Goal: Task Accomplishment & Management: Manage account settings

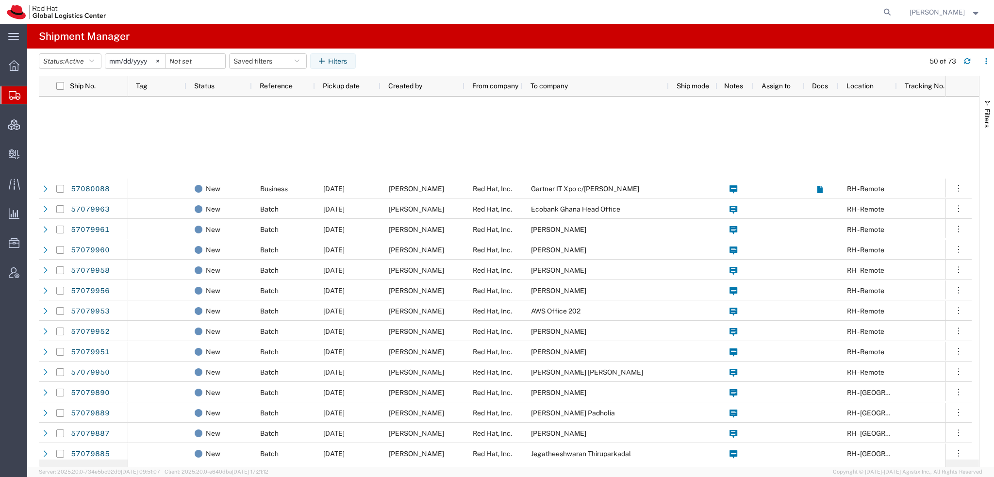
scroll to position [297, 0]
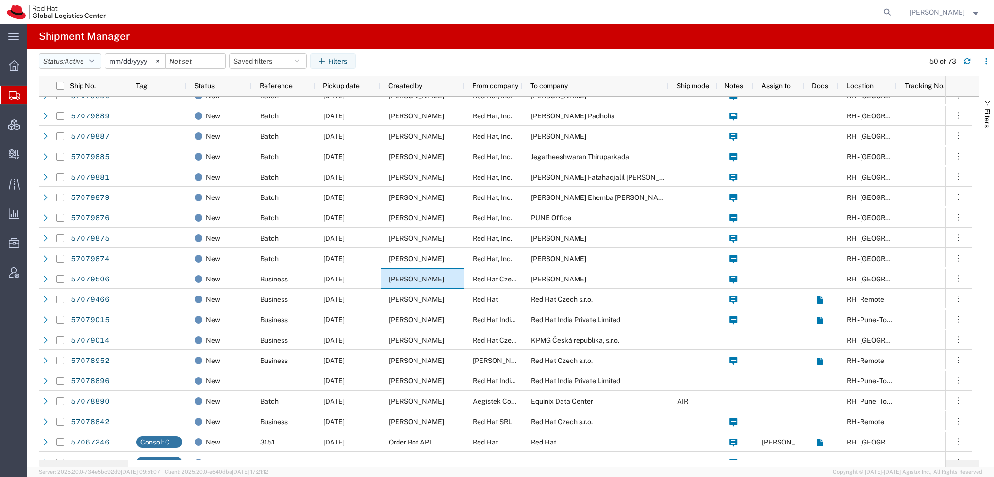
click at [98, 61] on button "Status: Active" at bounding box center [70, 61] width 63 height 16
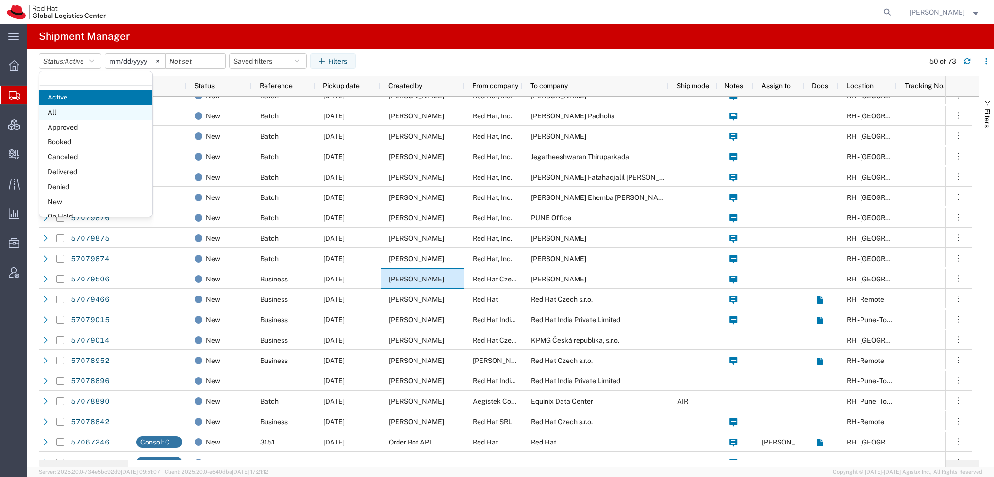
click at [66, 112] on span "All" at bounding box center [95, 112] width 113 height 15
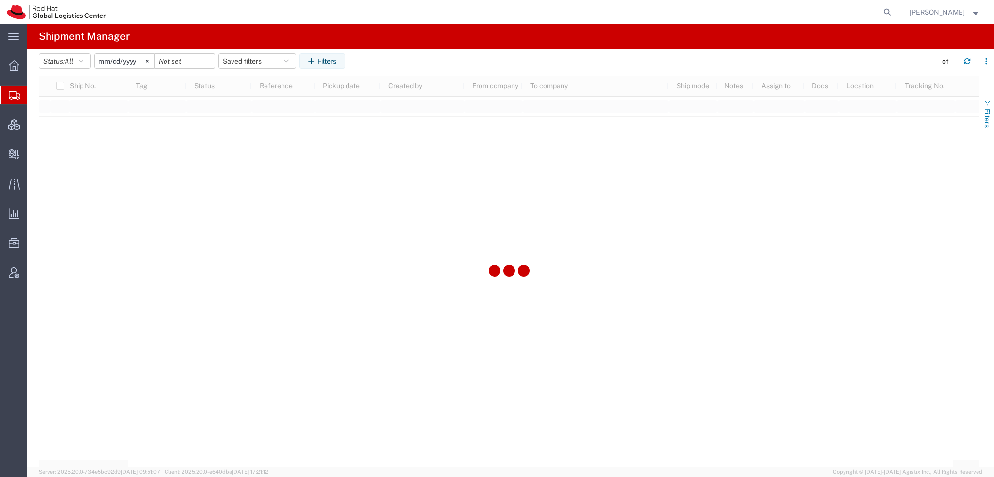
click at [989, 111] on span "Filters" at bounding box center [988, 118] width 8 height 19
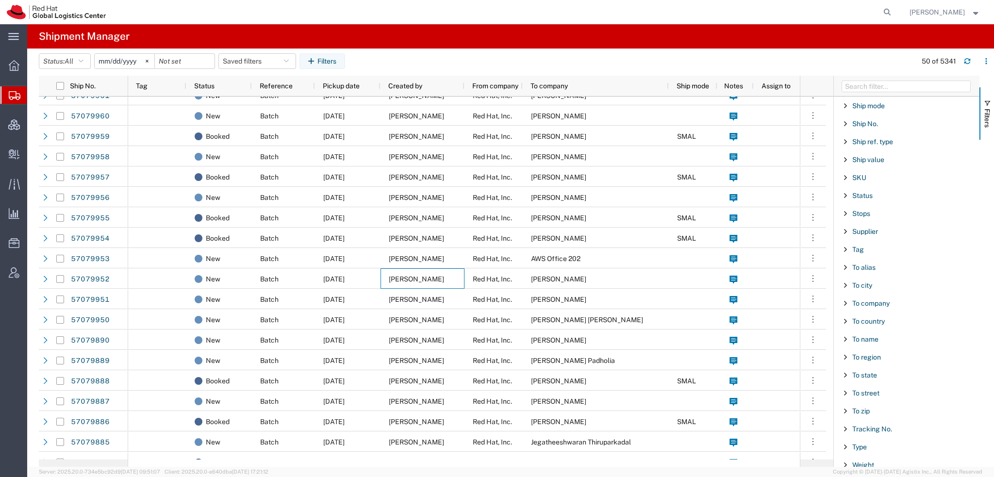
scroll to position [297, 0]
click at [868, 120] on span "Ship No." at bounding box center [866, 124] width 26 height 8
click at [882, 161] on input "Filter Value" at bounding box center [910, 165] width 127 height 12
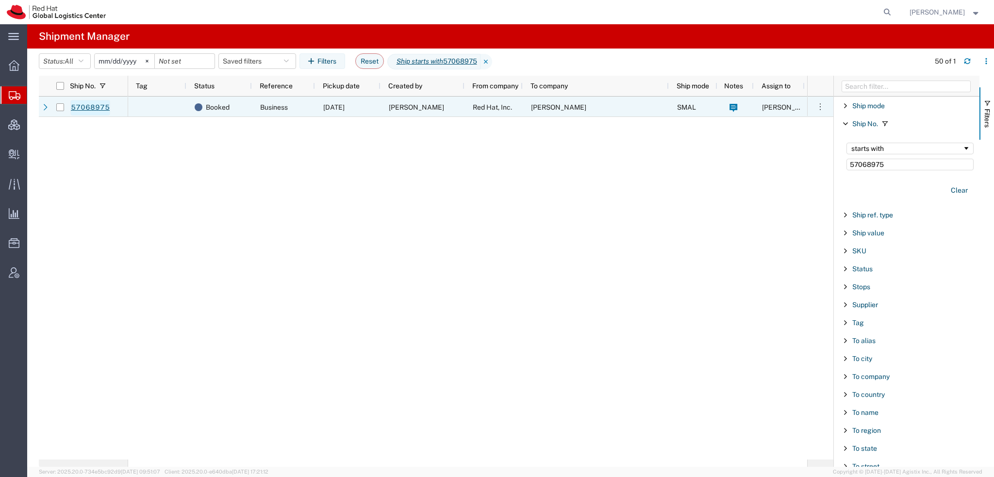
type input "57068975"
click at [93, 109] on link "57068975" at bounding box center [90, 108] width 40 height 16
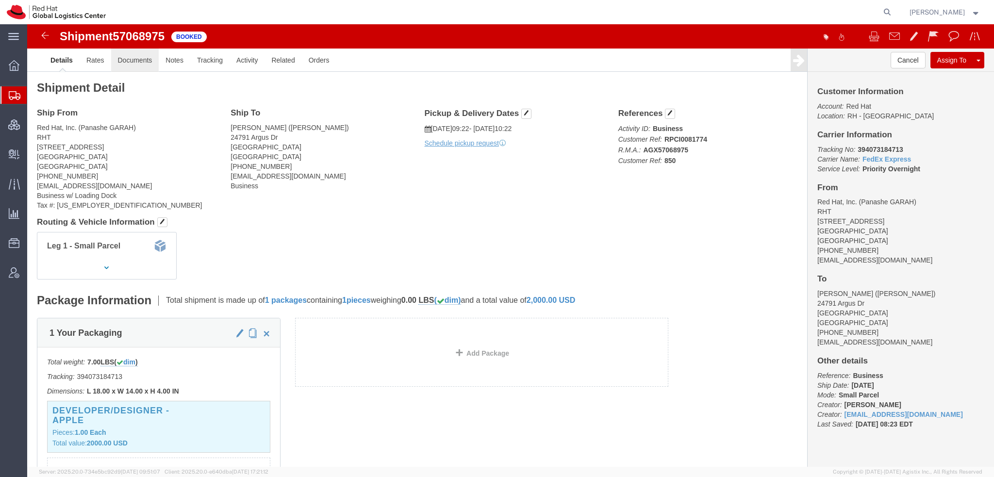
click link "Documents"
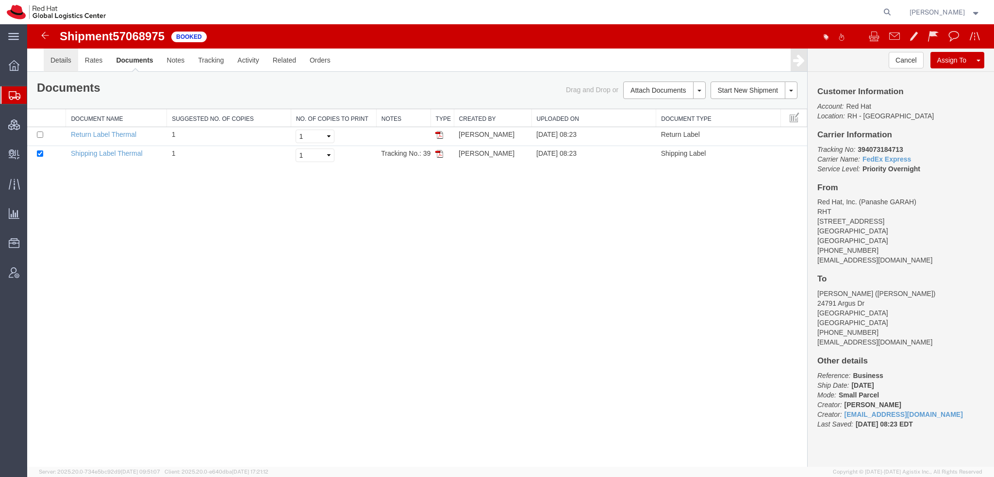
click at [63, 64] on link "Details" at bounding box center [61, 60] width 34 height 23
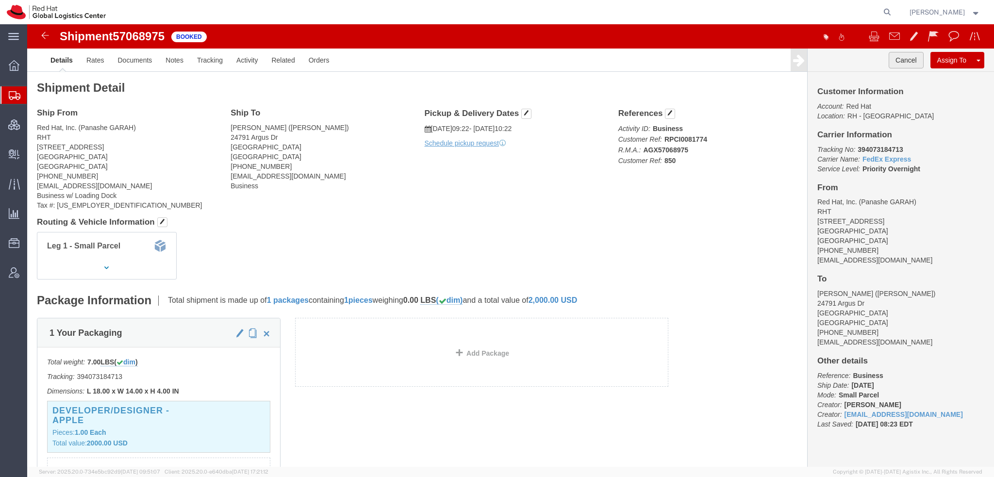
click button "Cancel"
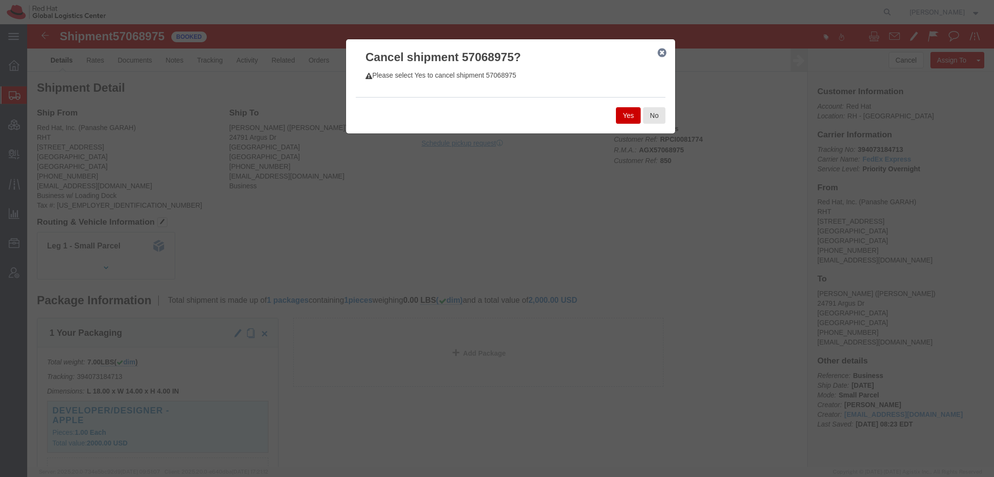
click button "Yes"
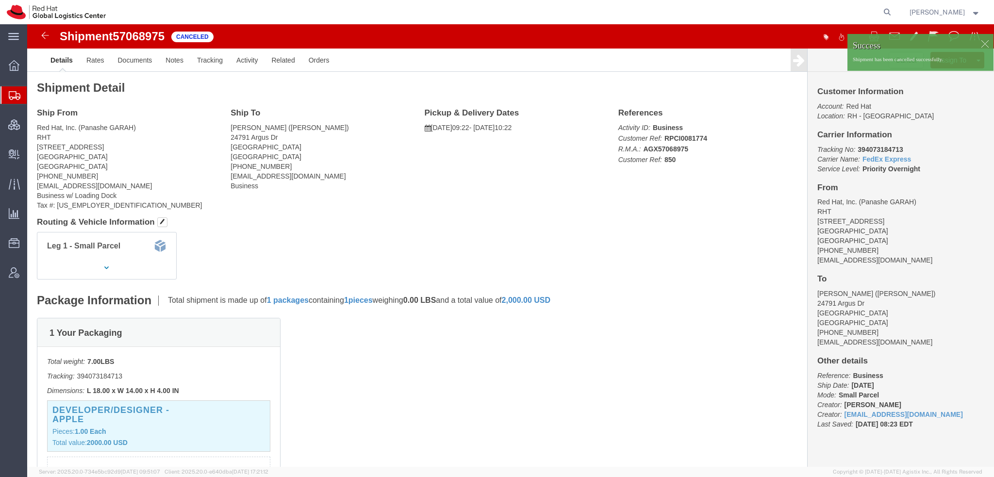
click div
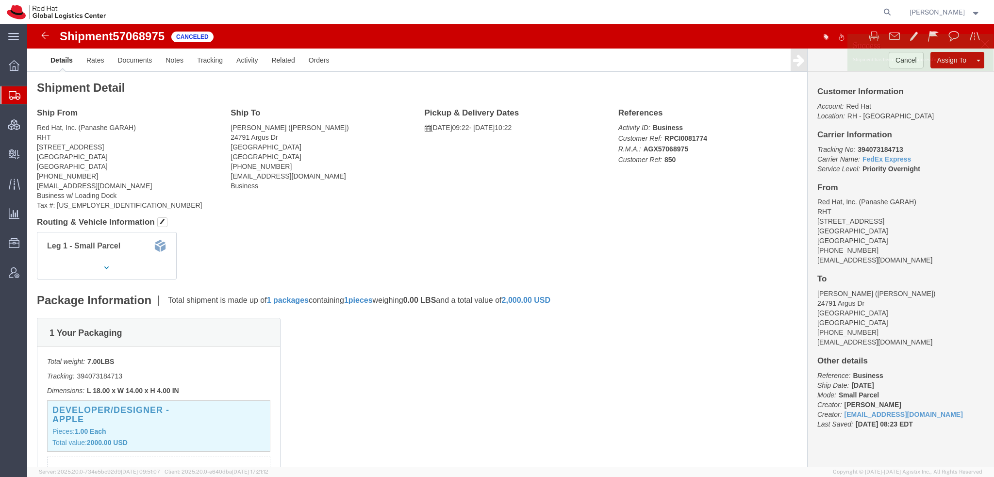
click p "Shipment has been cancelled successfully."
click link "Clone Shipment"
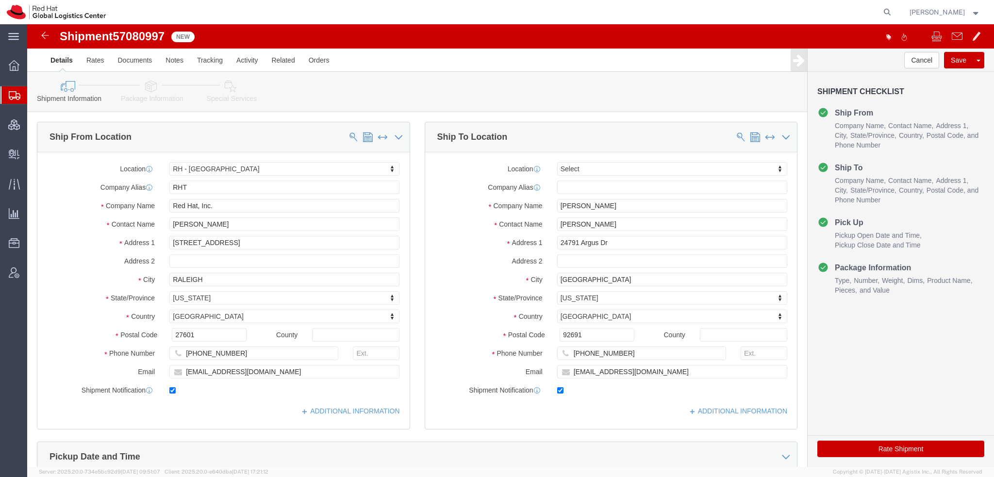
select select "38014"
select select
drag, startPoint x: 594, startPoint y: 220, endPoint x: 102, endPoint y: 144, distance: 498.2
click div "Ship From Location Location RH - Raleigh My Profile Location RH - Amsterdam - M…"
type input "236 Sonoma Aisle"
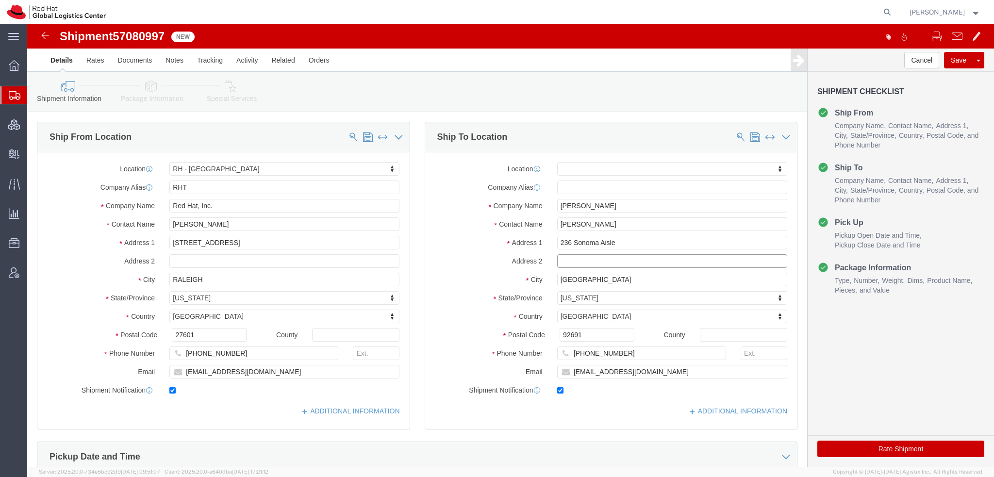
select select
type input "Irvine"
select select
type input "92618"
select select
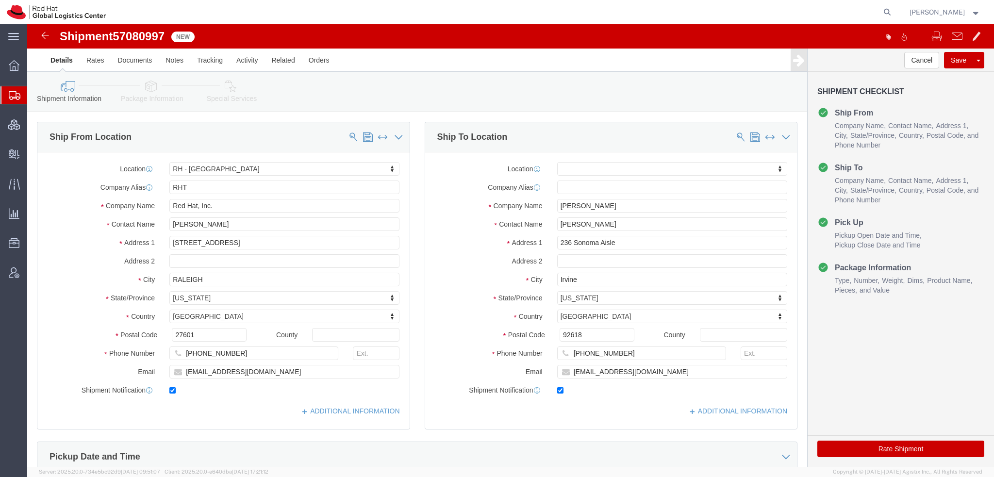
click link "Special Services"
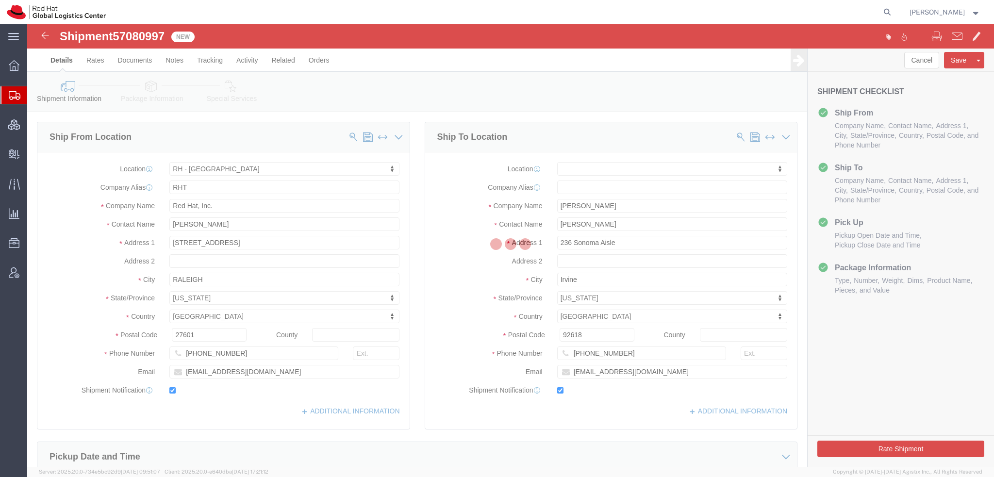
select select
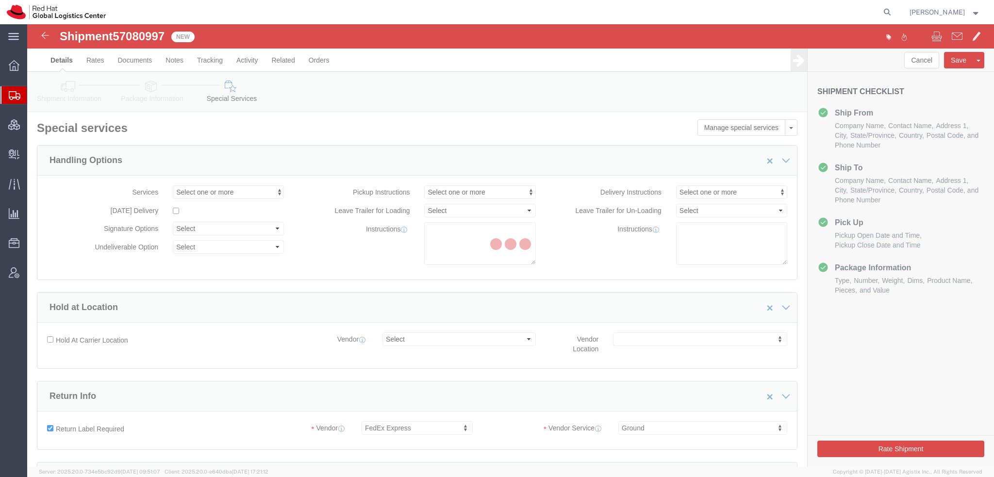
select select "COSTCENTER"
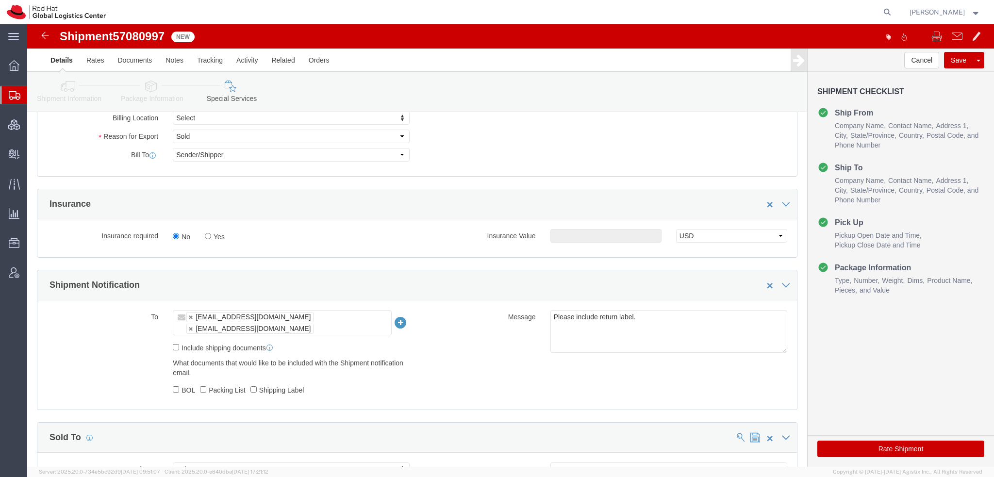
scroll to position [437, 0]
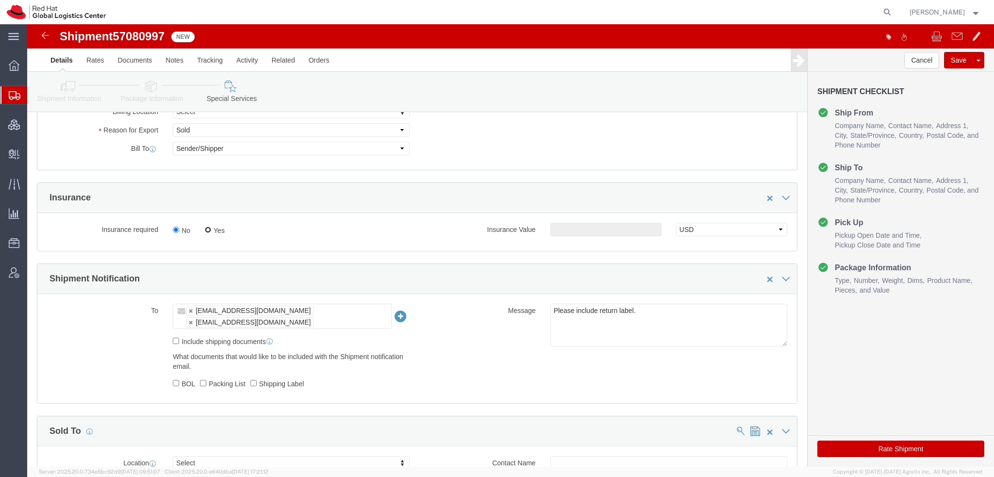
click input "Yes"
radio input "true"
click input "text"
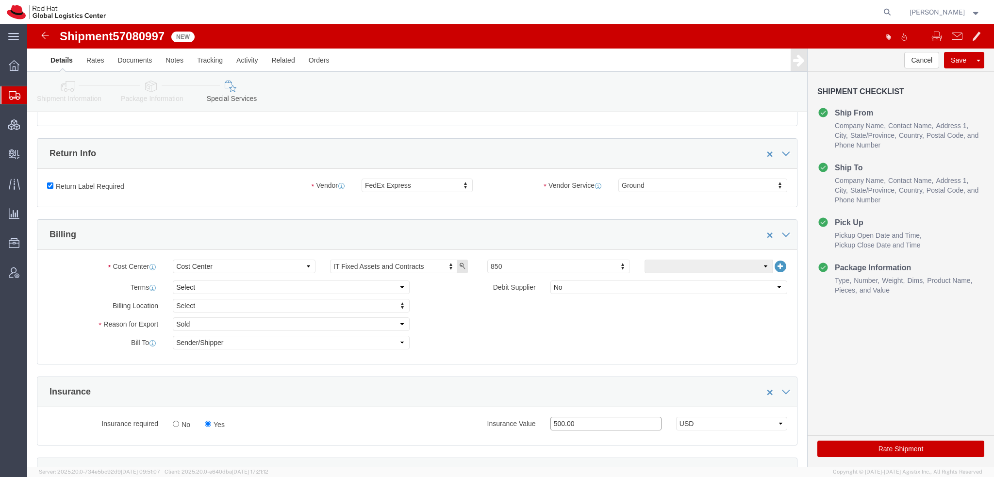
type input "500.00"
click button "Rate Shipment"
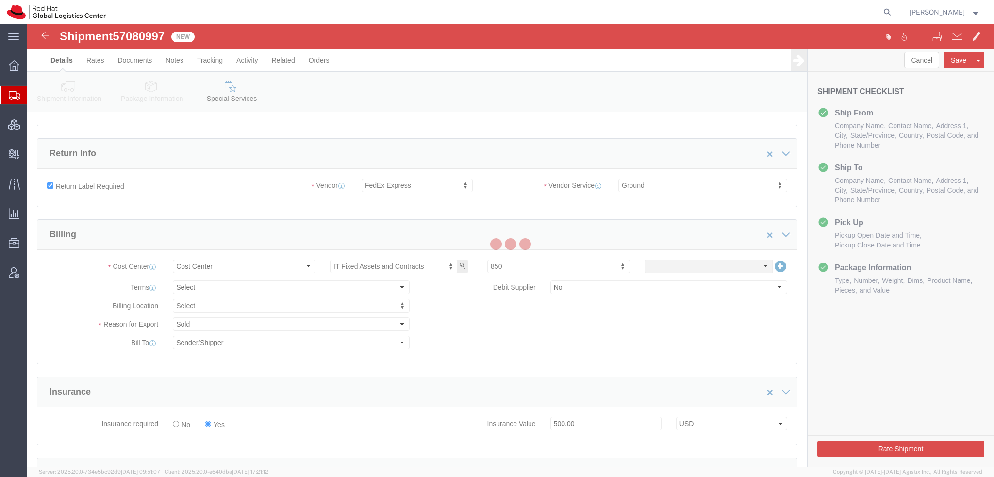
scroll to position [20, 0]
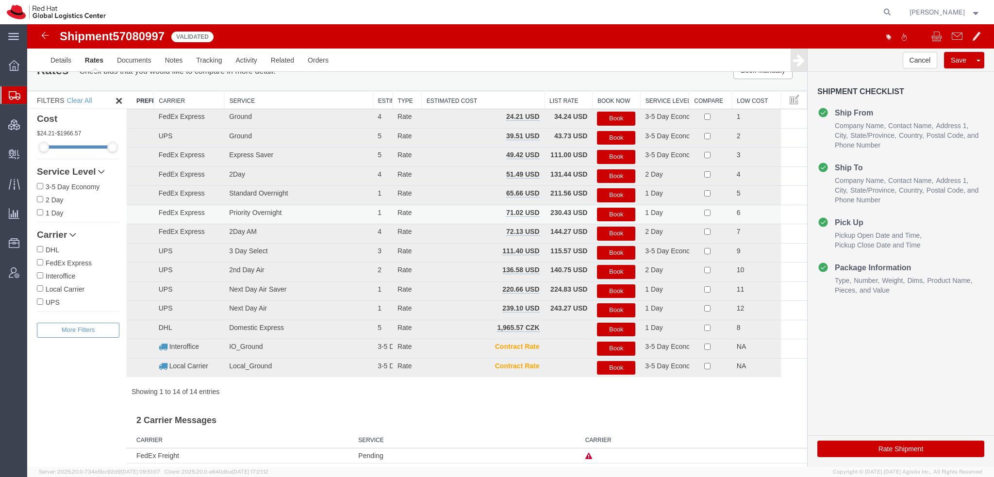
click at [610, 213] on button "Book" at bounding box center [616, 215] width 38 height 14
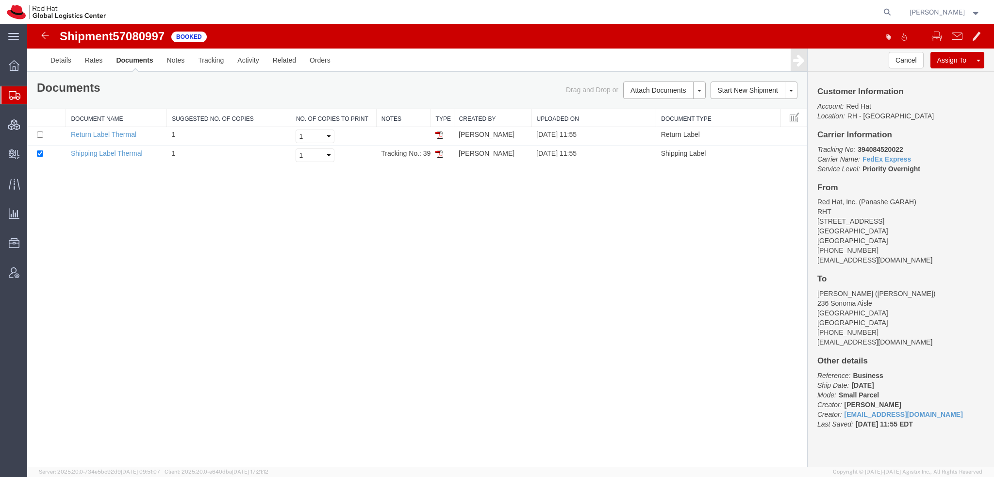
scroll to position [0, 0]
click at [40, 133] on input "checkbox" at bounding box center [40, 135] width 6 height 6
checkbox input "true"
click at [655, 107] on link "Print Documents" at bounding box center [663, 107] width 84 height 15
click at [0, 0] on span "Shipment Manager" at bounding box center [0, 0] width 0 height 0
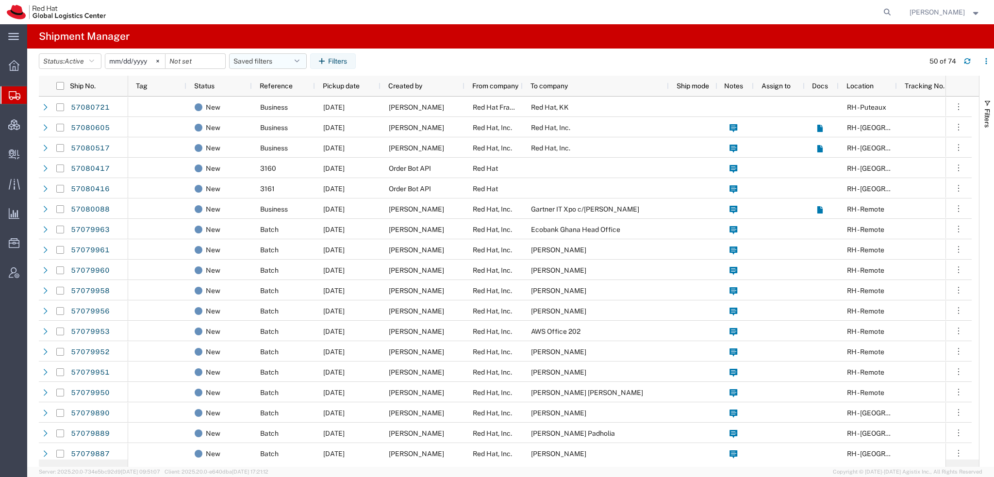
click at [305, 64] on button "Saved filters" at bounding box center [268, 61] width 78 height 16
click at [284, 102] on span "Americas" at bounding box center [294, 104] width 127 height 18
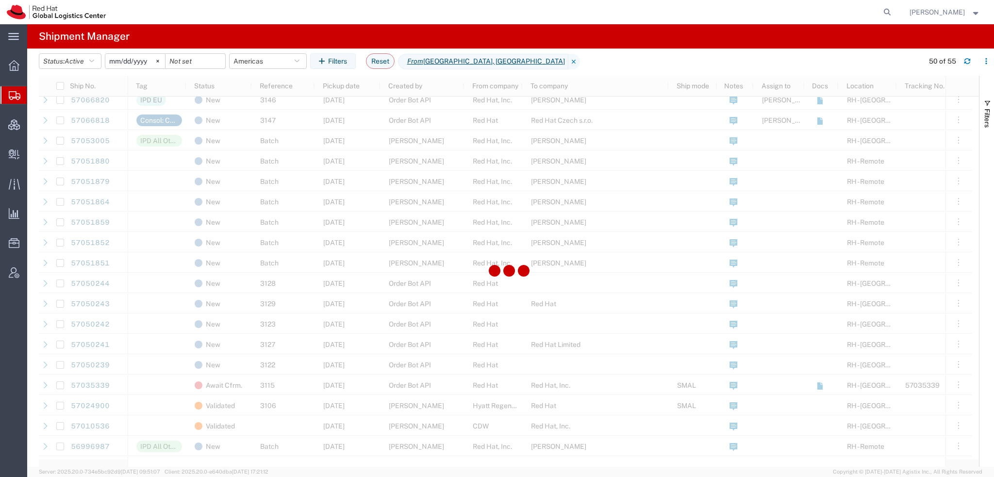
scroll to position [583, 0]
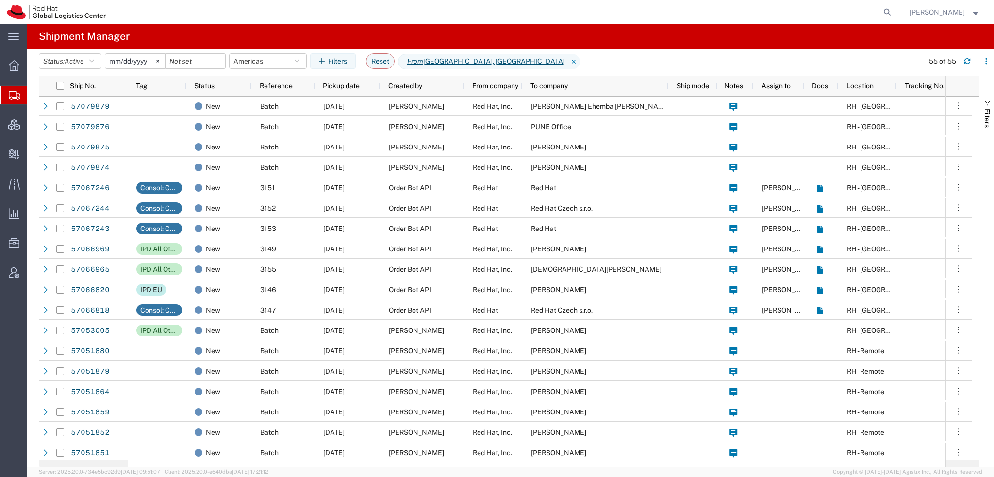
scroll to position [388, 0]
click at [74, 62] on span "Active" at bounding box center [74, 61] width 19 height 8
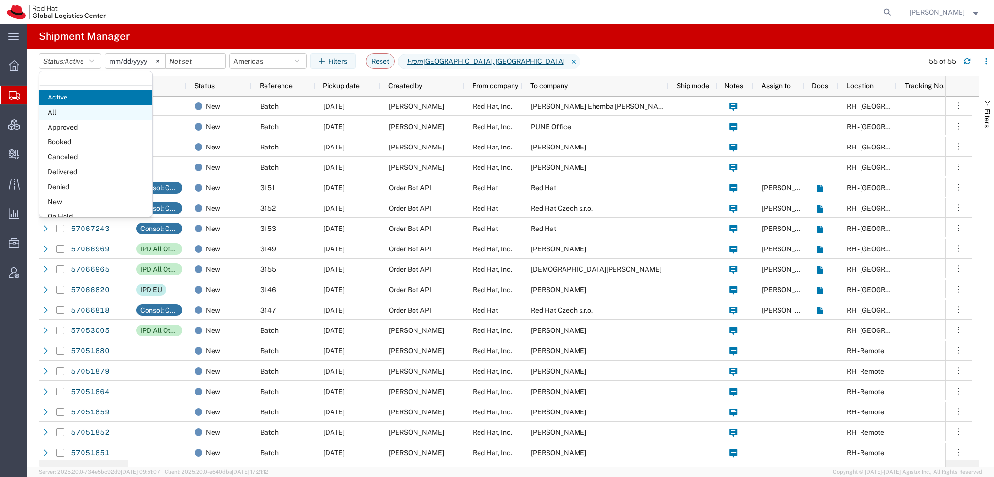
click at [74, 113] on span "All" at bounding box center [95, 112] width 113 height 15
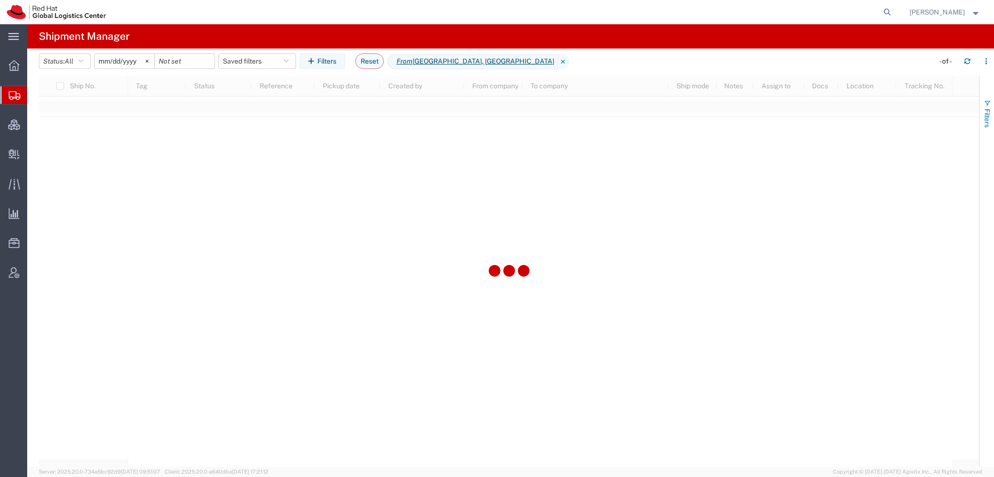
click at [984, 104] on span "button" at bounding box center [988, 104] width 8 height 8
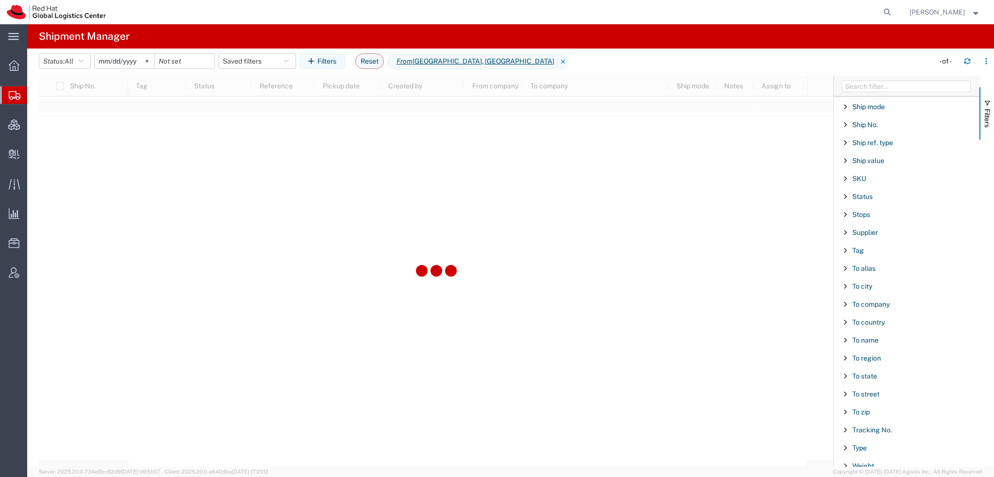
scroll to position [808, 0]
click at [370, 60] on button "Reset" at bounding box center [369, 61] width 29 height 16
type input "[DATE]"
click at [0, 0] on span "Create Delivery" at bounding box center [0, 0] width 0 height 0
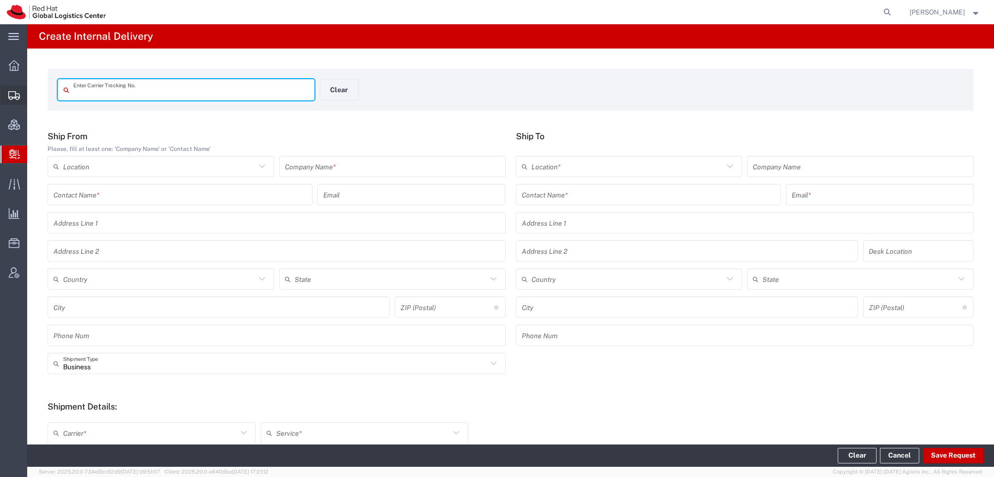
click at [0, 0] on span "Shipment Manager" at bounding box center [0, 0] width 0 height 0
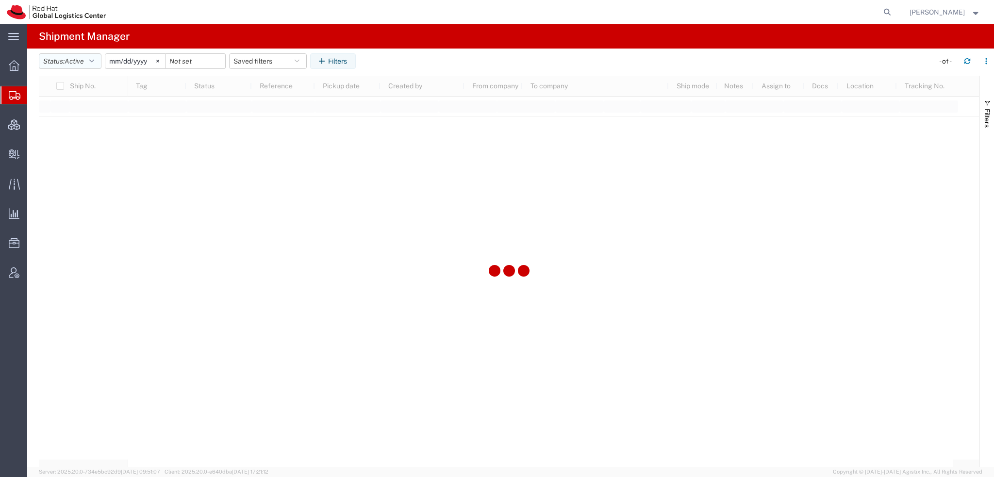
click at [92, 59] on icon "button" at bounding box center [91, 61] width 5 height 7
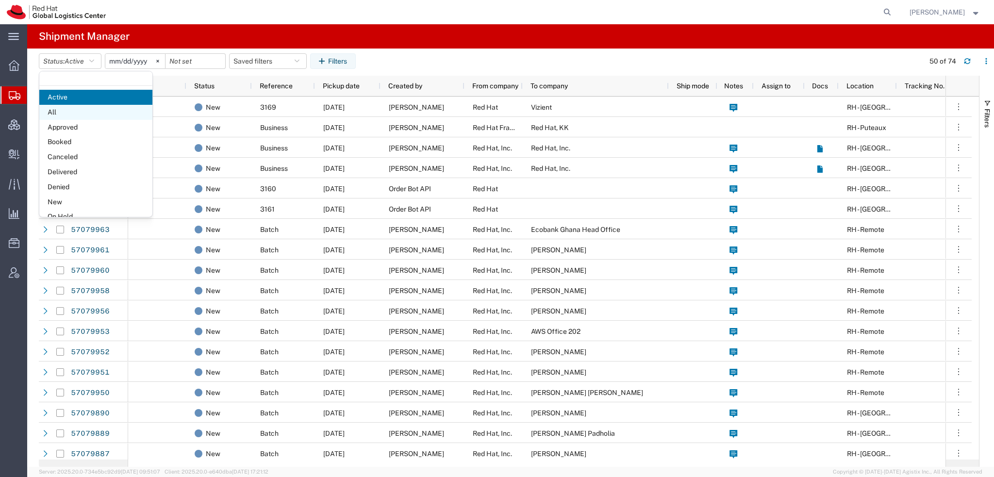
click at [78, 113] on span "All" at bounding box center [95, 112] width 113 height 15
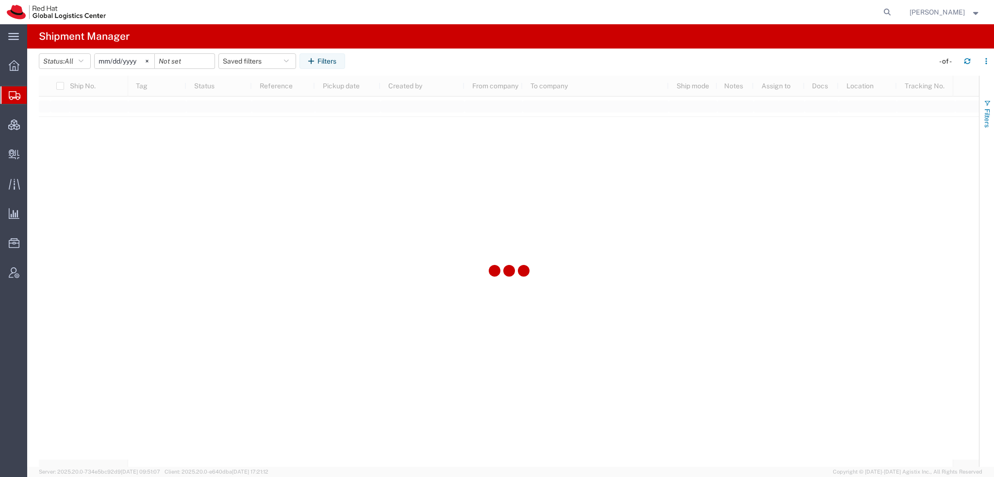
click at [982, 113] on button "Filters" at bounding box center [987, 113] width 15 height 52
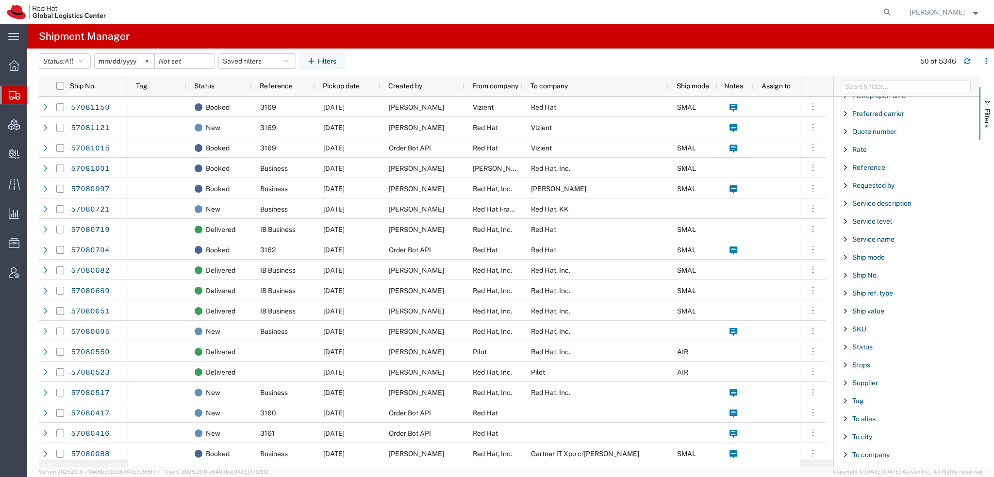
scroll to position [656, 0]
click at [867, 273] on span "Ship No." at bounding box center [866, 277] width 26 height 8
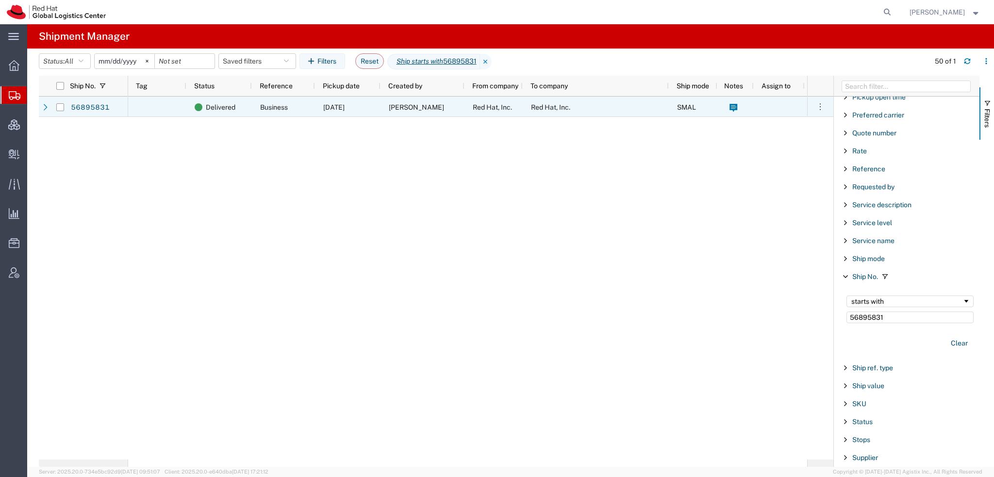
type input "56895831"
click at [329, 104] on span "[DATE]" at bounding box center [333, 107] width 21 height 8
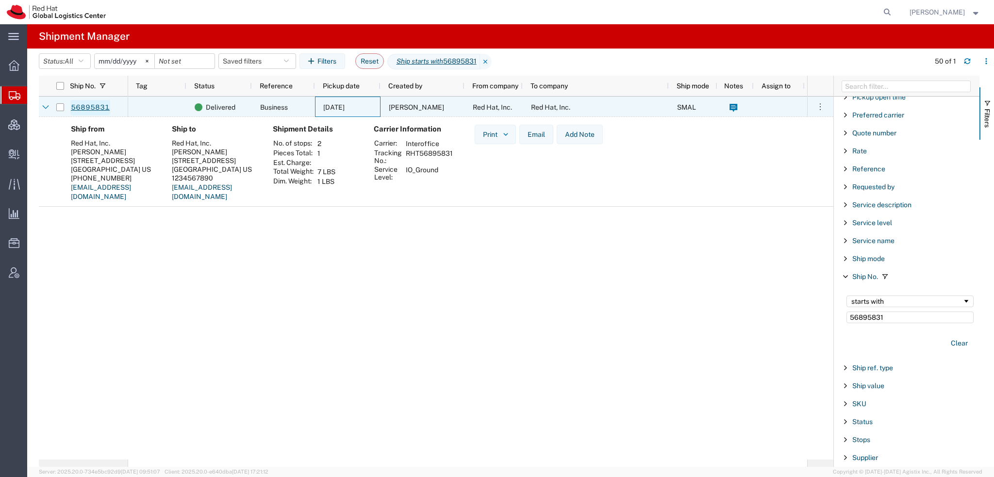
click at [91, 107] on link "56895831" at bounding box center [90, 108] width 40 height 16
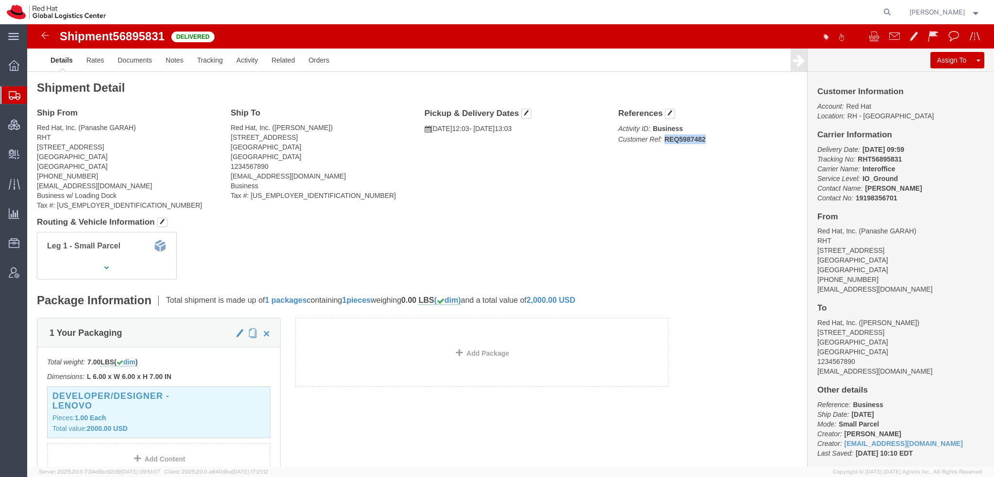
drag, startPoint x: 632, startPoint y: 117, endPoint x: 676, endPoint y: 115, distance: 44.7
click p "Activity ID: Business Customer Ref: REQ5987482"
drag, startPoint x: 675, startPoint y: 117, endPoint x: 680, endPoint y: 111, distance: 7.6
click p "Activity ID: Business Customer Ref: REQ5987482"
drag, startPoint x: 635, startPoint y: 115, endPoint x: 673, endPoint y: 113, distance: 38.4
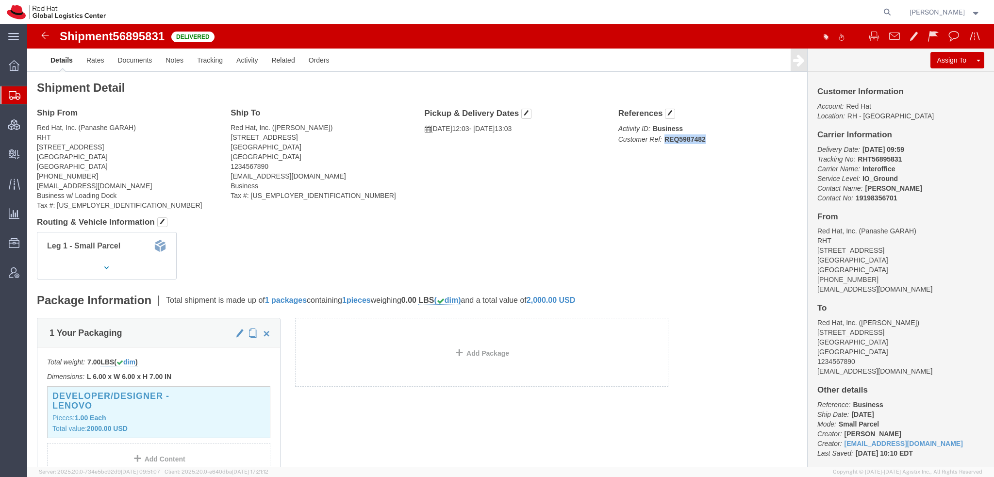
click b "REQ5987482"
copy b "REQ5987482"
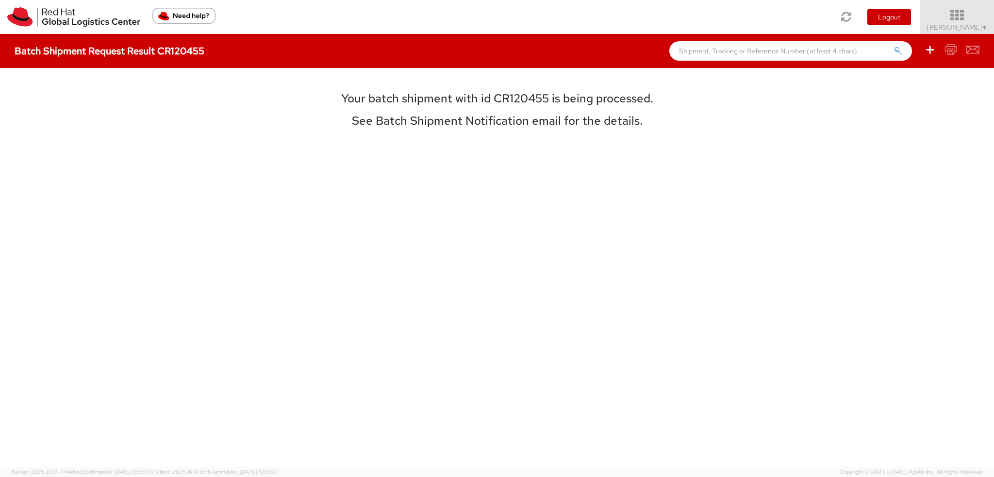
click at [973, 17] on icon at bounding box center [957, 16] width 85 height 14
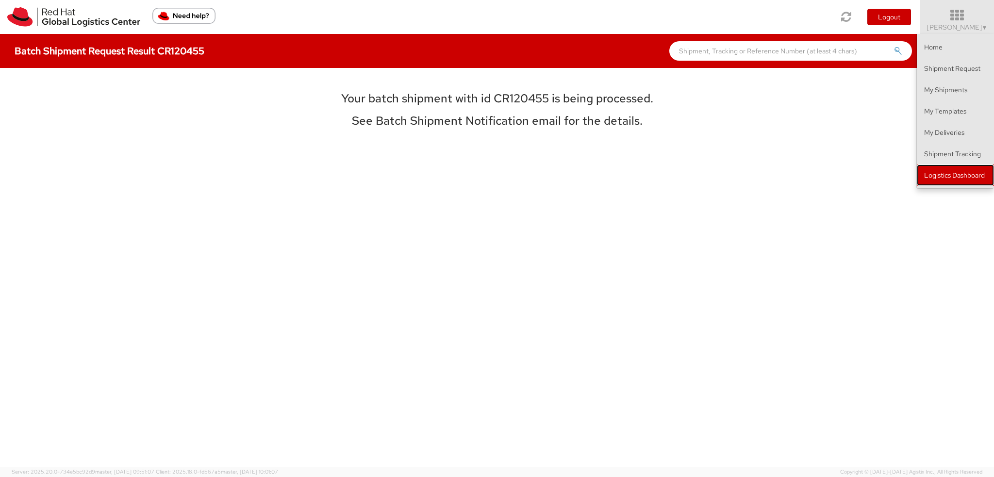
click at [948, 176] on link "Logistics Dashboard" at bounding box center [955, 175] width 77 height 21
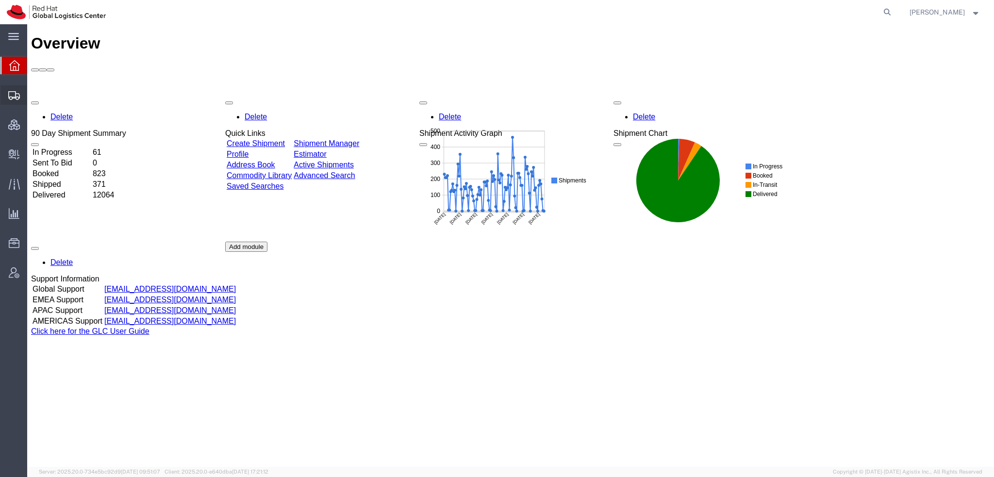
click at [0, 0] on span "Shipment Manager" at bounding box center [0, 0] width 0 height 0
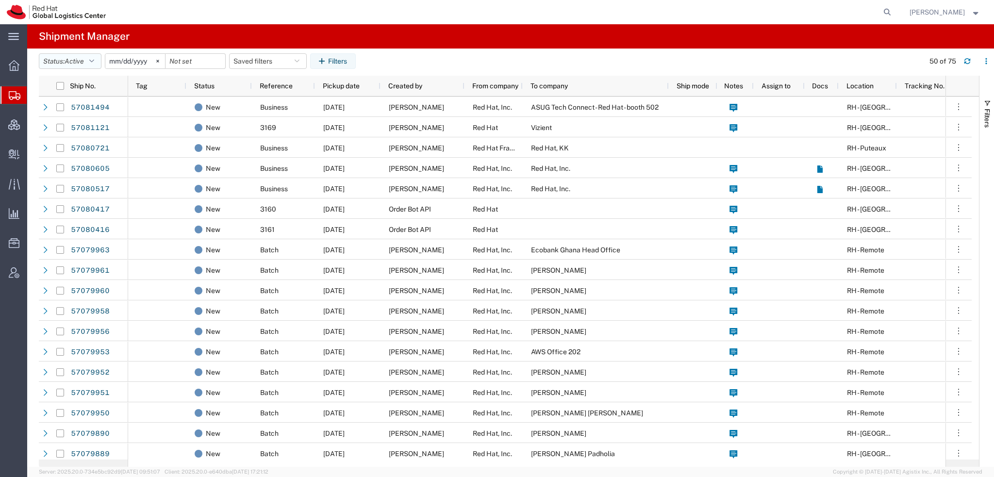
click at [91, 59] on button "Status: Active" at bounding box center [70, 61] width 63 height 16
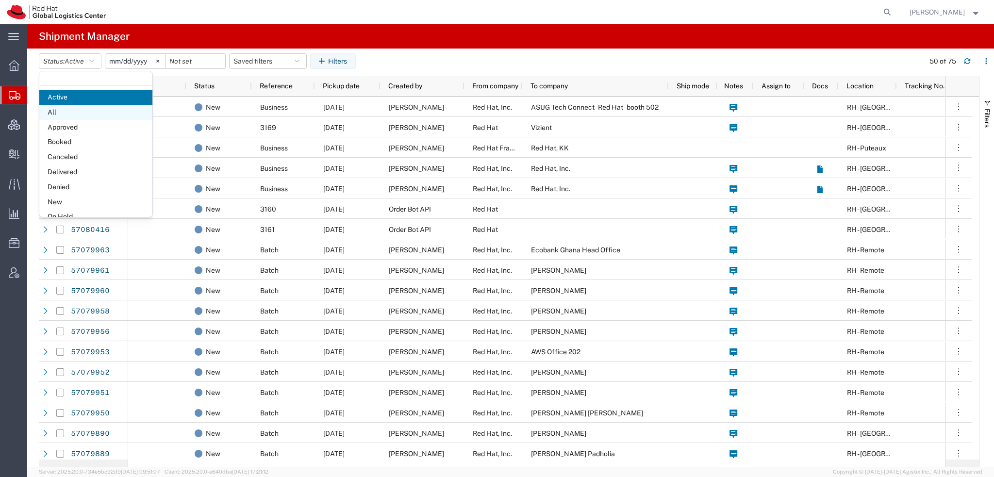
click at [61, 113] on span "All" at bounding box center [95, 112] width 113 height 15
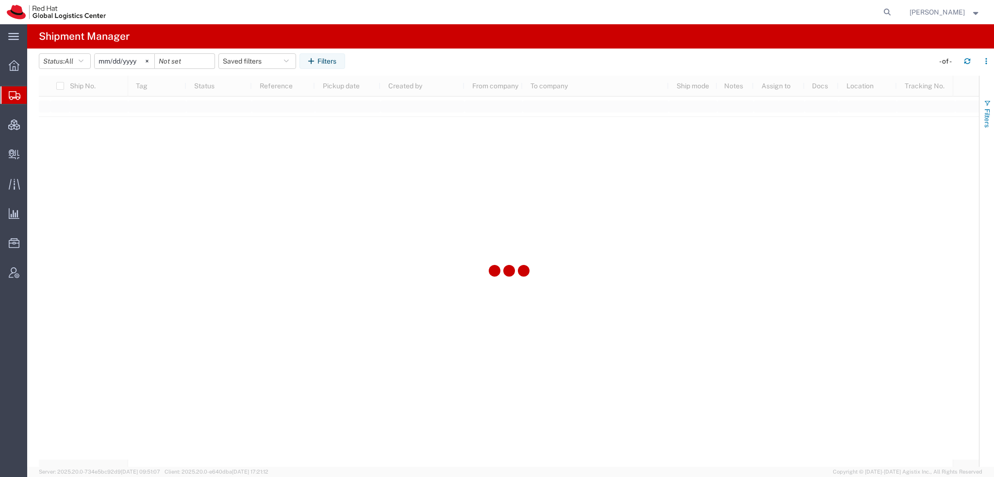
click at [984, 110] on span "Filters" at bounding box center [988, 118] width 8 height 19
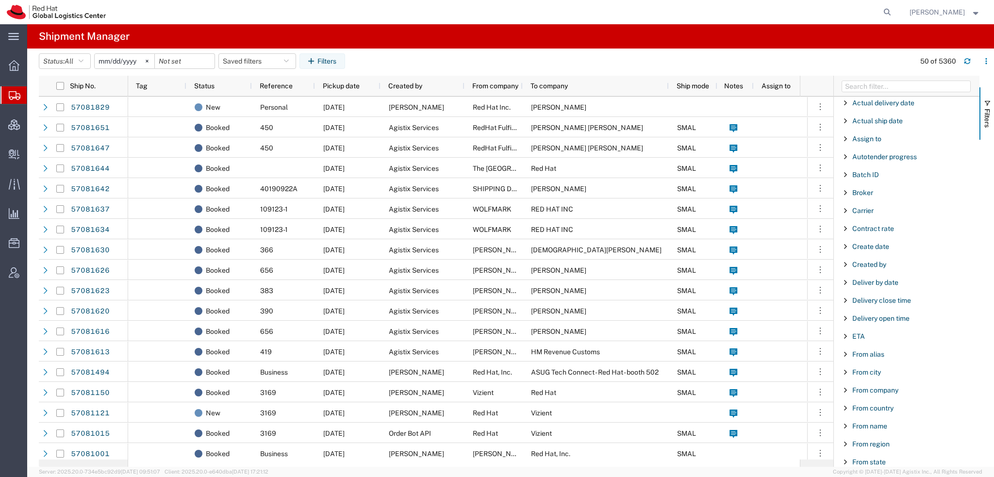
scroll to position [808, 0]
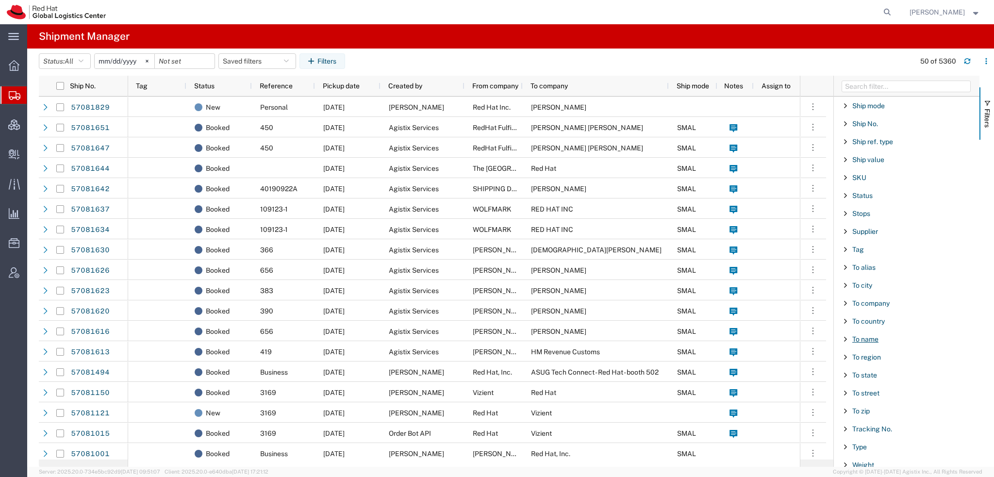
click at [860, 336] on span "To name" at bounding box center [866, 340] width 26 height 8
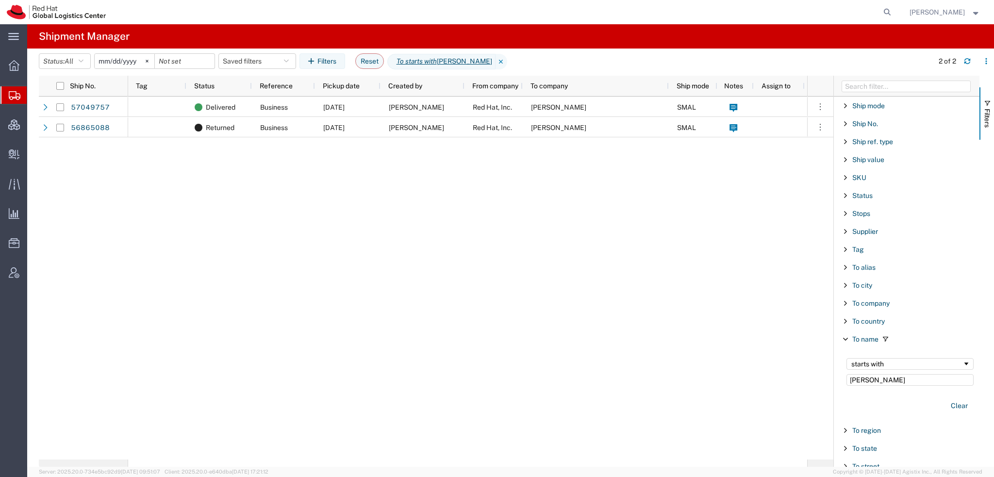
type input "Rob C"
click at [0, 0] on span "Create Delivery" at bounding box center [0, 0] width 0 height 0
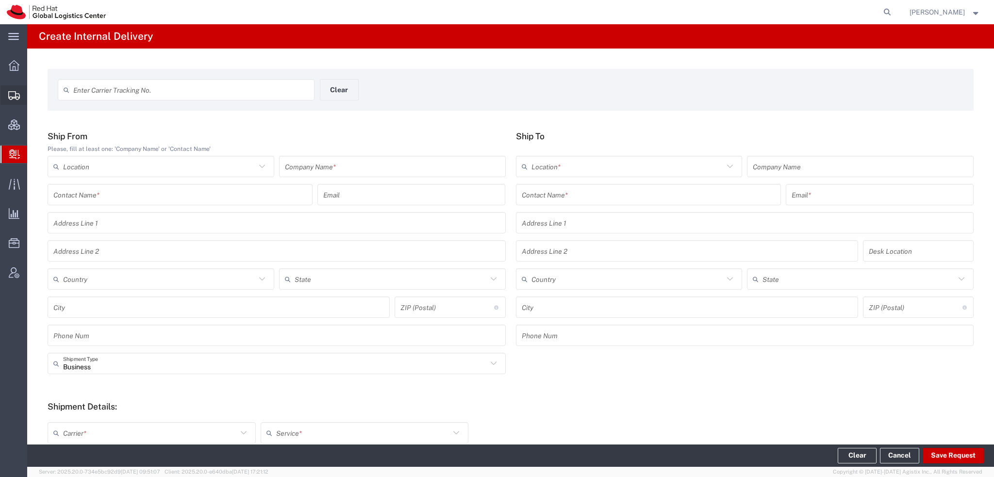
click at [0, 0] on span "Shipment Manager" at bounding box center [0, 0] width 0 height 0
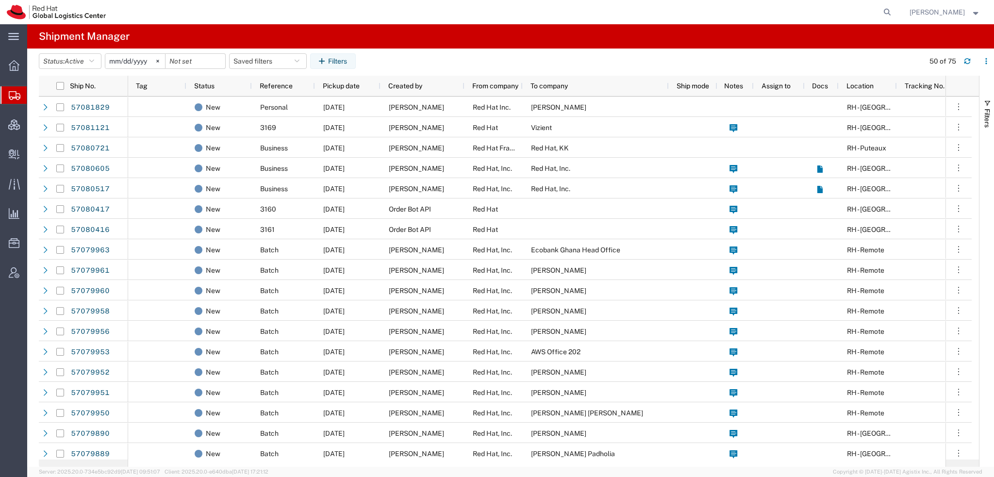
click at [971, 15] on span "[PERSON_NAME]" at bounding box center [945, 12] width 71 height 11
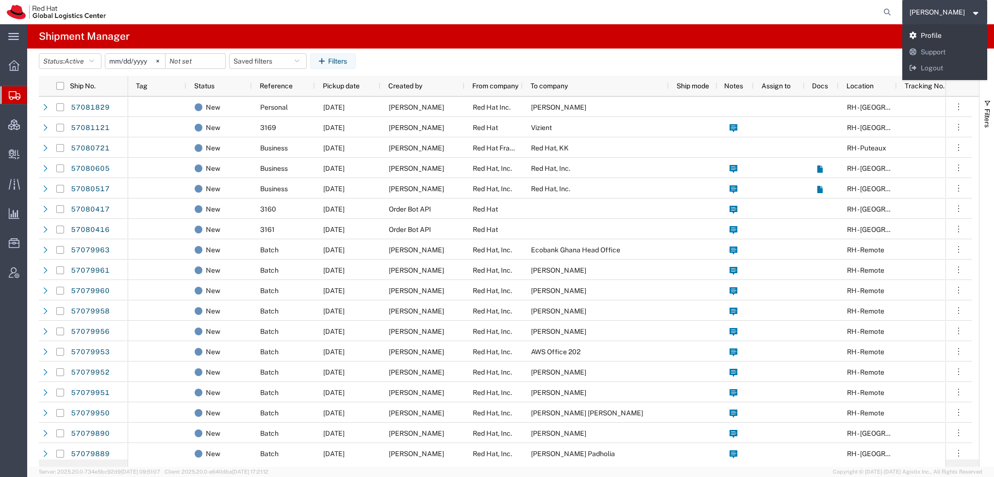
click at [942, 33] on link "Profile" at bounding box center [945, 36] width 85 height 17
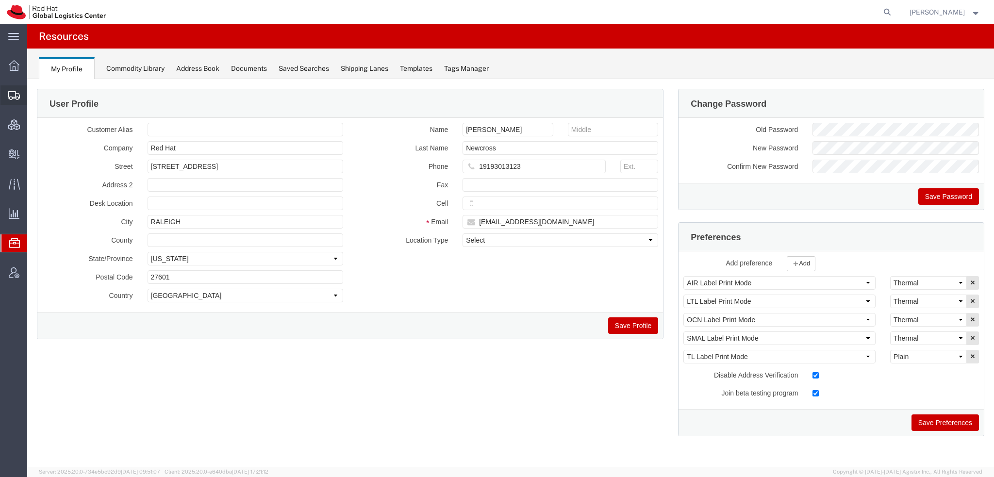
click at [0, 0] on span "Shipment Manager" at bounding box center [0, 0] width 0 height 0
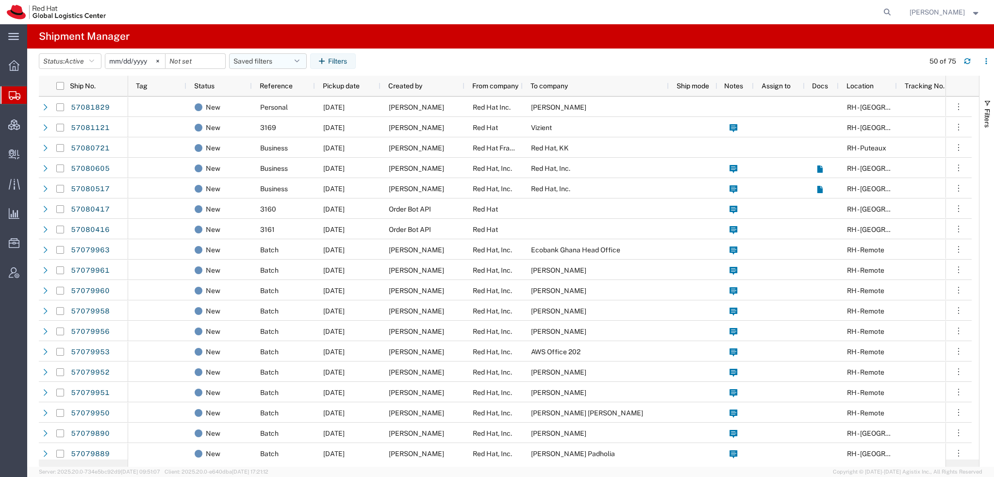
click at [282, 60] on button "Saved filters" at bounding box center [268, 61] width 78 height 16
click at [267, 100] on span "Americas" at bounding box center [294, 104] width 127 height 18
type input "2023-05-07"
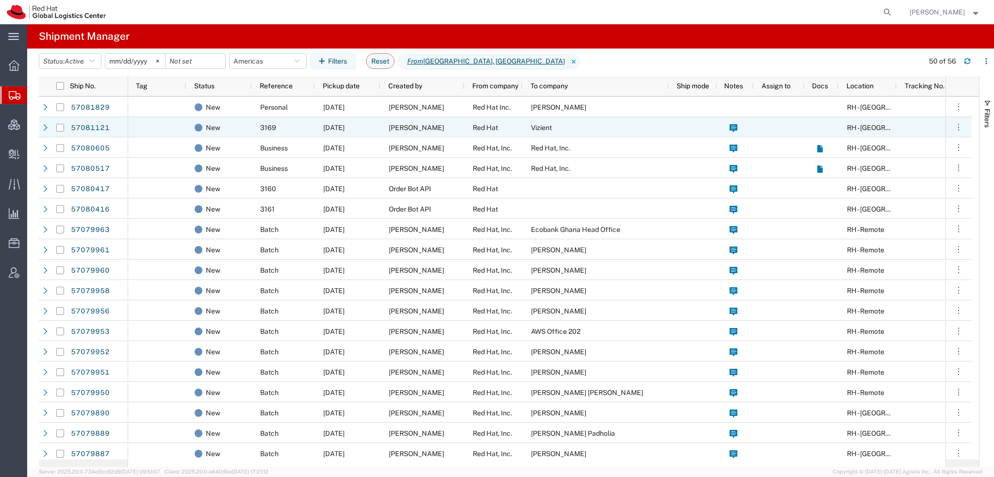
click at [550, 130] on span "Vizient" at bounding box center [541, 128] width 21 height 8
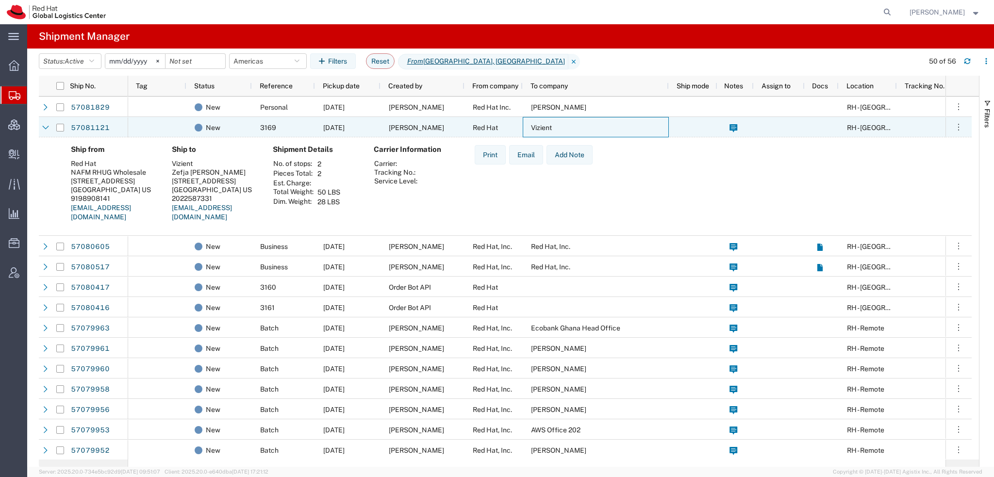
click at [550, 130] on span "Vizient" at bounding box center [541, 128] width 21 height 8
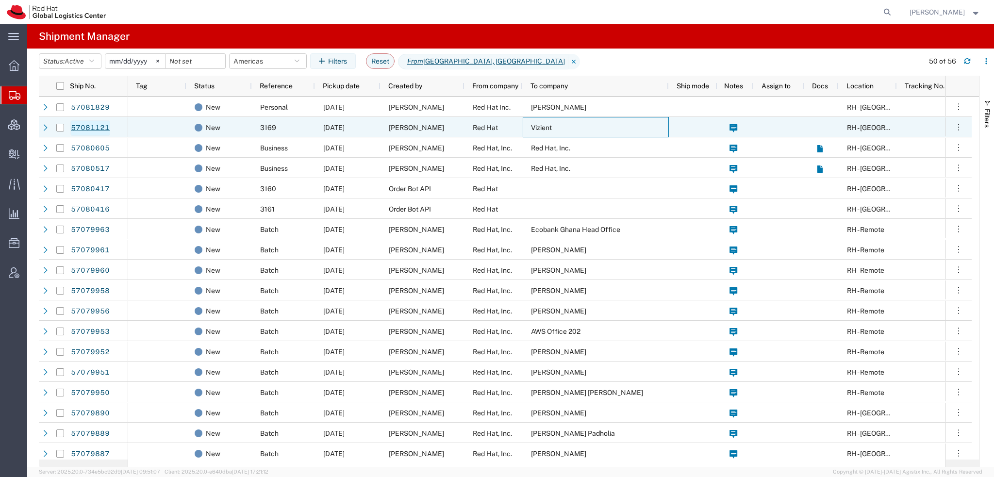
click at [90, 125] on link "57081121" at bounding box center [90, 128] width 40 height 16
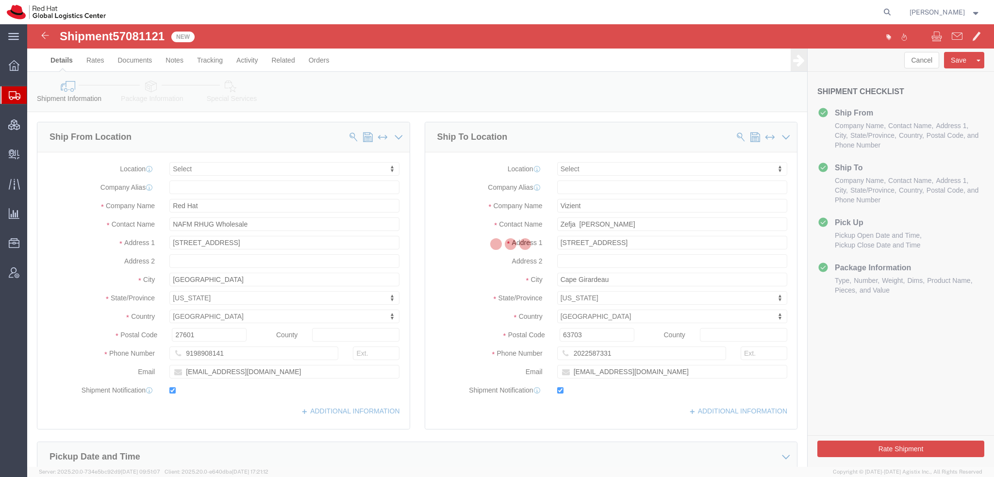
select select
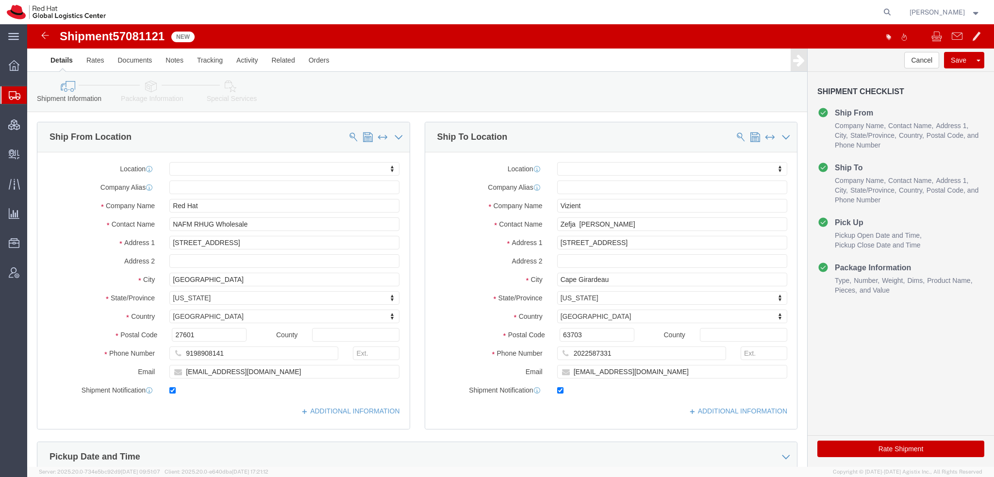
click at [0, 0] on span "Shipment Manager" at bounding box center [0, 0] width 0 height 0
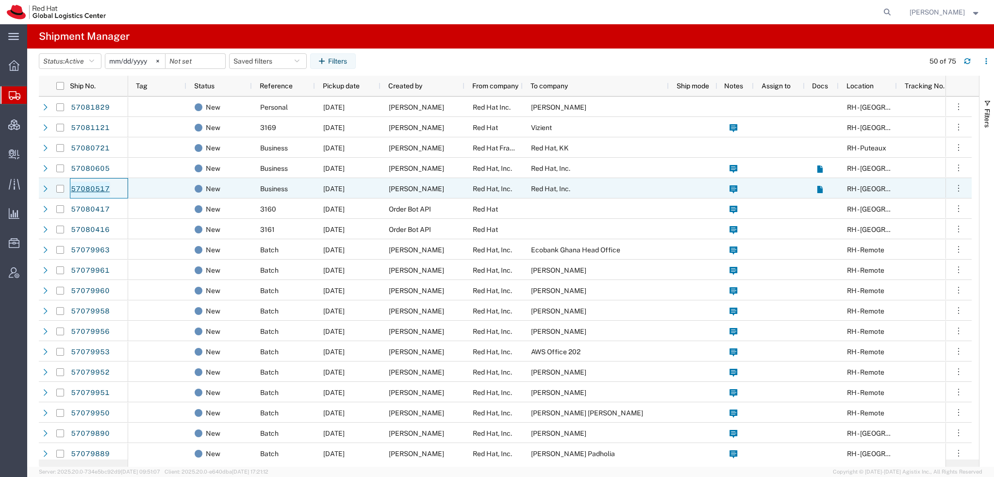
click at [101, 190] on link "57080517" at bounding box center [90, 190] width 40 height 16
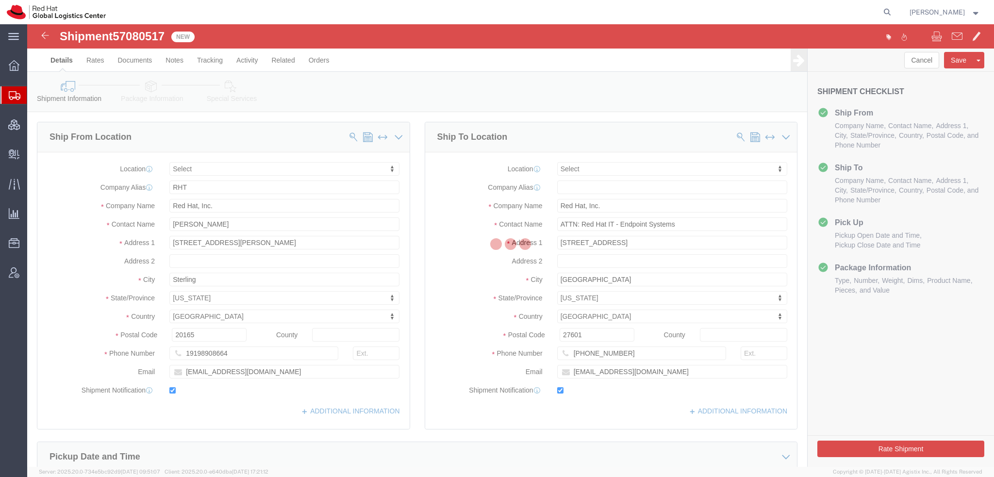
select select
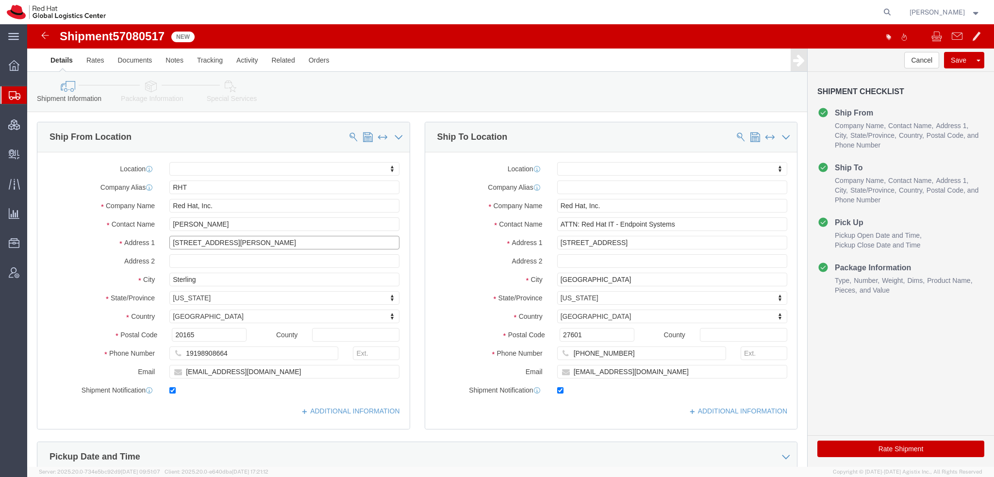
drag, startPoint x: 204, startPoint y: 219, endPoint x: -27, endPoint y: 140, distance: 244.5
click html "Shipment 57080517 New Details Rates Documents Notes Tracking Activity Related O…"
click button "Rate Shipment"
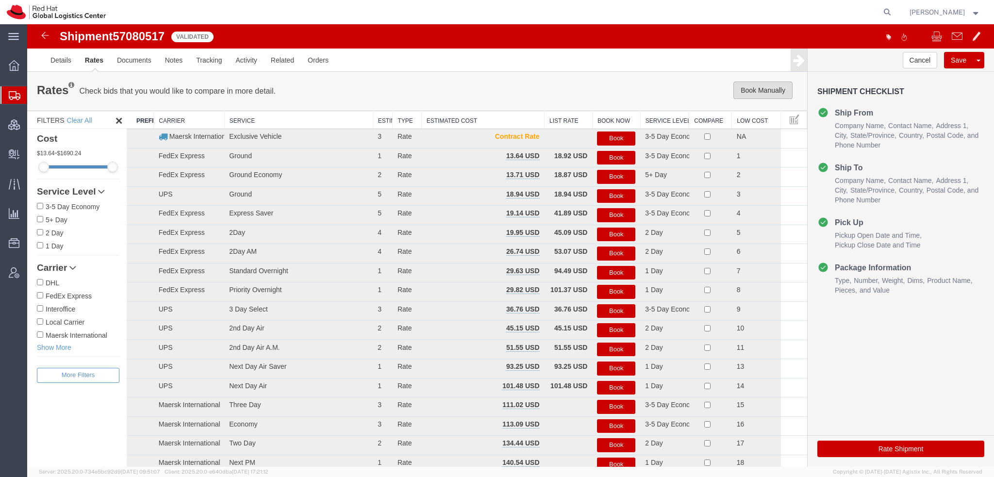
click at [756, 93] on button "Book Manually" at bounding box center [763, 90] width 59 height 17
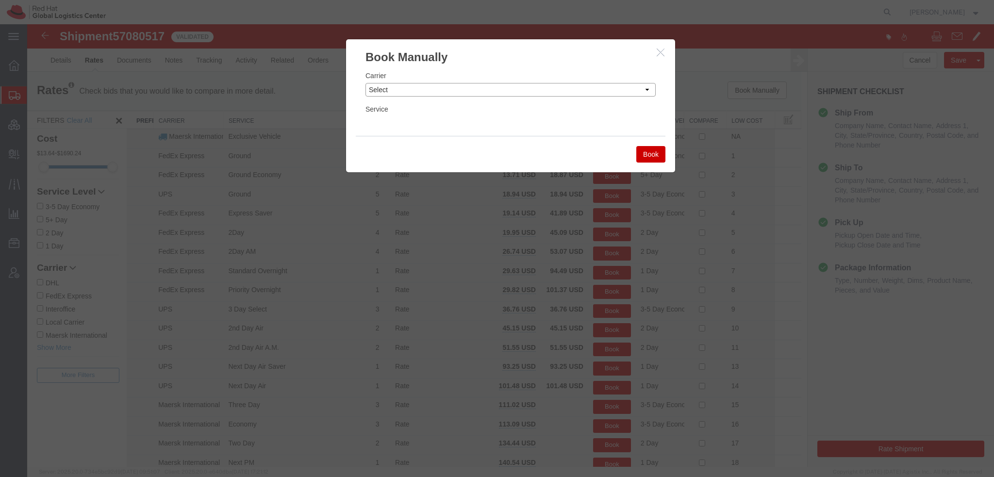
click at [566, 85] on select "Select Add New Carrier (and default service) Amazon Logistics Czech Post DHL Fe…" at bounding box center [511, 90] width 290 height 14
select select "5"
click at [366, 83] on select "Select Add New Carrier (and default service) Amazon Logistics Czech Post DHL Fe…" at bounding box center [511, 90] width 290 height 14
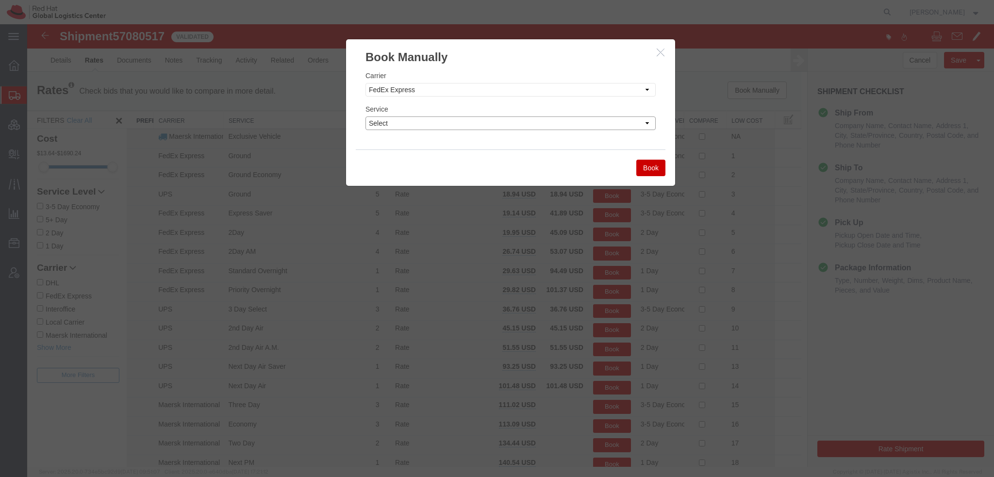
click at [412, 121] on select "Select 1Day Freight 2Day 2Day AM 2Day AM One Rate 2Day Freight 2Day One Rate 3 …" at bounding box center [511, 124] width 290 height 14
select select "22282"
click at [366, 117] on select "Select 1Day Freight 2Day 2Day AM 2Day AM One Rate 2Day Freight 2Day One Rate 3 …" at bounding box center [511, 124] width 290 height 14
click at [643, 168] on button "Book" at bounding box center [651, 168] width 29 height 17
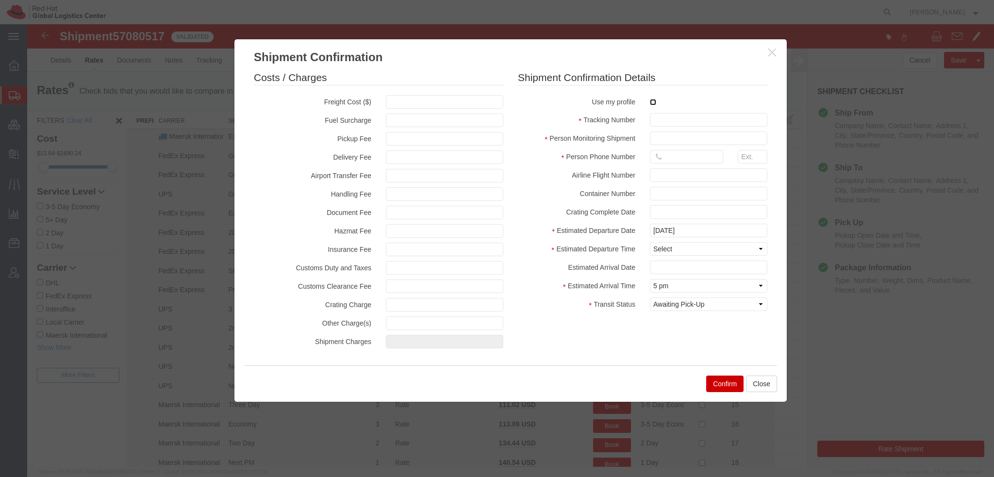
click at [651, 103] on input "checkbox" at bounding box center [653, 102] width 6 height 6
checkbox input "true"
type input "[PERSON_NAME]"
type input "19193013123"
click at [669, 246] on select "Select Midnight 1 am 2 am 3 am 4 am 5 am 6 am 7 am 8 am 9 am 10 am 11 am 12 Noo…" at bounding box center [709, 249] width 118 height 14
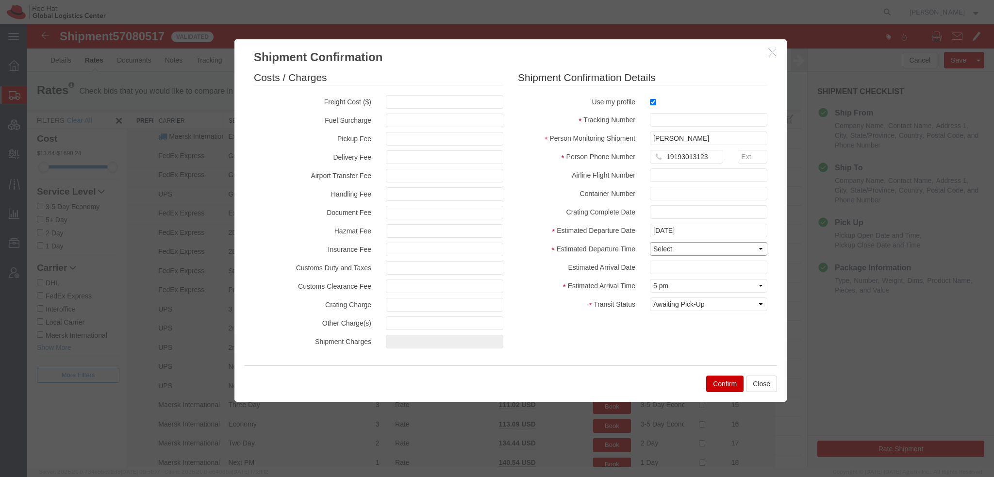
select select "1700"
click at [650, 242] on select "Select Midnight 1 am 2 am 3 am 4 am 5 am 6 am 7 am 8 am 9 am 10 am 11 am 12 Noo…" at bounding box center [709, 249] width 118 height 14
click at [669, 268] on input "text" at bounding box center [709, 268] width 118 height 14
click at [715, 203] on td "16" at bounding box center [715, 204] width 15 height 15
type input "10/16/2025"
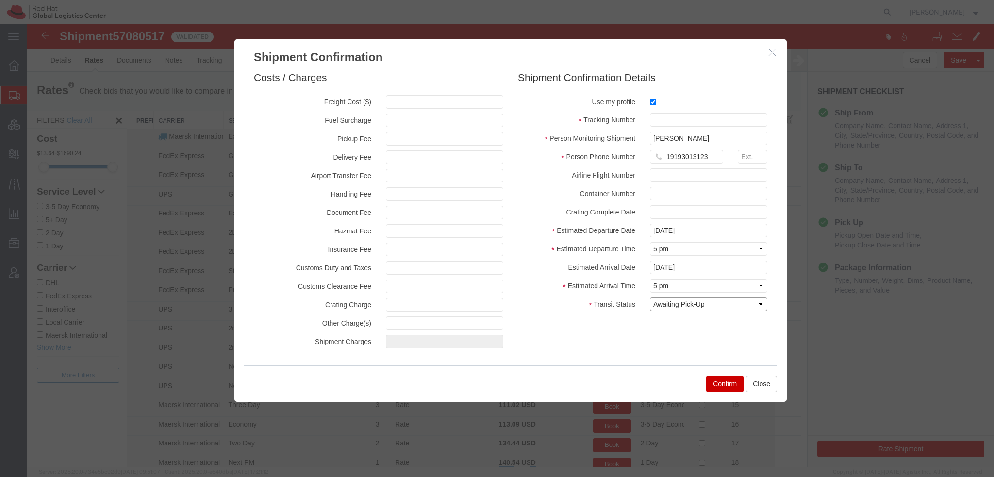
click at [708, 307] on select "Select Arrival Notice Available Arrival Notice Imported Arrive at Delivery Loca…" at bounding box center [709, 305] width 118 height 14
select select "DELIVRED"
click at [650, 298] on select "Select Arrival Notice Available Arrival Notice Imported Arrive at Delivery Loca…" at bounding box center [709, 305] width 118 height 14
click at [708, 119] on input "text" at bounding box center [709, 120] width 118 height 14
paste input "RMA: 27438021"
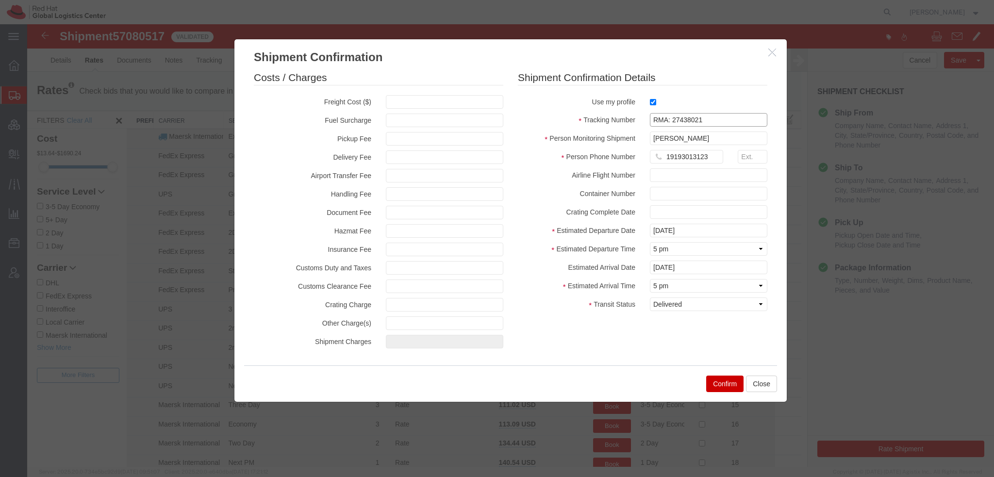
type input "RMA: 27438021"
click at [713, 386] on button "Confirm" at bounding box center [725, 384] width 37 height 17
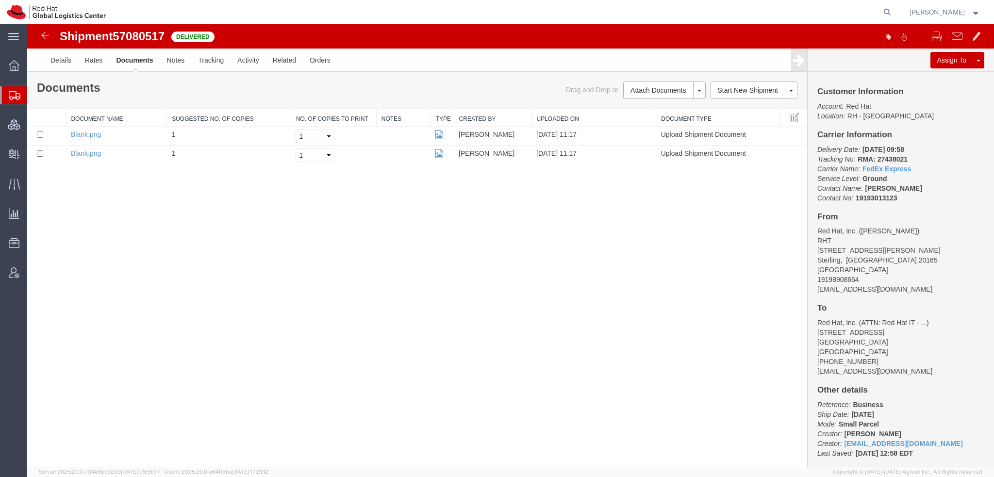
click at [0, 0] on span "Shipment Manager" at bounding box center [0, 0] width 0 height 0
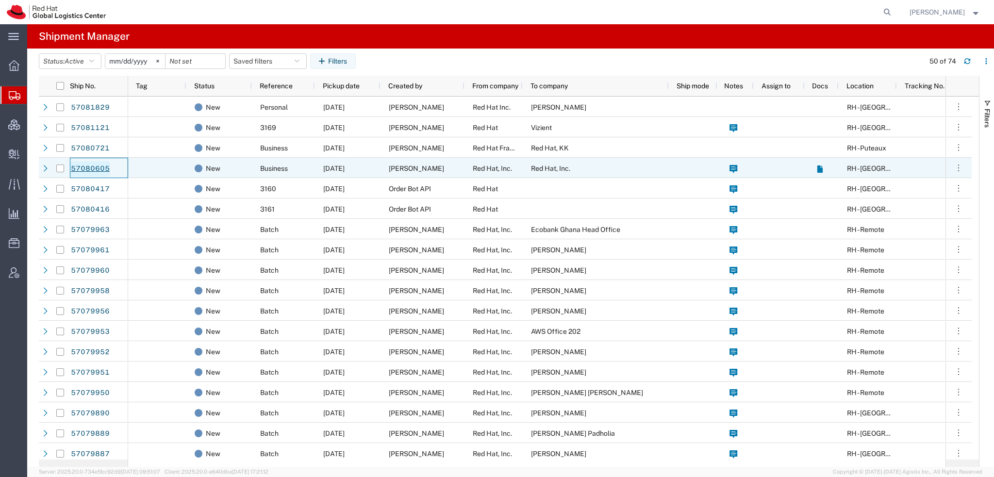
click at [92, 170] on link "57080605" at bounding box center [90, 169] width 40 height 16
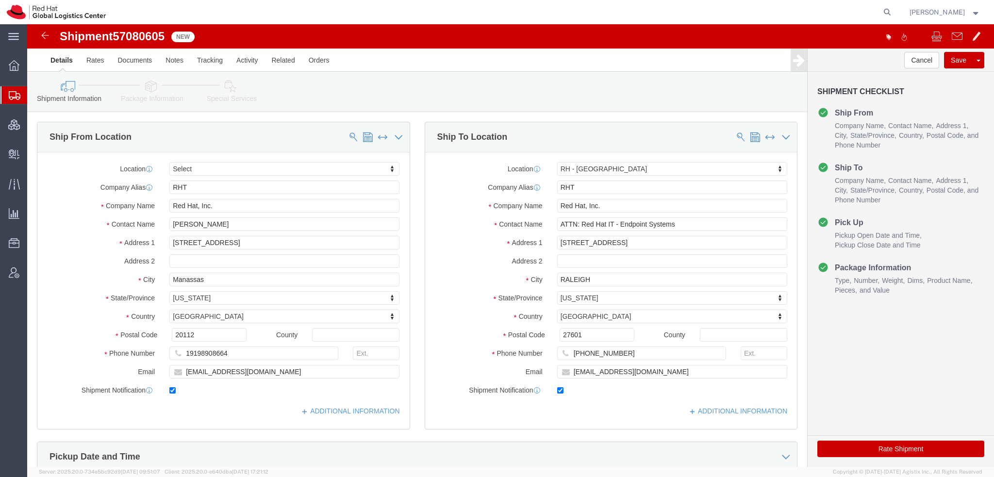
select select
select select "38014"
drag, startPoint x: 232, startPoint y: 221, endPoint x: -27, endPoint y: 185, distance: 261.8
click html "Shipment 57080605 New Details Rates Documents Notes Tracking Activity Related O…"
click button "Rate Shipment"
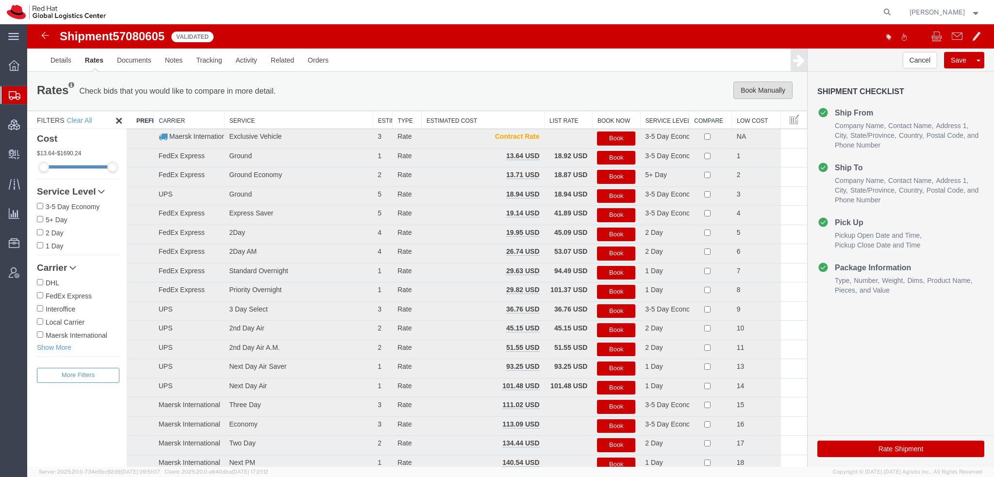
click at [758, 91] on button "Book Manually" at bounding box center [763, 90] width 59 height 17
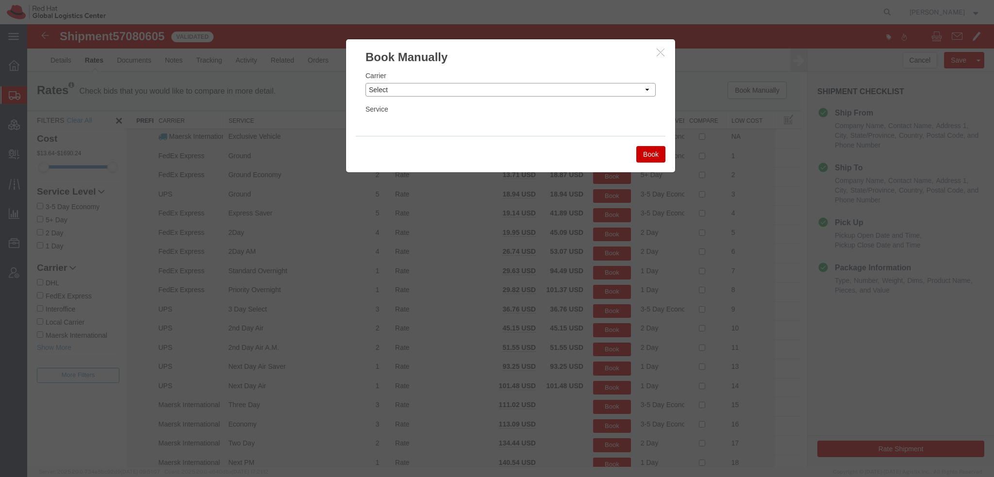
click at [456, 87] on select "Select Add New Carrier (and default service) Amazon Logistics Czech Post DHL Fe…" at bounding box center [511, 90] width 290 height 14
select select "5"
click at [366, 83] on select "Select Add New Carrier (and default service) Amazon Logistics Czech Post DHL Fe…" at bounding box center [511, 90] width 290 height 14
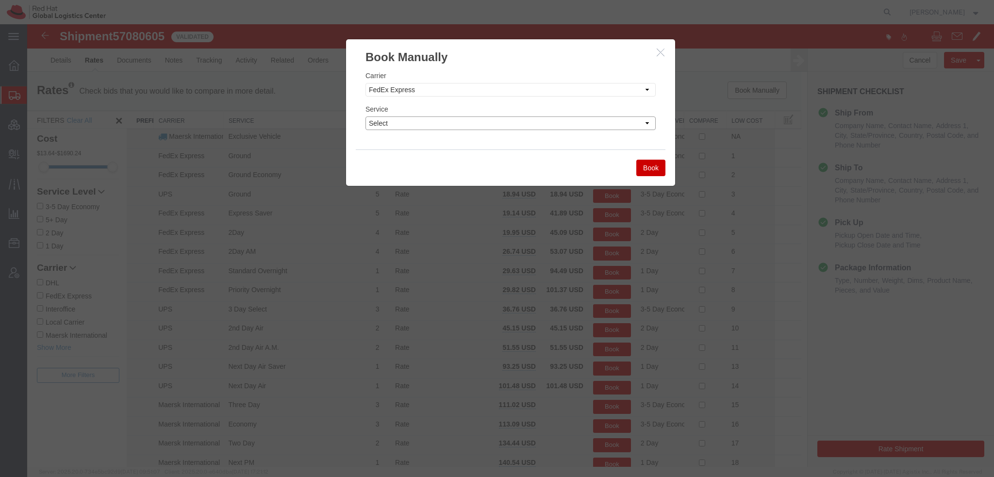
click at [398, 126] on select "Select 1Day Freight 2Day 2Day AM 2Day AM One Rate 2Day Freight 2Day One Rate 3 …" at bounding box center [511, 124] width 290 height 14
select select "22282"
click at [366, 117] on select "Select 1Day Freight 2Day 2Day AM 2Day AM One Rate 2Day Freight 2Day One Rate 3 …" at bounding box center [511, 124] width 290 height 14
click at [651, 167] on button "Book" at bounding box center [651, 168] width 29 height 17
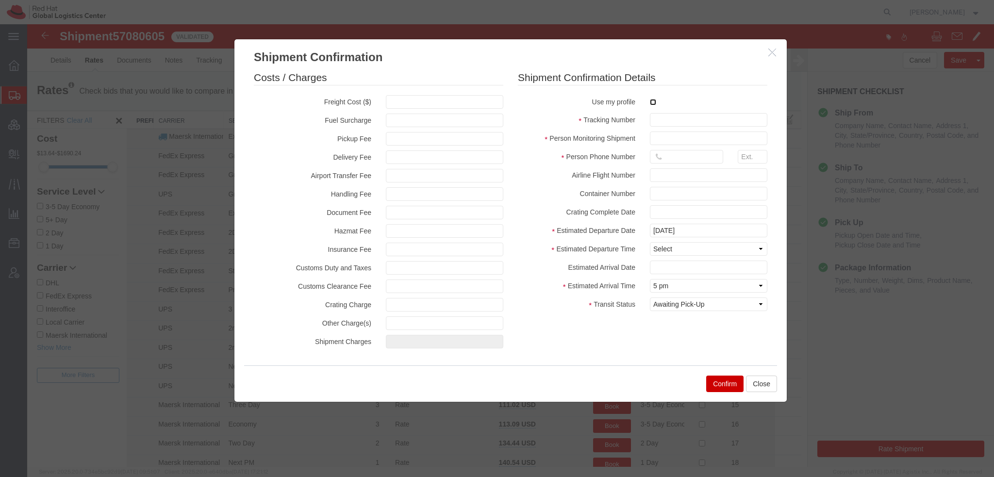
click at [651, 102] on input "checkbox" at bounding box center [653, 102] width 6 height 6
checkbox input "true"
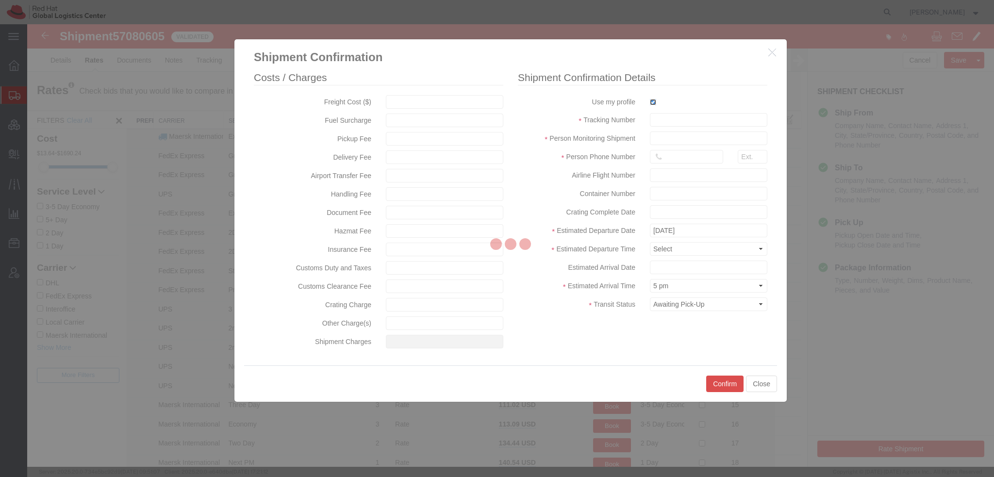
type input "[PERSON_NAME]"
type input "19193013123"
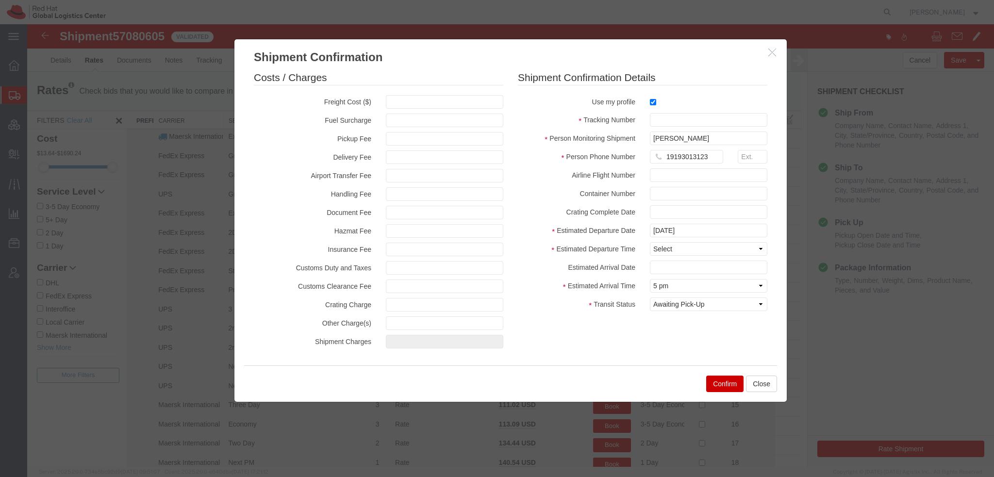
click at [684, 128] on fieldset "Shipment Confirmation Details Use my profile Tracking Number Person Monitoring …" at bounding box center [643, 193] width 250 height 246
click at [683, 124] on input "text" at bounding box center [709, 120] width 118 height 14
paste input "RMA: 27438036"
type input "RMA: 27438036"
click at [666, 248] on select "Select Midnight 1 am 2 am 3 am 4 am 5 am 6 am 7 am 8 am 9 am 10 am 11 am 12 Noo…" at bounding box center [709, 249] width 118 height 14
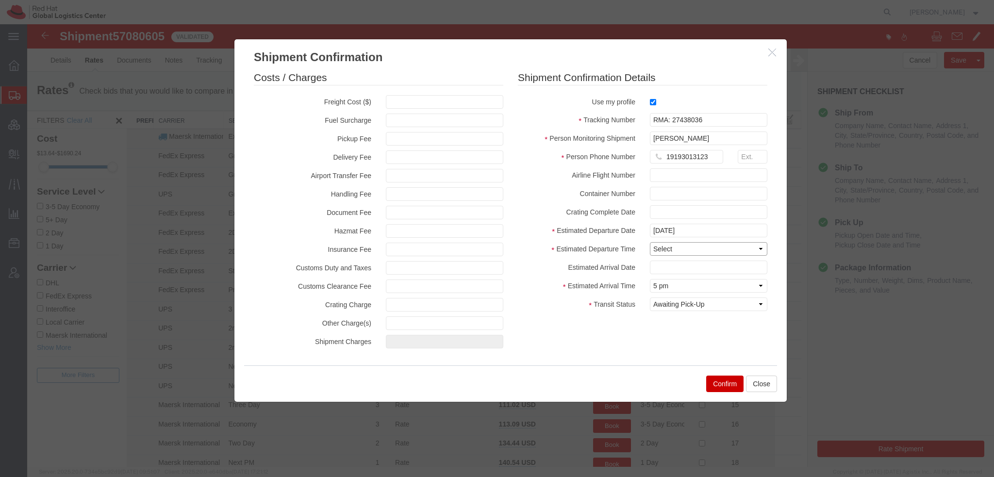
select select "1700"
click at [650, 242] on select "Select Midnight 1 am 2 am 3 am 4 am 5 am 6 am 7 am 8 am 9 am 10 am 11 am 12 Noo…" at bounding box center [709, 249] width 118 height 14
click at [661, 269] on input "text" at bounding box center [709, 268] width 118 height 14
click at [704, 204] on td "15" at bounding box center [701, 204] width 15 height 15
type input "10/15/2025"
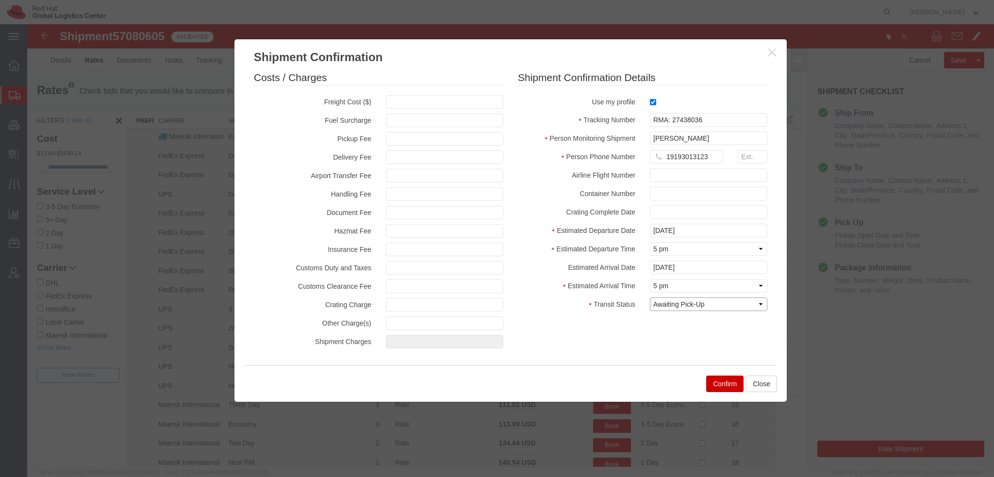
click at [678, 305] on select "Select Arrival Notice Available Arrival Notice Imported Arrive at Delivery Loca…" at bounding box center [709, 305] width 118 height 14
select select "DELIVRED"
click at [650, 298] on select "Select Arrival Notice Available Arrival Notice Imported Arrive at Delivery Loca…" at bounding box center [709, 305] width 118 height 14
click at [720, 381] on button "Confirm" at bounding box center [725, 384] width 37 height 17
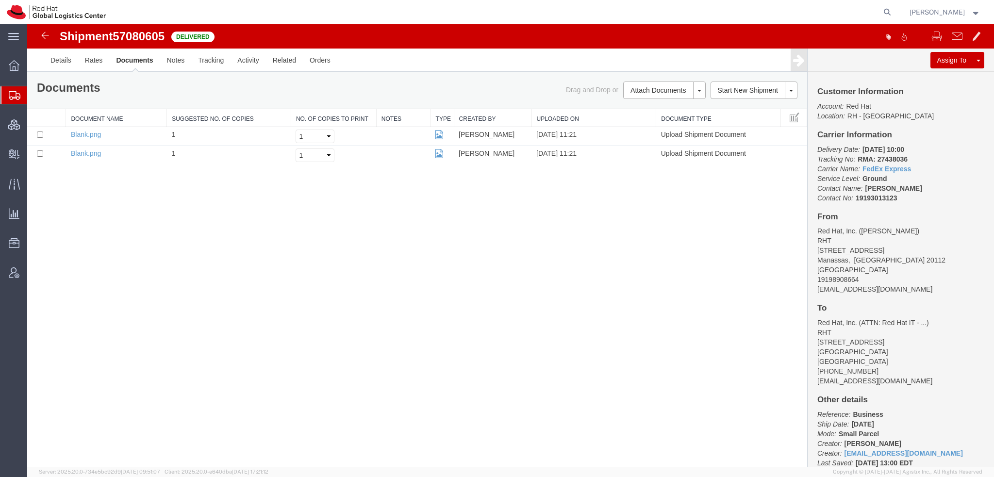
drag, startPoint x: 57, startPoint y: 107, endPoint x: 285, endPoint y: 6, distance: 248.9
click at [0, 0] on span "Shipment Manager" at bounding box center [0, 0] width 0 height 0
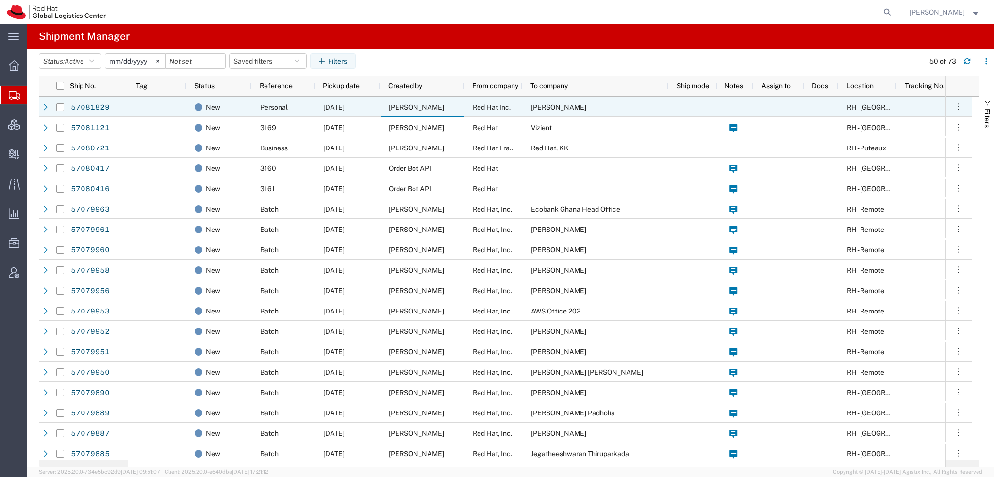
click at [451, 106] on div "[PERSON_NAME]" at bounding box center [423, 107] width 84 height 20
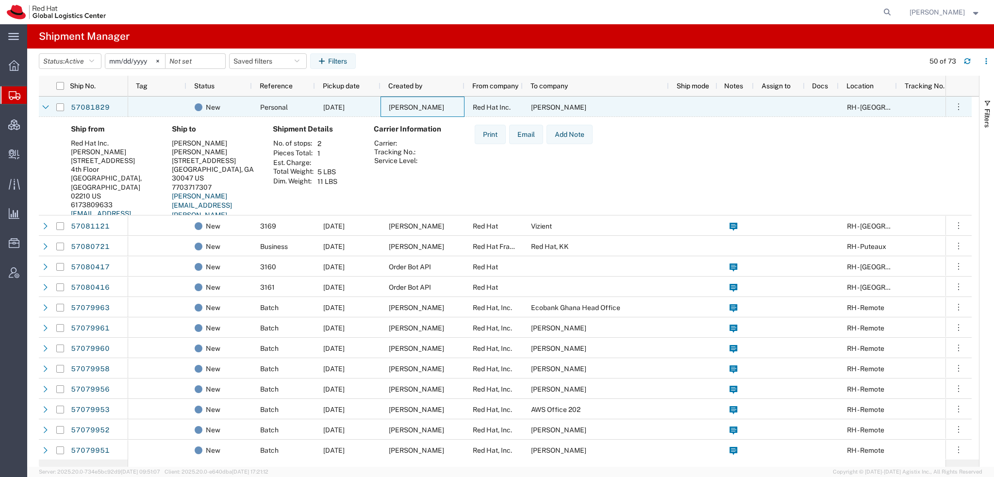
click at [451, 106] on div "[PERSON_NAME]" at bounding box center [423, 107] width 84 height 20
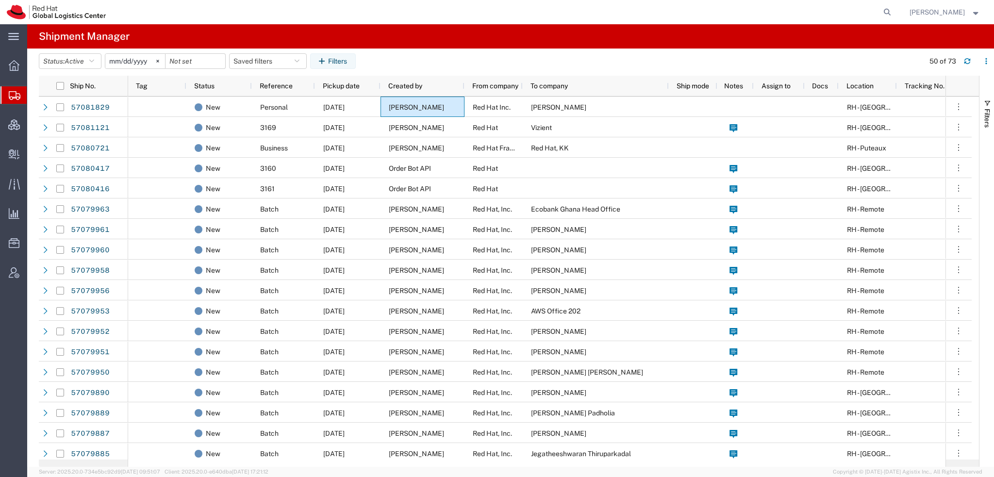
click at [946, 15] on span "[PERSON_NAME]" at bounding box center [937, 12] width 55 height 11
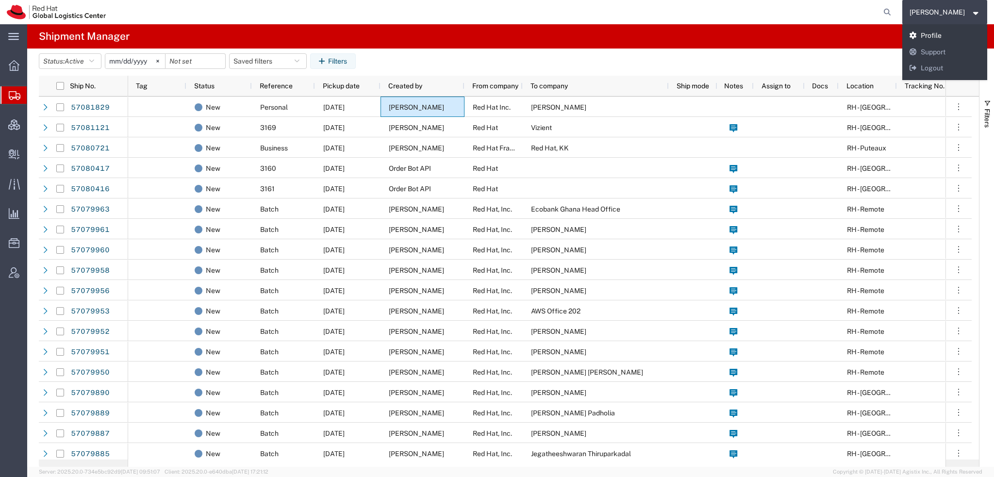
click at [955, 36] on link "Profile" at bounding box center [945, 36] width 85 height 17
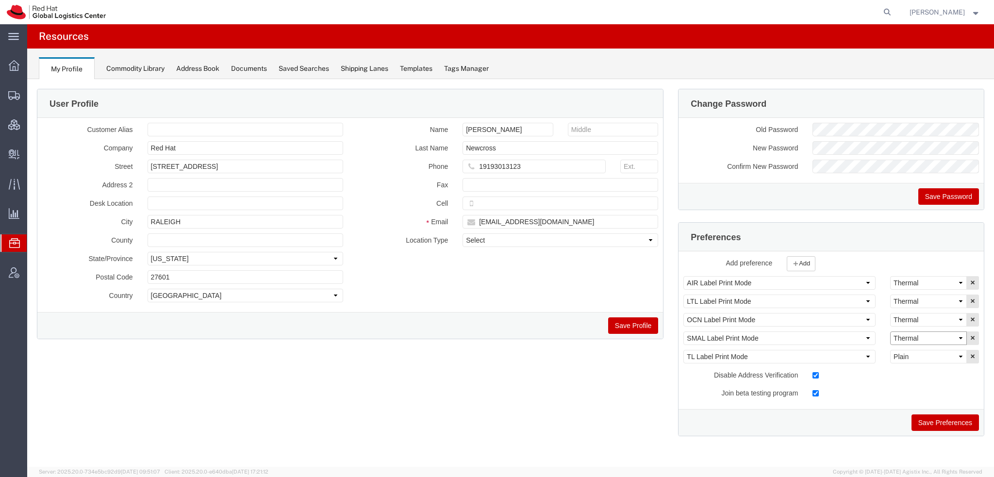
click at [922, 337] on select "Select Plain Thermal" at bounding box center [929, 339] width 77 height 14
select select "Plain"
click at [891, 332] on select "Select Plain Thermal" at bounding box center [929, 339] width 77 height 14
click at [938, 415] on button "Save Preferences" at bounding box center [945, 423] width 67 height 17
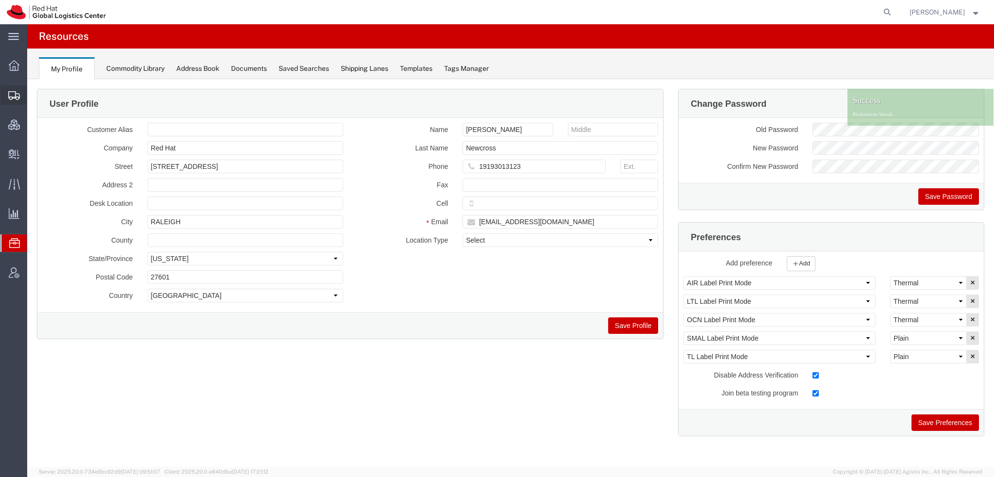
click at [0, 0] on span "Shipment Manager" at bounding box center [0, 0] width 0 height 0
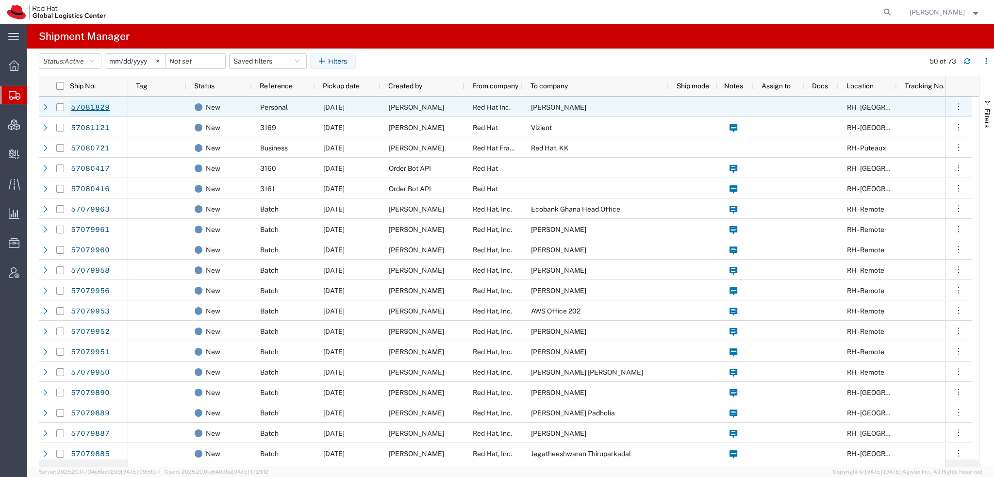
click at [83, 108] on link "57081829" at bounding box center [90, 108] width 40 height 16
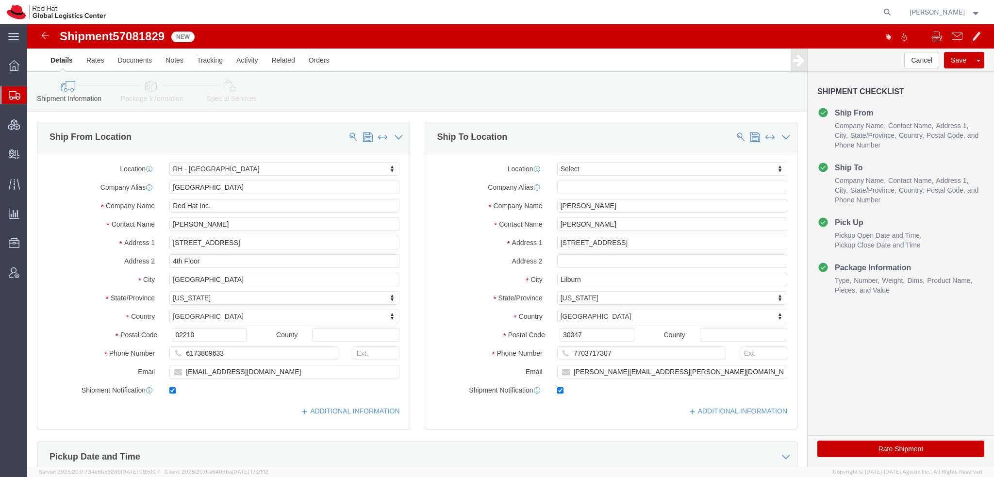
select select "37929"
select select
click icon
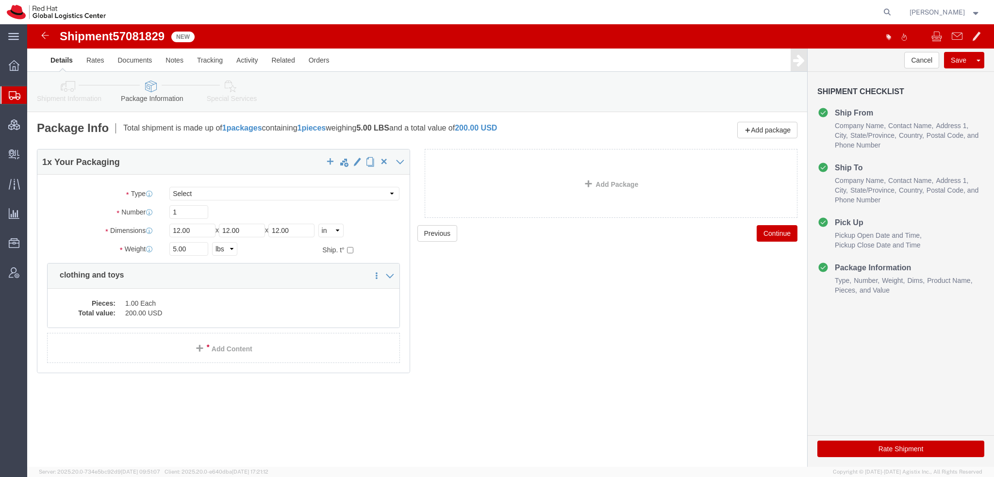
click icon
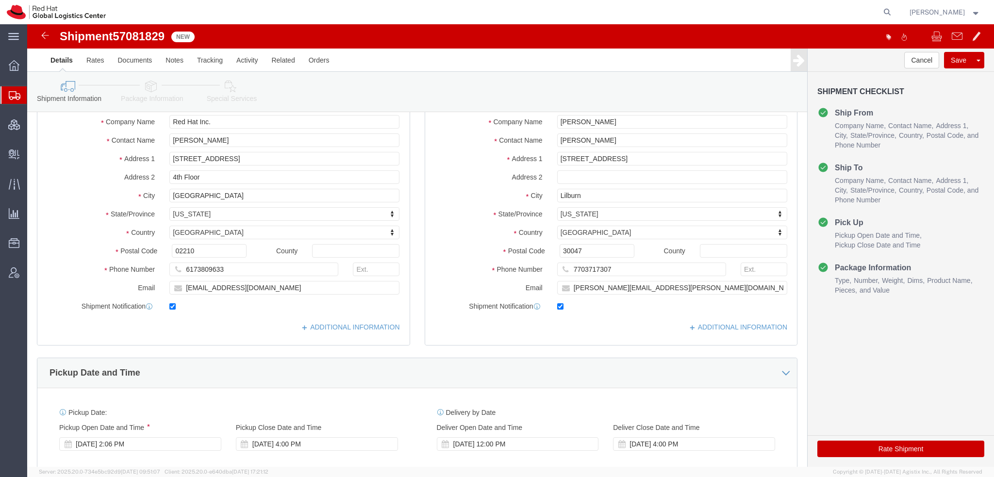
scroll to position [146, 0]
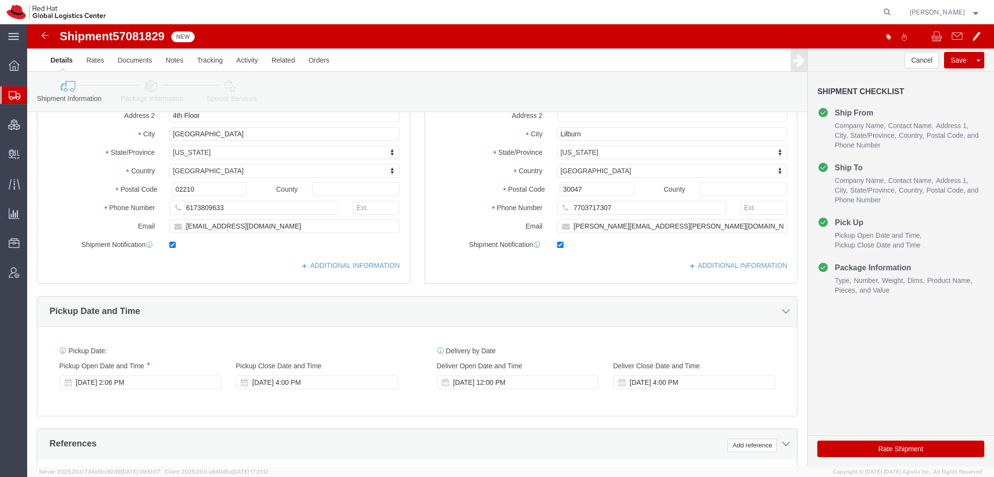
click icon
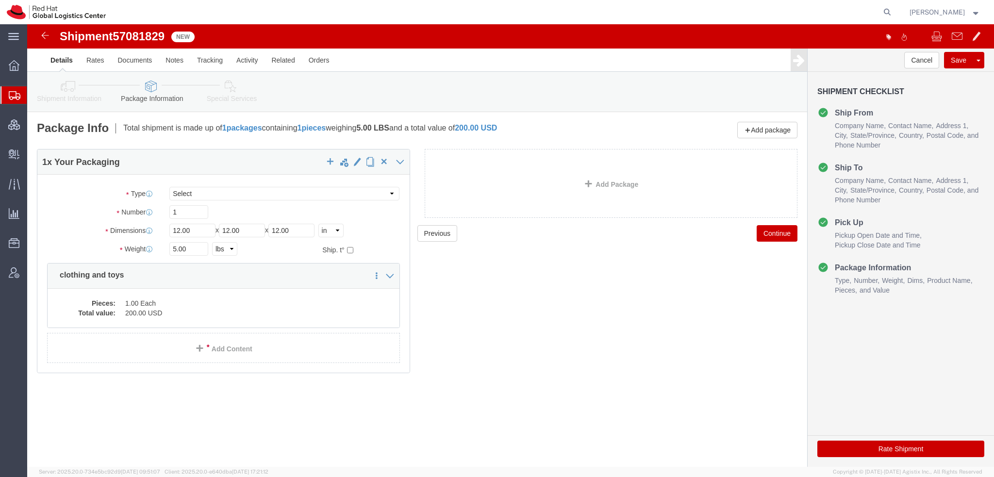
click icon
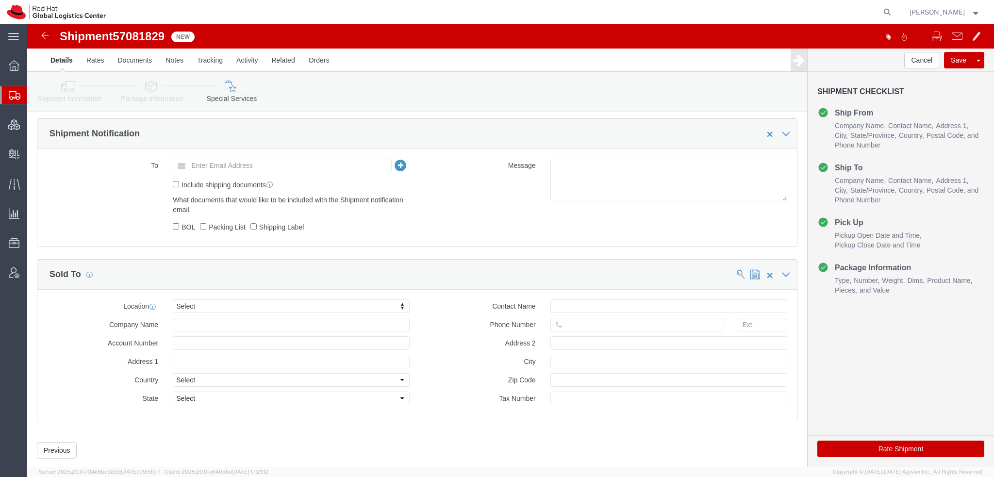
scroll to position [583, 0]
click button "Rate Shipment"
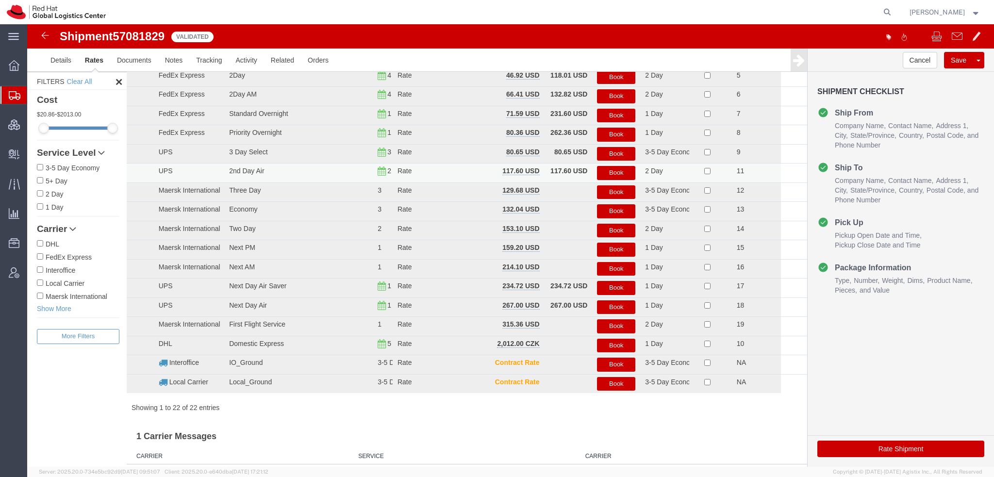
scroll to position [0, 0]
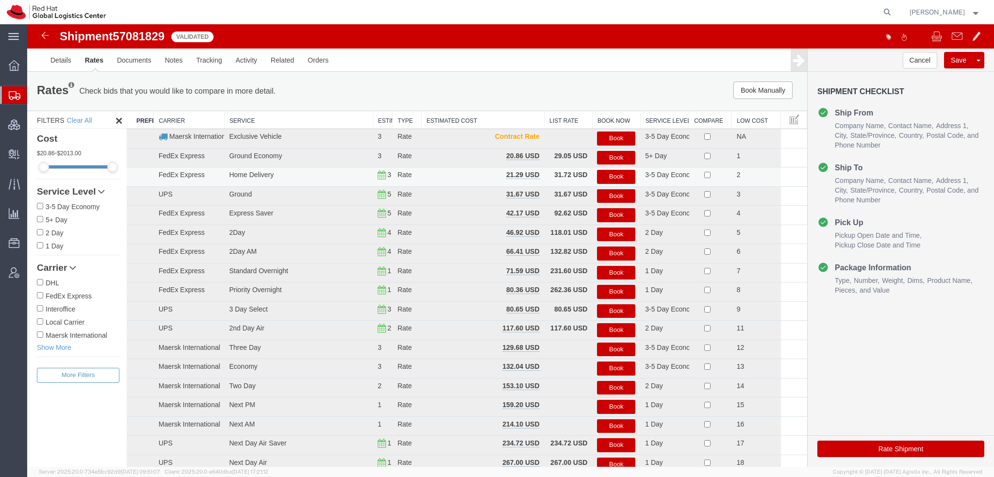
click at [618, 176] on button "Book" at bounding box center [616, 177] width 38 height 14
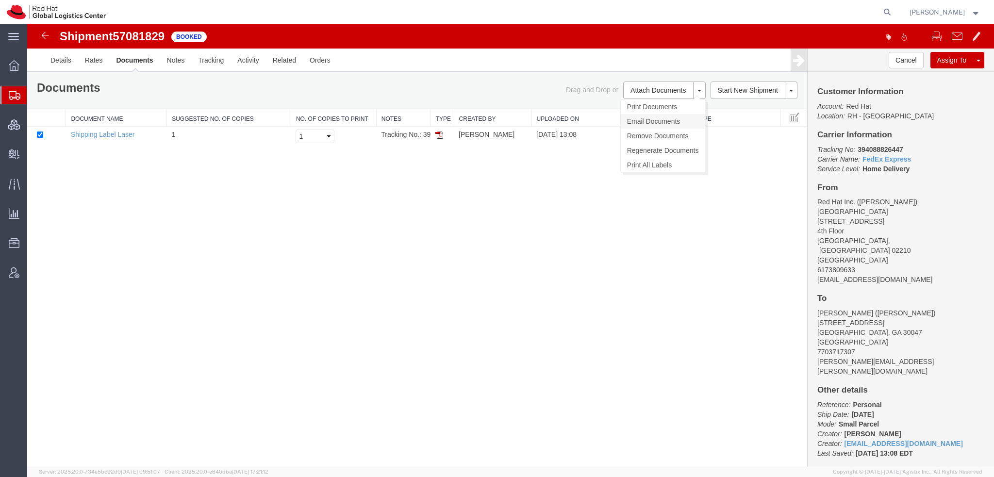
click at [644, 118] on link "Email Documents" at bounding box center [663, 121] width 84 height 15
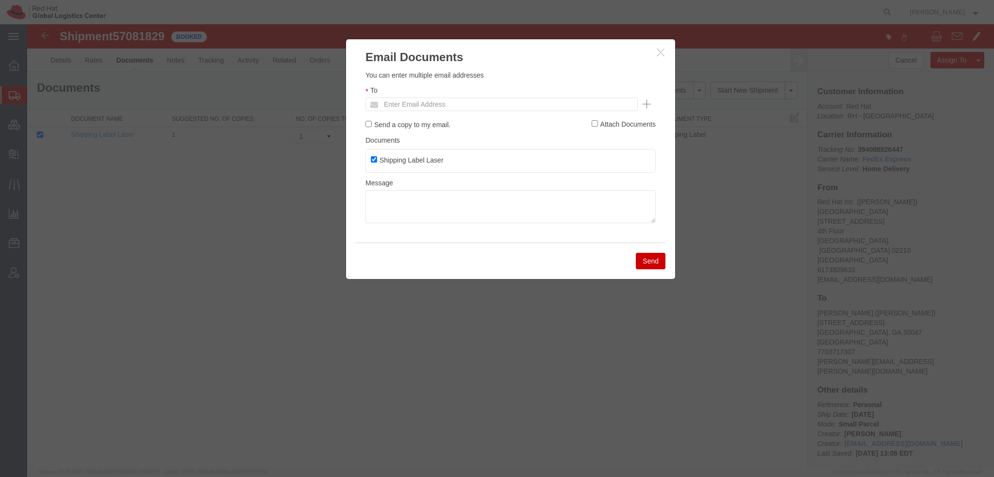
click at [527, 101] on ul "Enter Email Address" at bounding box center [502, 105] width 272 height 14
type input "dcantrell"
type input "Enter Email Address"
click at [660, 53] on icon "button" at bounding box center [661, 52] width 8 height 8
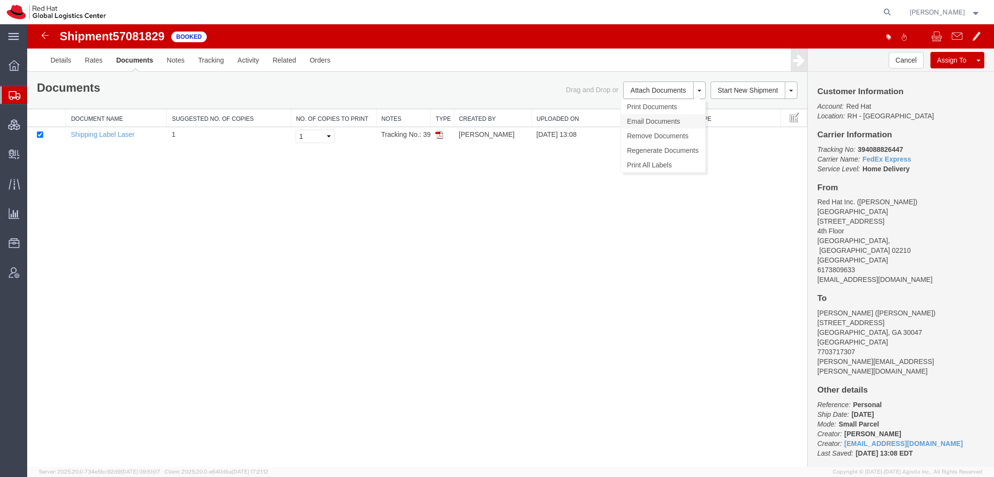
click at [632, 120] on link "Email Documents" at bounding box center [663, 121] width 84 height 15
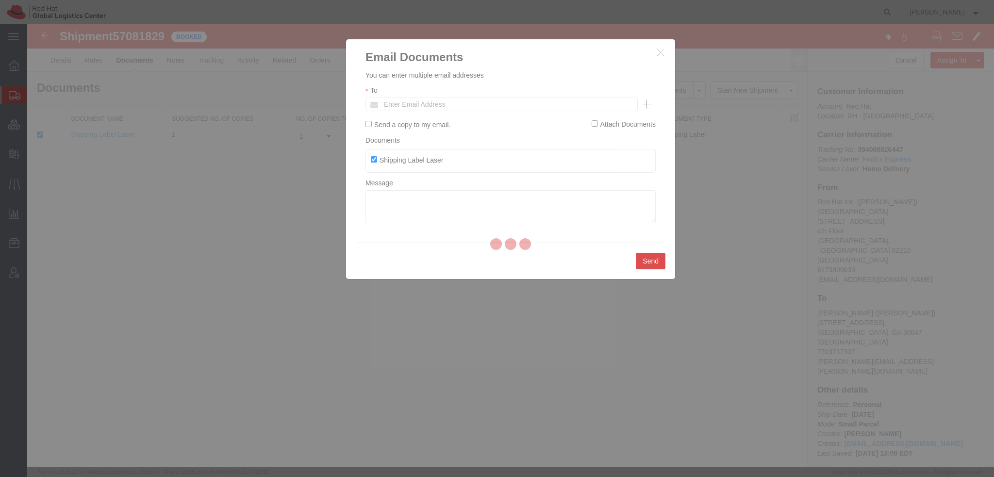
click at [464, 108] on div at bounding box center [510, 245] width 967 height 443
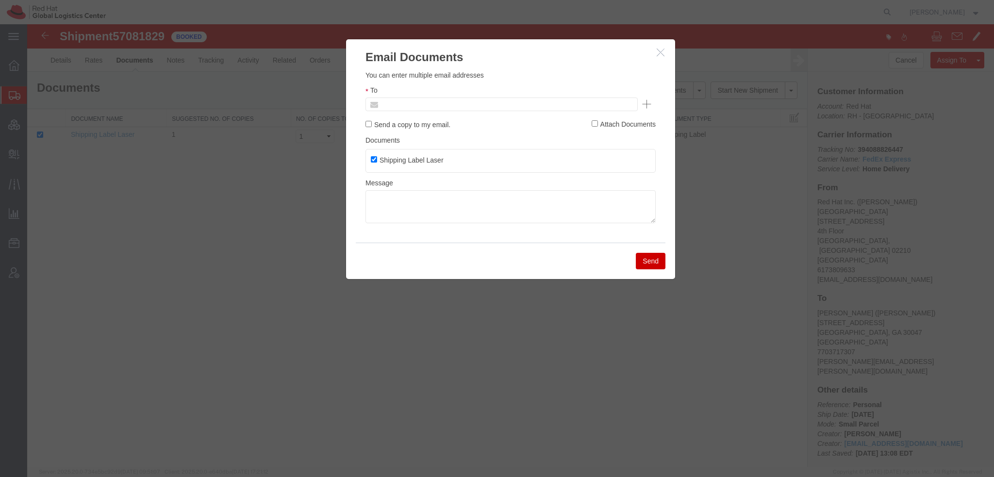
drag, startPoint x: 484, startPoint y: 129, endPoint x: 456, endPoint y: 105, distance: 36.1
click at [456, 105] on input "text" at bounding box center [436, 104] width 114 height 13
type input "dcantre"
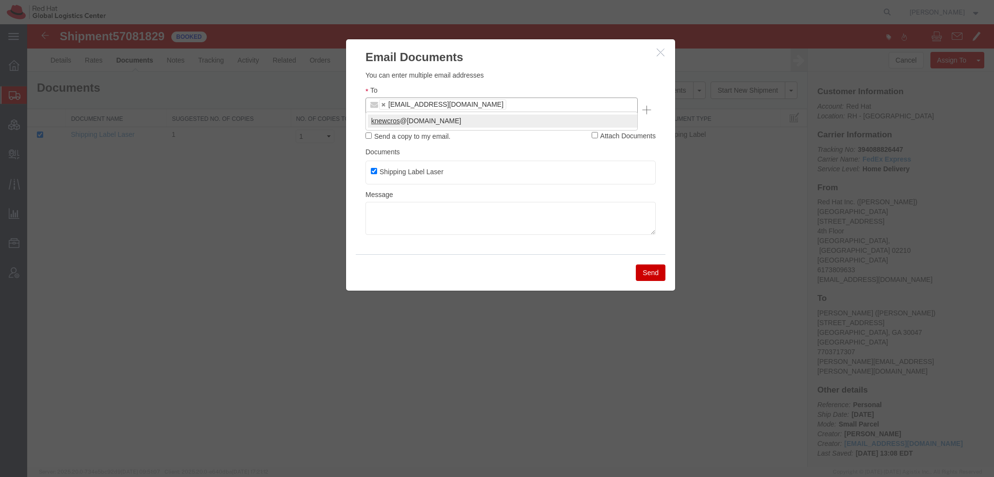
type input "knewcros"
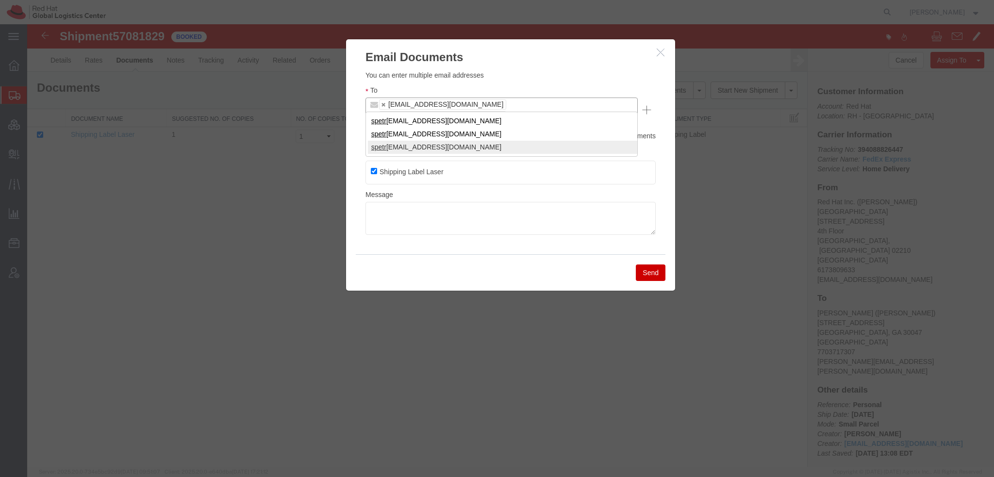
type input "spetr"
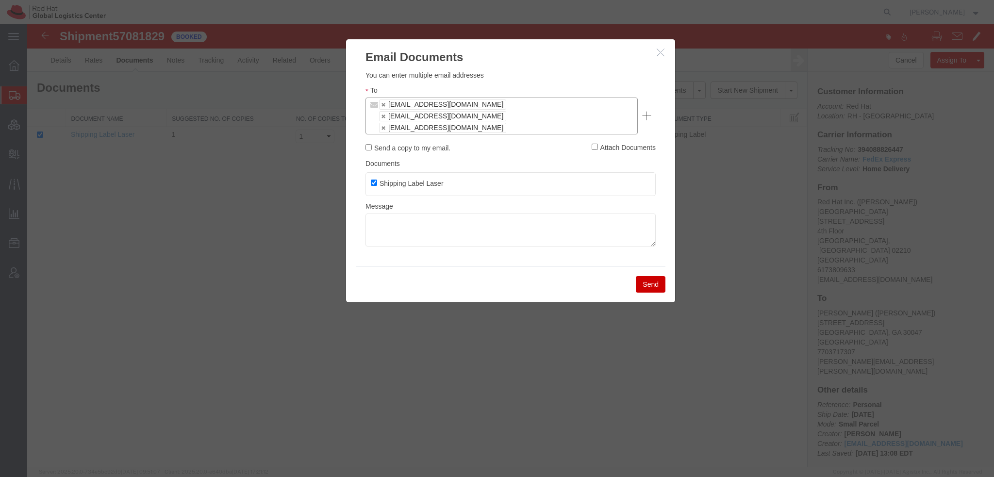
click at [645, 276] on button "Send" at bounding box center [651, 284] width 30 height 17
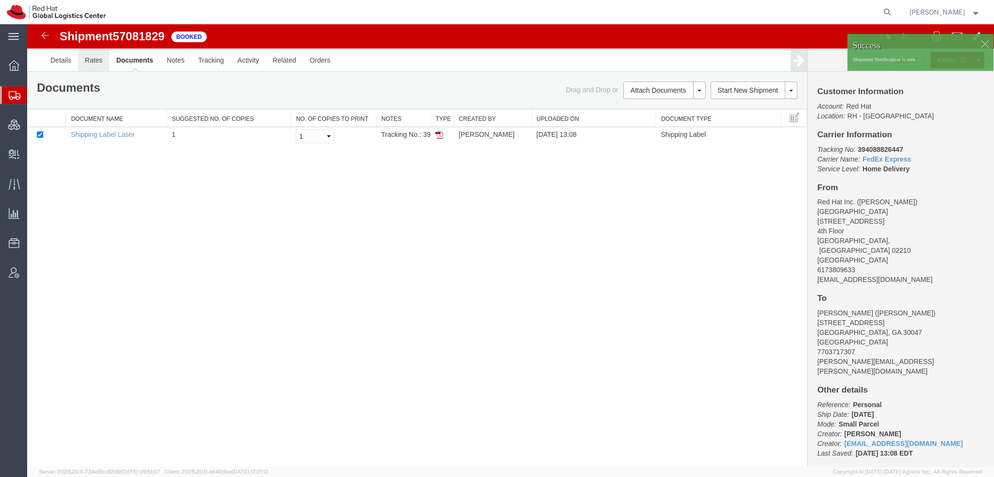
click at [90, 62] on link "Rates" at bounding box center [94, 60] width 32 height 23
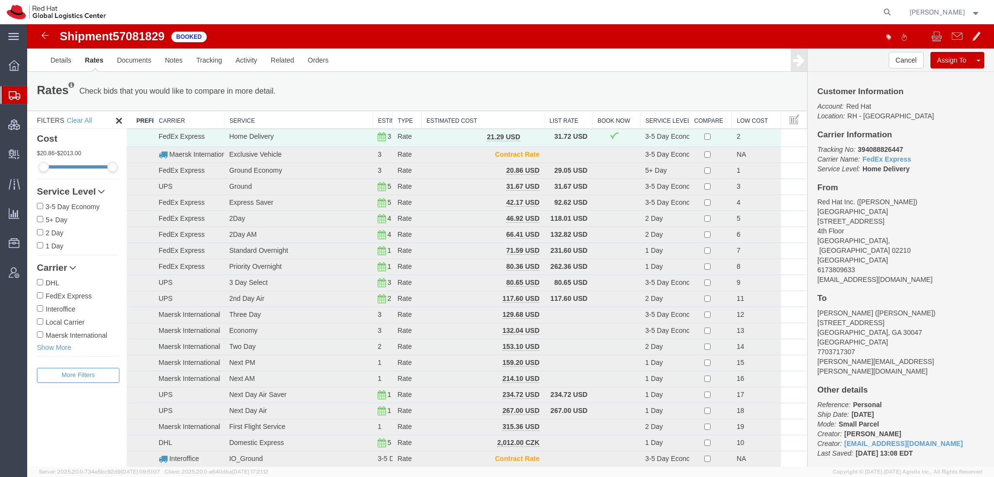
click at [0, 0] on span "Shipment Manager" at bounding box center [0, 0] width 0 height 0
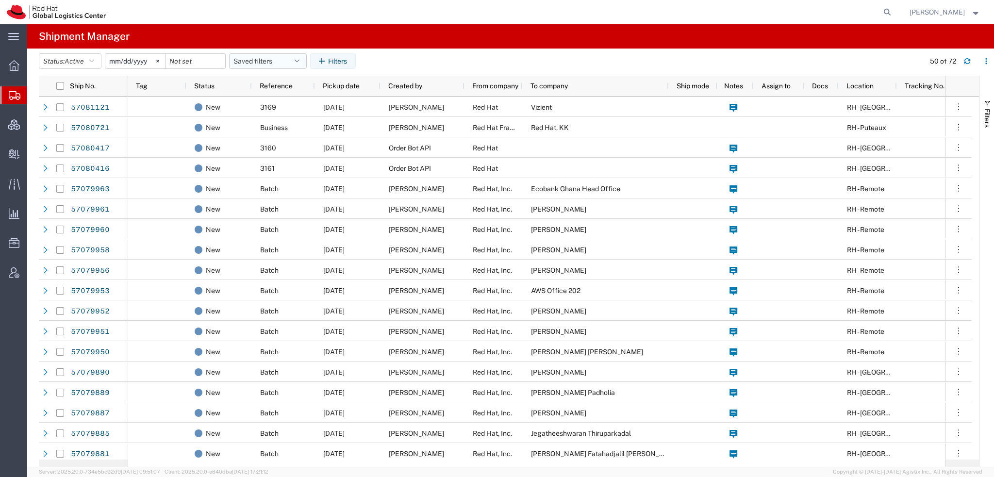
click at [299, 62] on icon "button" at bounding box center [297, 61] width 5 height 7
click at [274, 101] on span "Americas" at bounding box center [294, 104] width 127 height 18
type input "2023-05-07"
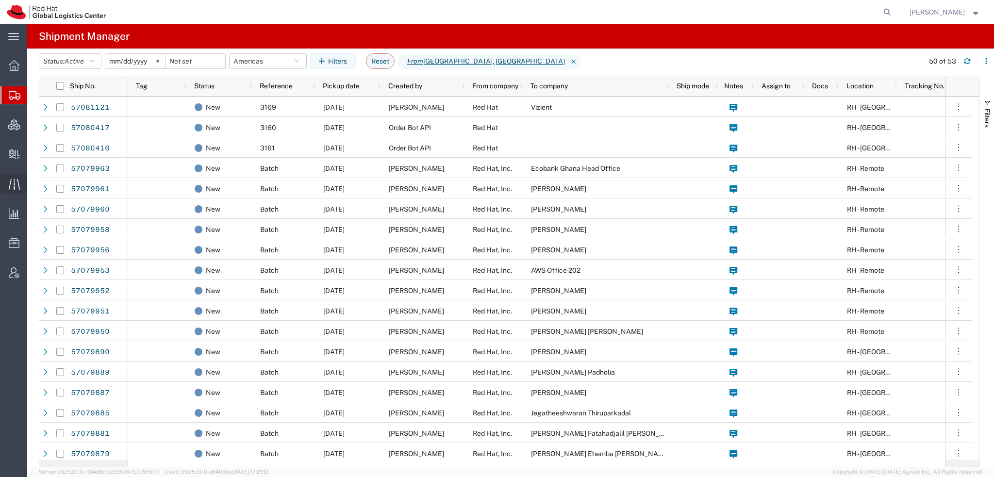
click at [34, 184] on span "Traffic" at bounding box center [30, 183] width 7 height 19
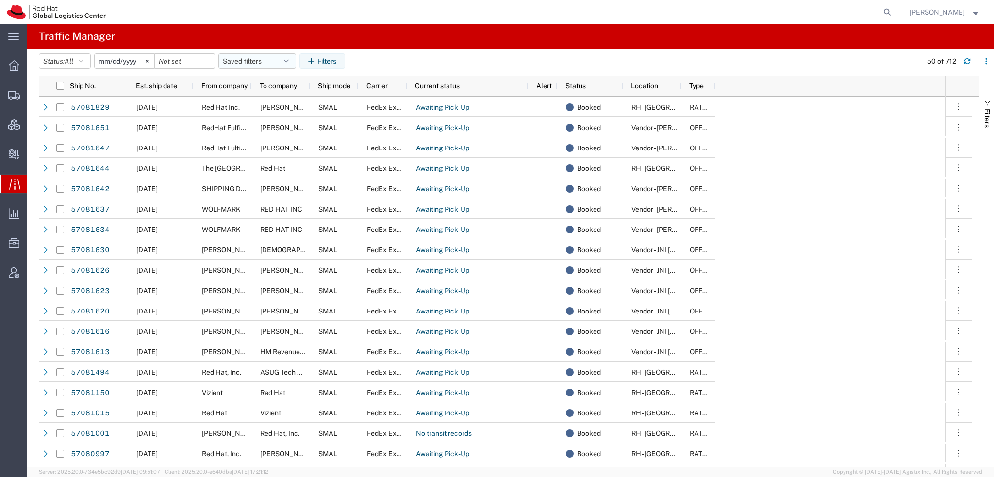
click at [282, 59] on button "Saved filters" at bounding box center [258, 61] width 78 height 16
click at [257, 105] on span "Shipping Queue" at bounding box center [283, 104] width 127 height 18
type input "2023-05-13"
type input "2023-06-29"
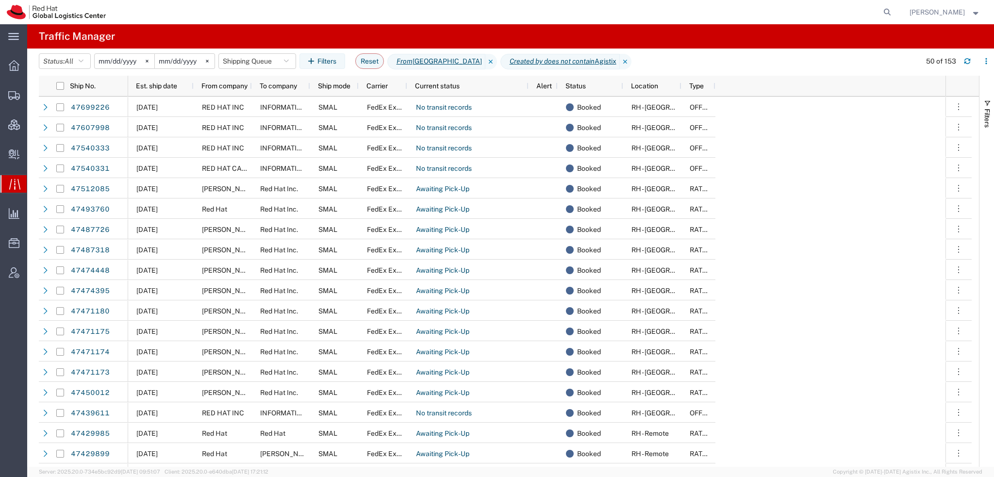
click at [106, 62] on input "2023-05-13" at bounding box center [125, 61] width 60 height 15
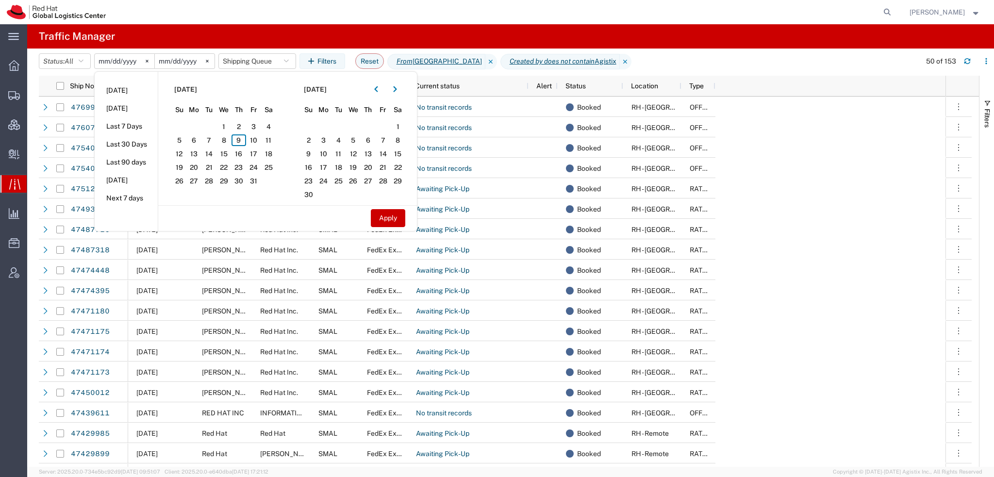
type input "2023-08-13"
type input "2025-08-03"
click at [165, 58] on input "2023-06-29" at bounding box center [186, 61] width 60 height 15
click at [377, 85] on button "button" at bounding box center [377, 90] width 16 height 16
click at [167, 59] on input "2023-09-29" at bounding box center [186, 61] width 60 height 15
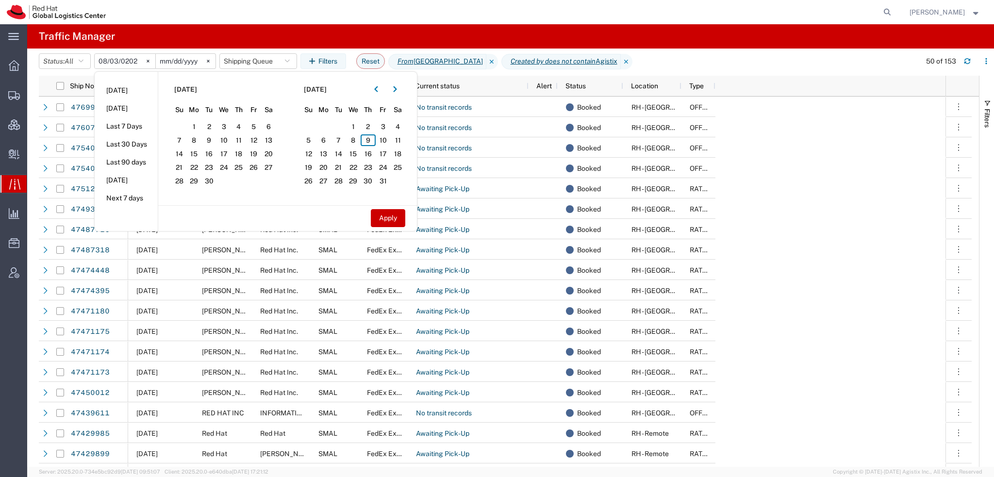
click at [179, 62] on input "2023-09-29" at bounding box center [186, 61] width 60 height 15
type input "2023-09-27"
click at [387, 214] on button "Apply" at bounding box center [388, 218] width 34 height 18
type input "2025-08-02"
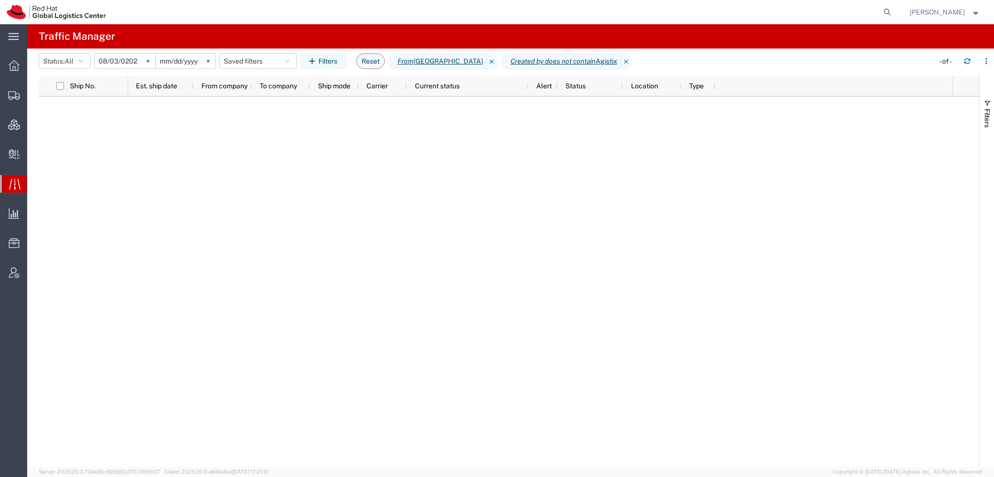
click at [198, 62] on input "2023-09-26" at bounding box center [186, 61] width 60 height 15
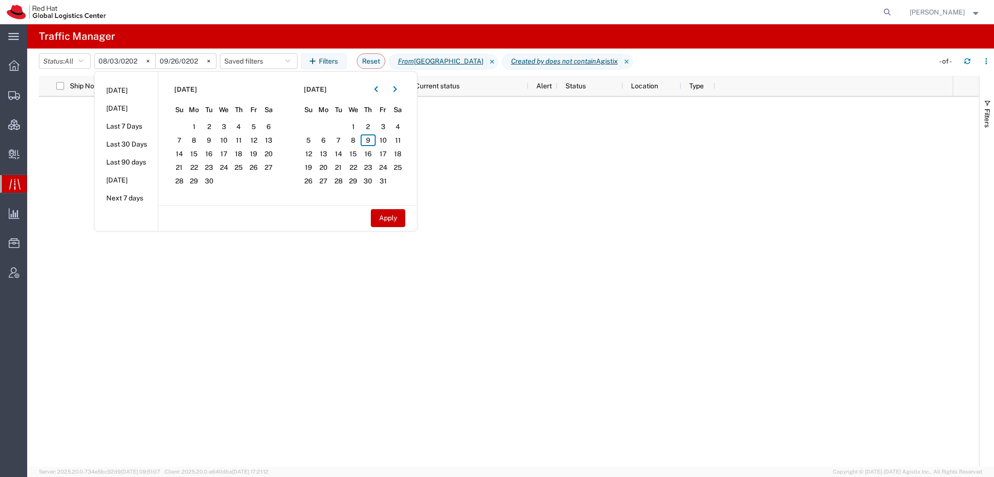
type input "2025-09-26"
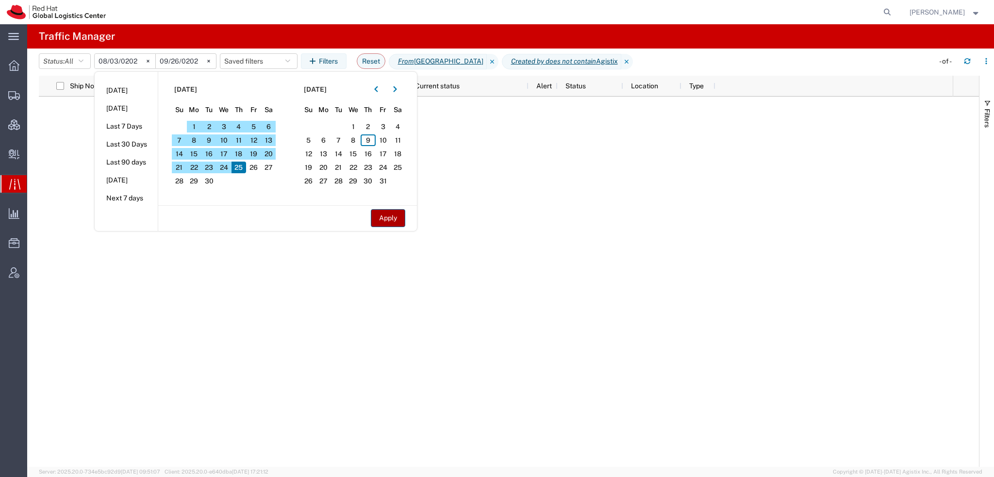
click at [405, 213] on button "Apply" at bounding box center [388, 218] width 34 height 18
type input "2025-08-01"
type input "2025-09-25"
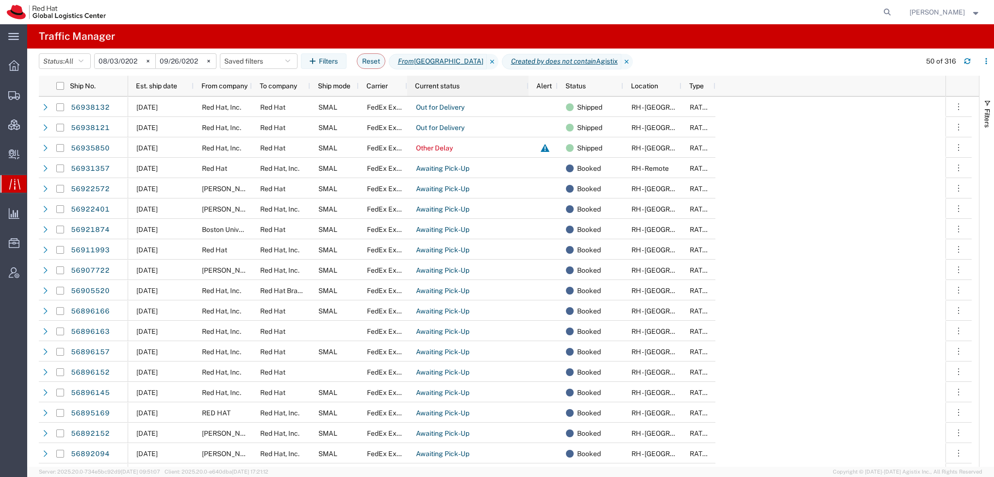
click at [505, 83] on div "Current status" at bounding box center [470, 86] width 110 height 16
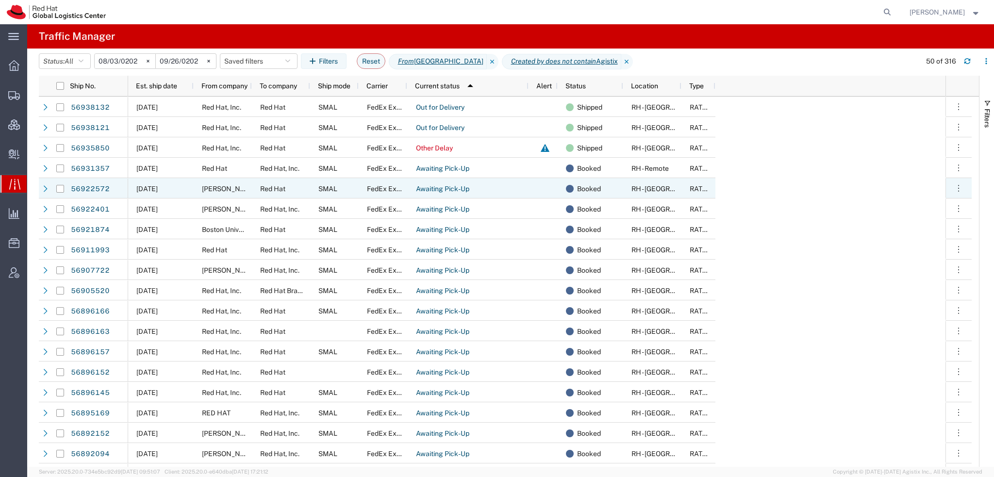
click at [229, 191] on span "Andrea Lynch - Red Hat booth" at bounding box center [253, 189] width 103 height 8
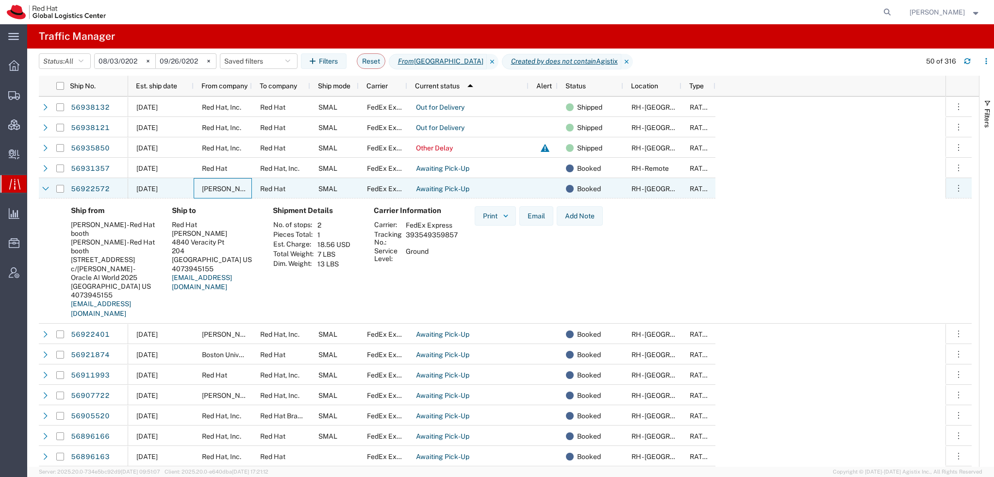
click at [229, 191] on span "Andrea Lynch - Red Hat booth" at bounding box center [253, 189] width 103 height 8
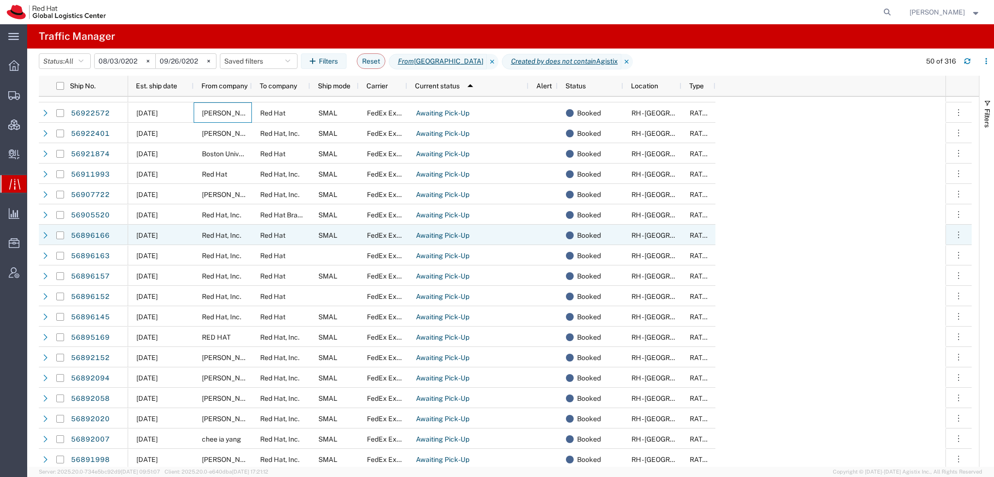
scroll to position [97, 0]
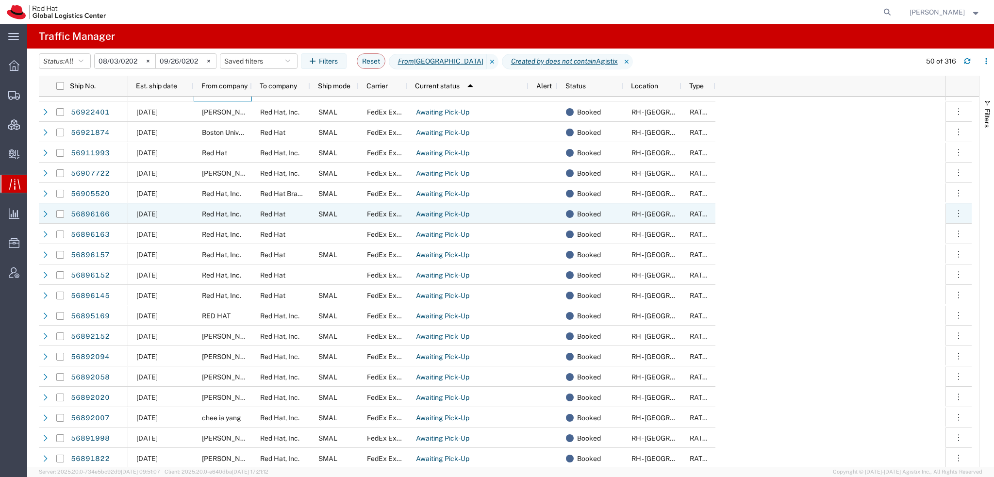
click at [231, 216] on span "Red Hat, Inc." at bounding box center [221, 214] width 39 height 8
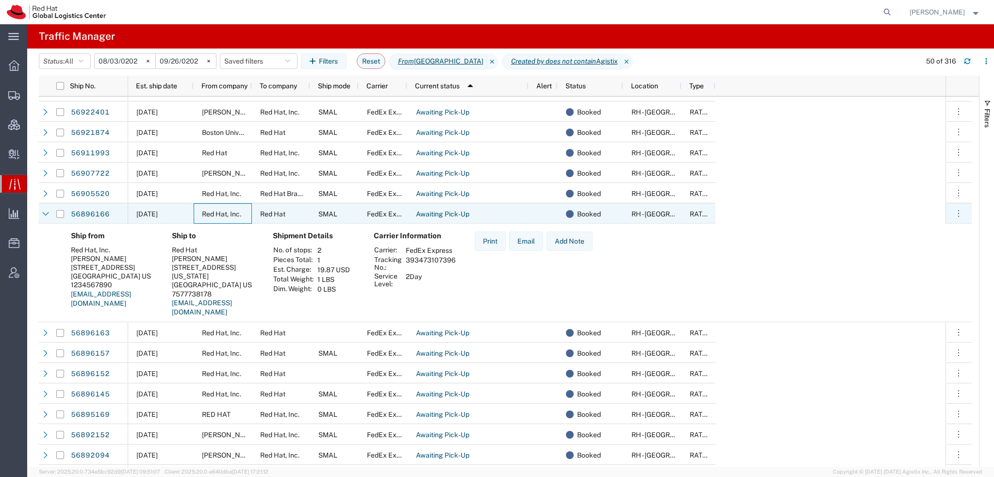
click at [231, 216] on span "Red Hat, Inc." at bounding box center [221, 214] width 39 height 8
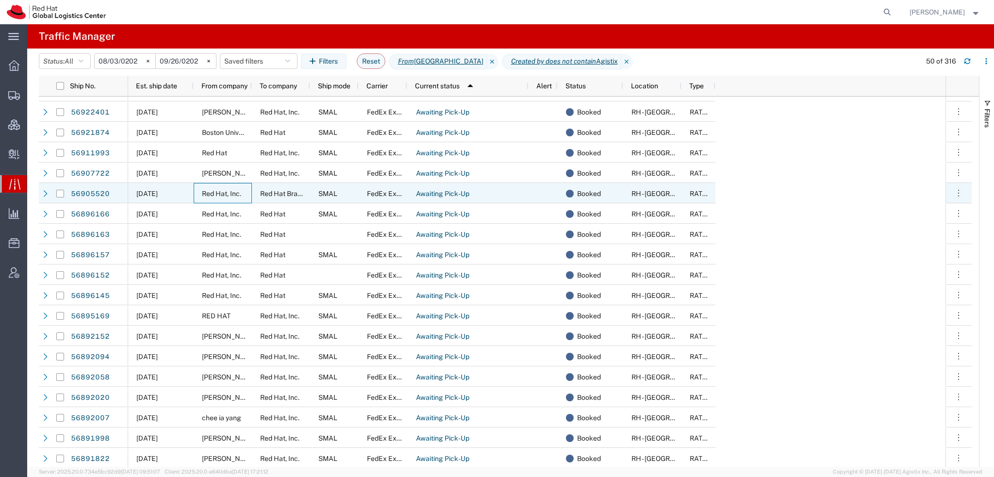
click at [223, 199] on div "Red Hat, Inc." at bounding box center [223, 193] width 58 height 20
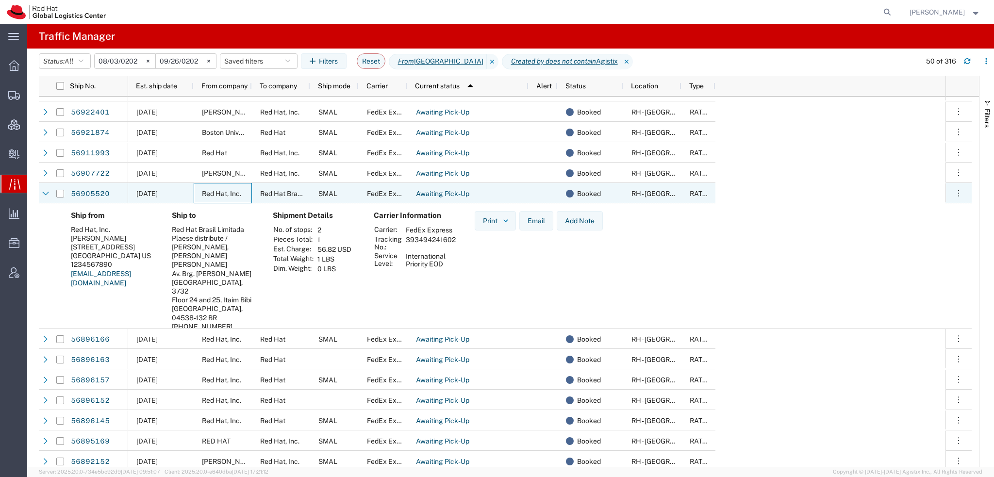
click at [223, 194] on span "Red Hat, Inc." at bounding box center [221, 194] width 39 height 8
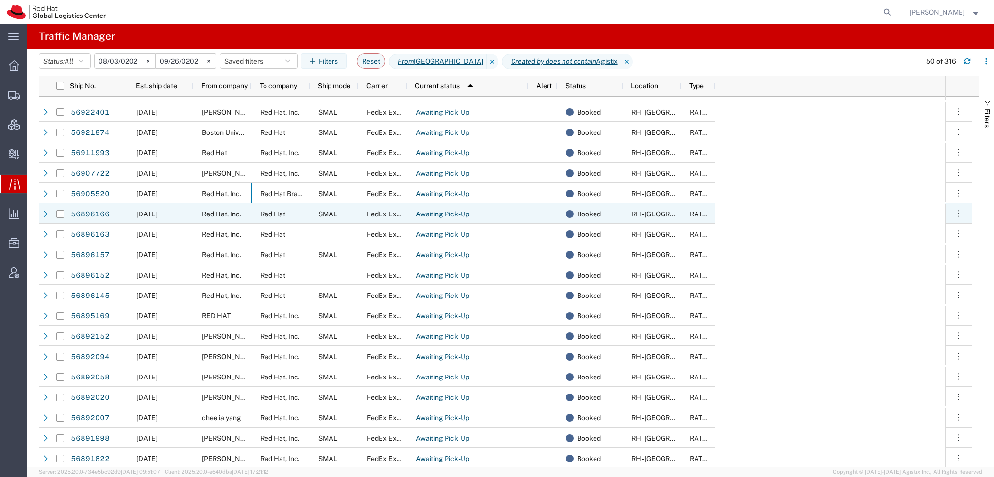
click at [224, 214] on span "Red Hat, Inc." at bounding box center [221, 214] width 39 height 8
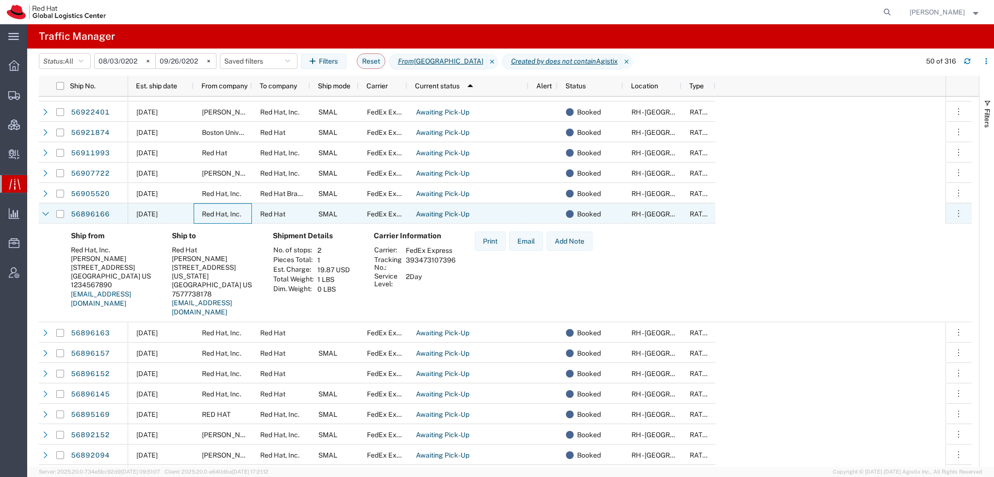
click at [224, 214] on span "Red Hat, Inc." at bounding box center [221, 214] width 39 height 8
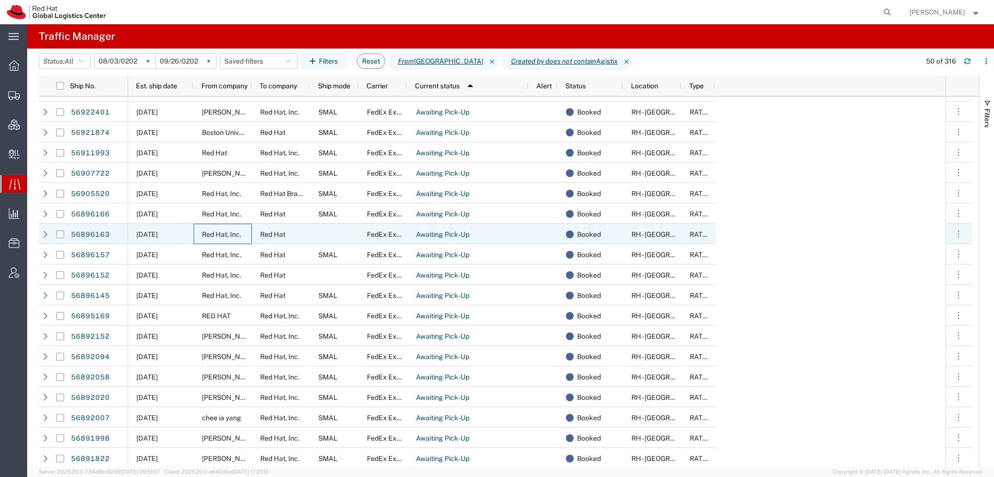
click at [216, 231] on span "Red Hat, Inc." at bounding box center [221, 235] width 39 height 8
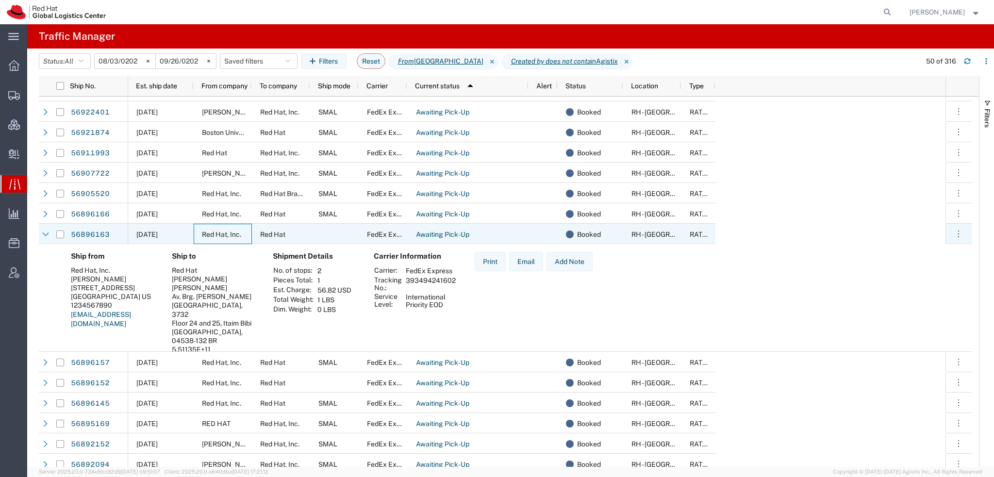
click at [216, 231] on span "Red Hat, Inc." at bounding box center [221, 235] width 39 height 8
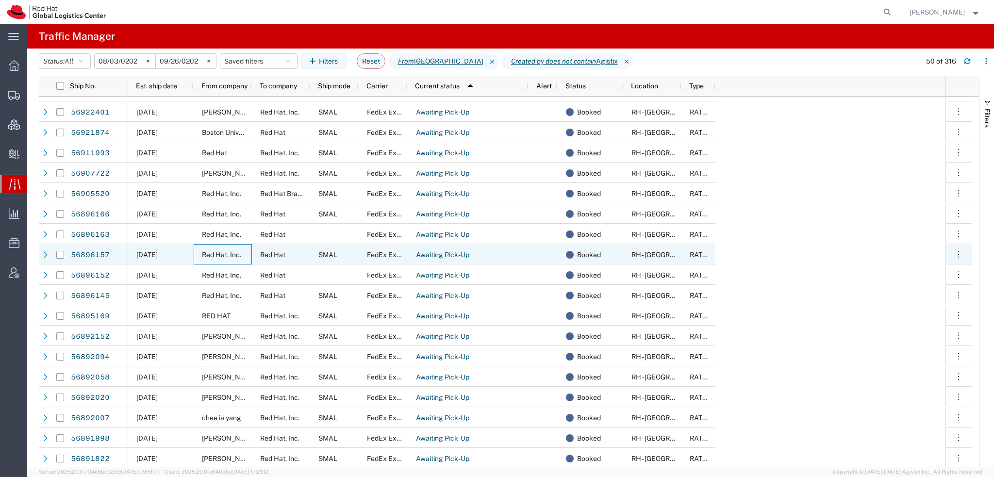
click at [216, 253] on span "Red Hat, Inc." at bounding box center [221, 255] width 39 height 8
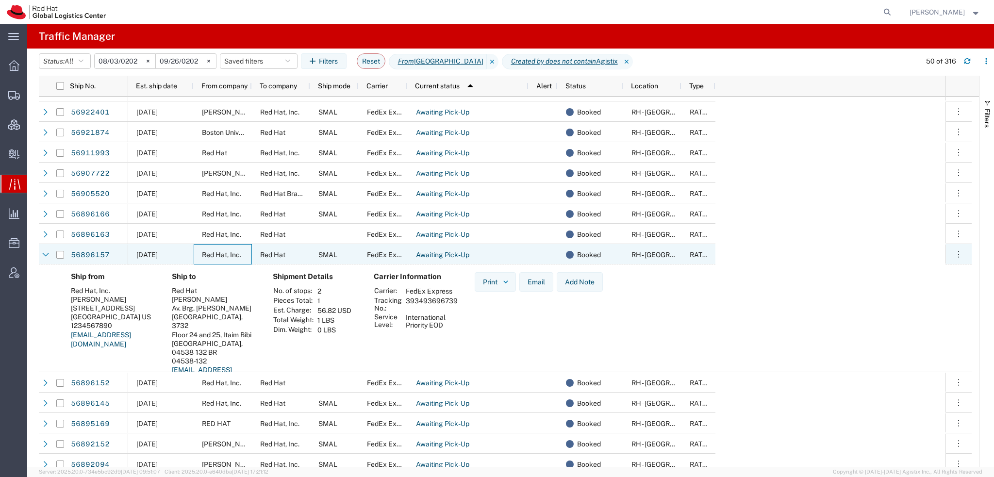
click at [216, 253] on span "Red Hat, Inc." at bounding box center [221, 255] width 39 height 8
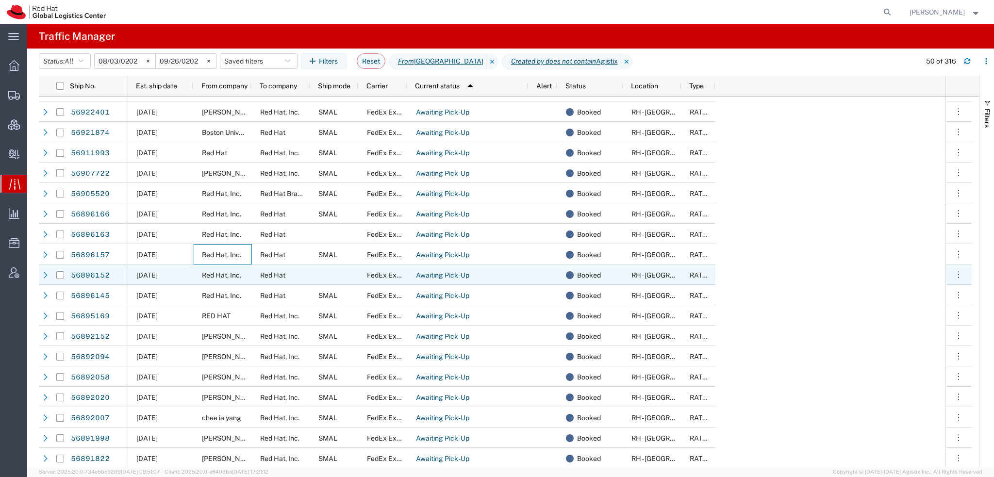
click at [219, 269] on div "Red Hat, Inc." at bounding box center [223, 275] width 58 height 20
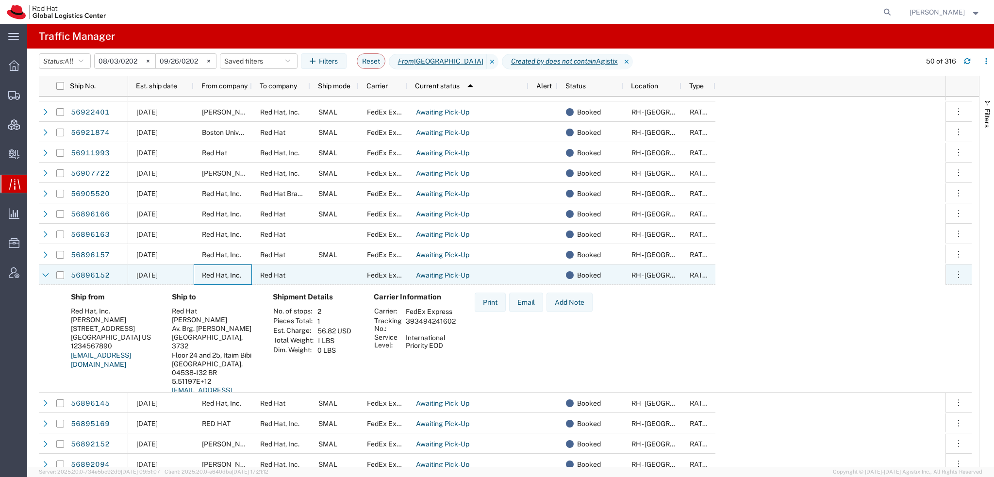
click at [219, 269] on div "Red Hat, Inc." at bounding box center [223, 275] width 58 height 20
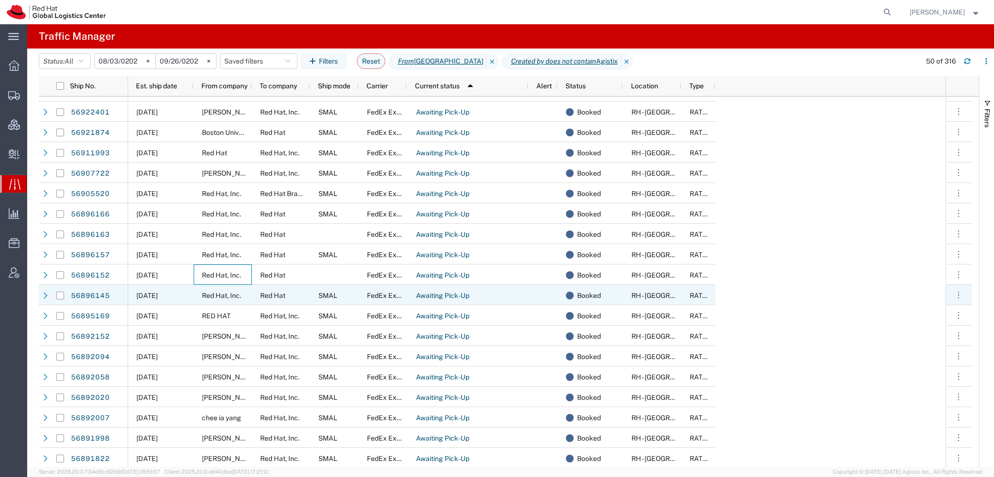
click at [213, 291] on div "Red Hat, Inc." at bounding box center [223, 295] width 58 height 20
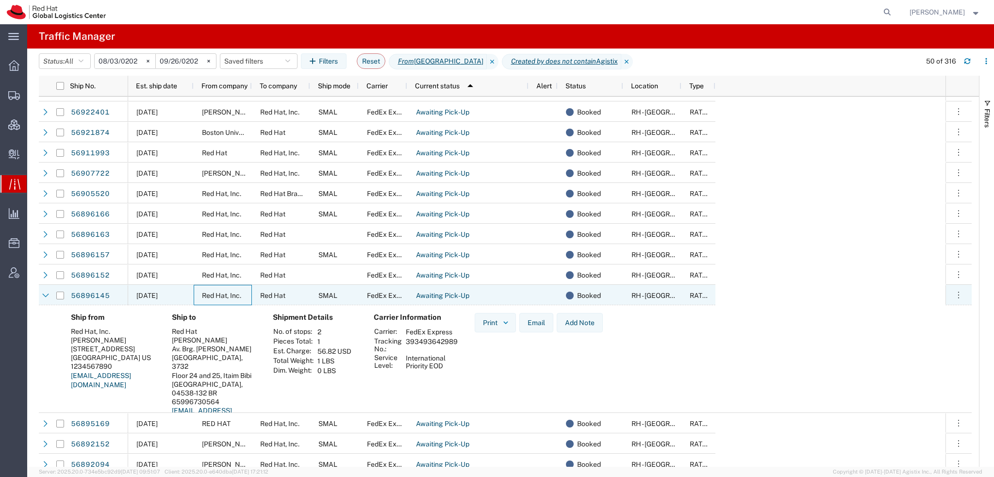
click at [213, 291] on div "Red Hat, Inc." at bounding box center [223, 295] width 58 height 20
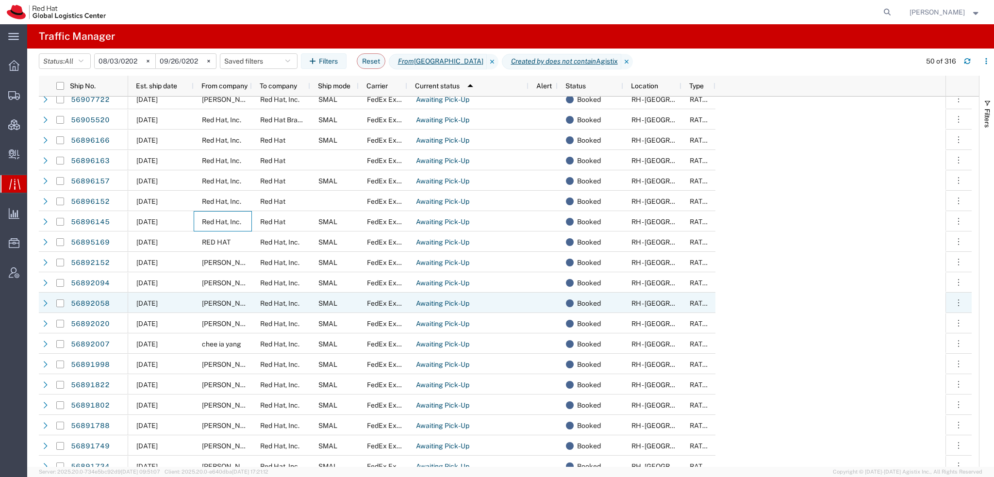
scroll to position [194, 0]
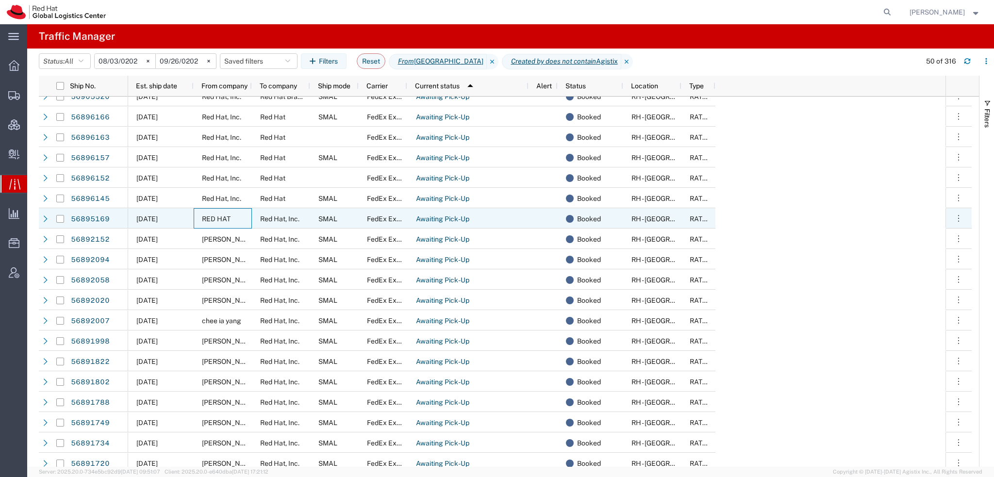
click at [227, 221] on span "RED HAT" at bounding box center [216, 219] width 29 height 8
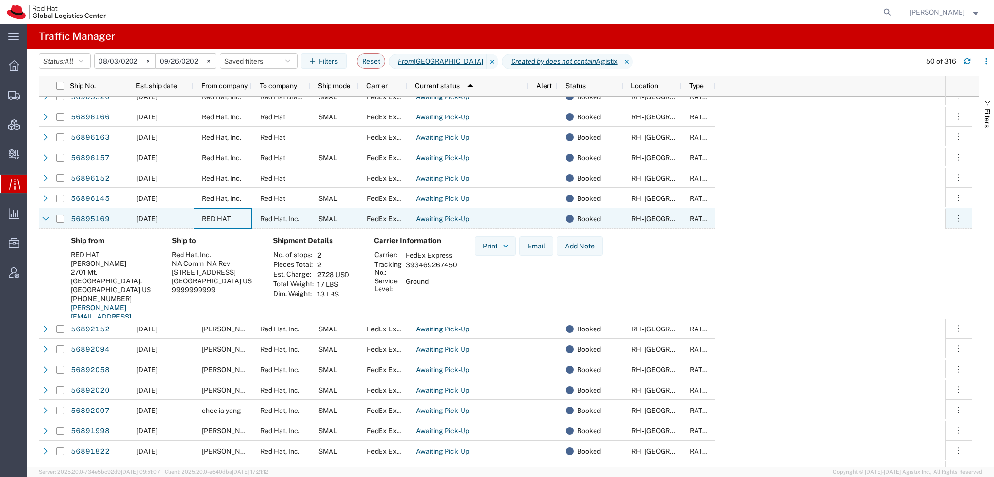
click at [227, 221] on span "RED HAT" at bounding box center [216, 219] width 29 height 8
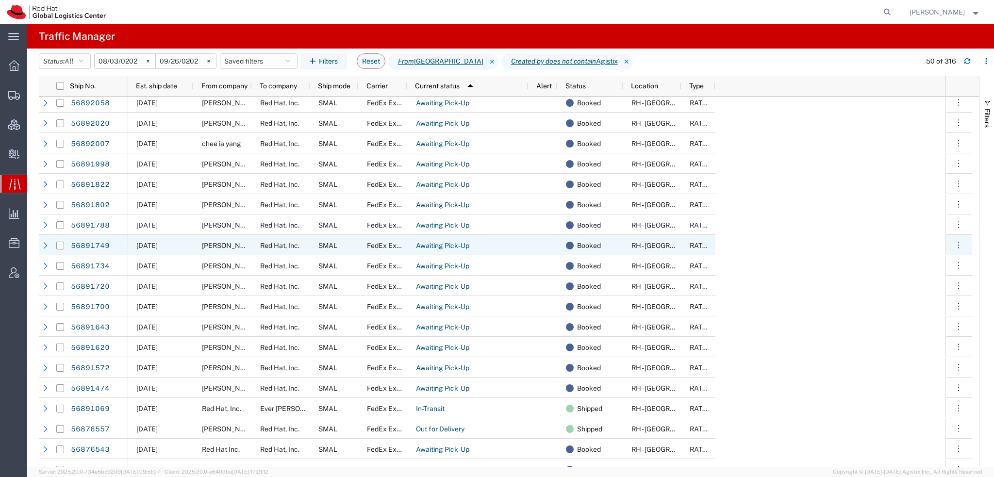
scroll to position [388, 0]
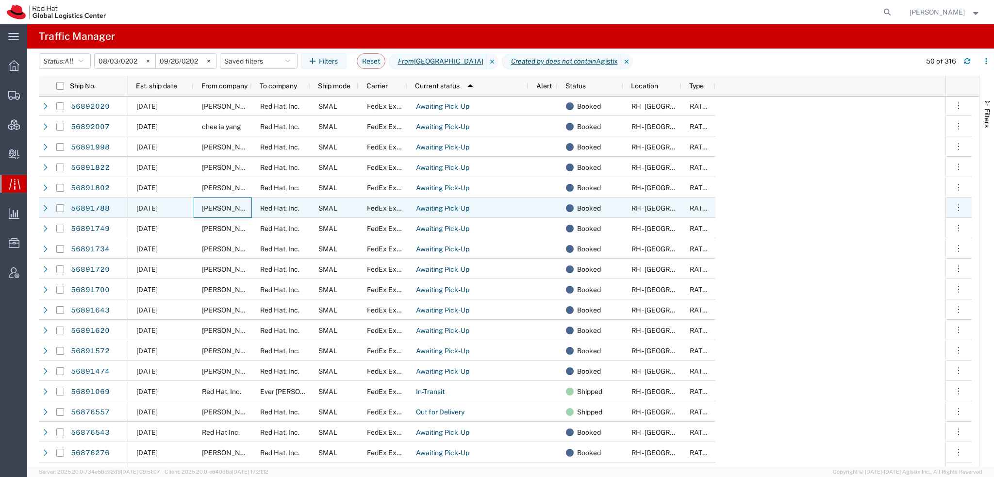
click at [228, 207] on span "David Templeton" at bounding box center [229, 208] width 55 height 8
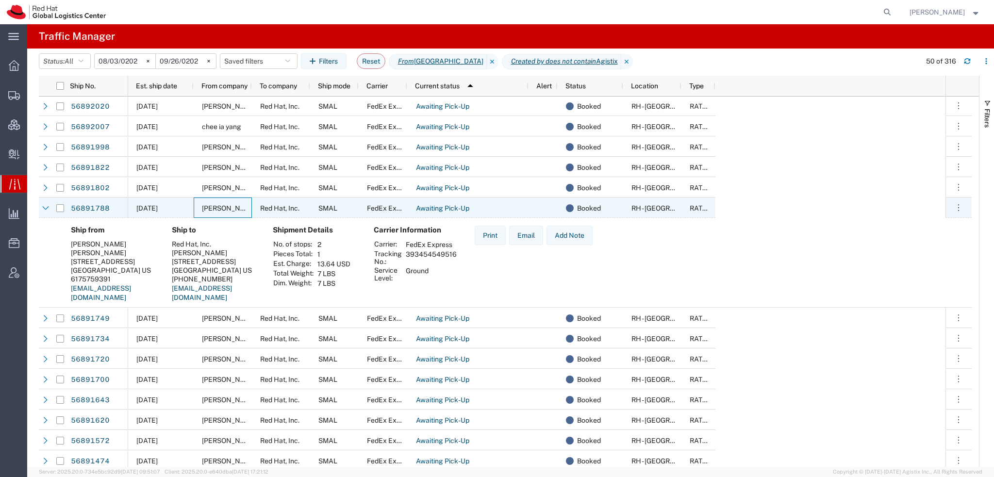
click at [228, 207] on span "David Templeton" at bounding box center [229, 208] width 55 height 8
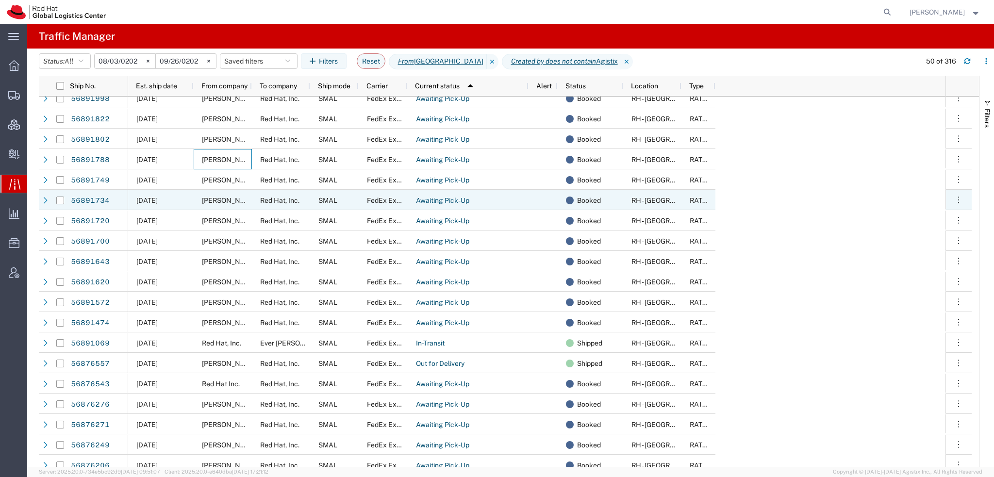
scroll to position [0, 0]
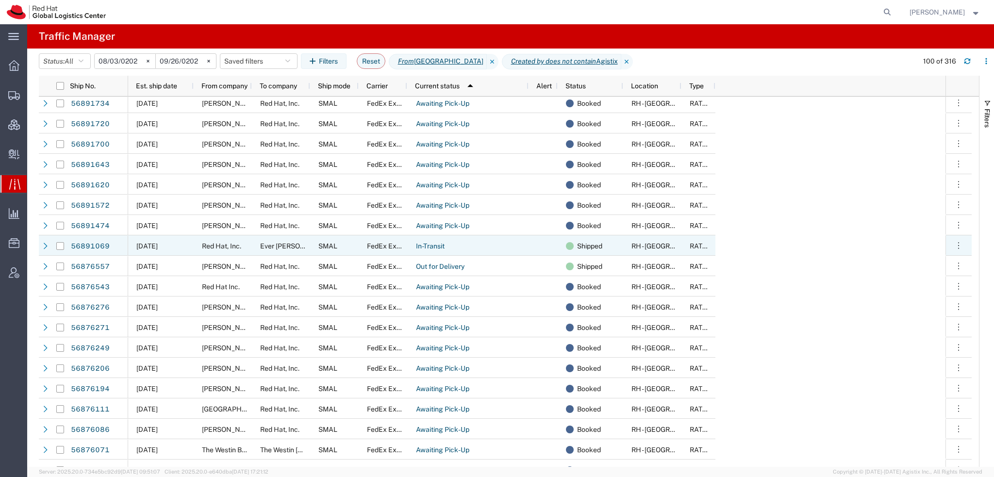
click at [223, 242] on span "Red Hat, Inc." at bounding box center [221, 246] width 39 height 8
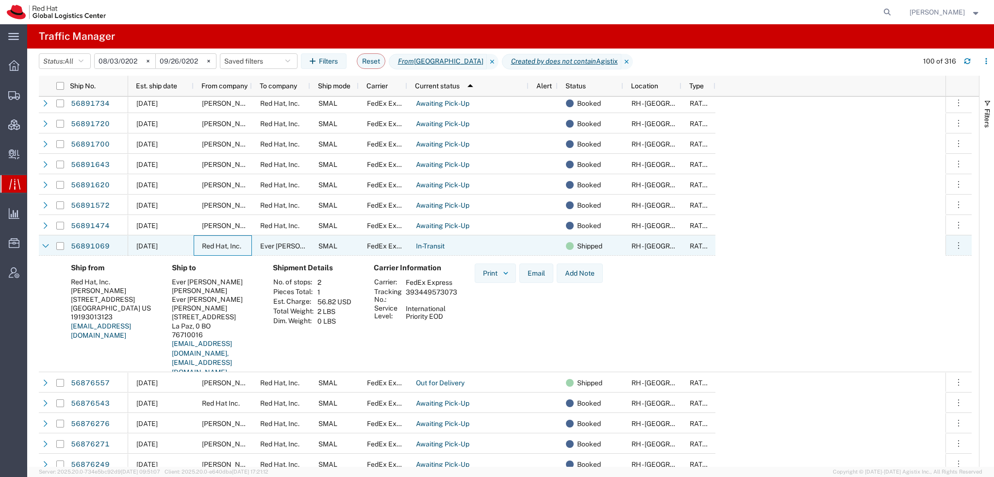
click at [223, 242] on span "Red Hat, Inc." at bounding box center [221, 246] width 39 height 8
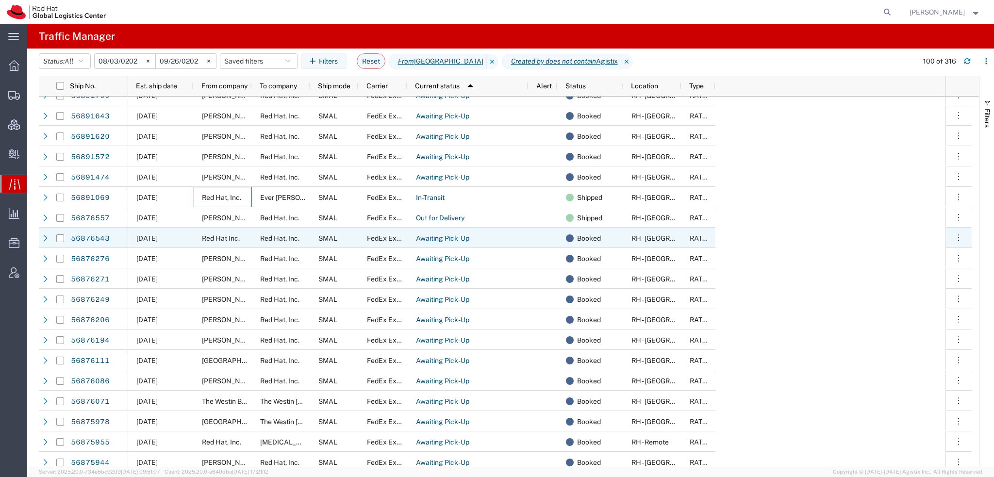
click at [208, 235] on span "Red Hat Inc." at bounding box center [221, 239] width 38 height 8
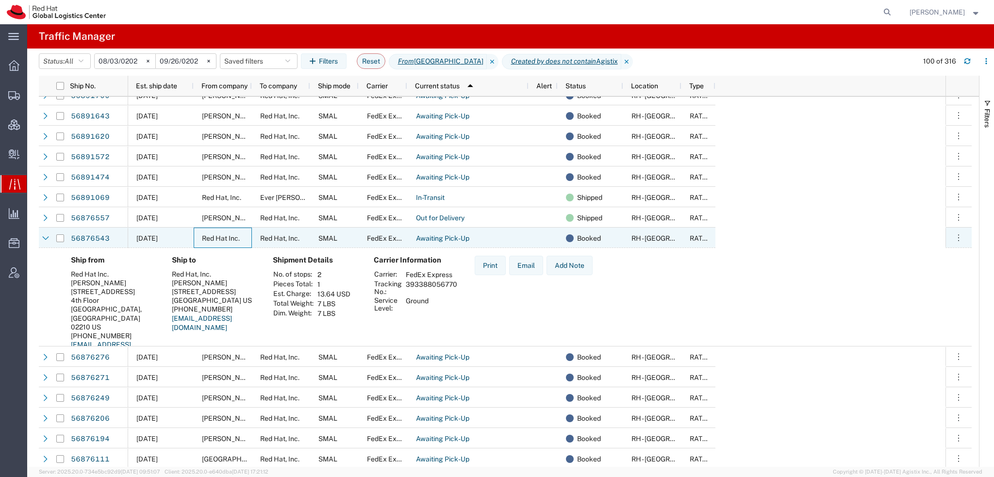
click at [208, 235] on span "Red Hat Inc." at bounding box center [221, 239] width 38 height 8
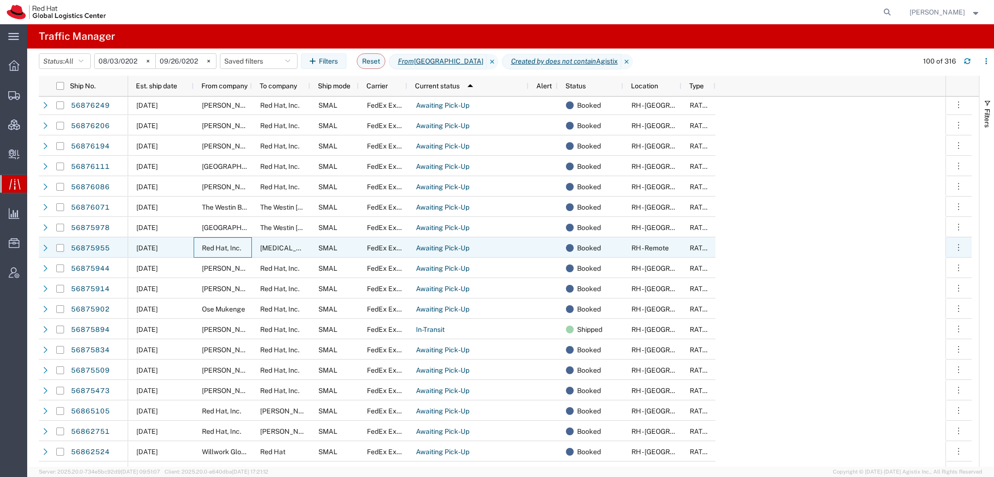
click at [208, 244] on span "Red Hat, Inc." at bounding box center [221, 248] width 39 height 8
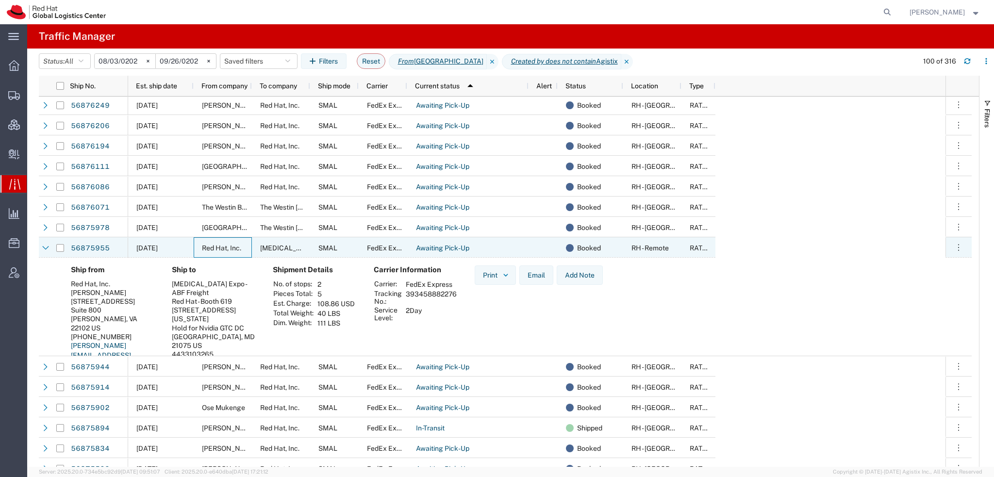
click at [208, 244] on span "Red Hat, Inc." at bounding box center [221, 248] width 39 height 8
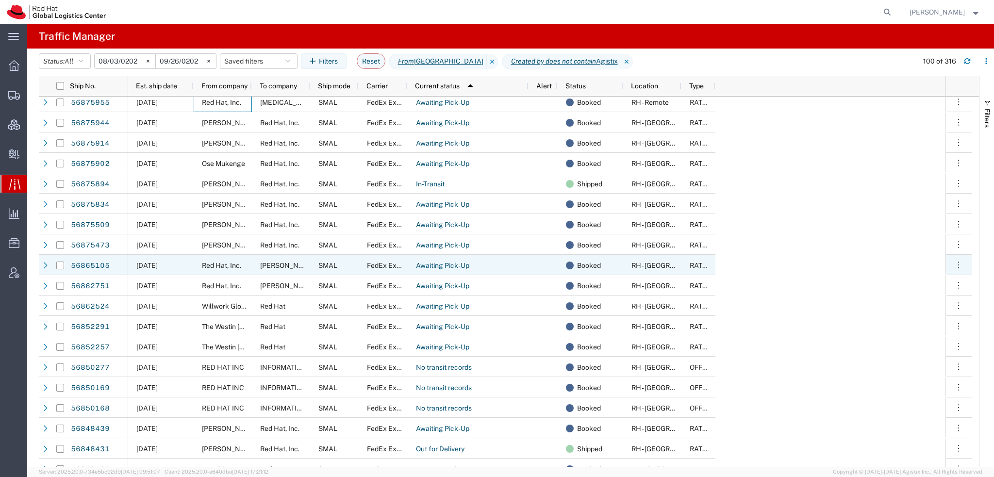
click at [223, 272] on div "Red Hat, Inc." at bounding box center [223, 265] width 58 height 20
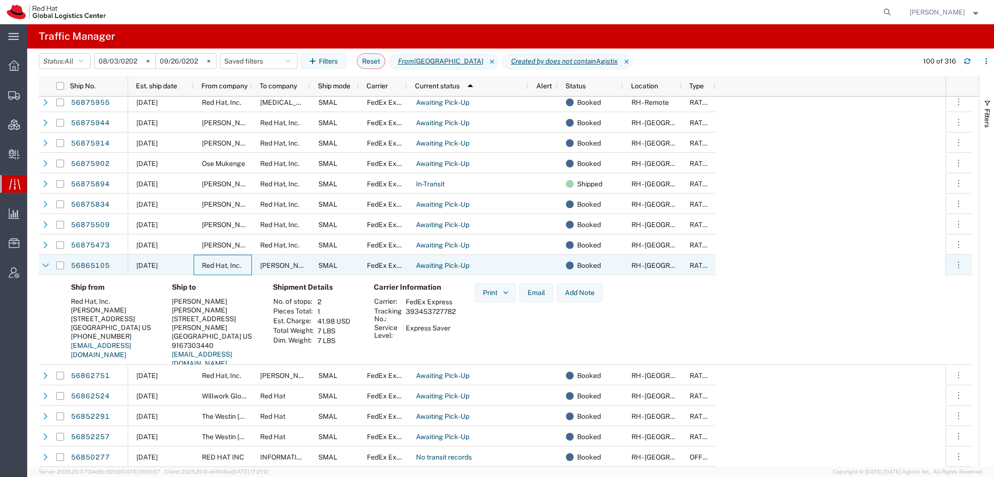
click at [224, 268] on span "Red Hat, Inc." at bounding box center [221, 266] width 39 height 8
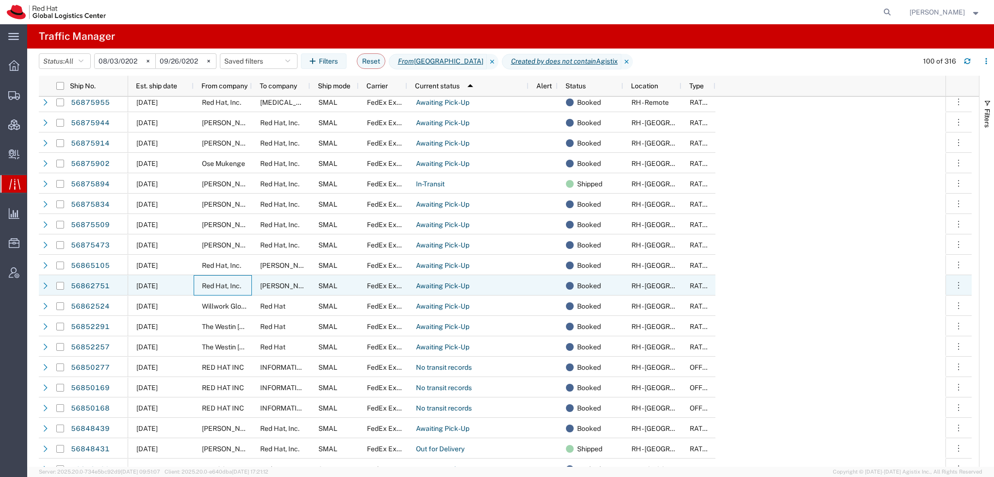
click at [228, 283] on span "Red Hat, Inc." at bounding box center [221, 286] width 39 height 8
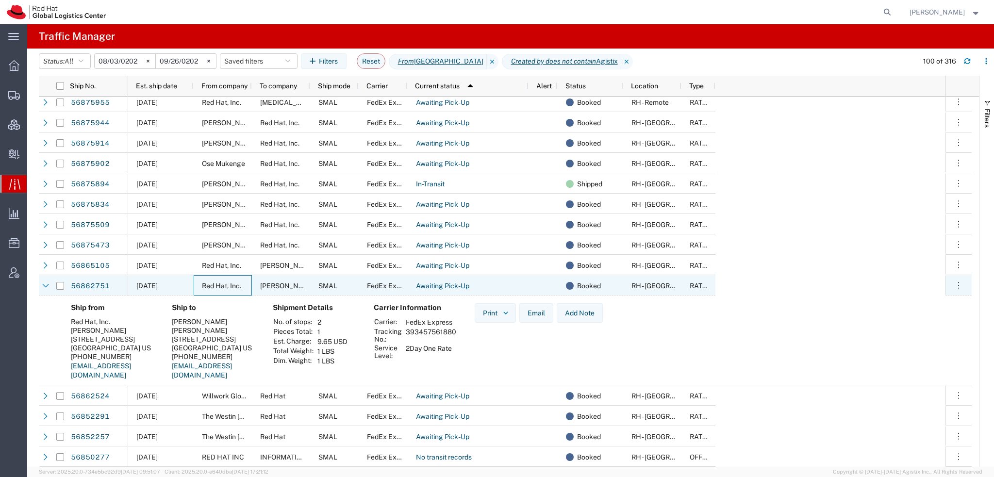
click at [228, 283] on span "Red Hat, Inc." at bounding box center [221, 286] width 39 height 8
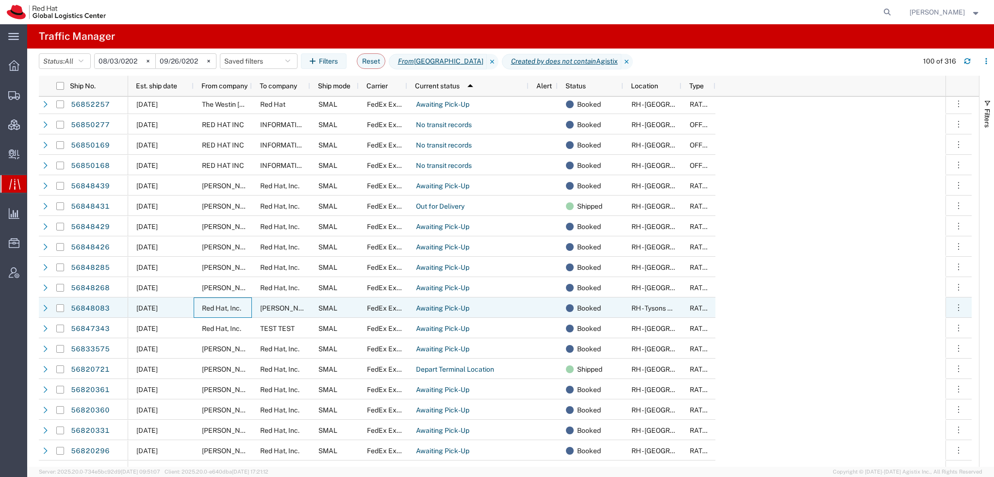
click at [207, 304] on span "Red Hat, Inc." at bounding box center [221, 308] width 39 height 8
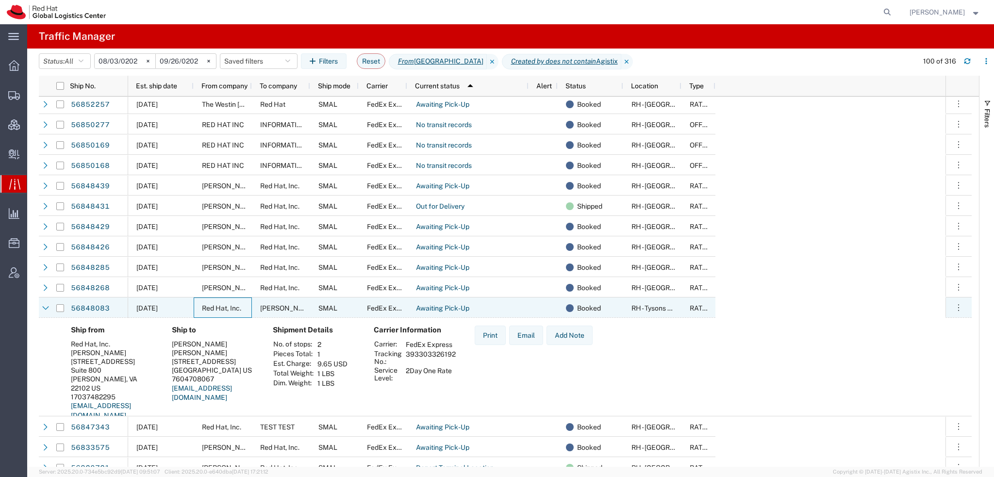
click at [207, 304] on span "Red Hat, Inc." at bounding box center [221, 308] width 39 height 8
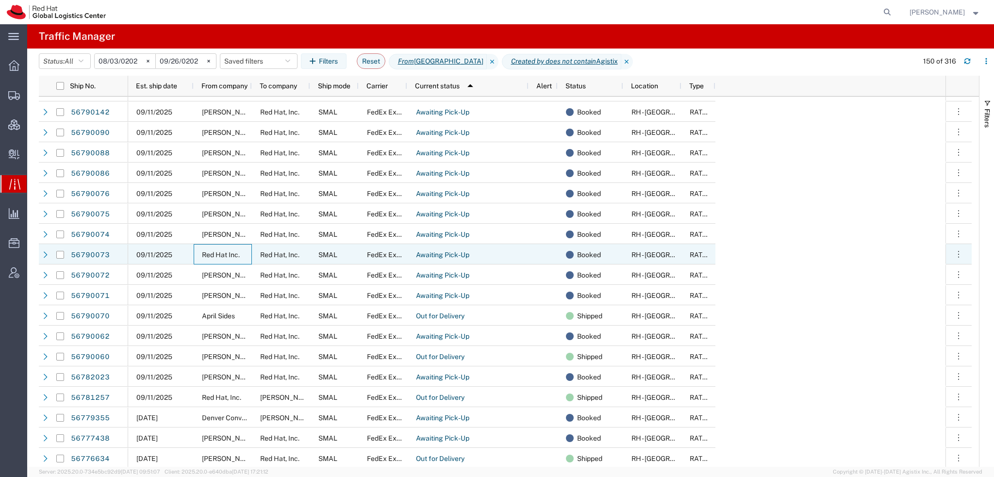
click at [213, 254] on span "Red Hat Inc." at bounding box center [221, 255] width 38 height 8
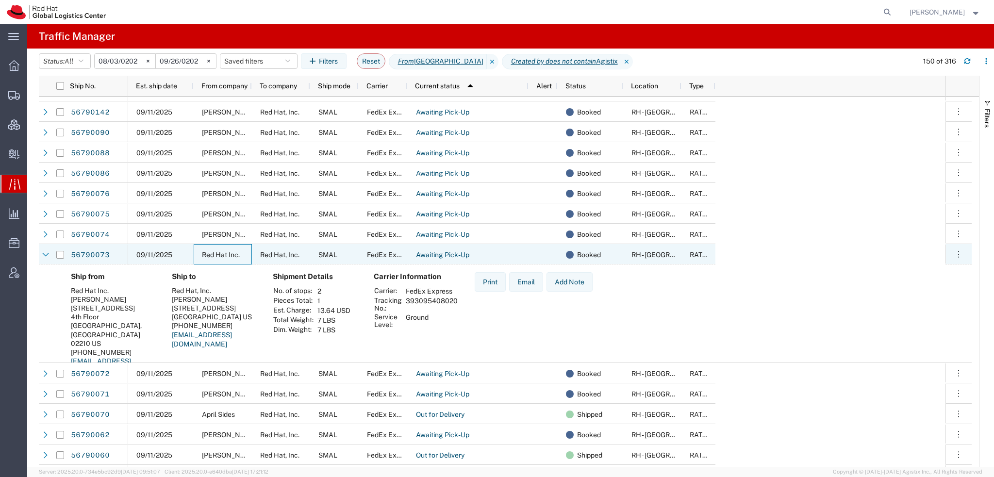
click at [213, 254] on span "Red Hat Inc." at bounding box center [221, 255] width 38 height 8
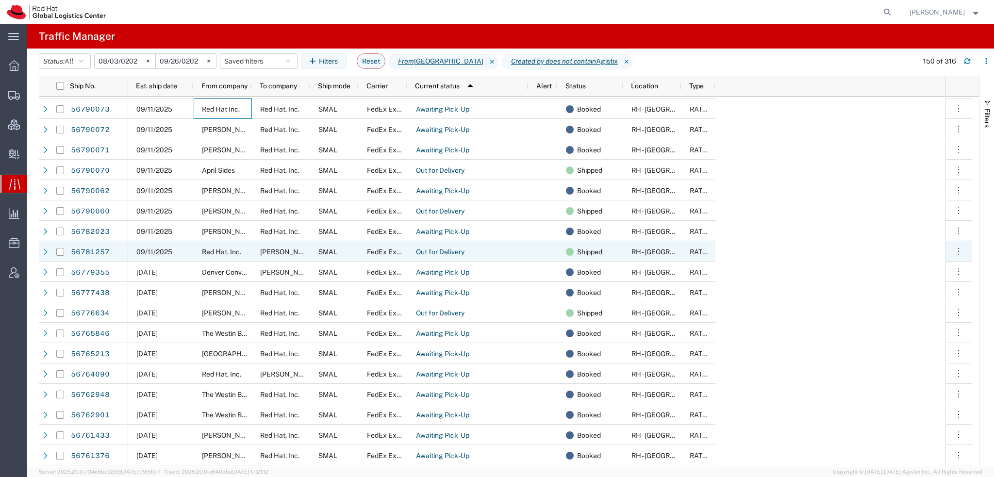
click at [213, 254] on span "Red Hat, Inc." at bounding box center [221, 252] width 39 height 8
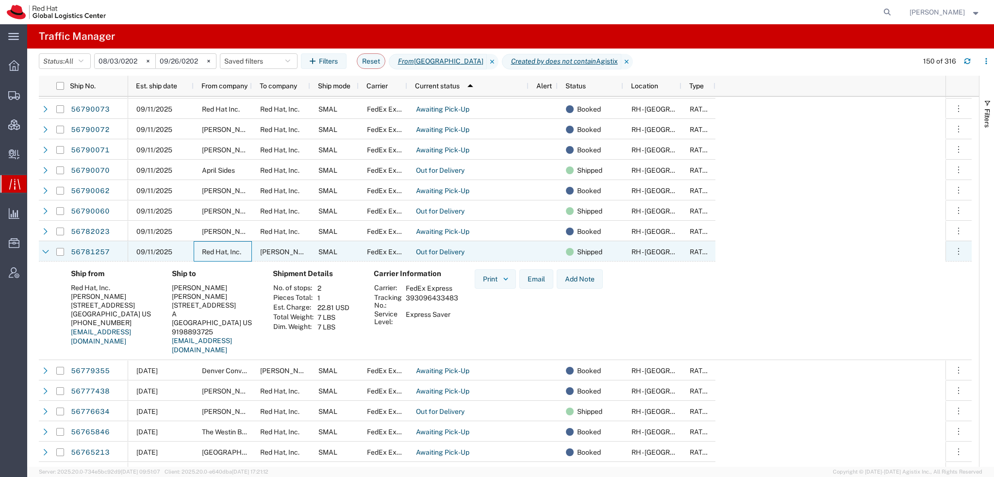
click at [213, 254] on span "Red Hat, Inc." at bounding box center [221, 252] width 39 height 8
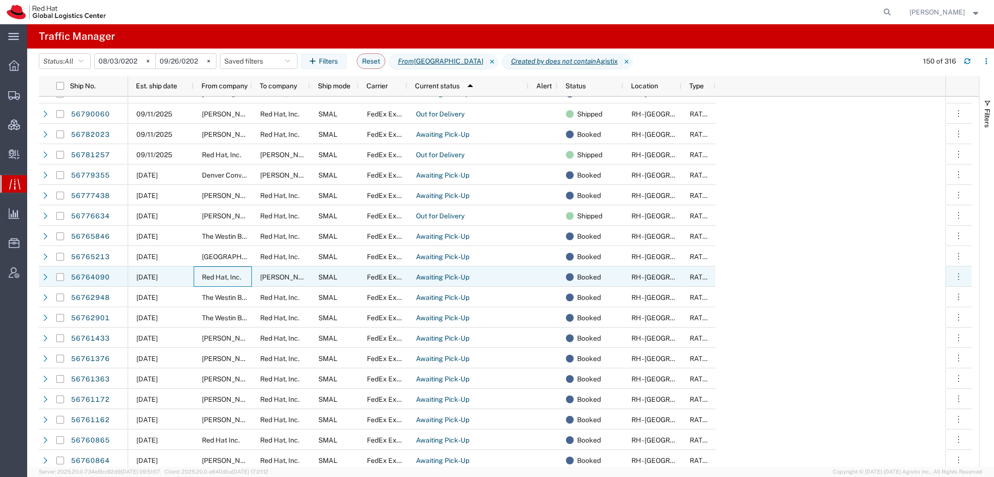
click at [226, 278] on span "Red Hat, Inc." at bounding box center [221, 277] width 39 height 8
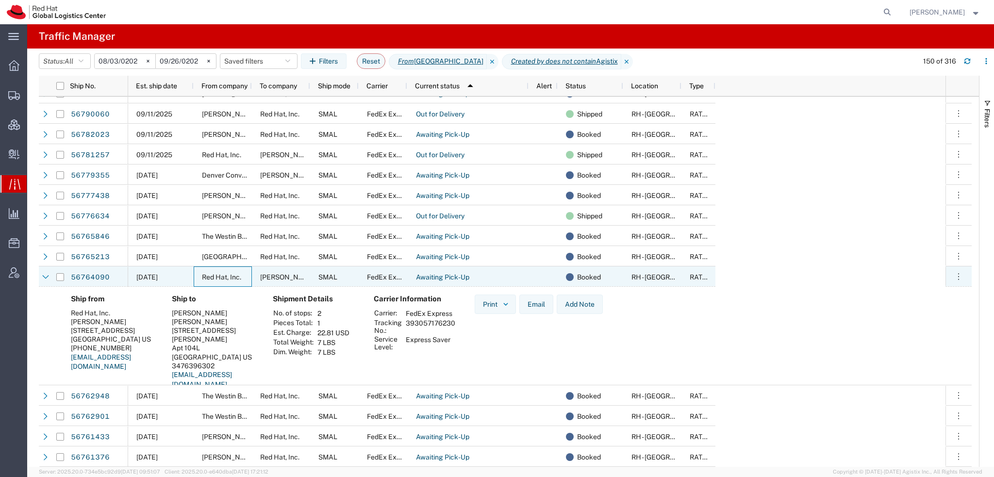
click at [226, 278] on span "Red Hat, Inc." at bounding box center [221, 277] width 39 height 8
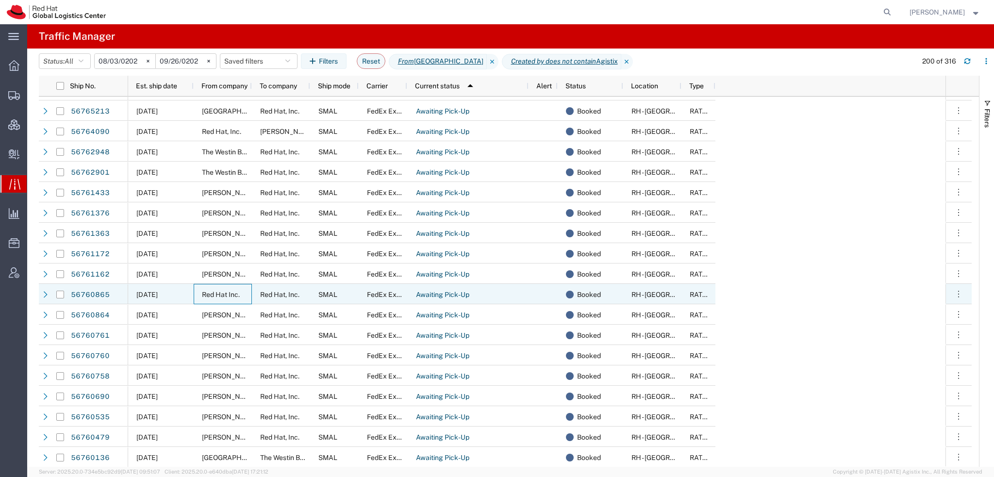
click at [212, 292] on span "Red Hat Inc." at bounding box center [221, 295] width 38 height 8
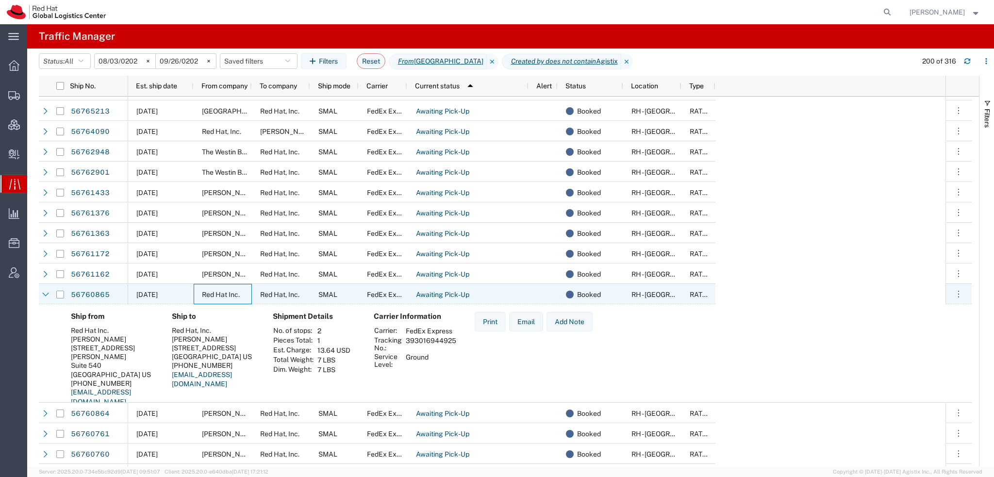
click at [212, 292] on span "Red Hat Inc." at bounding box center [221, 295] width 38 height 8
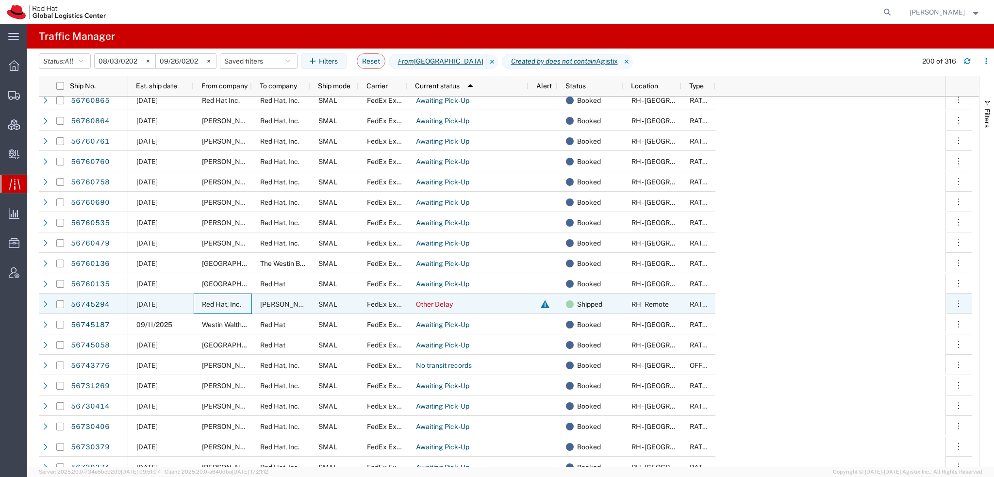
click at [212, 304] on span "Red Hat, Inc." at bounding box center [221, 305] width 39 height 8
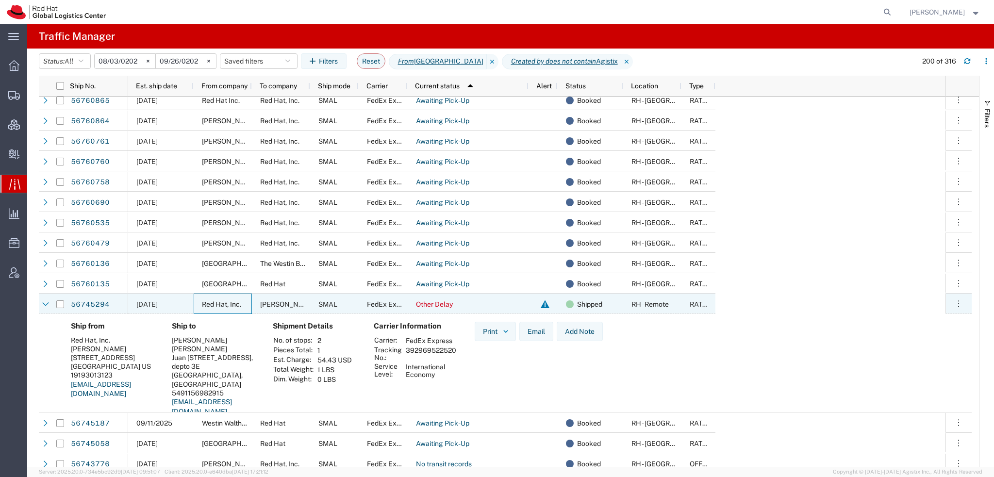
click at [212, 304] on span "Red Hat, Inc." at bounding box center [221, 305] width 39 height 8
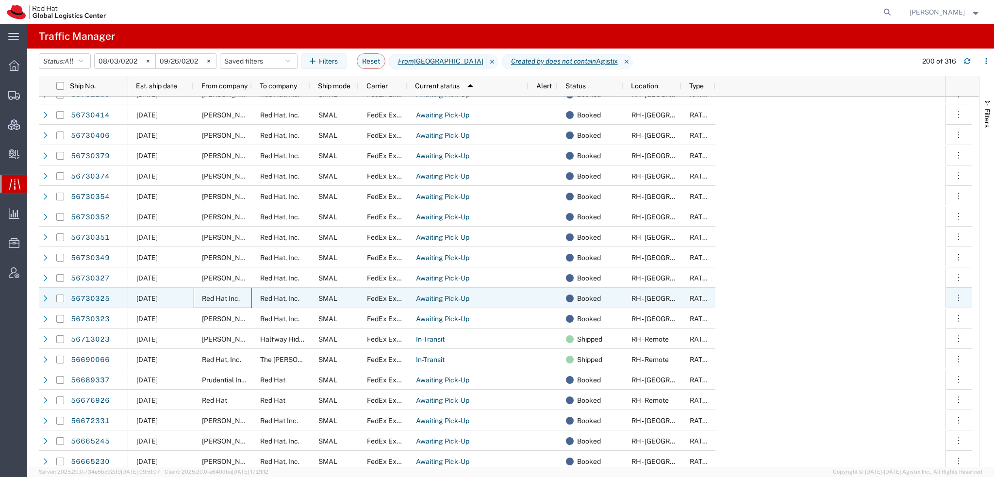
click at [218, 297] on span "Red Hat Inc." at bounding box center [221, 299] width 38 height 8
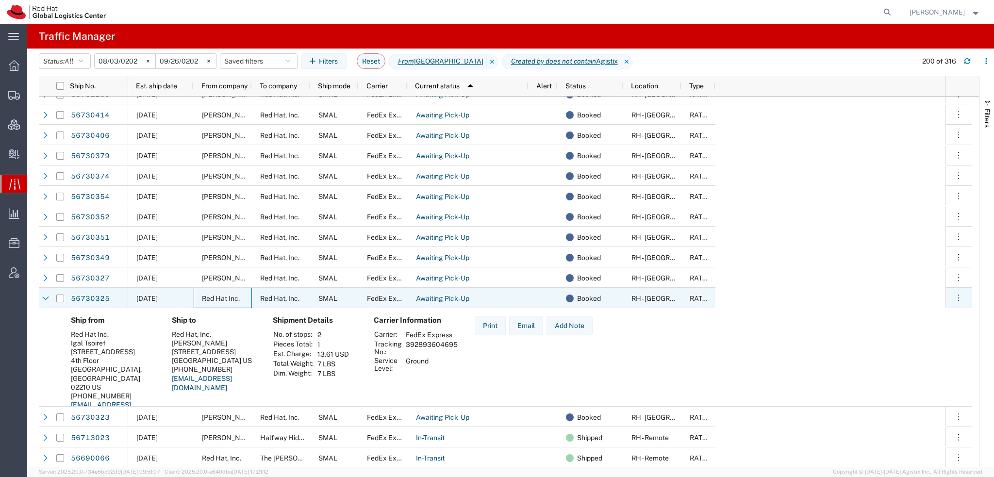
click at [218, 297] on span "Red Hat Inc." at bounding box center [221, 299] width 38 height 8
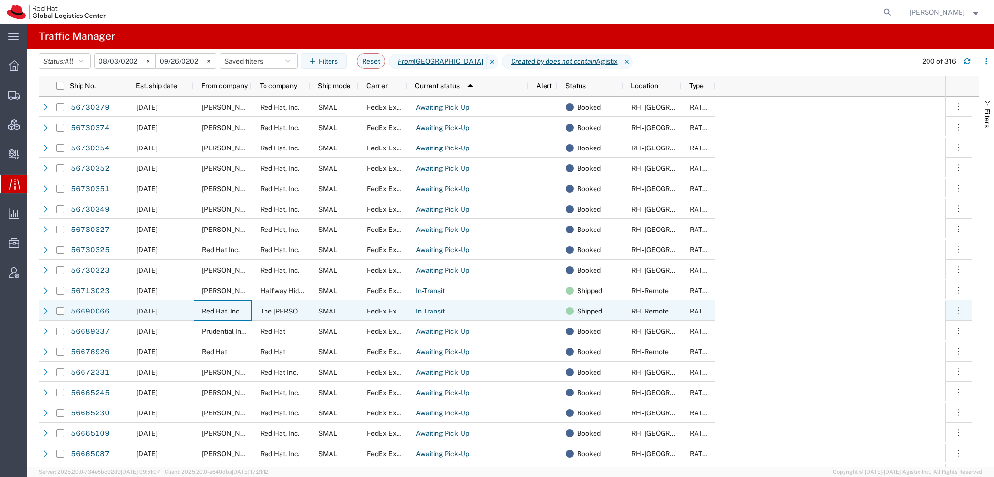
click at [216, 307] on span "Red Hat, Inc." at bounding box center [221, 311] width 39 height 8
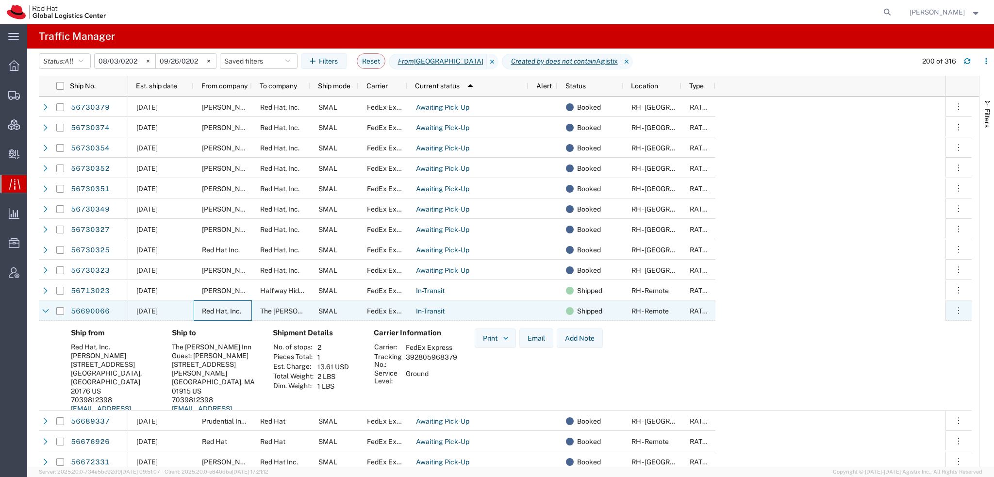
click at [216, 307] on span "Red Hat, Inc." at bounding box center [221, 311] width 39 height 8
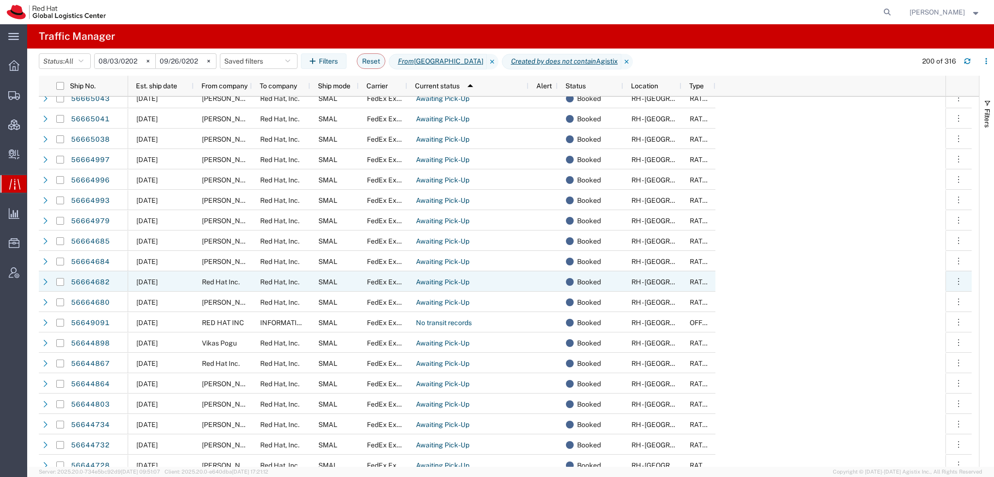
click at [218, 284] on span "Red Hat Inc." at bounding box center [221, 282] width 38 height 8
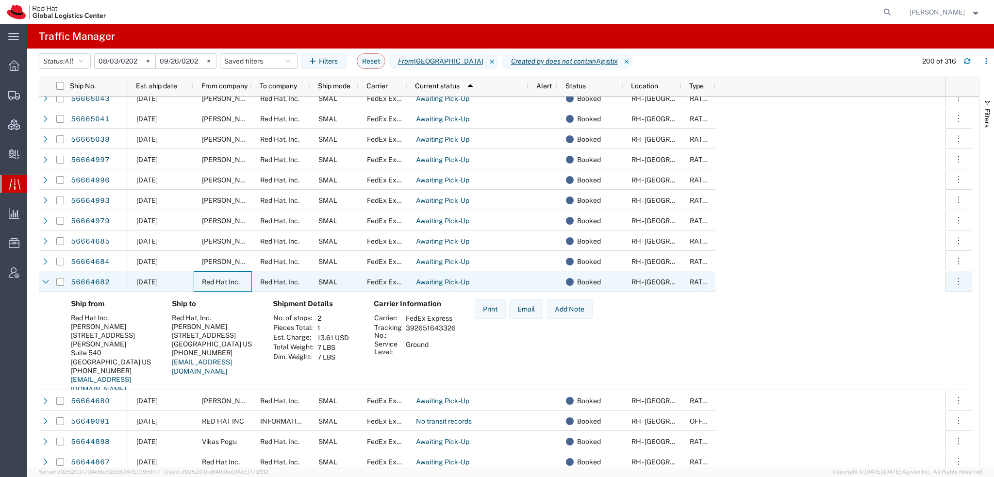
click at [221, 284] on span "Red Hat Inc." at bounding box center [221, 282] width 38 height 8
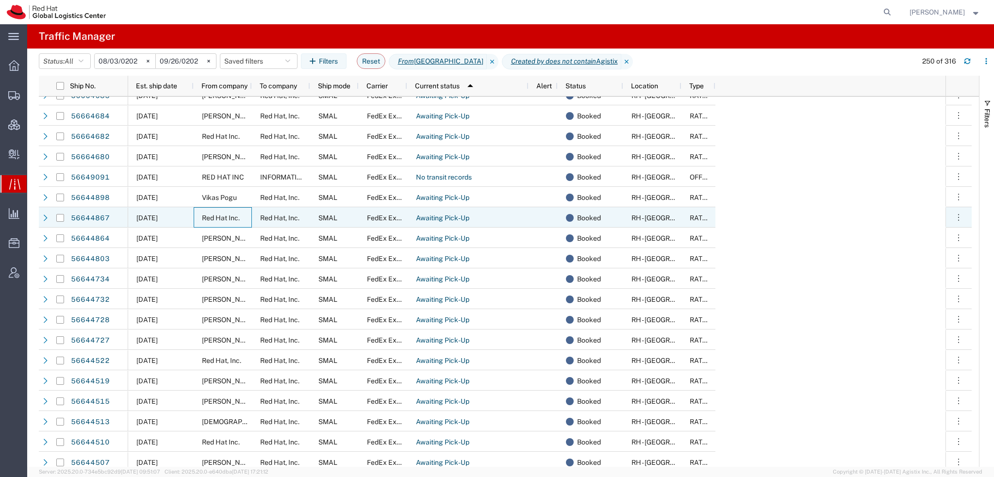
click at [219, 218] on span "Red Hat Inc." at bounding box center [221, 218] width 38 height 8
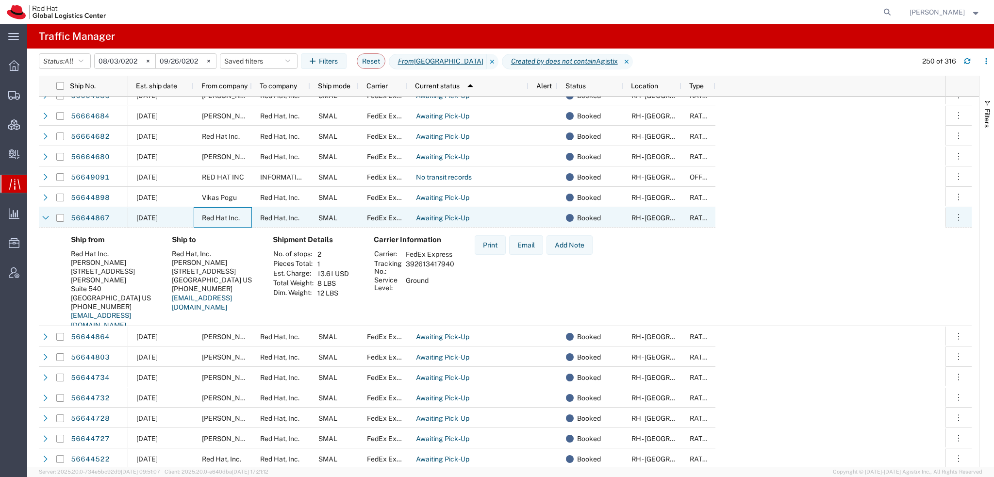
click at [219, 218] on span "Red Hat Inc." at bounding box center [221, 218] width 38 height 8
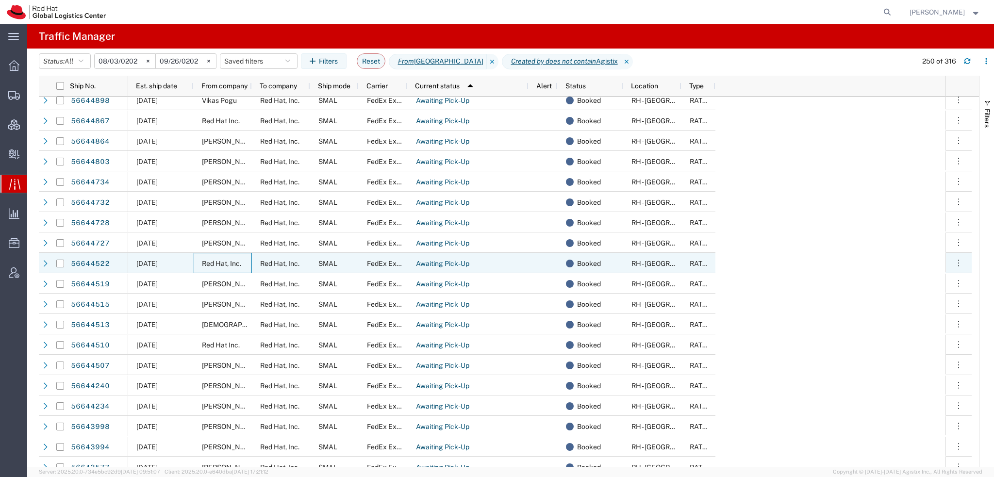
click at [223, 261] on span "Red Hat, Inc." at bounding box center [221, 264] width 39 height 8
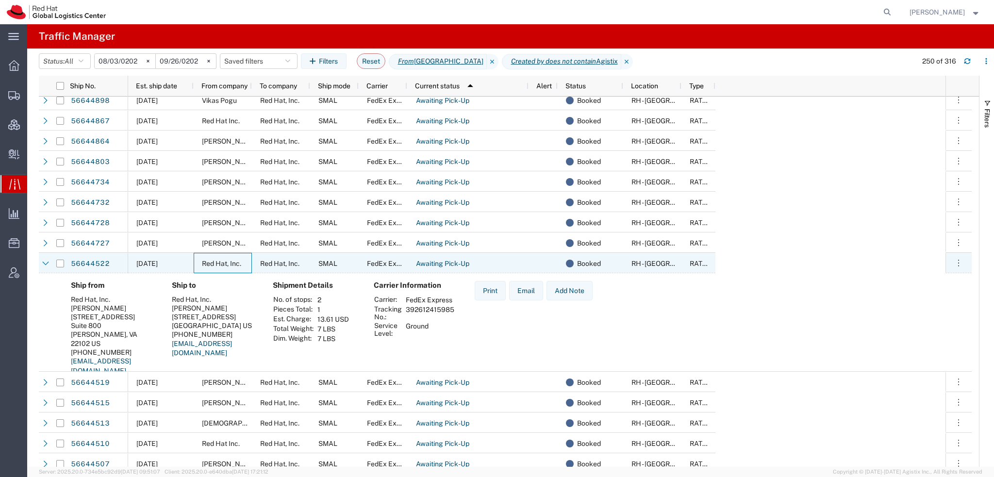
click at [223, 261] on span "Red Hat, Inc." at bounding box center [221, 264] width 39 height 8
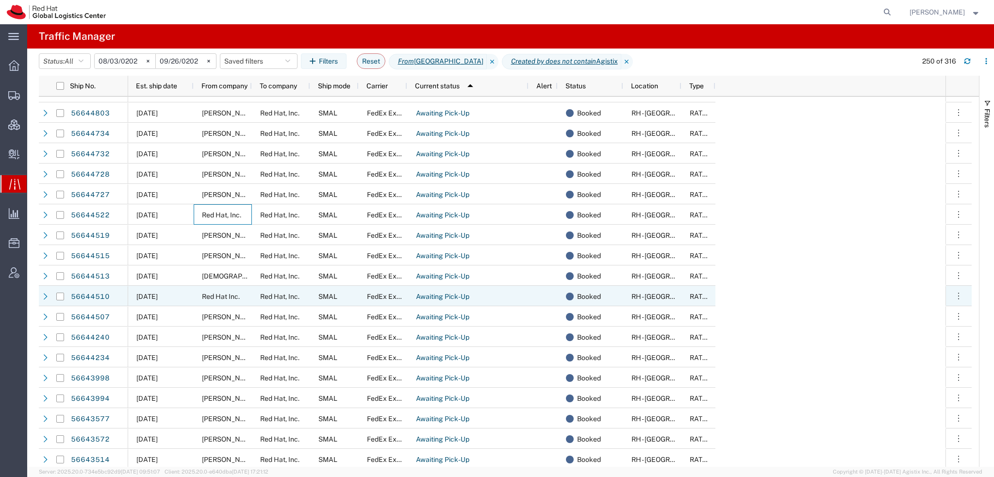
click at [212, 289] on div "Red Hat Inc." at bounding box center [223, 296] width 58 height 20
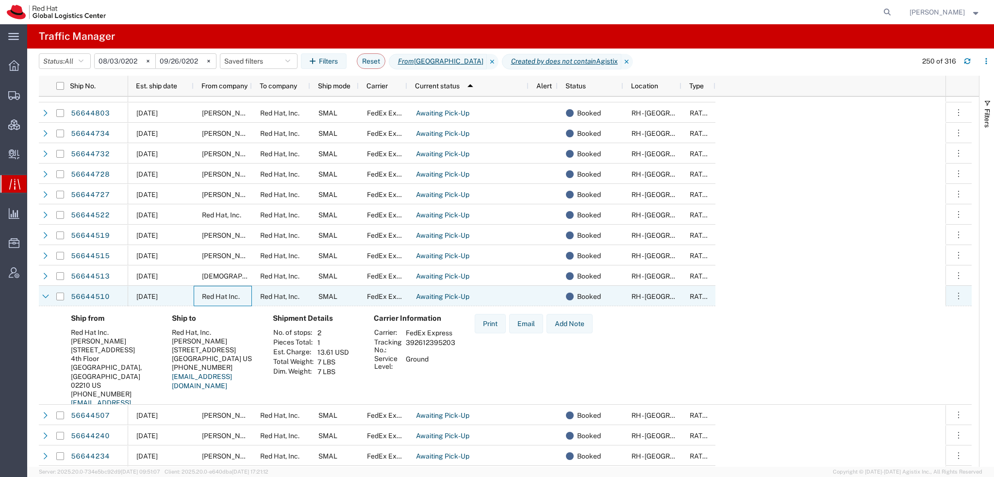
click at [212, 289] on div "Red Hat Inc." at bounding box center [223, 296] width 58 height 20
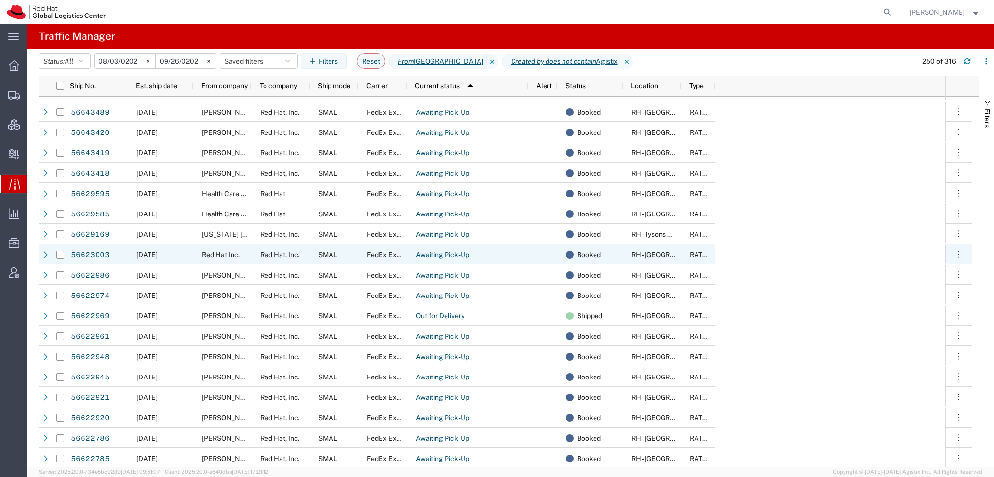
click at [224, 255] on span "Red Hat Inc." at bounding box center [221, 255] width 38 height 8
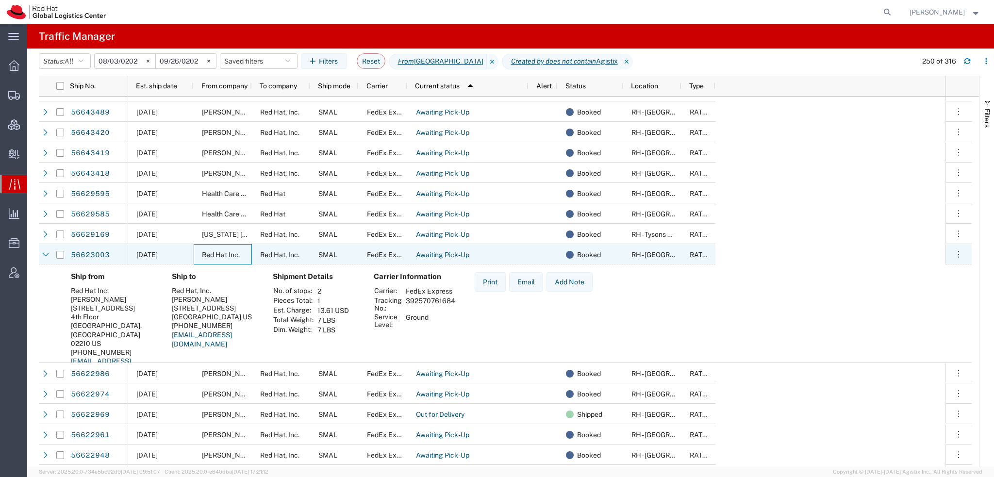
click at [224, 255] on span "Red Hat Inc." at bounding box center [221, 255] width 38 height 8
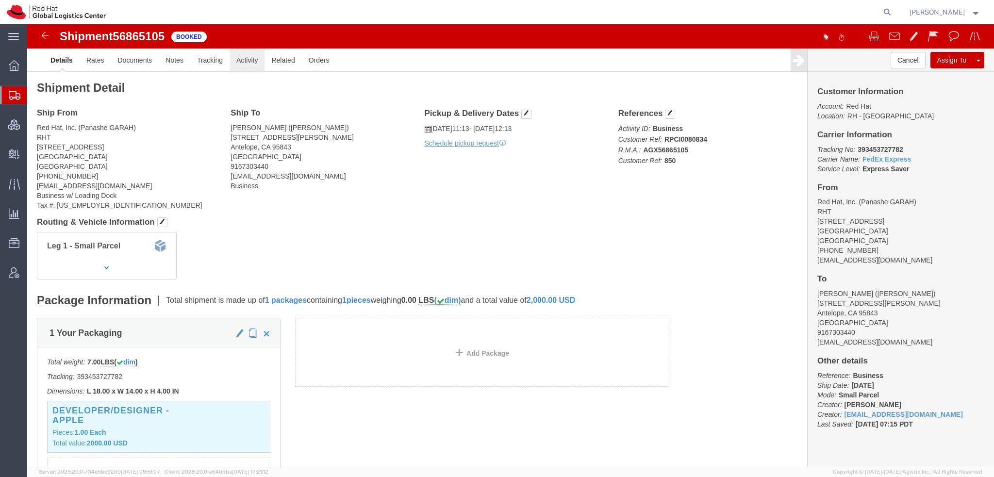
click link "Activity"
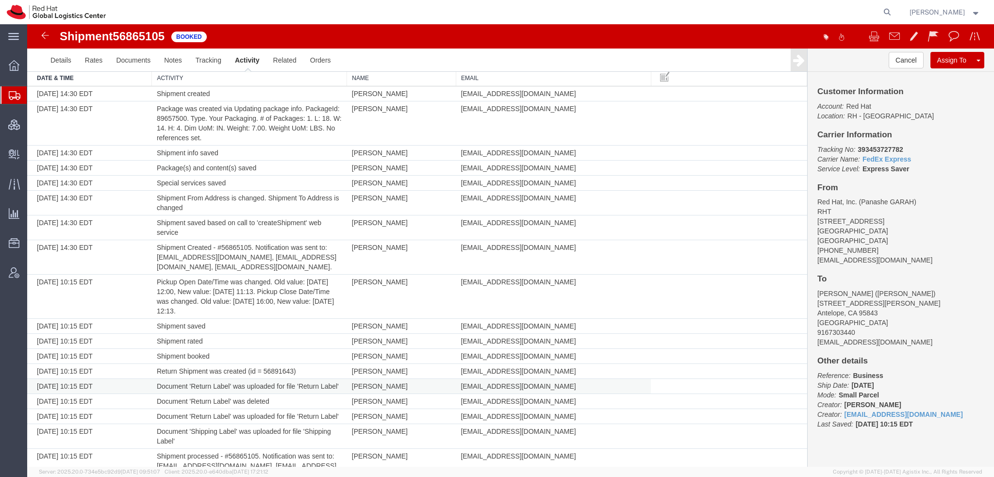
scroll to position [97, 0]
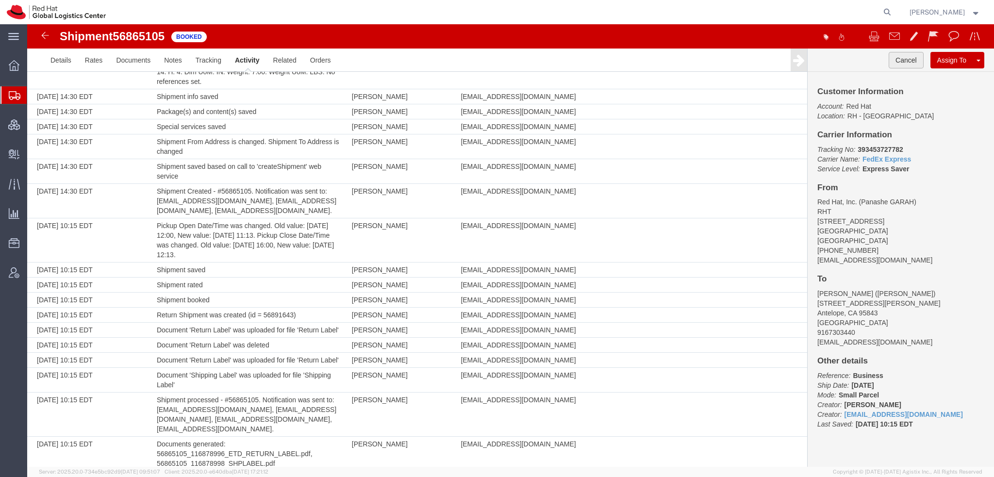
click at [895, 58] on button "Cancel" at bounding box center [906, 60] width 35 height 17
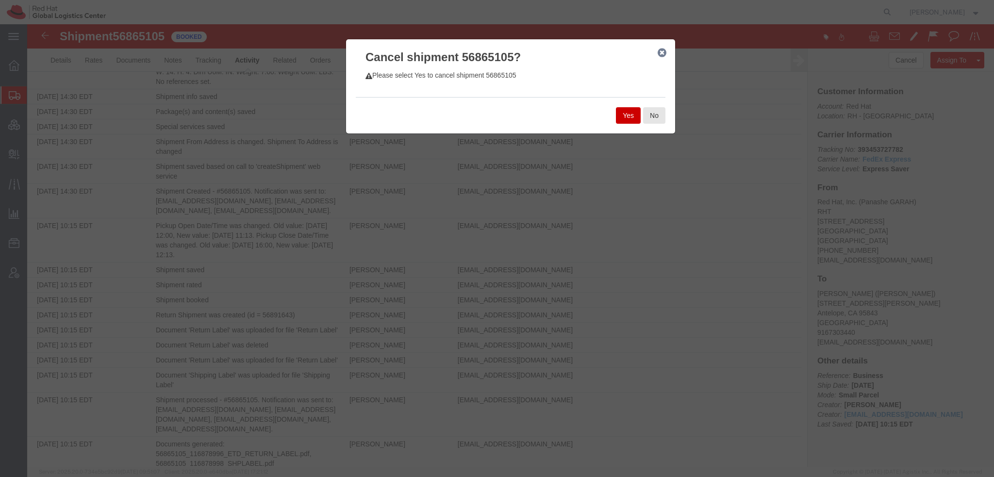
click at [634, 118] on button "Yes" at bounding box center [628, 115] width 25 height 17
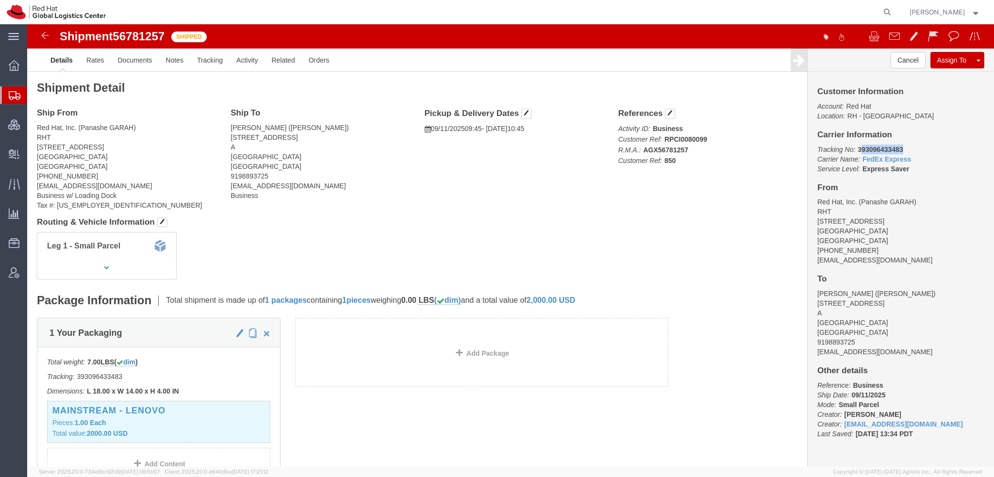
drag, startPoint x: 872, startPoint y: 123, endPoint x: 827, endPoint y: 124, distance: 44.7
click p "Tracking No: 393096433483 Carrier Name: FedEx Express FedEx Express Service Lev…"
click button "Cancel"
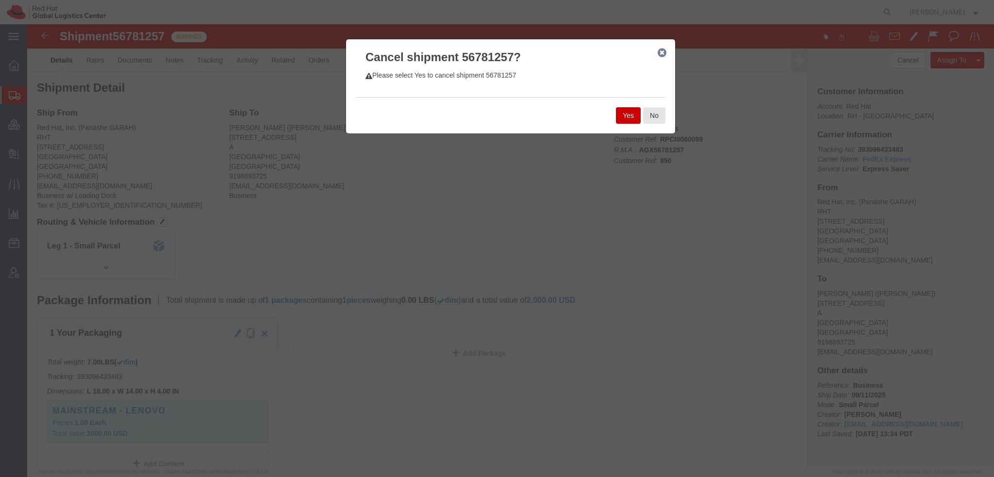
click div
click button "No"
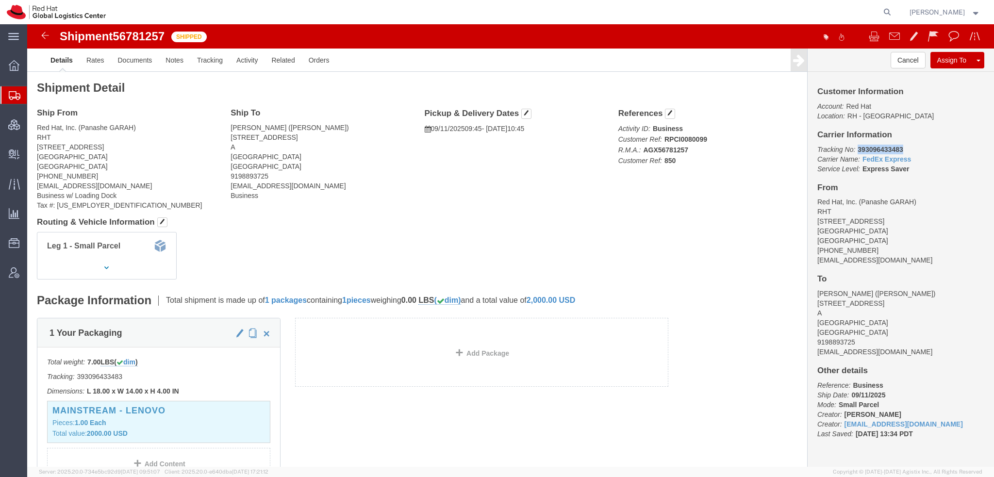
drag, startPoint x: 871, startPoint y: 125, endPoint x: 826, endPoint y: 121, distance: 44.8
click p "Tracking No: 393096433483 Carrier Name: FedEx Express FedEx Express Service Lev…"
copy b "393096433483"
click link "Documents"
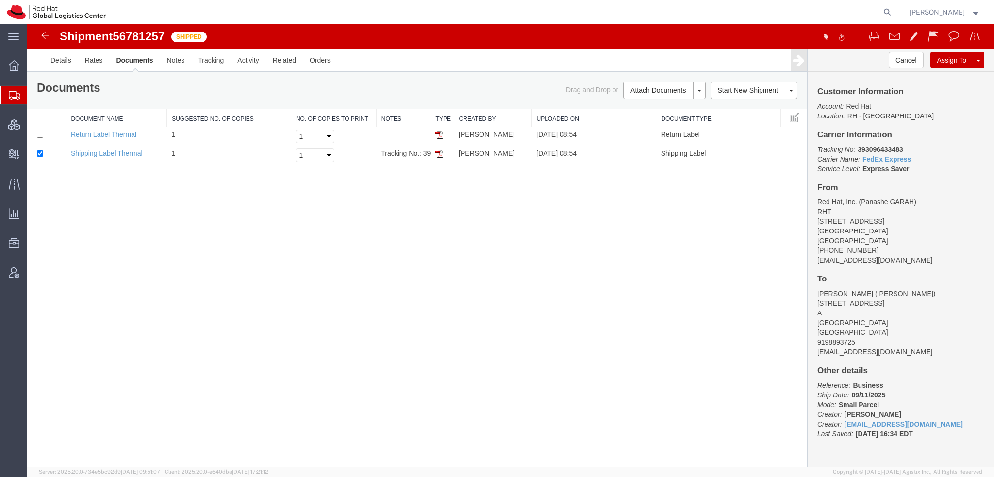
click at [27, 24] on link "Print Documents" at bounding box center [27, 24] width 0 height 0
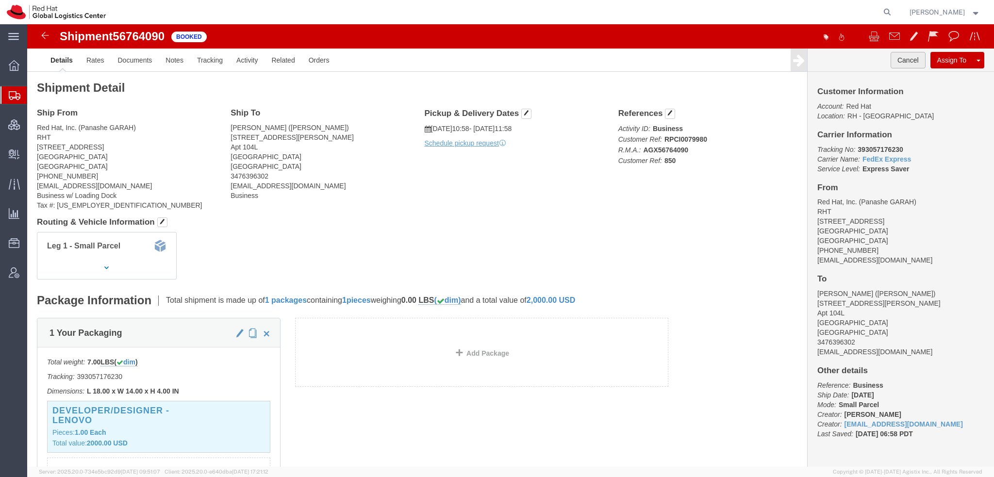
click button "Cancel"
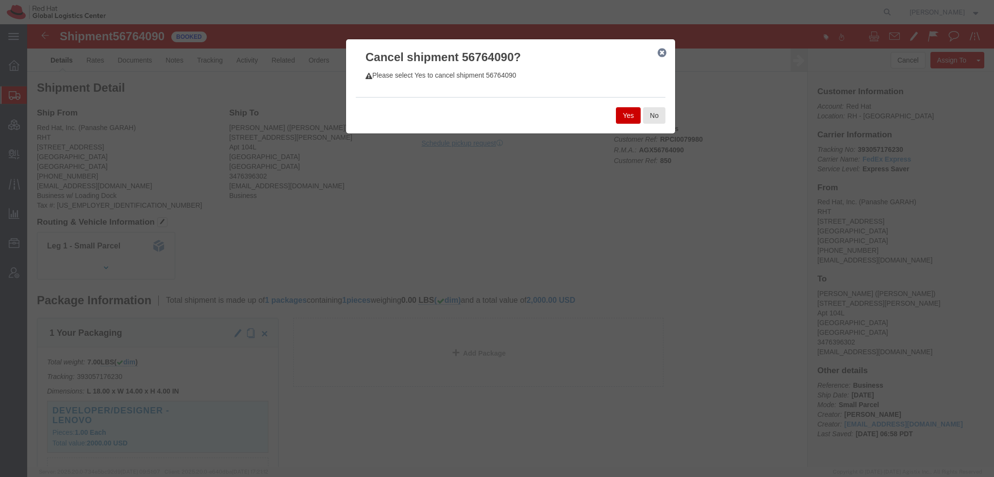
click button "Yes"
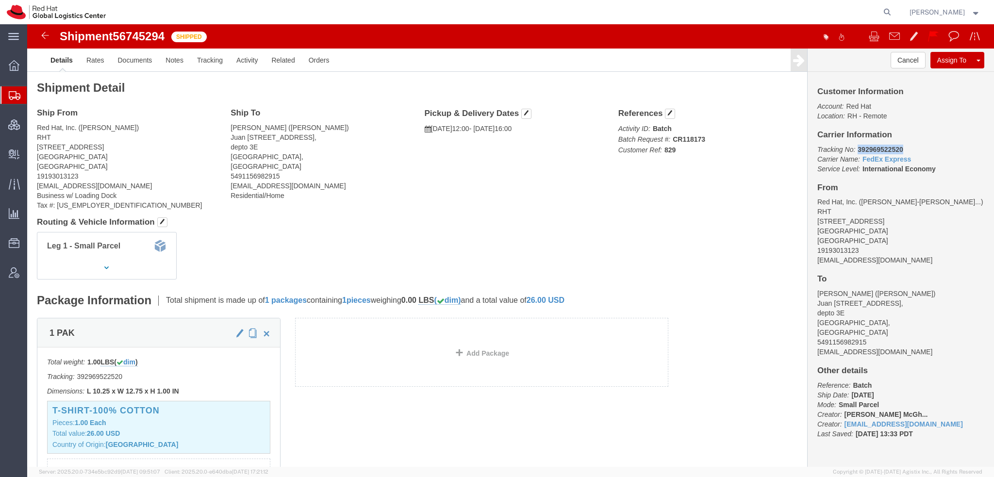
drag, startPoint x: 872, startPoint y: 123, endPoint x: 826, endPoint y: 123, distance: 45.6
click p "Tracking No: 392969522520 Carrier Name: FedEx Express FedEx Express Service Lev…"
copy b "392969522520"
click link "Documents"
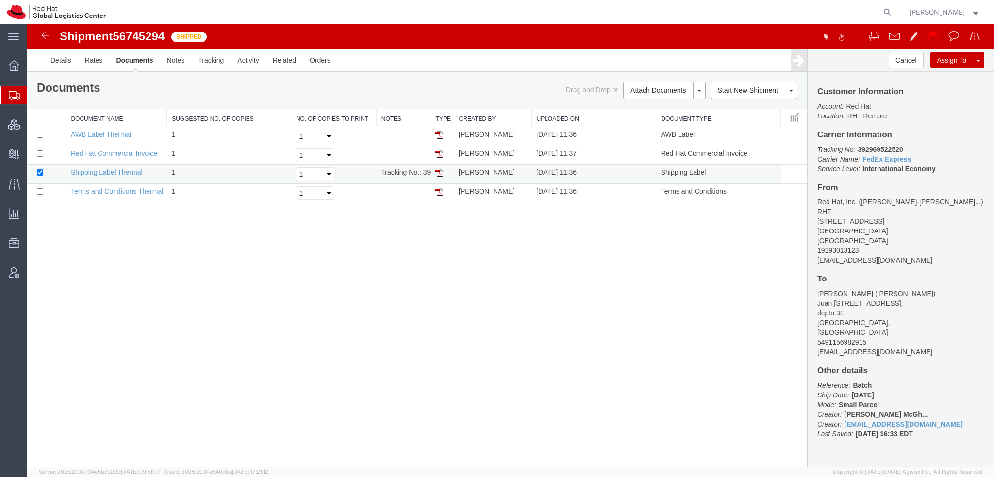
click at [441, 172] on img at bounding box center [440, 173] width 8 height 8
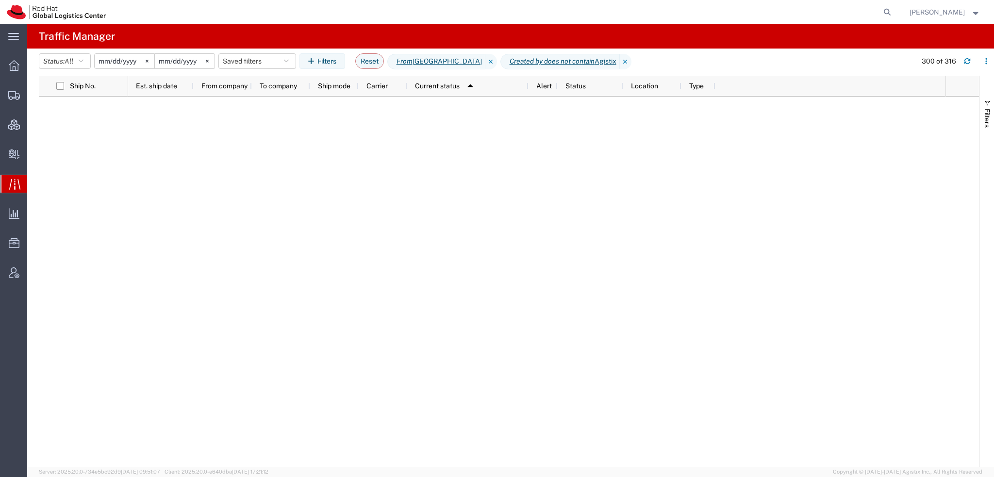
scroll to position [4953, 0]
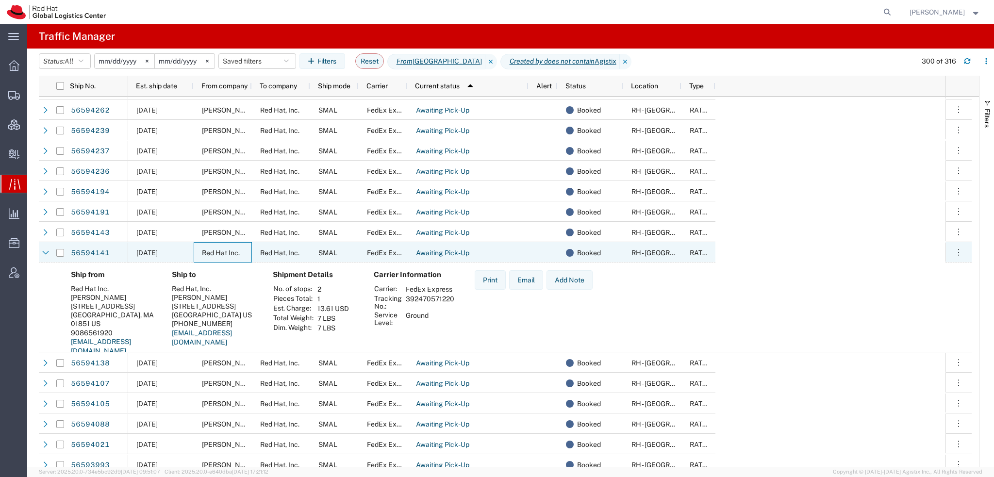
click at [224, 255] on span "Red Hat Inc." at bounding box center [221, 253] width 38 height 8
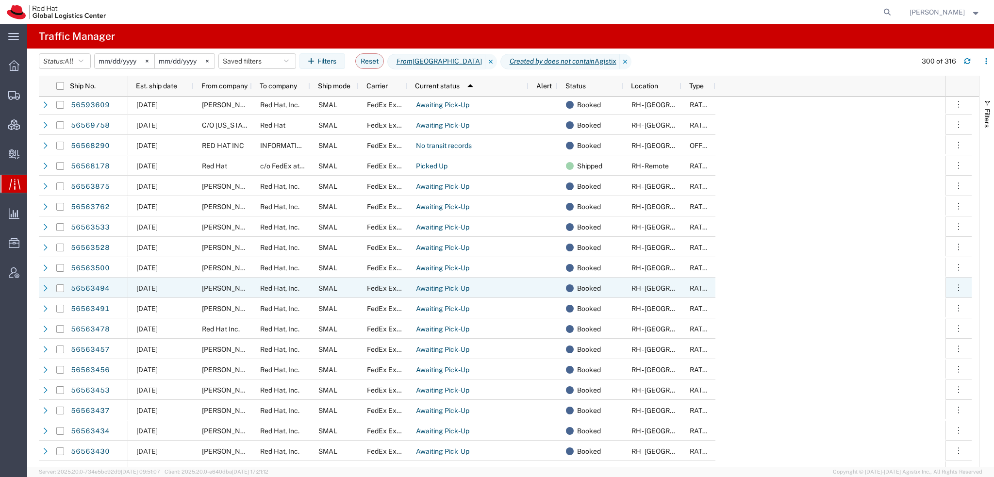
scroll to position [0, 0]
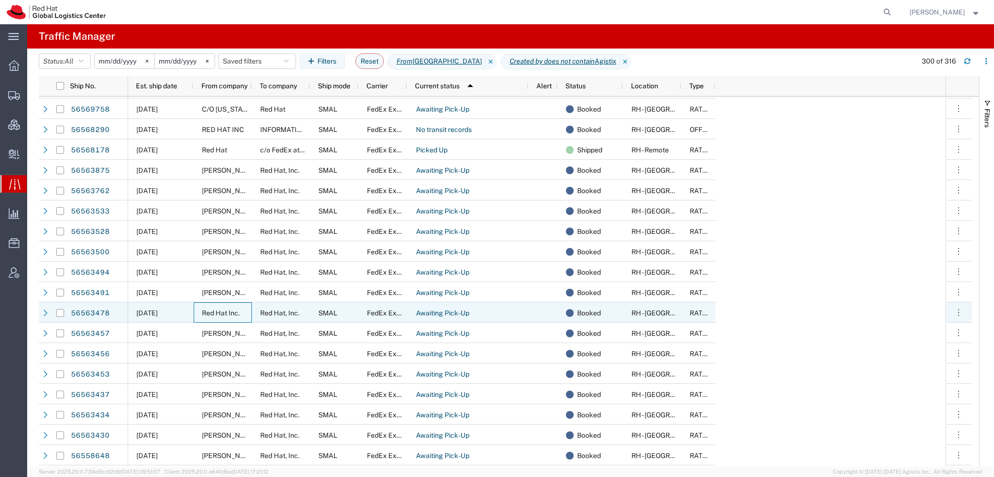
click at [207, 315] on span "Red Hat Inc." at bounding box center [221, 313] width 38 height 8
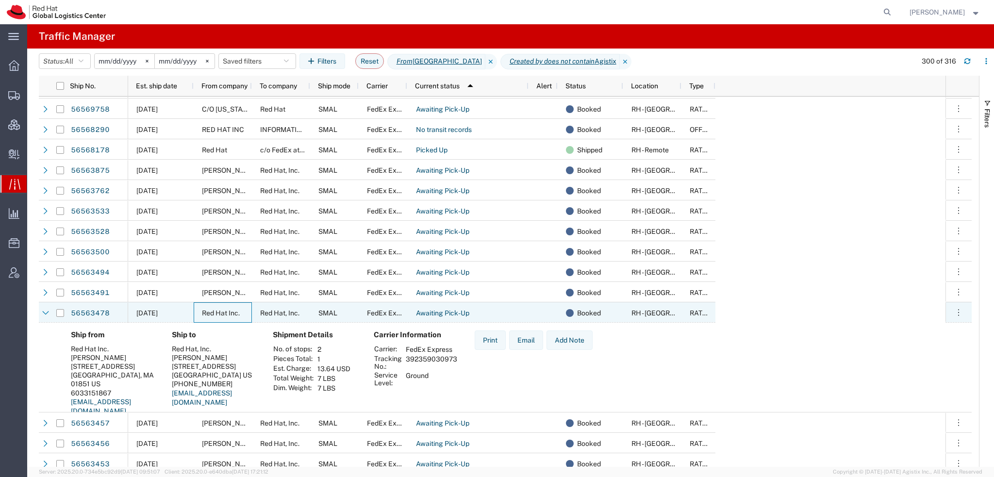
click at [207, 315] on span "Red Hat Inc." at bounding box center [221, 313] width 38 height 8
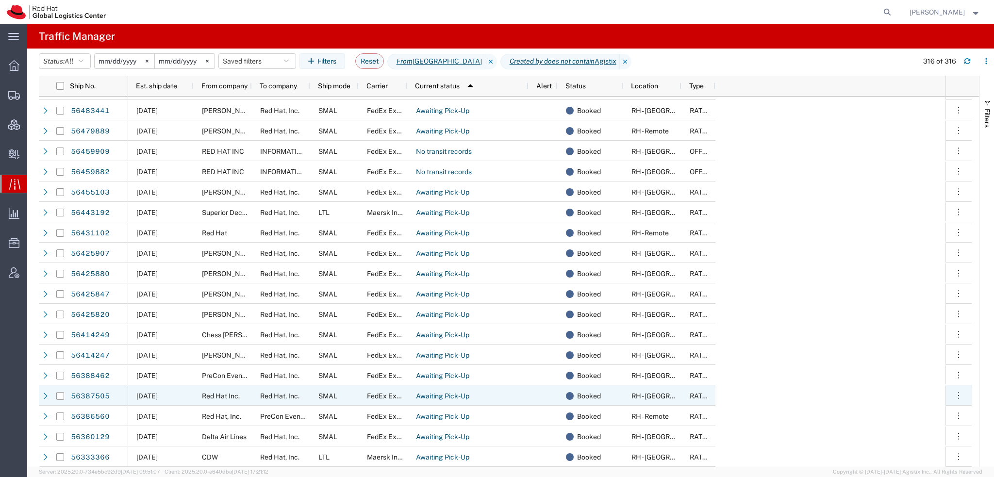
click at [210, 390] on div "Red Hat Inc." at bounding box center [223, 396] width 58 height 20
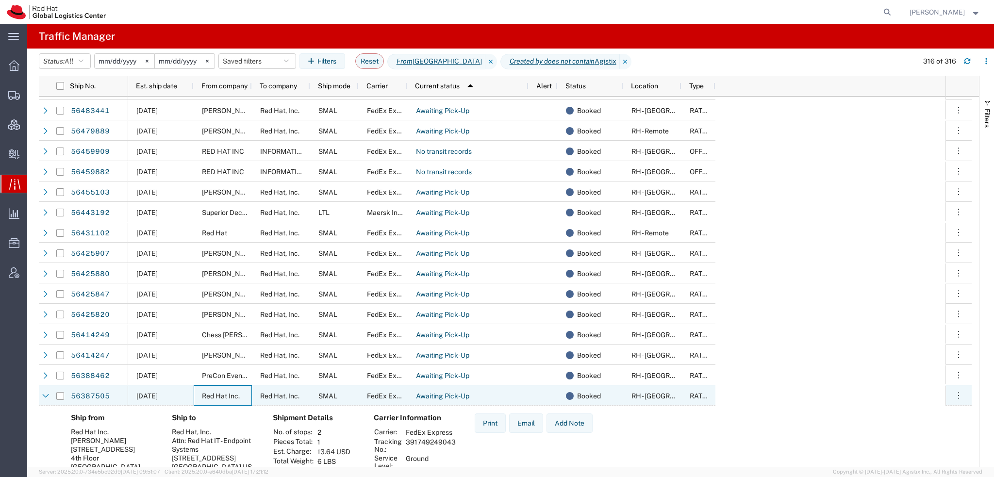
click at [210, 390] on div "Red Hat Inc." at bounding box center [223, 396] width 58 height 20
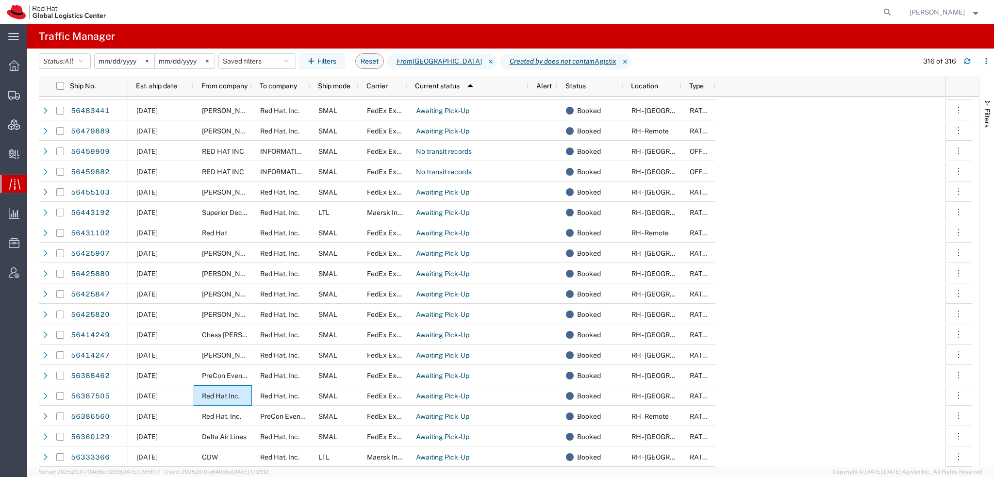
click at [180, 62] on input "2025-09-25" at bounding box center [185, 61] width 60 height 15
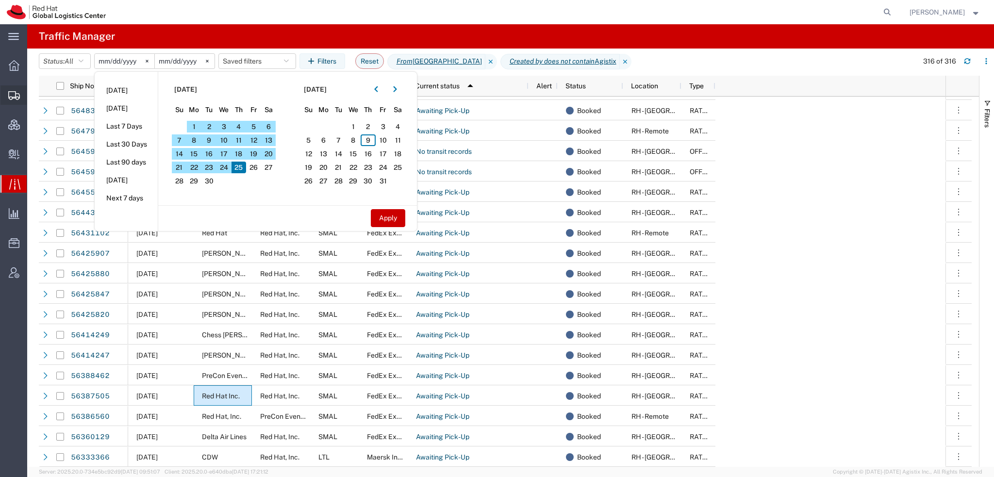
click at [0, 0] on span "Shipment Manager" at bounding box center [0, 0] width 0 height 0
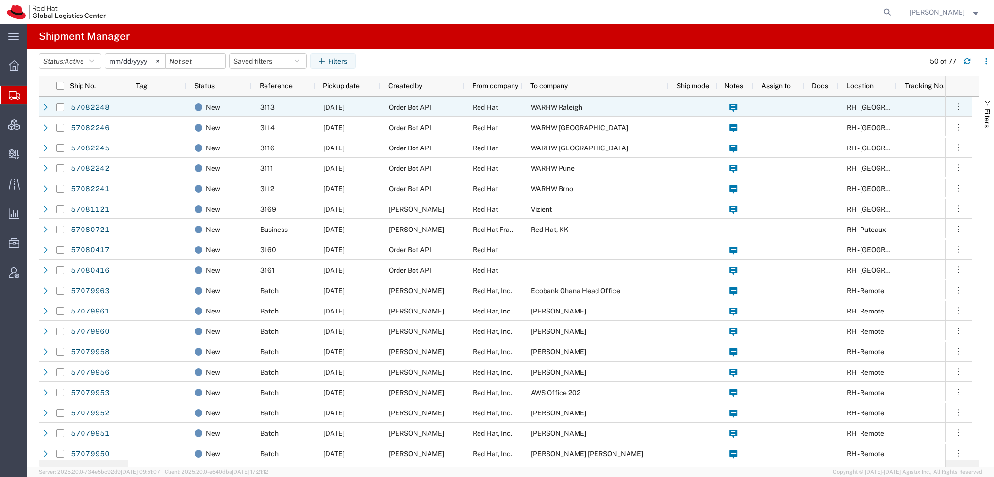
click at [536, 105] on span "WARHW Raleigh" at bounding box center [556, 107] width 51 height 8
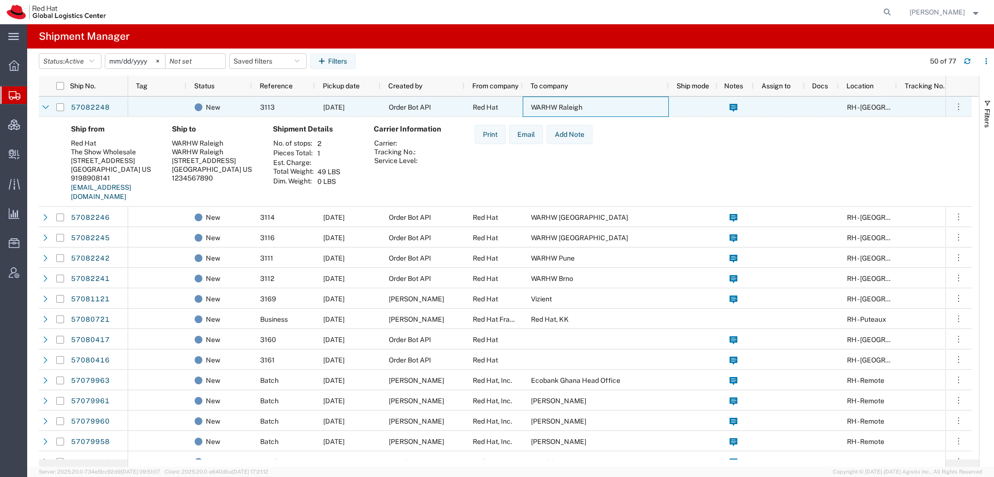
click at [536, 105] on span "WARHW Raleigh" at bounding box center [556, 107] width 51 height 8
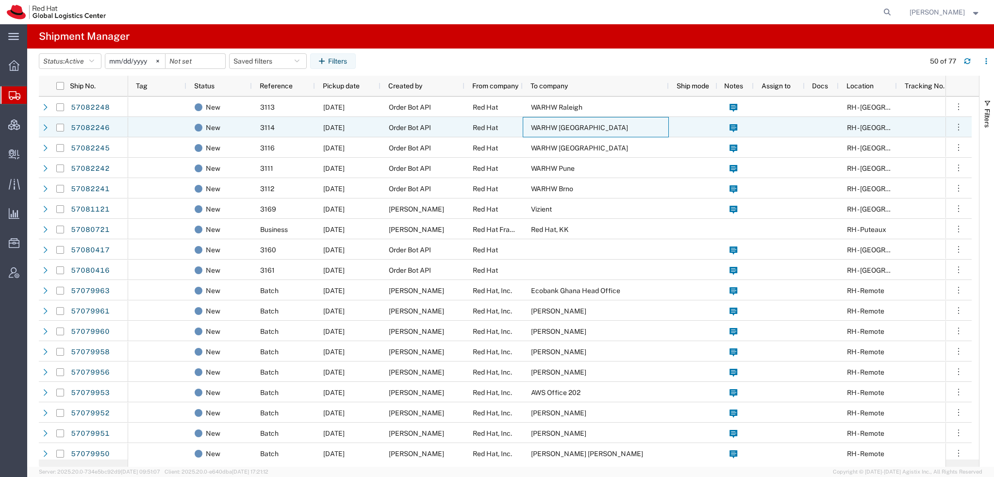
click at [542, 121] on div "WARHW [GEOGRAPHIC_DATA]" at bounding box center [596, 127] width 146 height 20
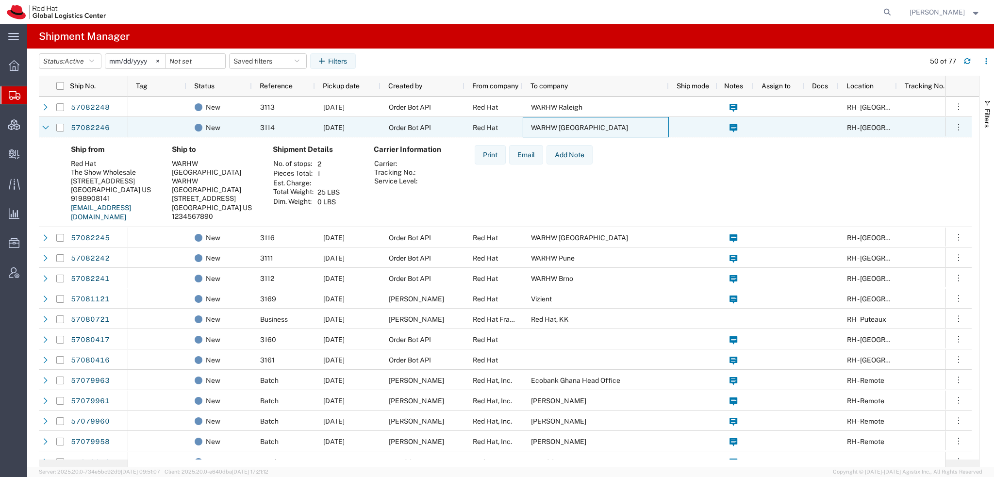
click at [542, 121] on div "WARHW [GEOGRAPHIC_DATA]" at bounding box center [596, 127] width 146 height 20
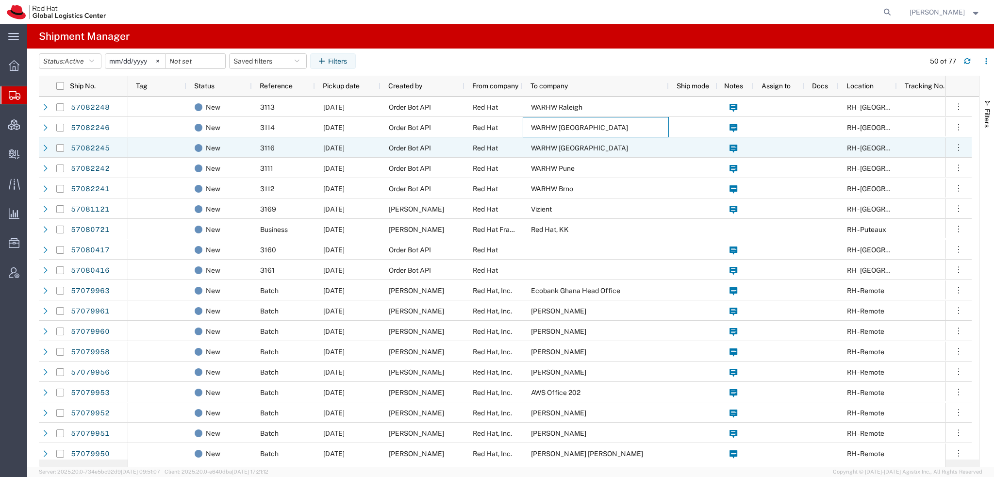
click at [542, 145] on span "WARHW [GEOGRAPHIC_DATA]" at bounding box center [579, 148] width 97 height 8
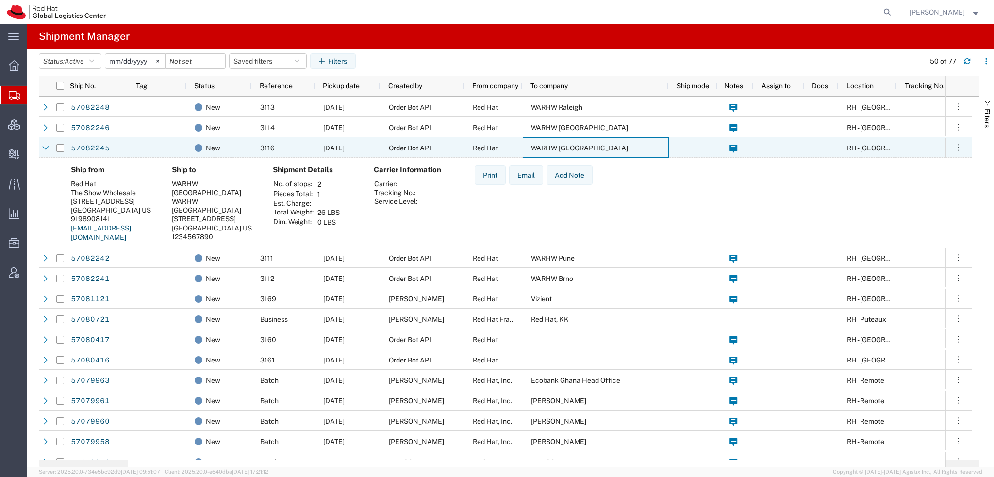
click at [542, 145] on span "WARHW [GEOGRAPHIC_DATA]" at bounding box center [579, 148] width 97 height 8
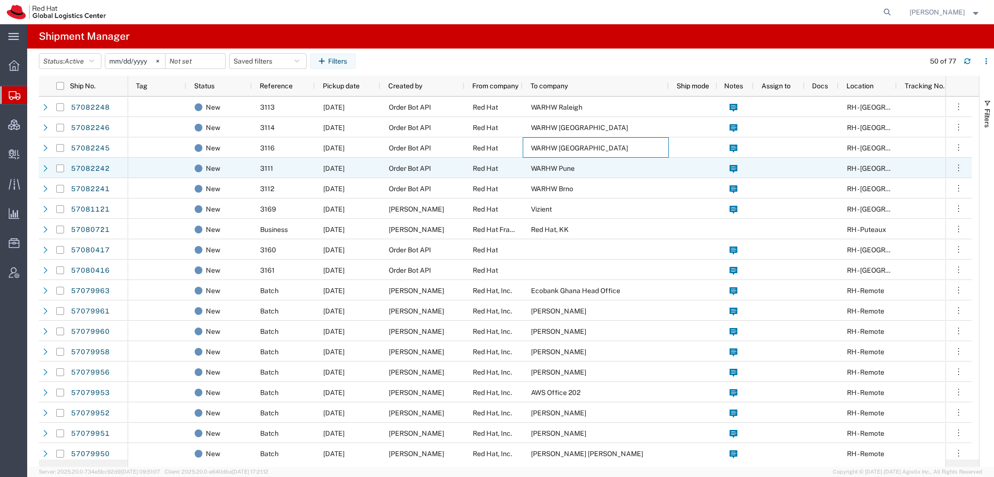
click at [529, 165] on div "WARHW Pune" at bounding box center [596, 168] width 146 height 20
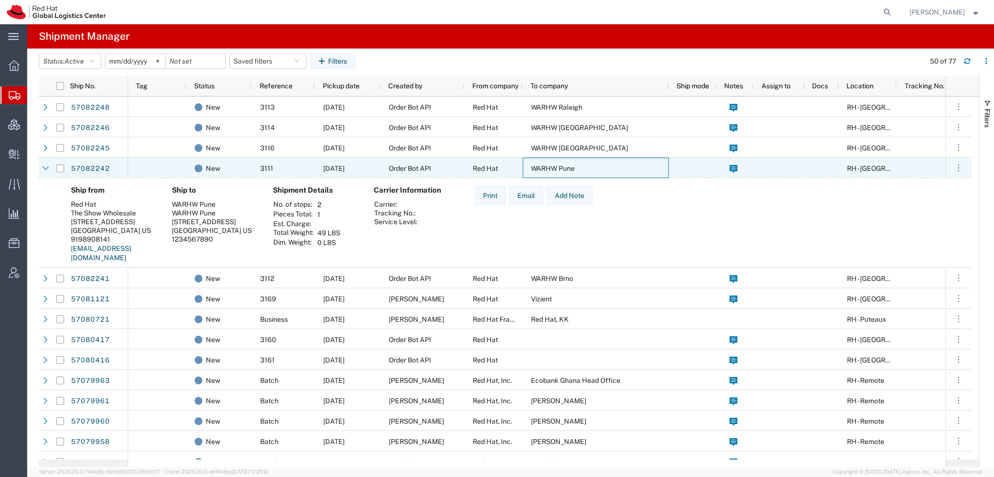
click at [529, 165] on div "WARHW Pune" at bounding box center [596, 168] width 146 height 20
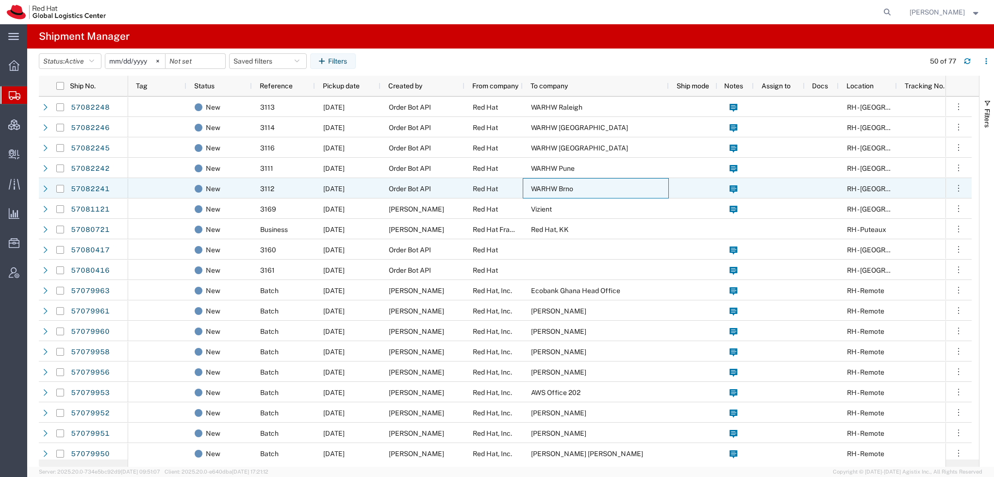
click at [530, 186] on div "WARHW Brno" at bounding box center [596, 188] width 146 height 20
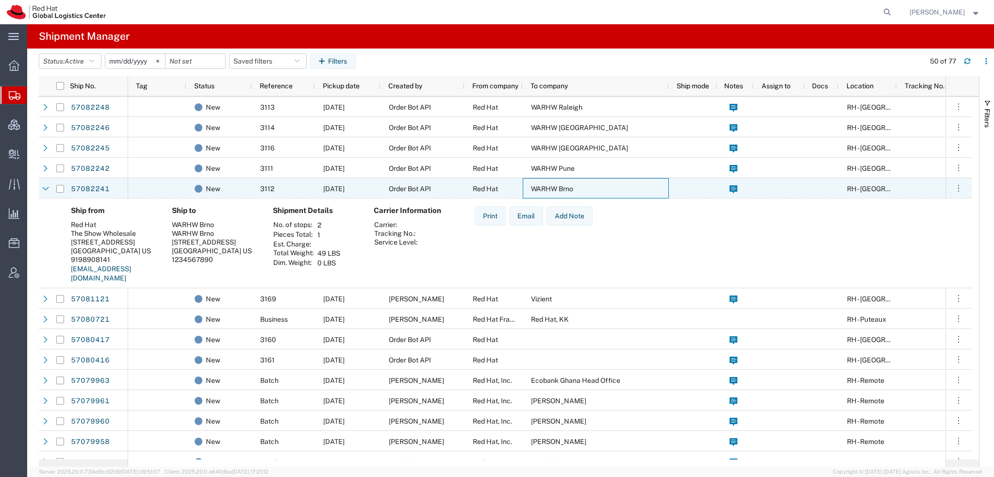
click at [530, 186] on div "WARHW Brno" at bounding box center [596, 188] width 146 height 20
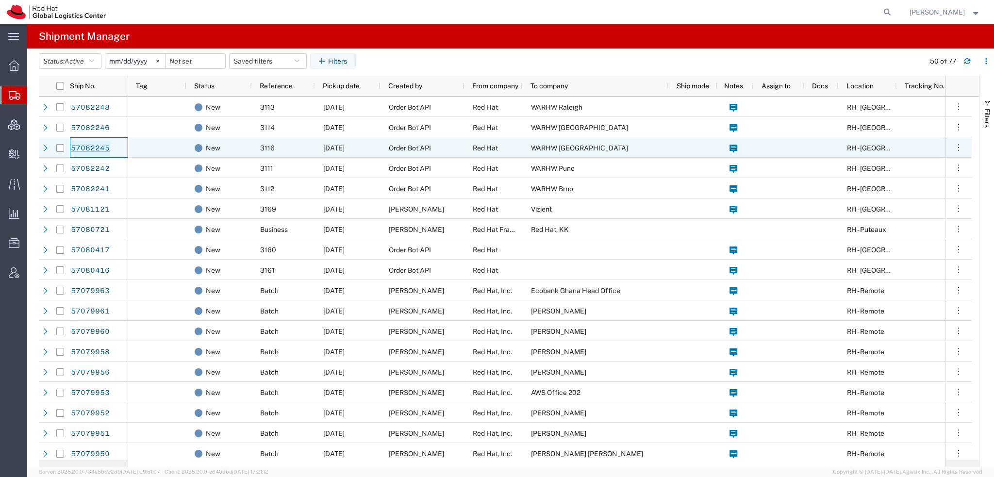
click at [92, 141] on link "57082245" at bounding box center [90, 149] width 40 height 16
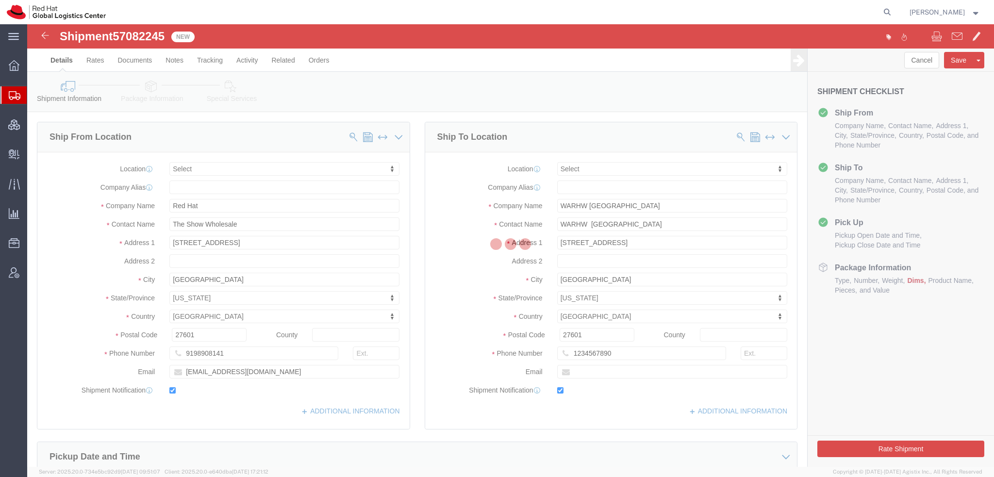
select select
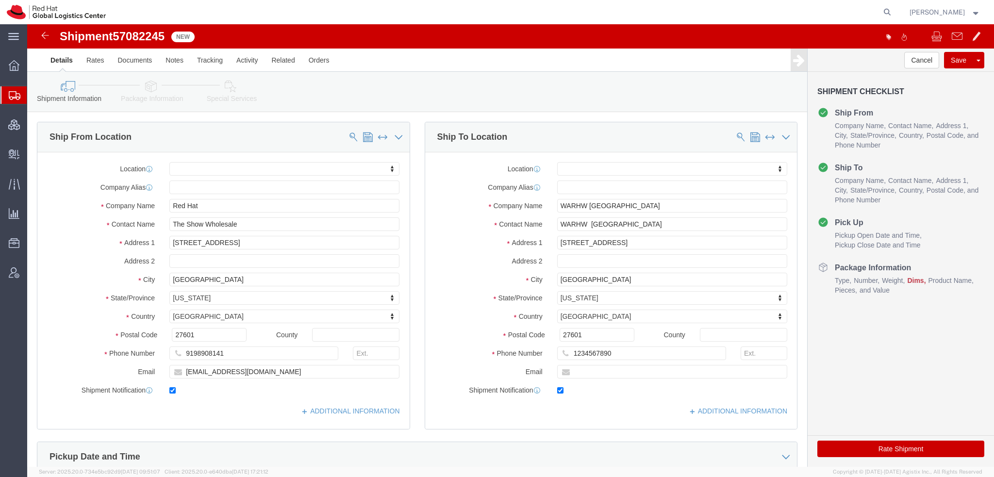
drag, startPoint x: 150, startPoint y: 89, endPoint x: 123, endPoint y: 65, distance: 36.1
click icon
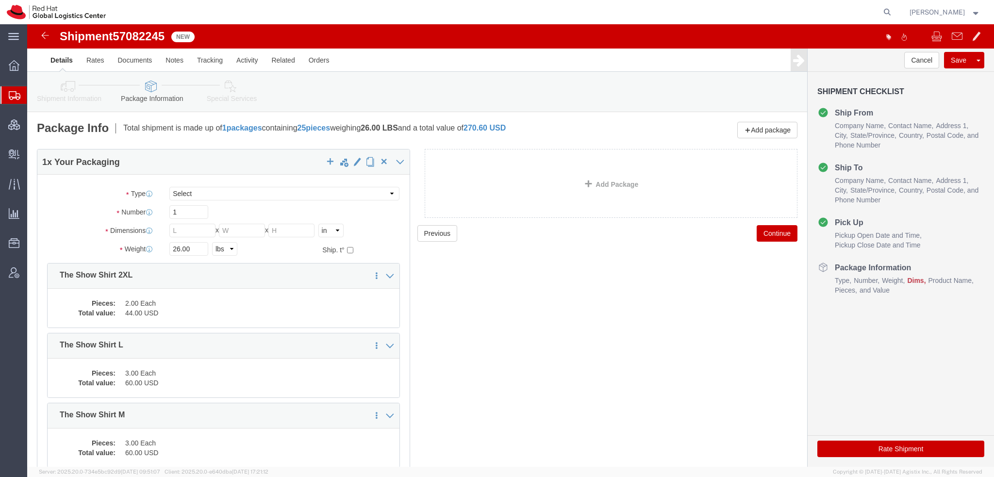
click icon
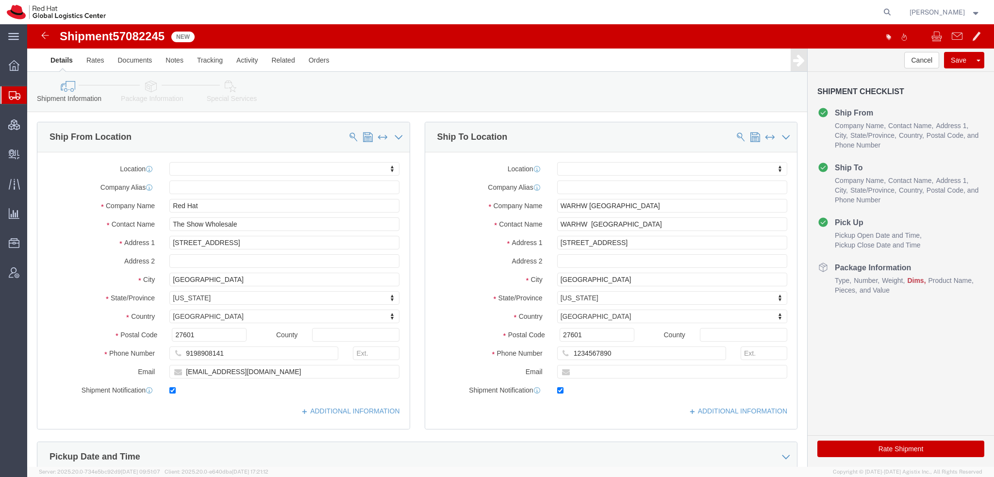
drag, startPoint x: 47, startPoint y: 111, endPoint x: 146, endPoint y: 3, distance: 146.4
click at [0, 0] on span "Shipment Manager" at bounding box center [0, 0] width 0 height 0
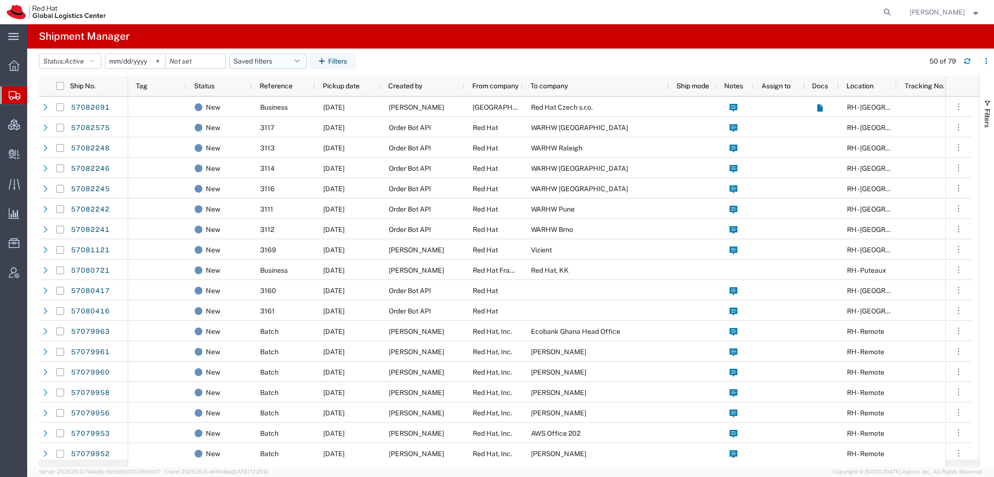
click at [298, 55] on button "Saved filters" at bounding box center [268, 61] width 78 height 16
click at [258, 99] on span "Americas" at bounding box center [294, 104] width 127 height 18
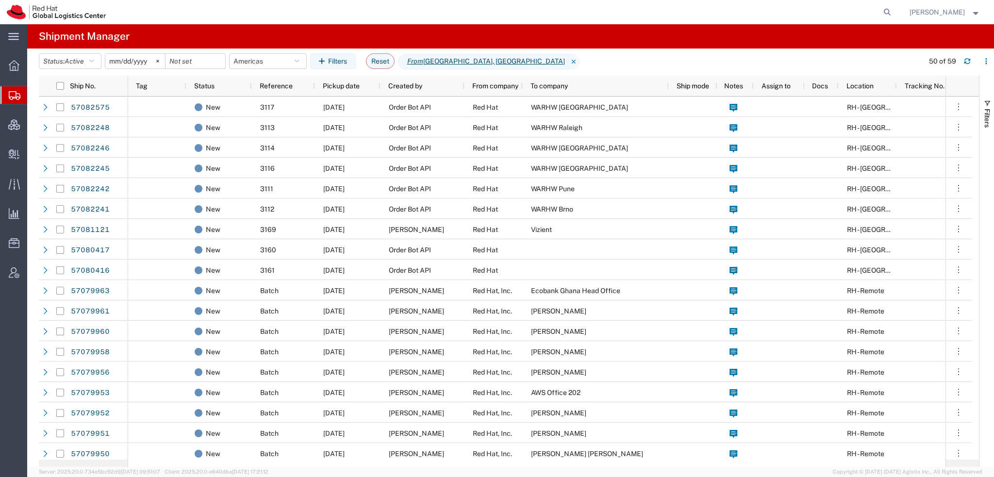
click at [368, 58] on agx-table-filter-chips "Status: Active Active All Approved Booked Canceled Delivered Denied New On Hold…" at bounding box center [479, 64] width 880 height 22
click at [382, 57] on button "Reset" at bounding box center [380, 61] width 29 height 16
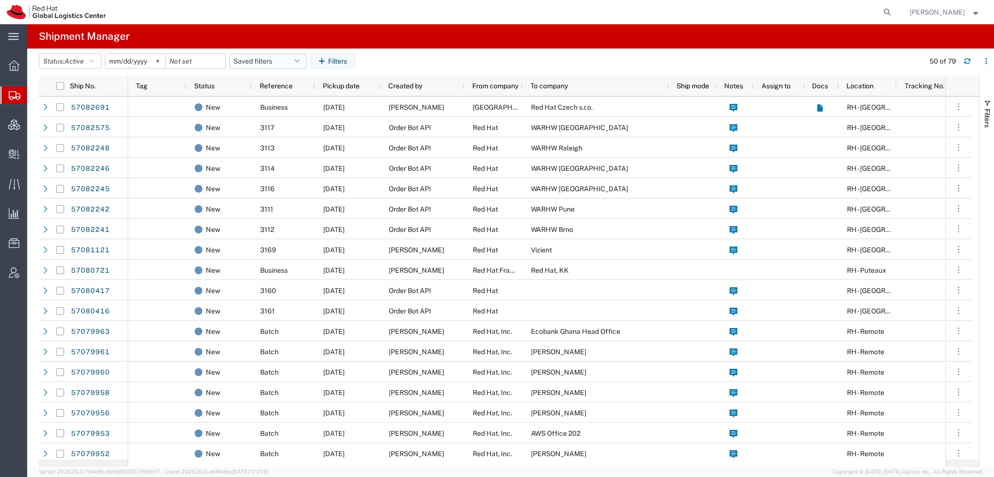
click at [300, 63] on icon "button" at bounding box center [297, 61] width 5 height 7
click at [277, 101] on span "Americas" at bounding box center [294, 104] width 127 height 18
type input "2023-05-07"
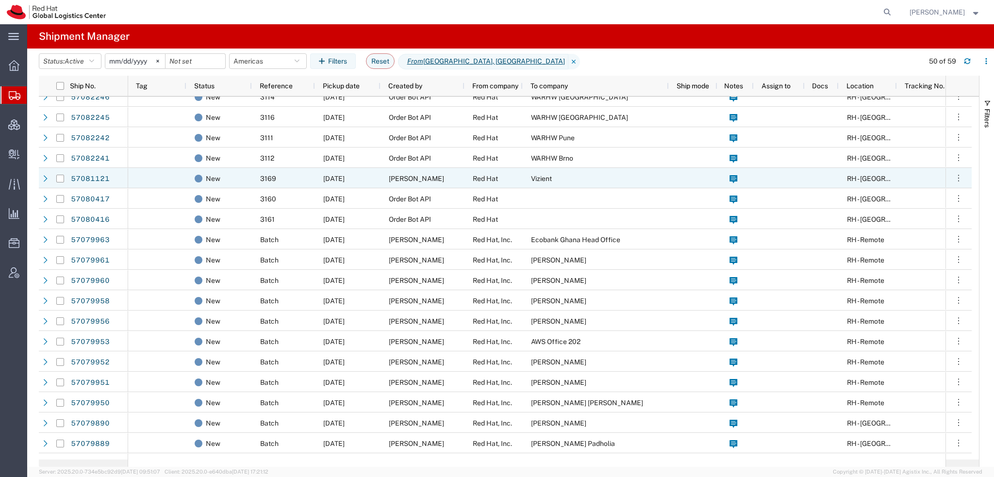
scroll to position [97, 0]
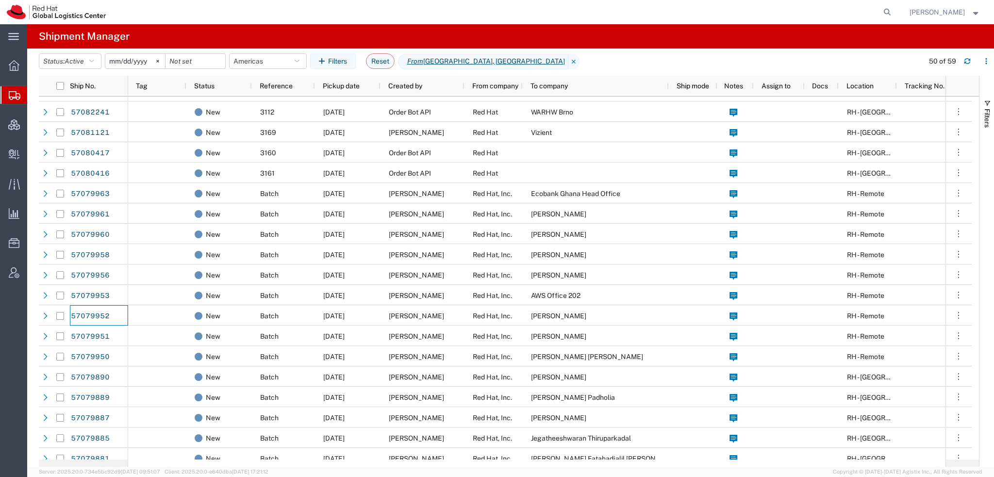
click at [926, 9] on span "[PERSON_NAME]" at bounding box center [937, 12] width 55 height 11
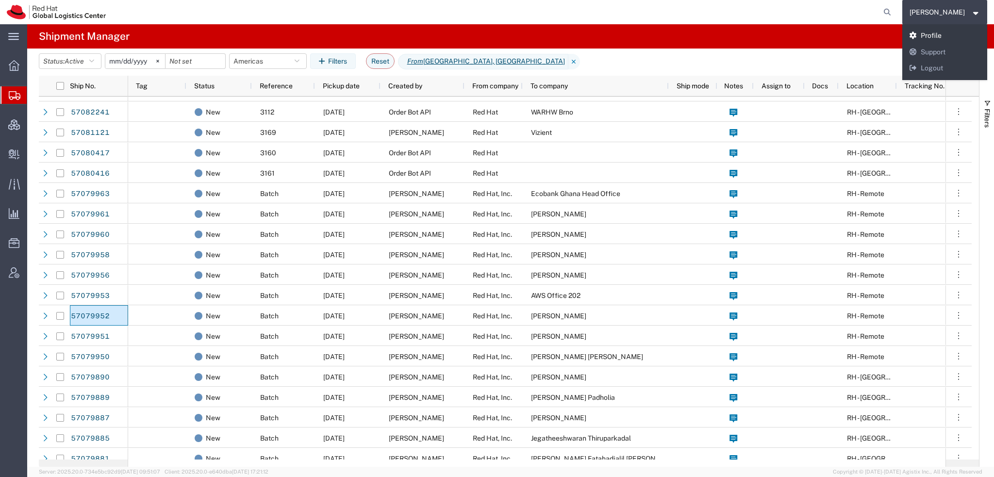
click at [940, 36] on link "Profile" at bounding box center [945, 36] width 85 height 17
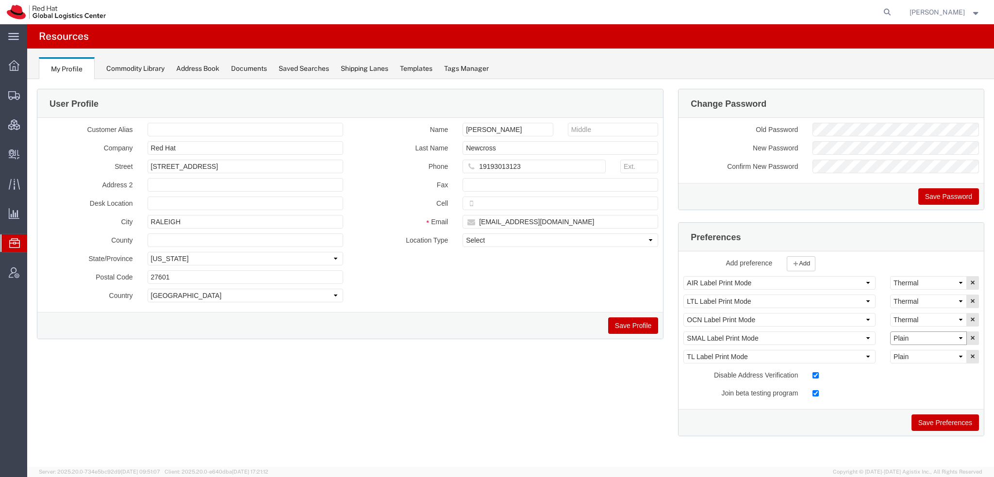
click at [909, 335] on select "Select Plain Thermal" at bounding box center [929, 339] width 77 height 14
select select "Thermal"
click at [891, 332] on select "Select Plain Thermal" at bounding box center [929, 339] width 77 height 14
click at [935, 418] on button "Save Preferences" at bounding box center [945, 423] width 67 height 17
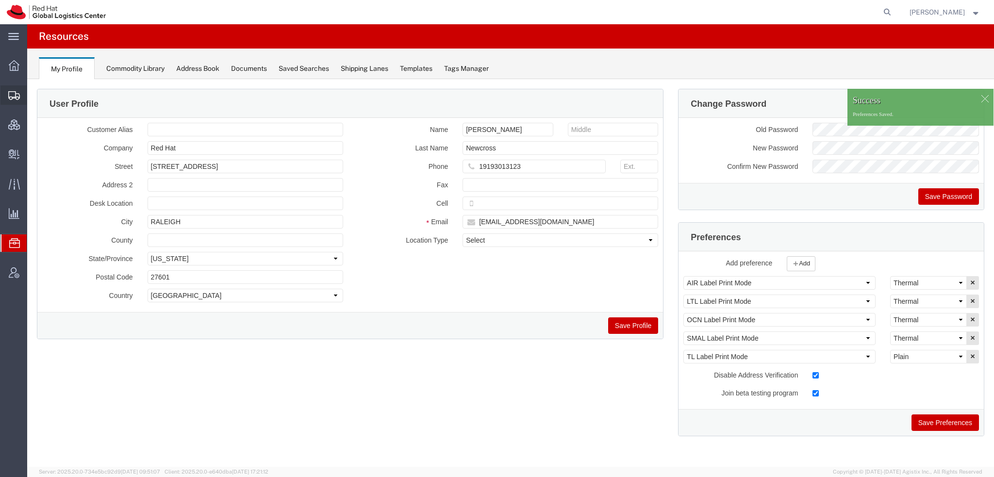
click at [0, 0] on span "Shipment Manager" at bounding box center [0, 0] width 0 height 0
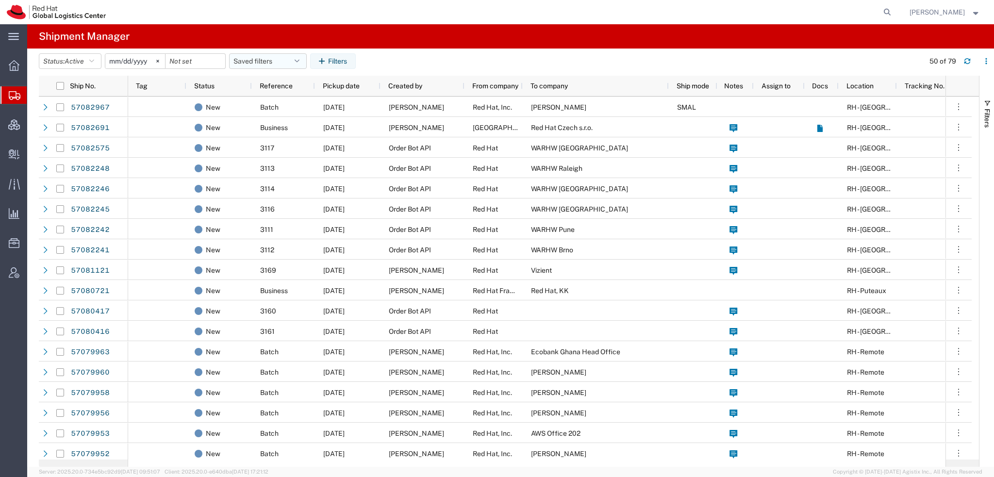
click at [300, 59] on icon "button" at bounding box center [297, 61] width 5 height 7
click at [270, 102] on span "Americas" at bounding box center [294, 104] width 127 height 18
type input "2023-05-07"
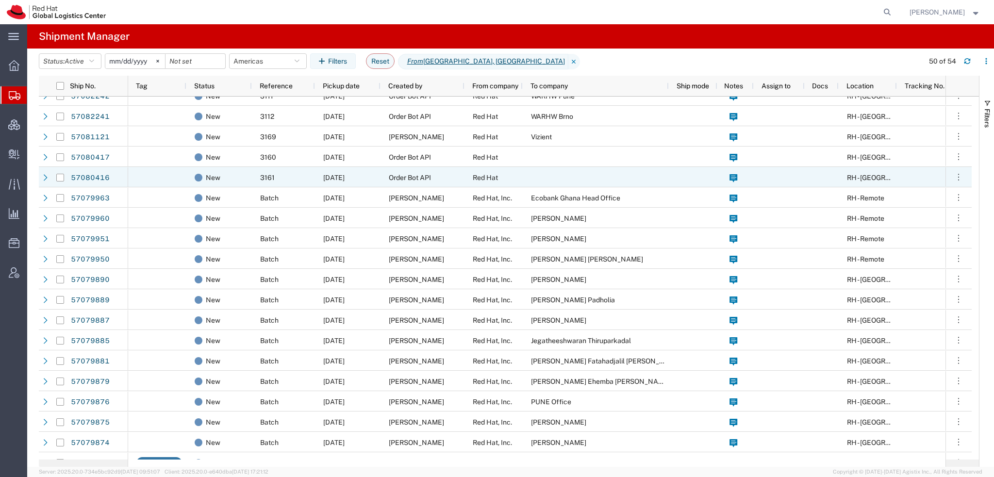
scroll to position [97, 0]
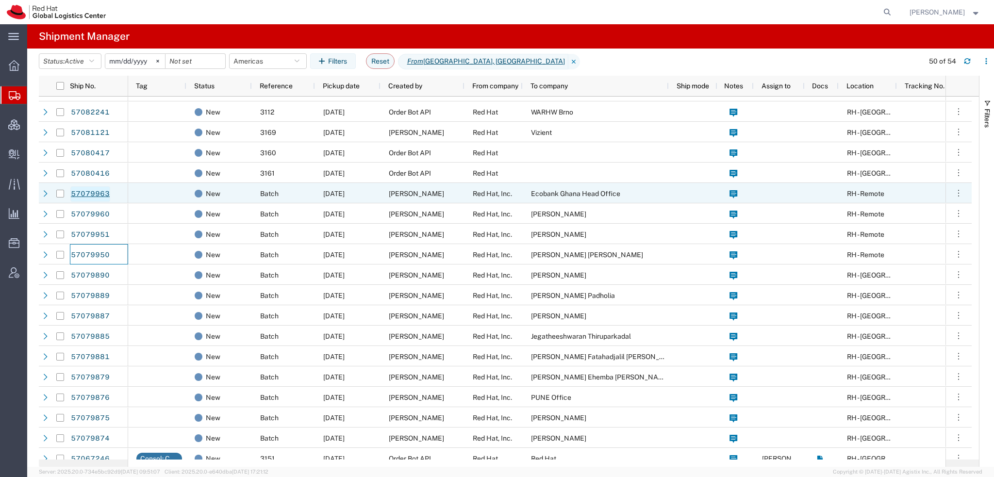
click at [101, 194] on link "57079963" at bounding box center [90, 194] width 40 height 16
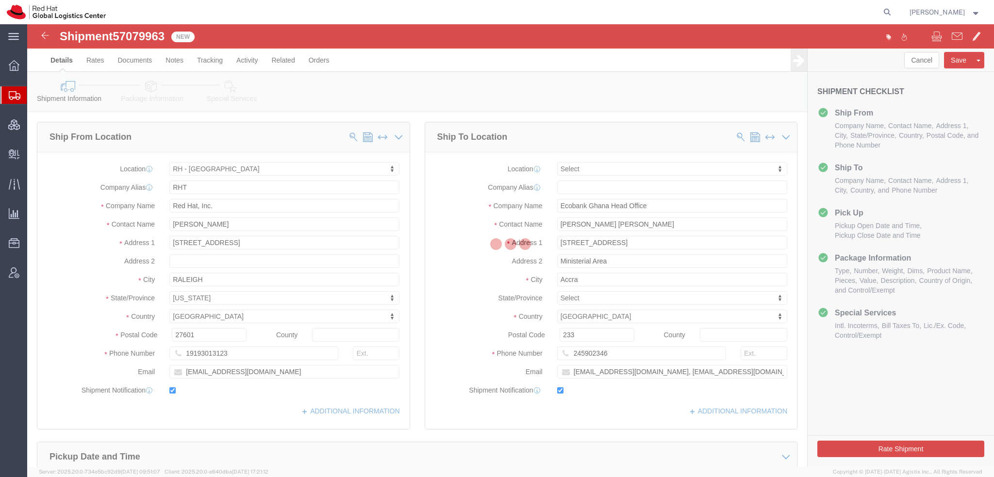
select select "38014"
select select
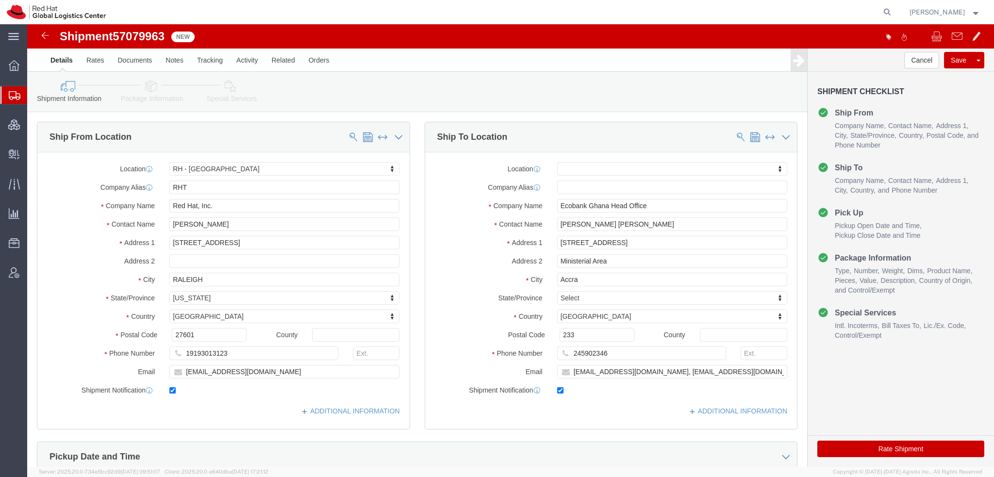
click icon
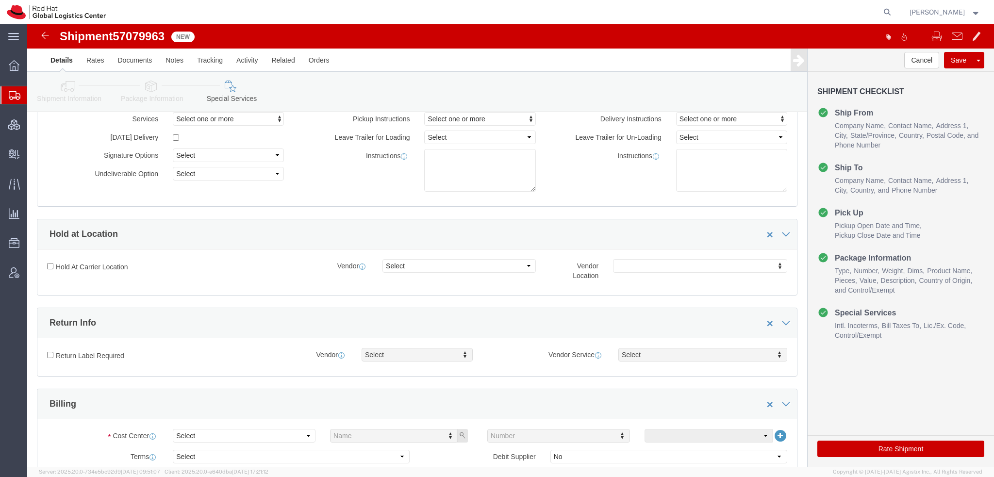
scroll to position [243, 0]
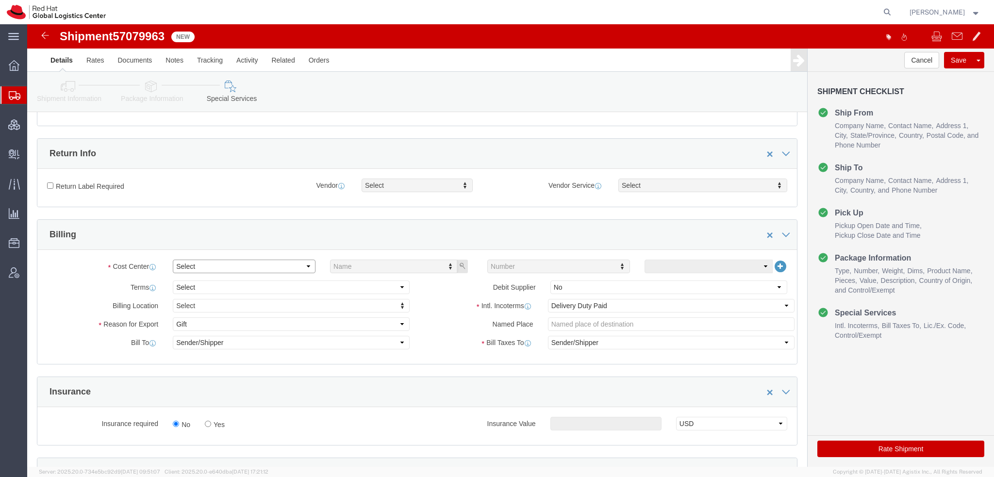
click select "Select Buyer Cost Center Department Operations Number Order Number Sales Person"
select select "COSTCENTER"
click select "Select Buyer Cost Center Department Operations Number Order Number Sales Person"
type input "596"
click button "Rate Shipment"
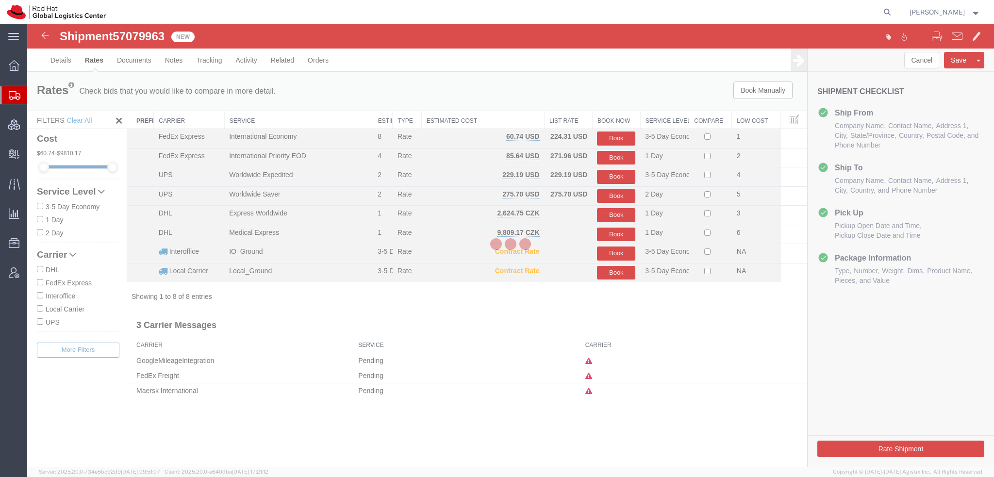
scroll to position [0, 0]
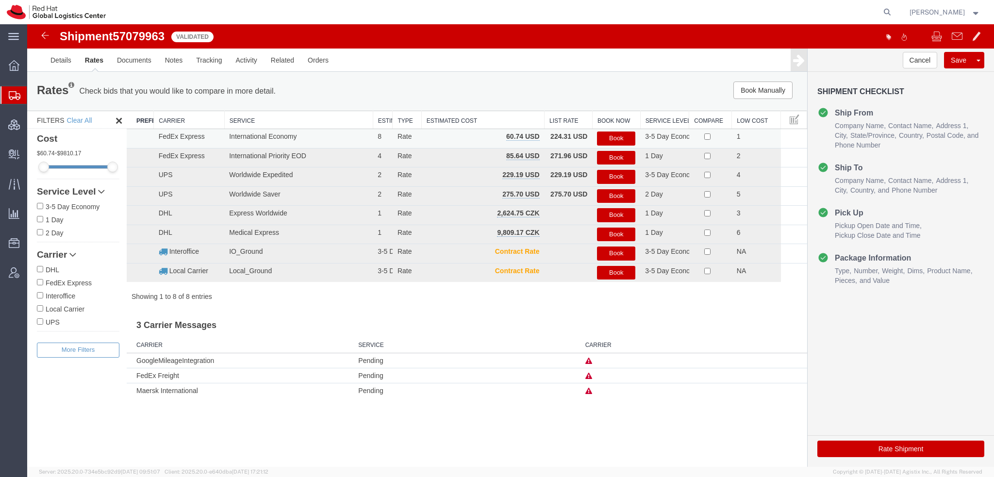
click at [624, 135] on button "Book" at bounding box center [616, 139] width 38 height 14
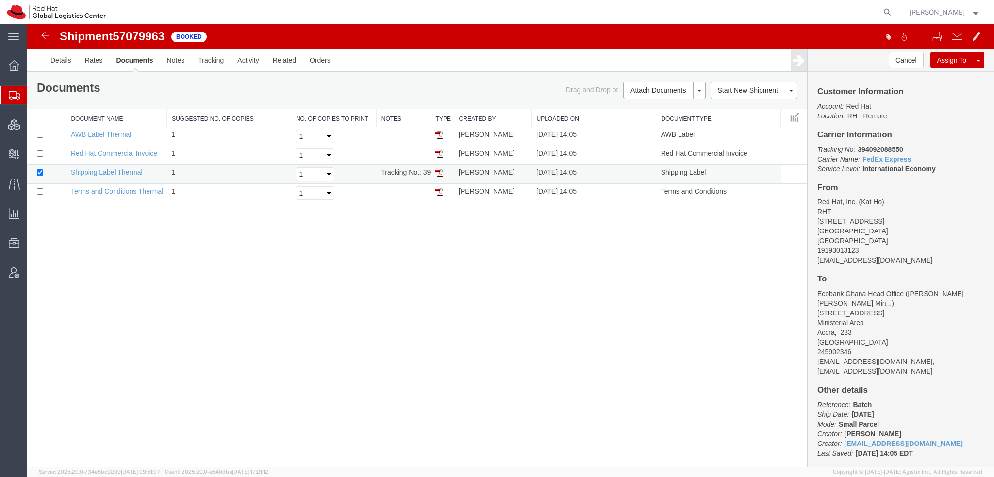
click at [440, 172] on img at bounding box center [440, 173] width 8 height 8
click at [439, 134] on img at bounding box center [440, 135] width 8 height 8
click at [438, 153] on img at bounding box center [440, 154] width 8 height 8
click at [0, 0] on span "Shipment Manager" at bounding box center [0, 0] width 0 height 0
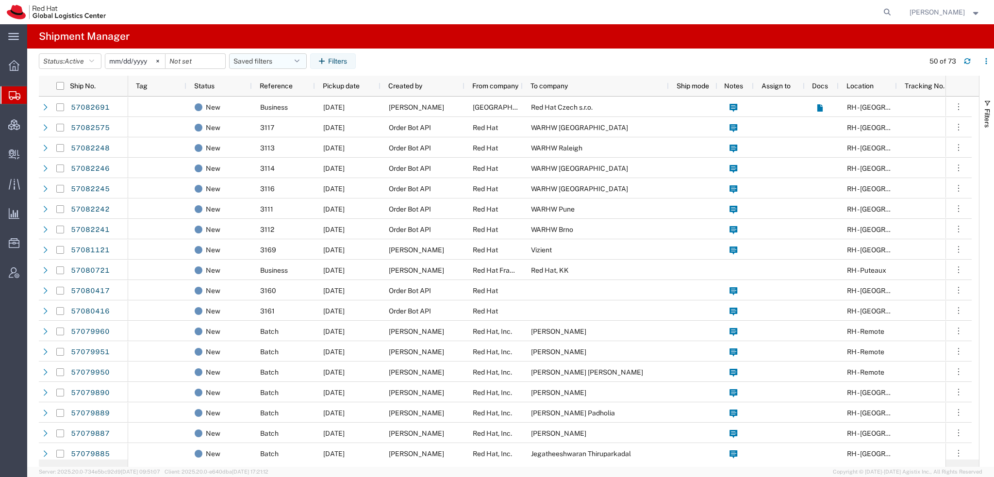
click at [300, 63] on icon "button" at bounding box center [297, 61] width 5 height 7
click at [260, 109] on span "Americas" at bounding box center [294, 104] width 127 height 18
type input "2023-05-07"
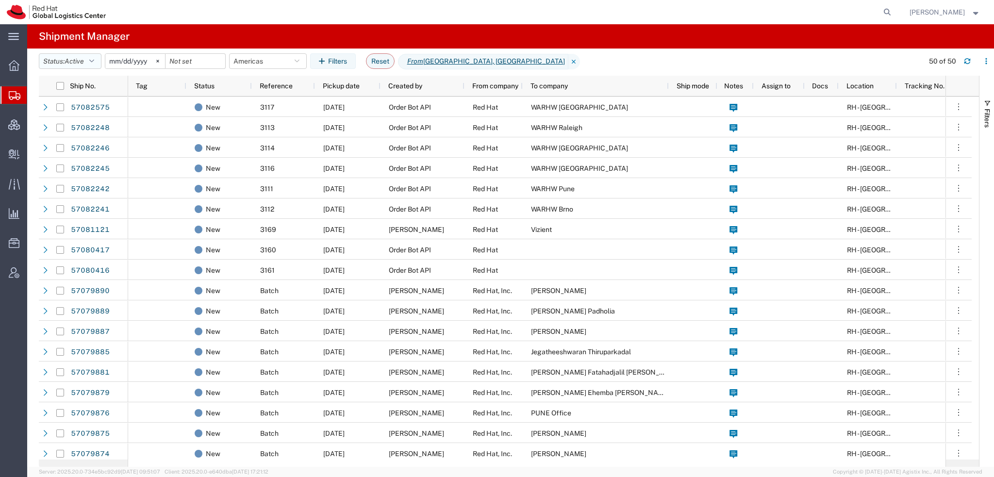
click at [100, 65] on button "Status: Active" at bounding box center [70, 61] width 63 height 16
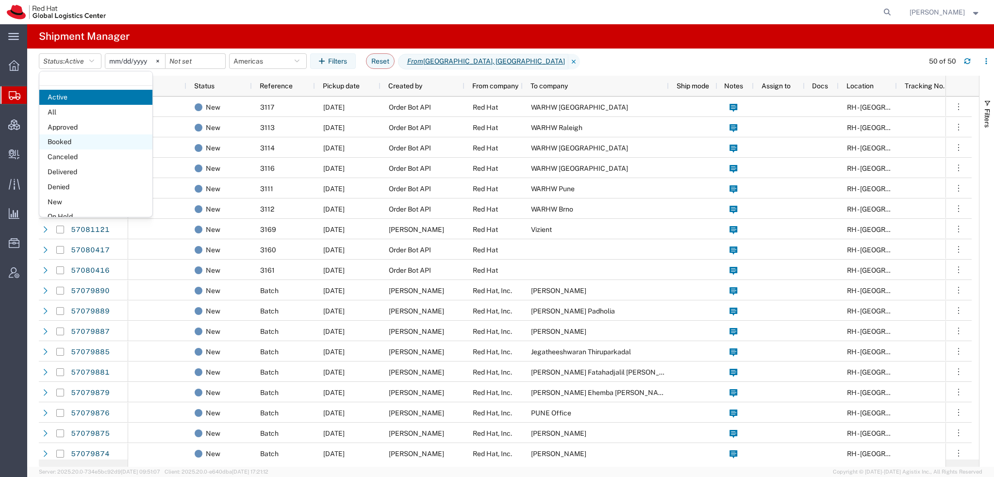
click at [59, 136] on span "Booked" at bounding box center [95, 142] width 113 height 15
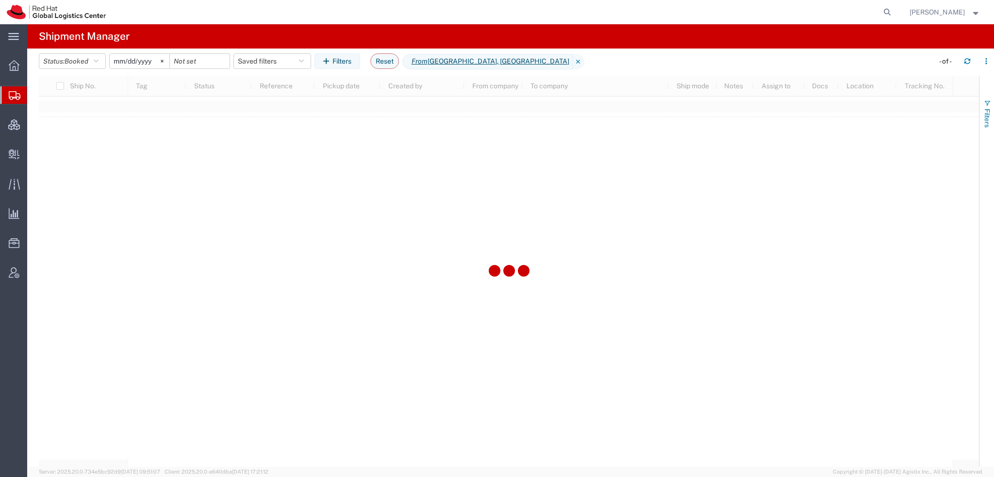
click at [985, 110] on span "Filters" at bounding box center [988, 118] width 8 height 19
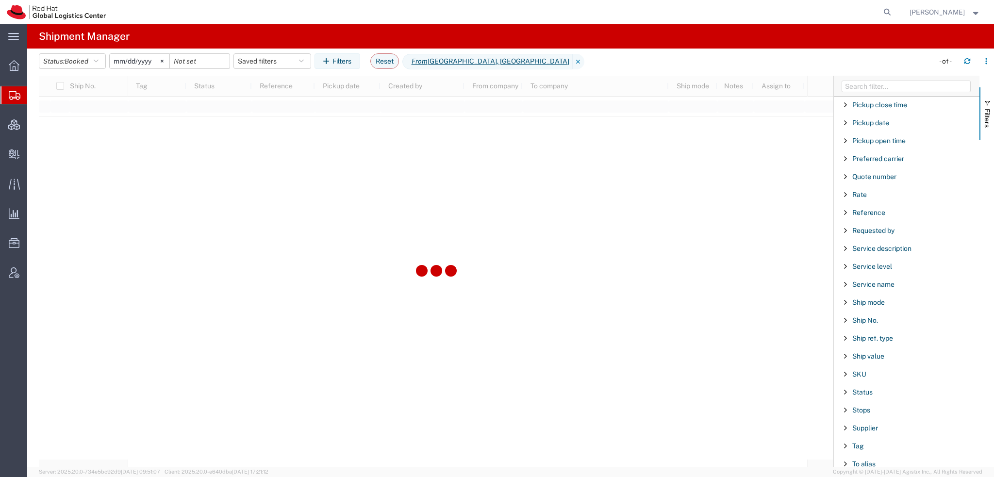
scroll to position [808, 0]
click at [857, 336] on span "To name" at bounding box center [866, 340] width 26 height 8
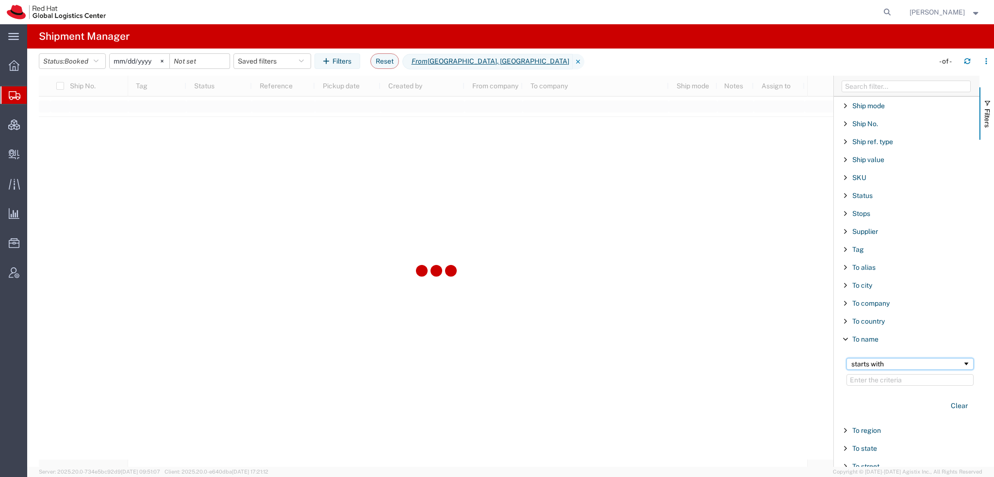
click at [858, 360] on div "starts with" at bounding box center [907, 364] width 111 height 8
click at [864, 375] on input "Filter Value" at bounding box center [910, 380] width 127 height 12
type input "Santiago"
click at [385, 59] on button "Reset" at bounding box center [384, 61] width 29 height 16
type input "2025-09-09"
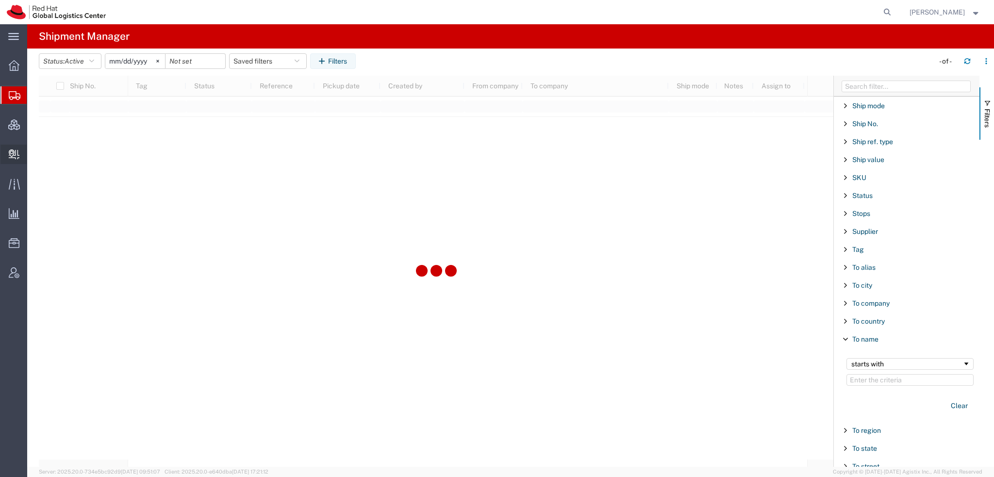
click at [0, 0] on span "Create Delivery" at bounding box center [0, 0] width 0 height 0
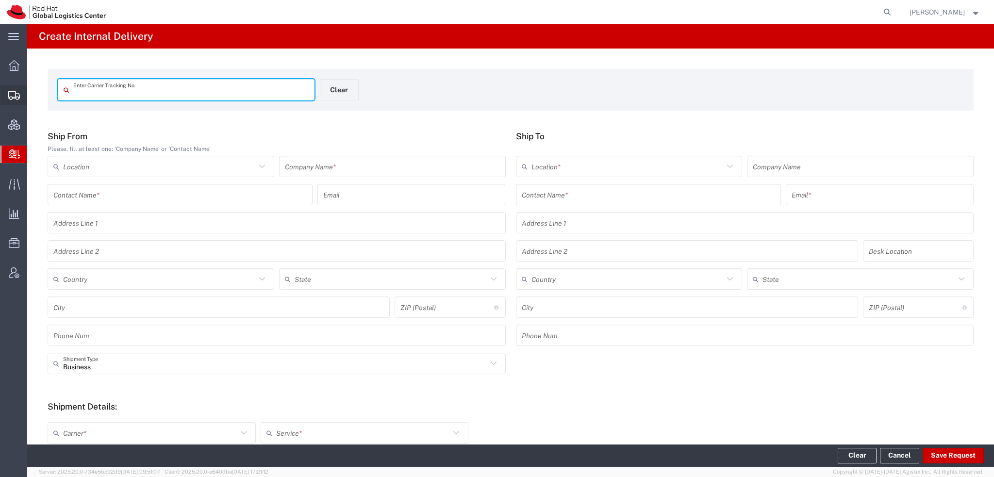
click at [0, 0] on span "Shipment Manager" at bounding box center [0, 0] width 0 height 0
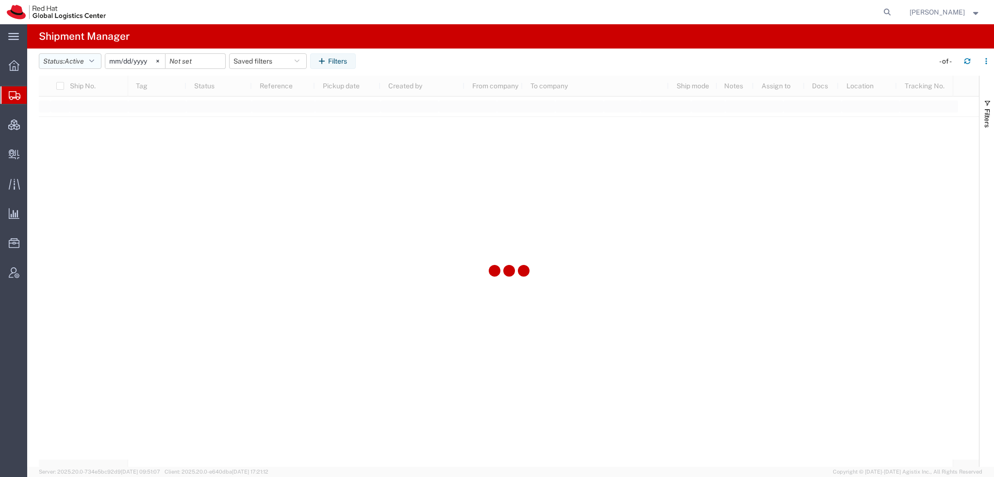
click at [90, 57] on button "Status: Active" at bounding box center [70, 61] width 63 height 16
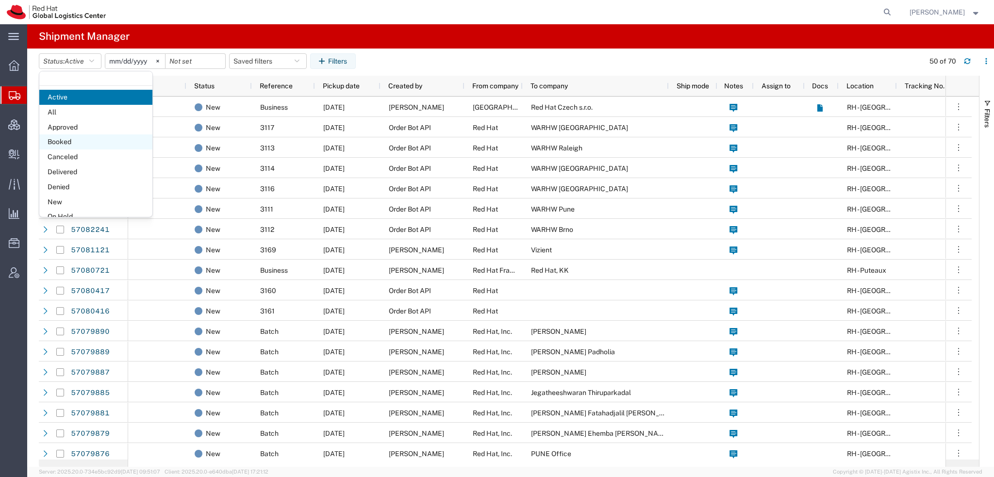
click at [68, 140] on span "Booked" at bounding box center [95, 142] width 113 height 15
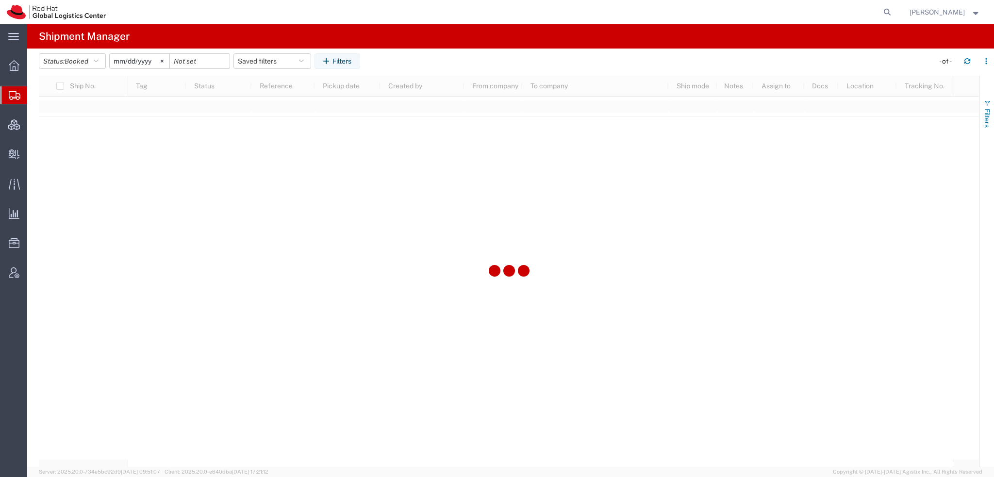
click at [982, 105] on button "Filters" at bounding box center [987, 113] width 15 height 52
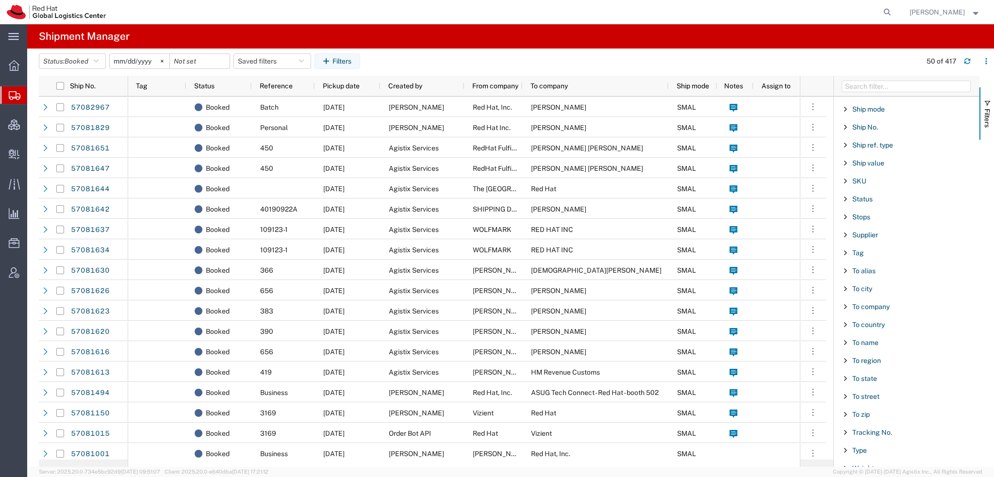
scroll to position [808, 0]
click at [878, 336] on span "To name" at bounding box center [866, 340] width 26 height 8
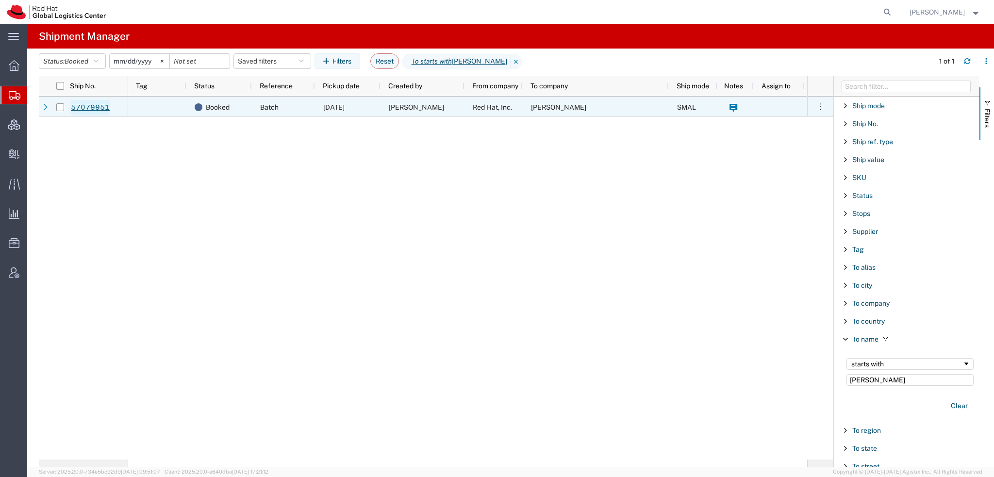
type input "Santiago"
click at [99, 110] on link "57079951" at bounding box center [90, 108] width 40 height 16
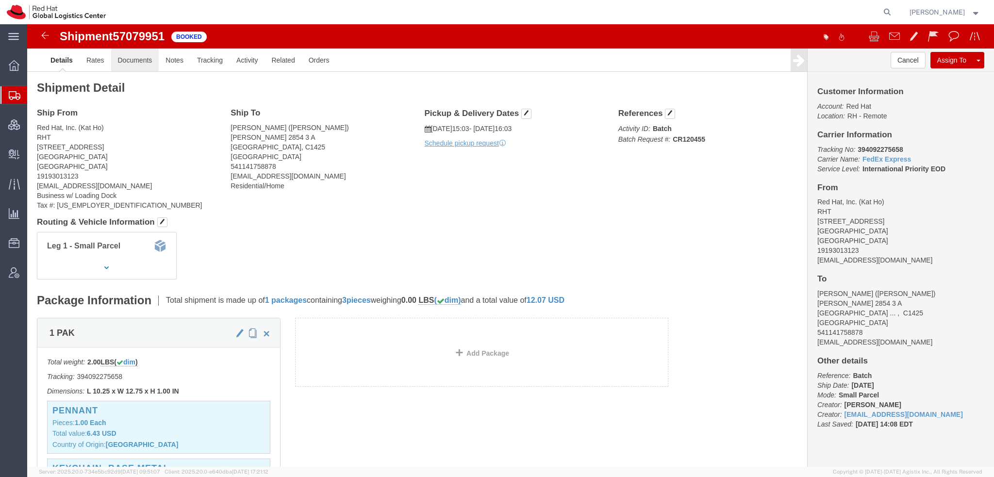
click link "Documents"
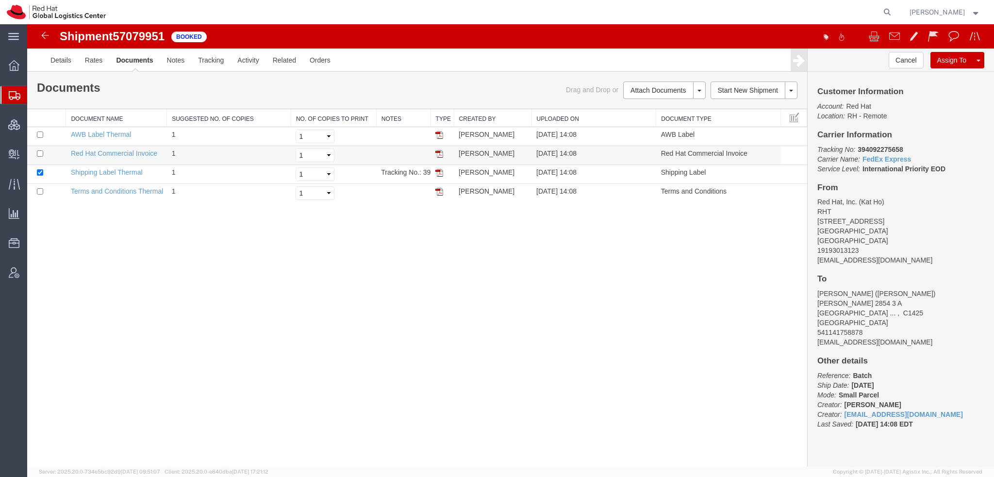
click at [437, 153] on img at bounding box center [440, 154] width 8 height 8
drag, startPoint x: 51, startPoint y: 105, endPoint x: 110, endPoint y: 1, distance: 120.0
click at [0, 0] on span "Shipment Manager" at bounding box center [0, 0] width 0 height 0
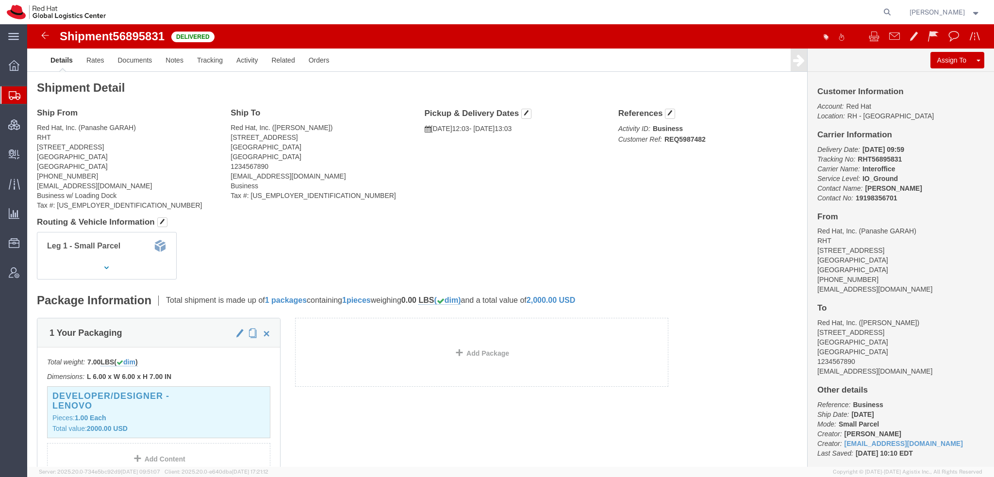
click at [0, 0] on span "Shipment Manager" at bounding box center [0, 0] width 0 height 0
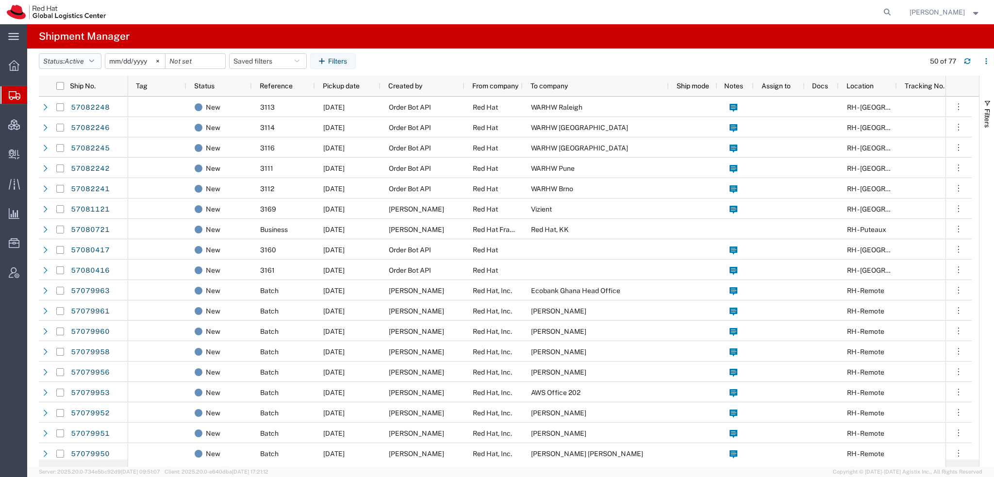
click at [98, 62] on button "Status: Active" at bounding box center [70, 61] width 63 height 16
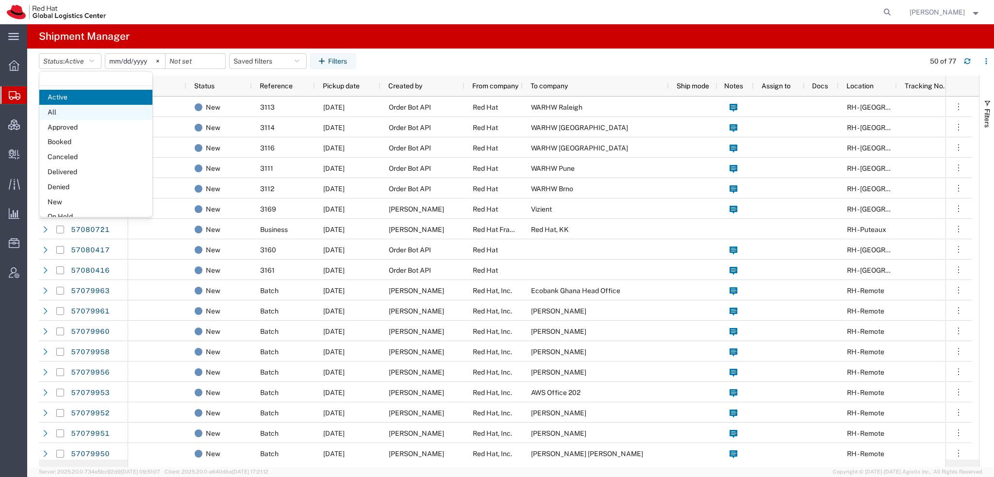
click at [76, 110] on span "All" at bounding box center [95, 112] width 113 height 15
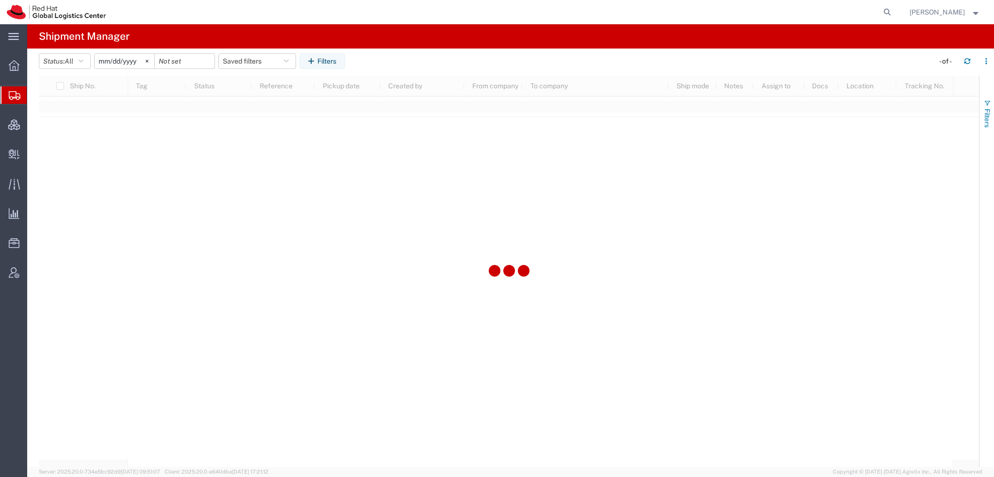
click at [984, 118] on span "Filters" at bounding box center [988, 118] width 8 height 19
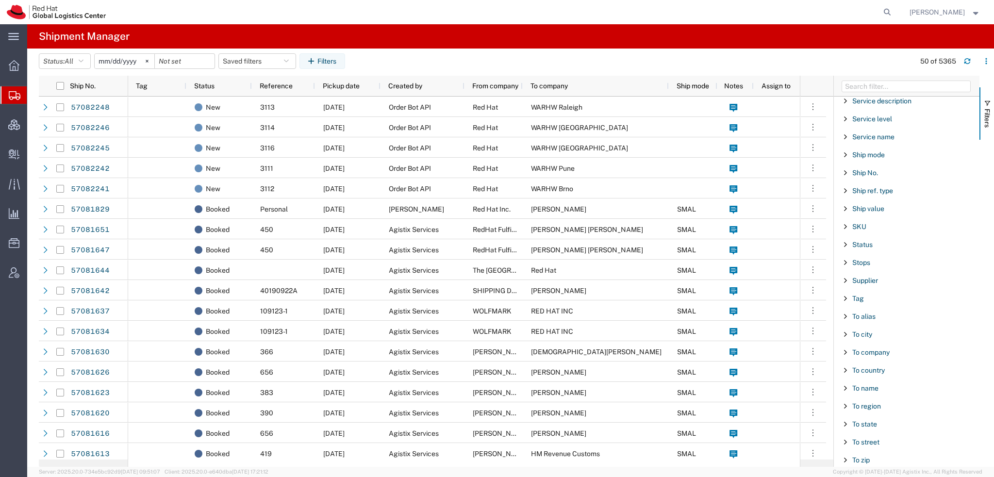
scroll to position [808, 0]
click at [864, 336] on span "To name" at bounding box center [866, 340] width 26 height 8
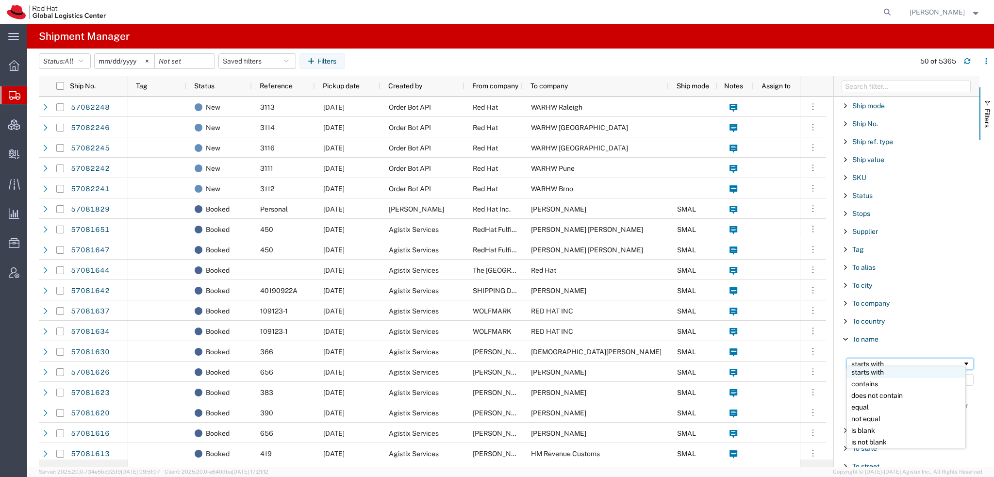
click at [868, 360] on div "starts with" at bounding box center [907, 364] width 111 height 8
click at [871, 375] on input "Filter Value" at bounding box center [910, 380] width 127 height 12
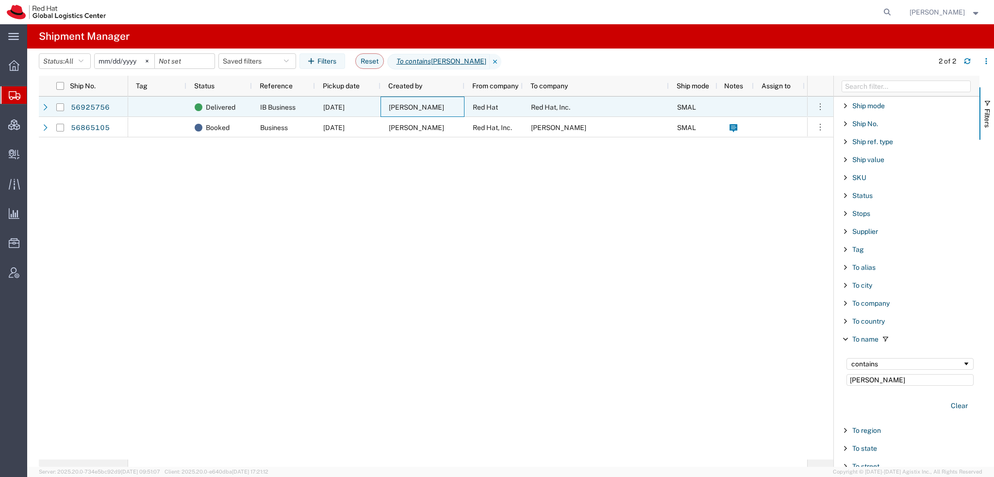
click at [451, 111] on div "[PERSON_NAME]" at bounding box center [423, 107] width 84 height 20
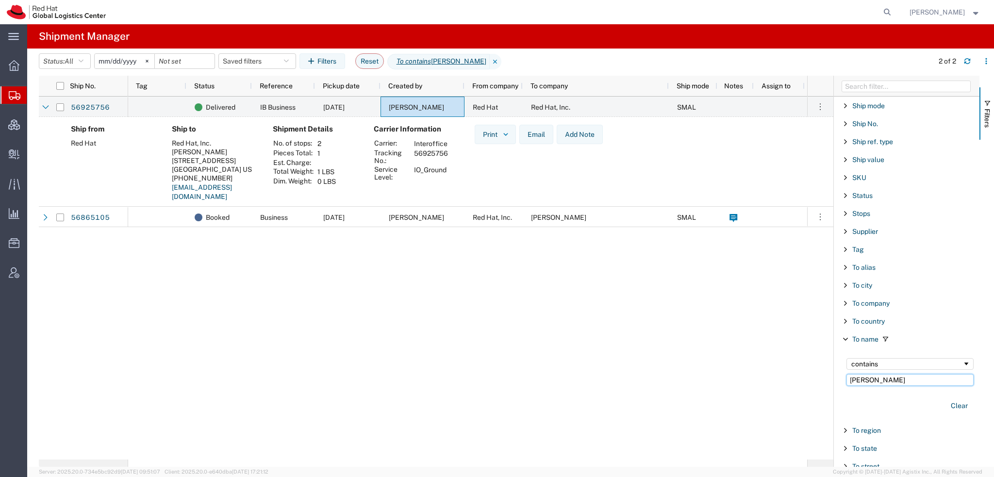
drag, startPoint x: 876, startPoint y: 375, endPoint x: 369, endPoint y: 289, distance: 514.1
click at [369, 289] on div "Ship No. Tag Status Reference Pickup date Created by From company To company Sh…" at bounding box center [517, 271] width 956 height 391
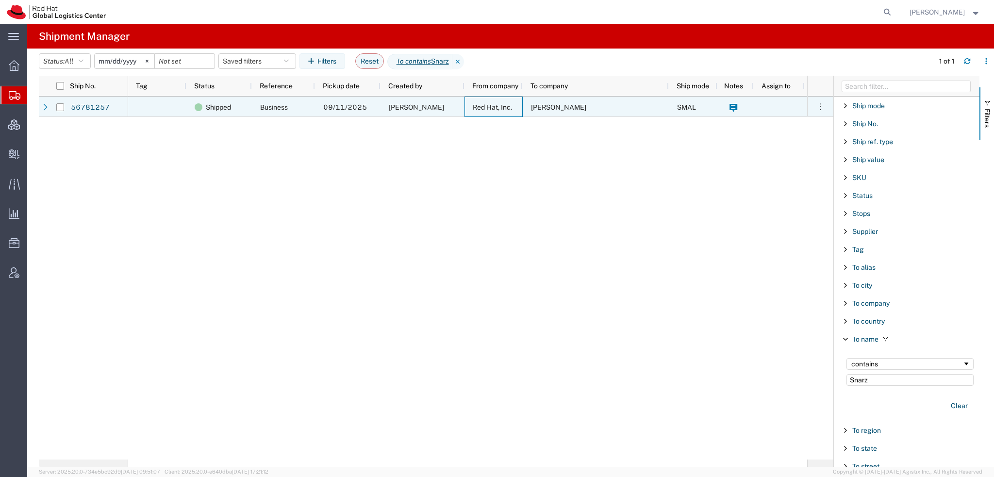
click at [508, 106] on span "Red Hat, Inc." at bounding box center [492, 107] width 39 height 8
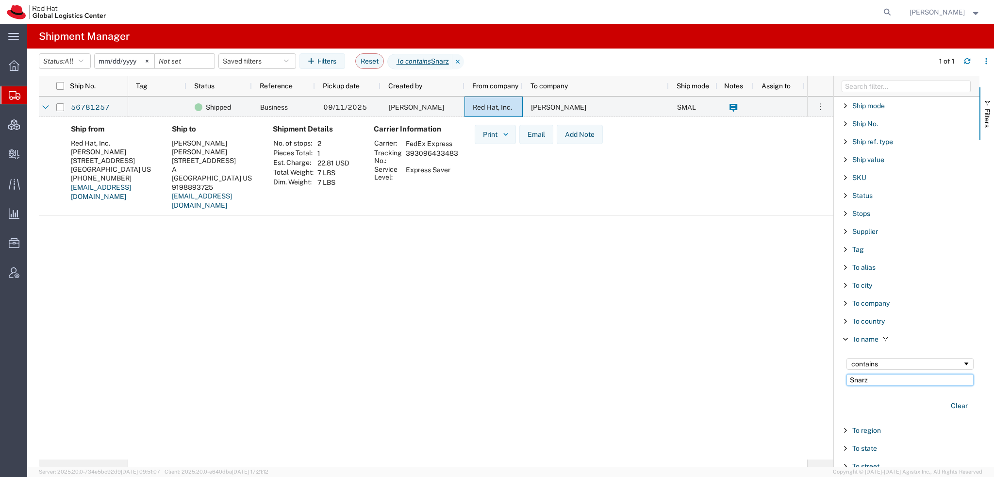
drag, startPoint x: 877, startPoint y: 374, endPoint x: 511, endPoint y: 316, distance: 370.7
click at [512, 316] on div "Ship No. Tag Status Reference Pickup date Created by From company To company Sh…" at bounding box center [517, 271] width 956 height 391
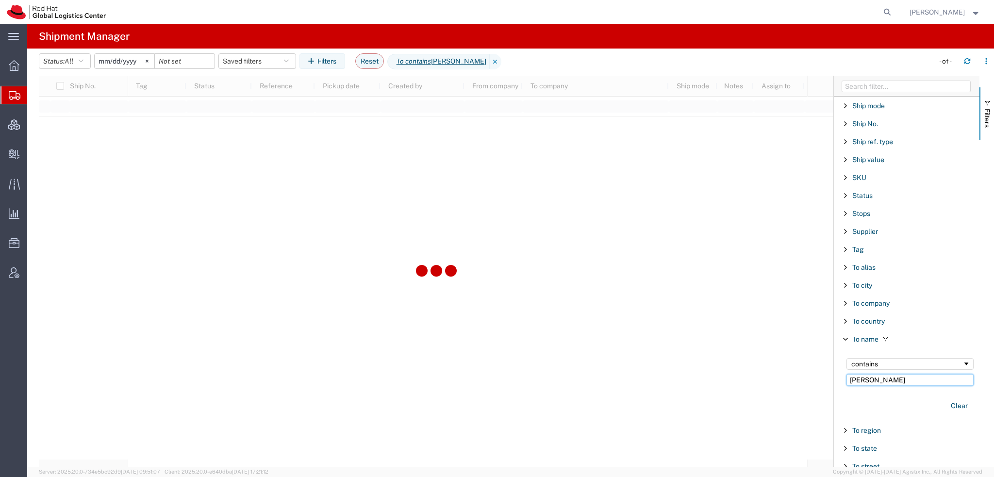
type input "Ibrahim"
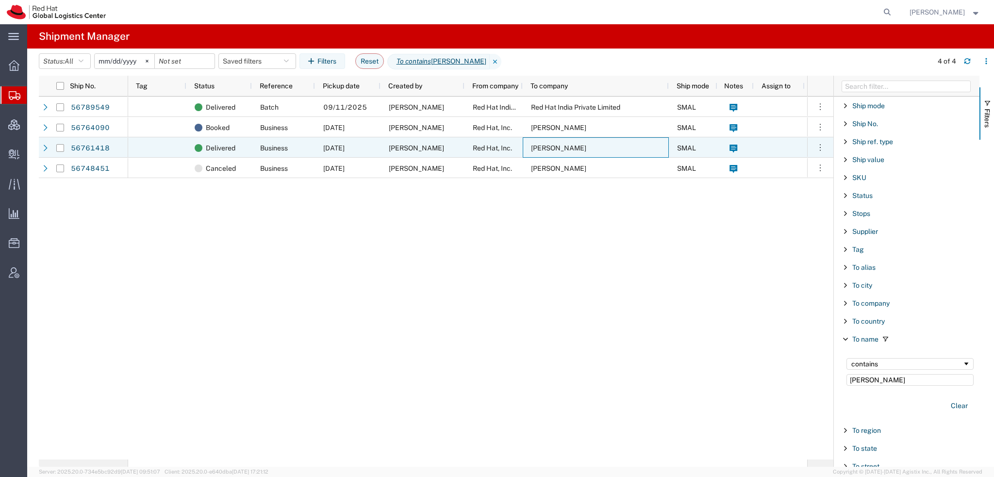
click at [544, 149] on span "Adam Ibrahim" at bounding box center [558, 148] width 55 height 8
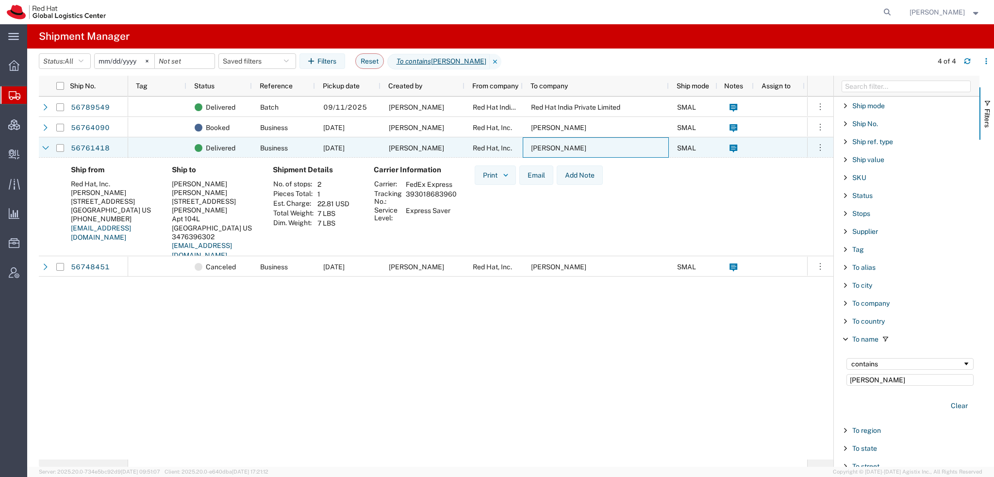
click at [544, 149] on span "Adam Ibrahim" at bounding box center [558, 148] width 55 height 8
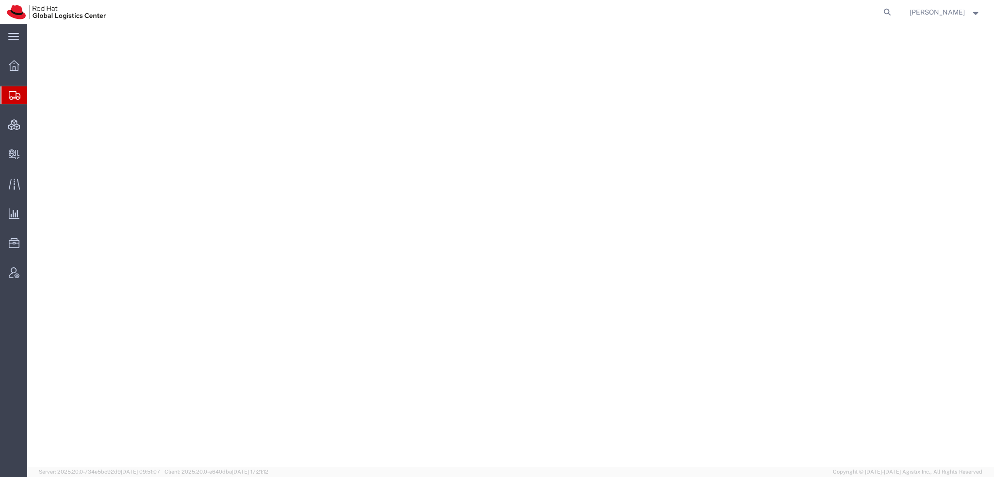
select select "38014"
select select
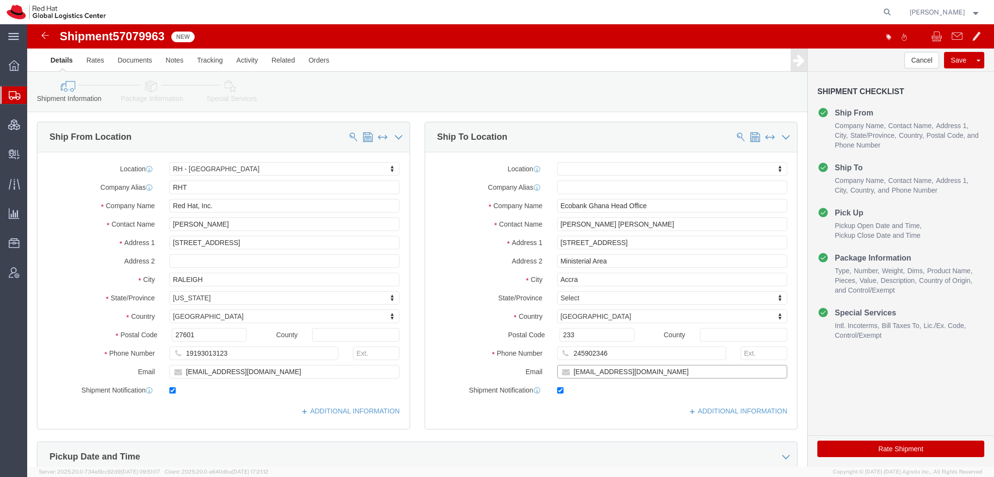
click input "[EMAIL_ADDRESS][DOMAIN_NAME]"
type input "[EMAIL_ADDRESS][DOMAIN_NAME], [EMAIL_ADDRESS][DOMAIN_NAME]"
click icon
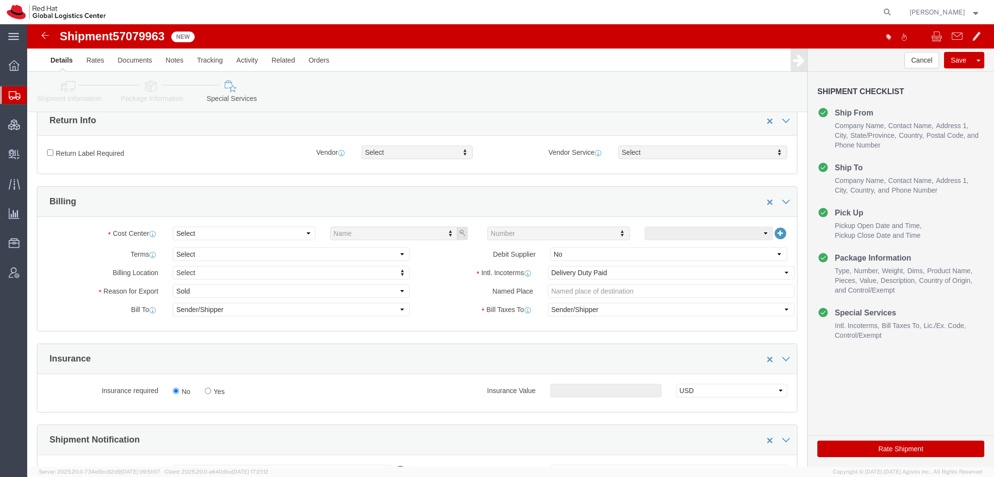
scroll to position [291, 0]
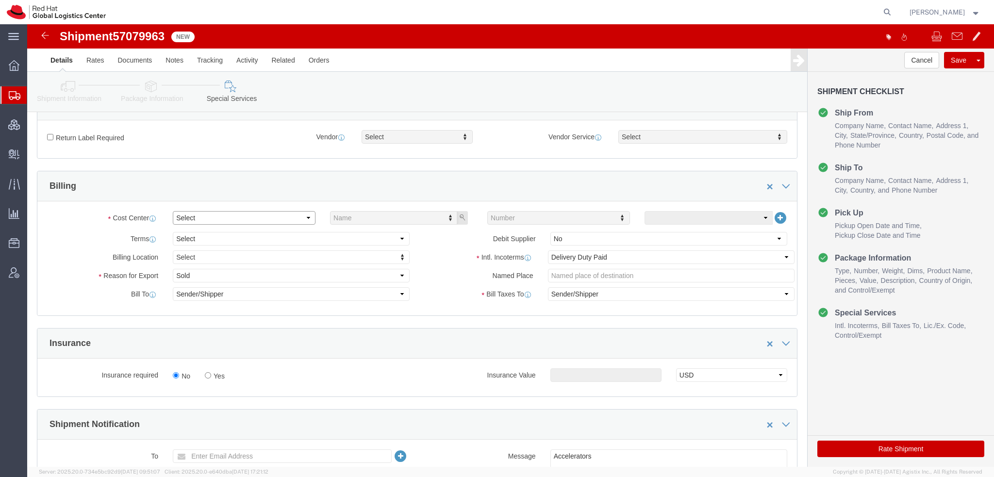
click select "Select"
click select "Select Gift Personal Effects Repair/Warranty Return Sample Sold Temporary/Not S…"
select select "GIFT"
click select "Select Gift Personal Effects Repair/Warranty Return Sample Sold Temporary/Not S…"
click button "Save"
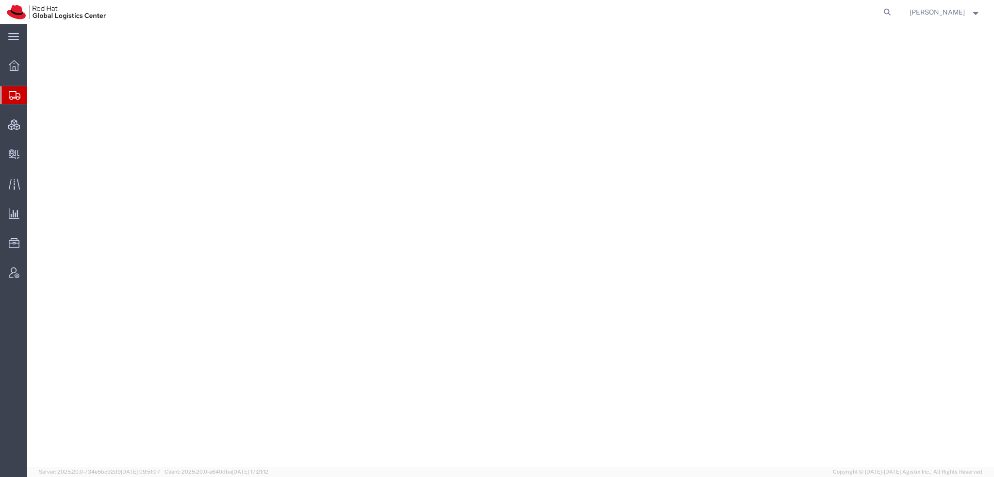
select select "38014"
select select
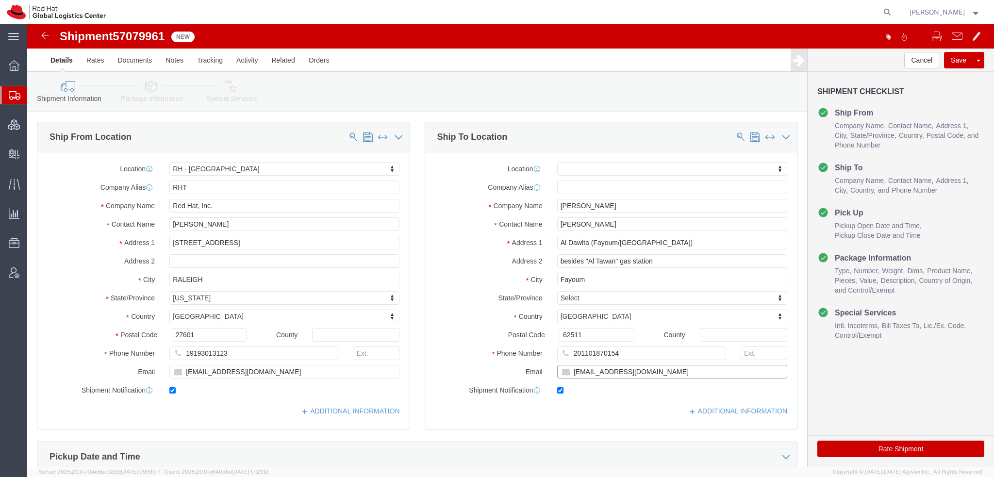
click input "[EMAIL_ADDRESS][DOMAIN_NAME]"
type input "[EMAIL_ADDRESS][DOMAIN_NAME], [EMAIL_ADDRESS][DOMAIN_NAME]"
click icon
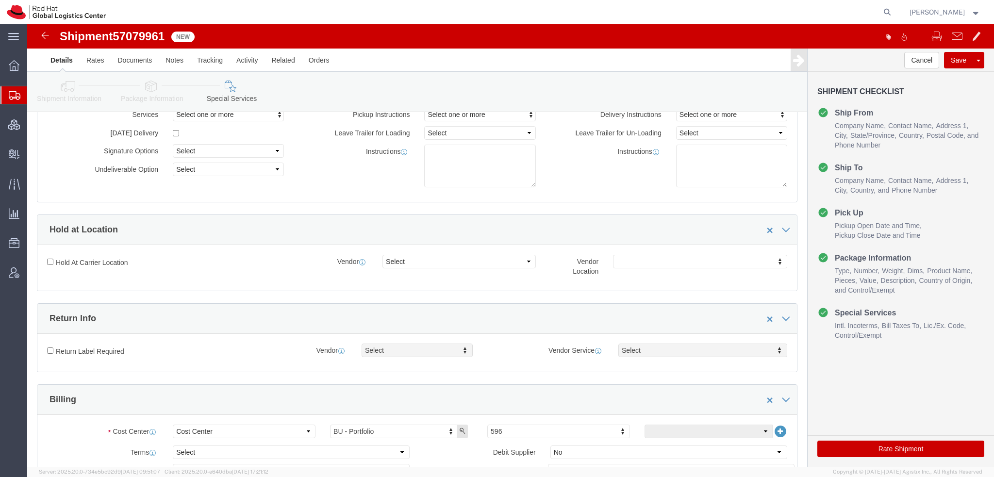
scroll to position [243, 0]
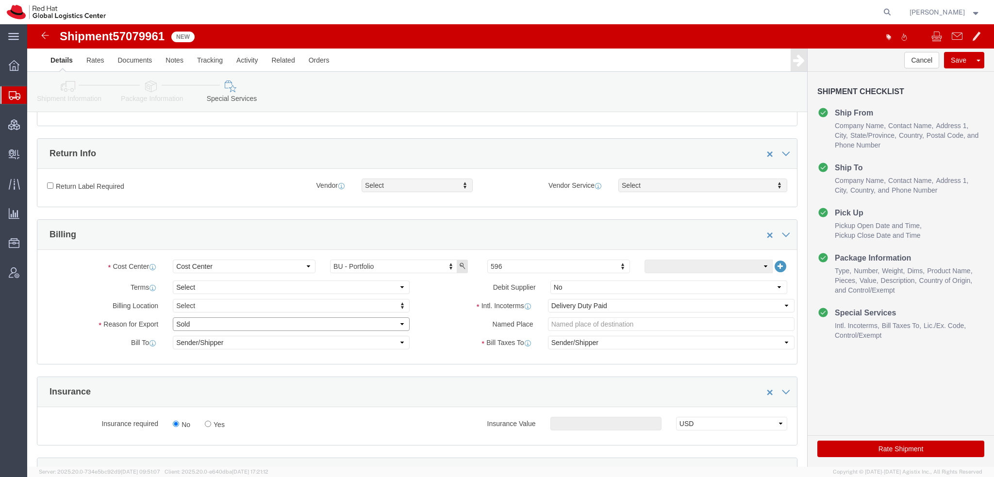
click select "Select Gift Personal Effects Repair/Warranty Return Sample Sold Temporary/Not S…"
select select "GIFT"
click select "Select Gift Personal Effects Repair/Warranty Return Sample Sold Temporary/Not S…"
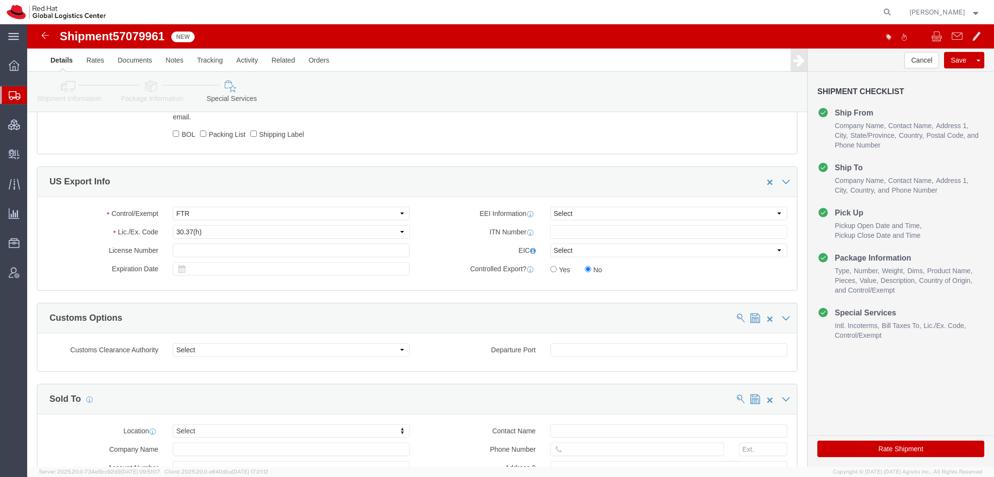
scroll to position [680, 0]
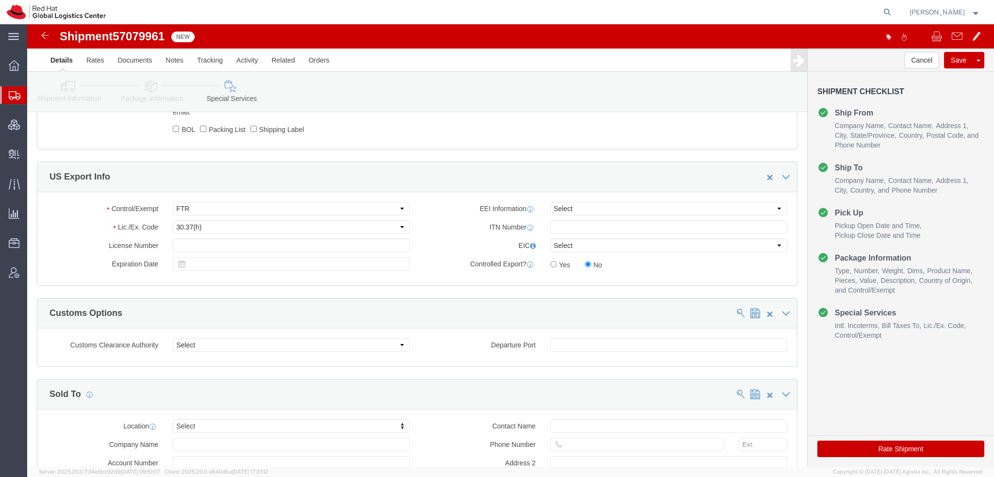
click button "Rate Shipment"
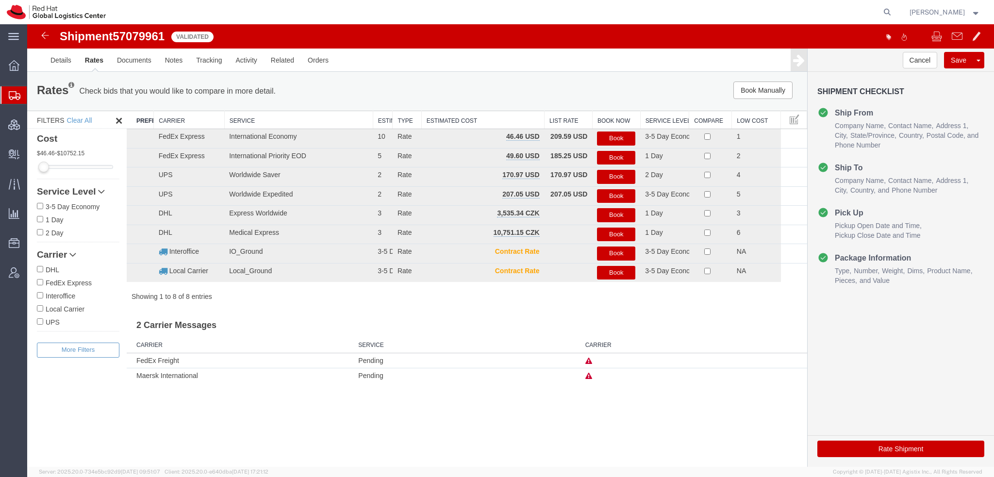
scroll to position [0, 0]
click at [620, 137] on button "Book" at bounding box center [616, 139] width 38 height 14
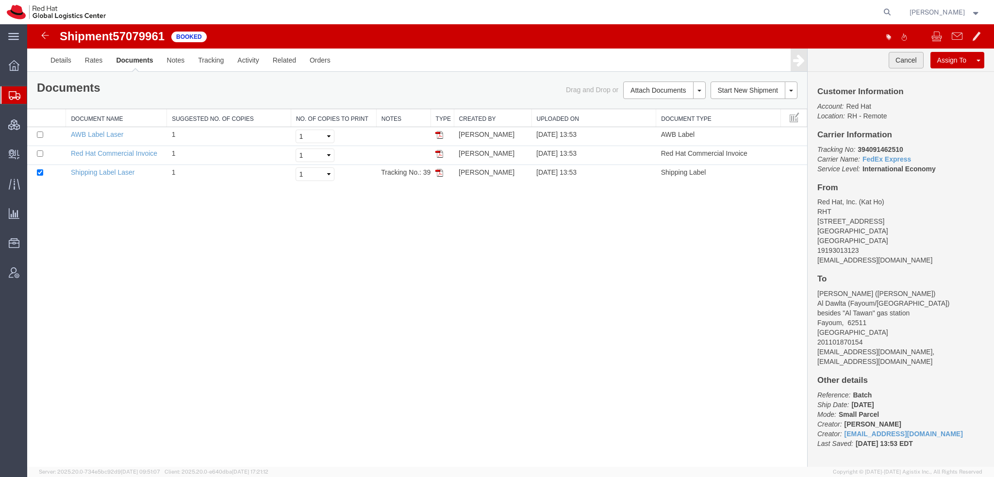
click at [910, 57] on button "Cancel" at bounding box center [906, 60] width 35 height 17
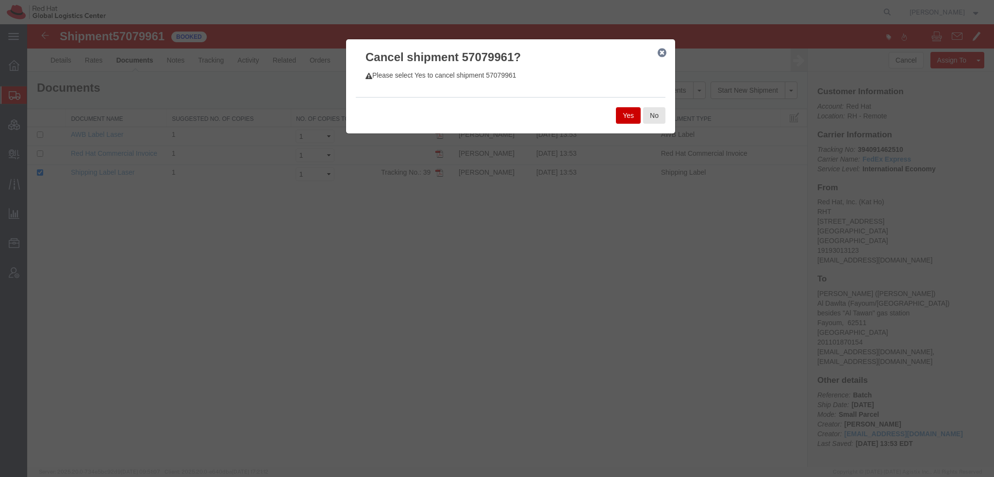
click at [627, 116] on button "Yes" at bounding box center [628, 115] width 25 height 17
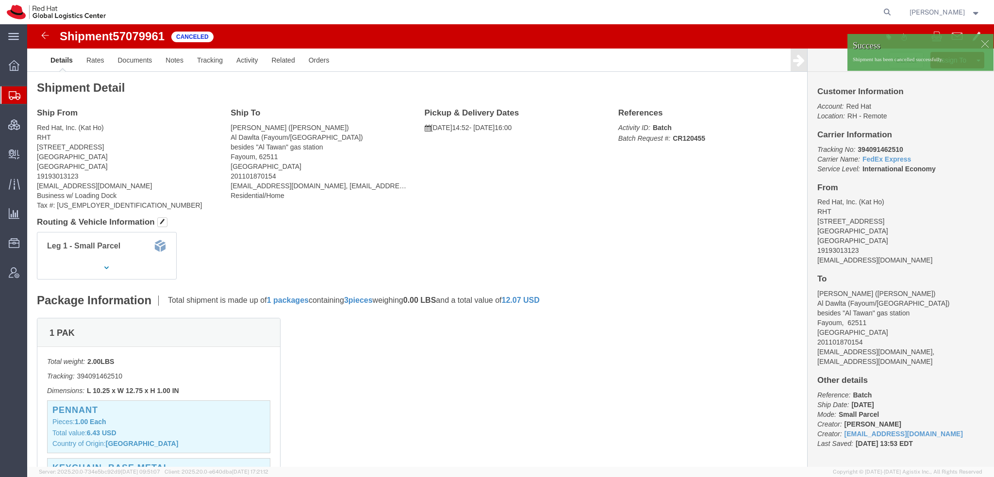
click div
click p "Shipment has been cancelled successfully."
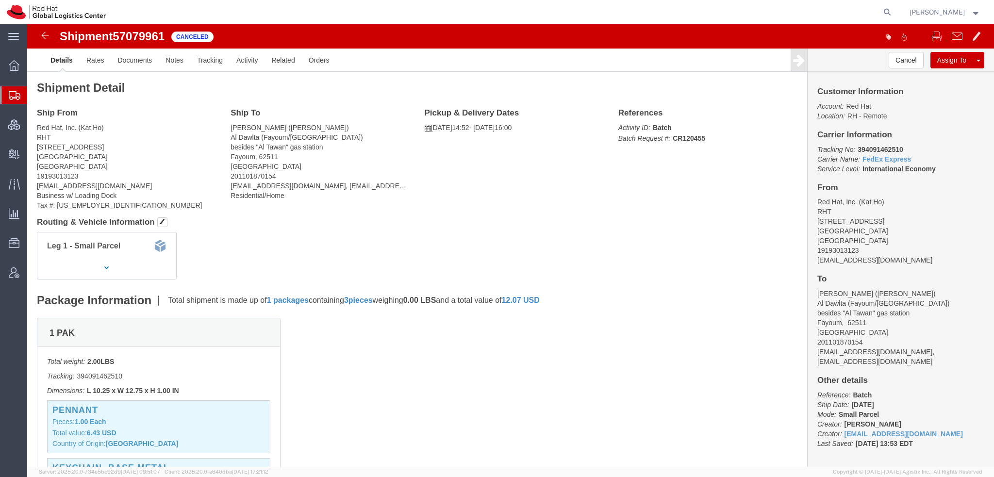
click link "Clone Shipment"
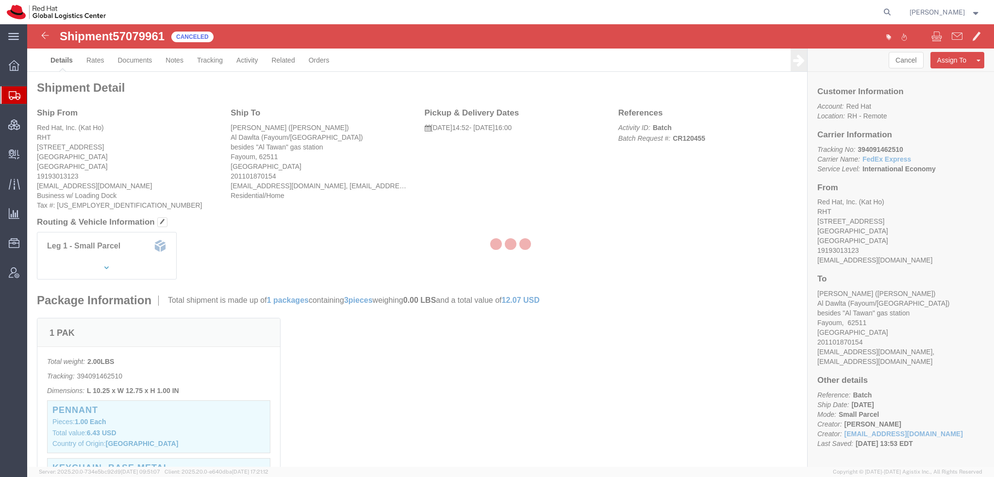
select select "38014"
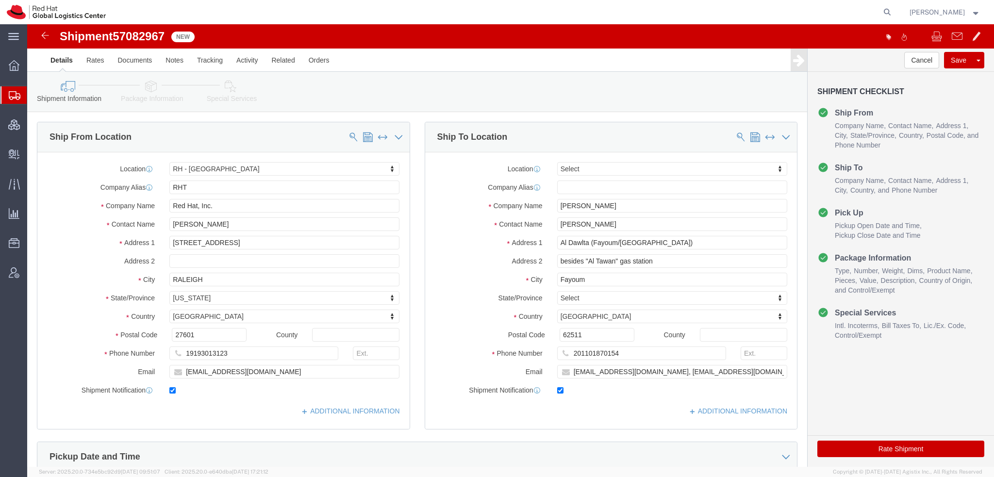
click icon
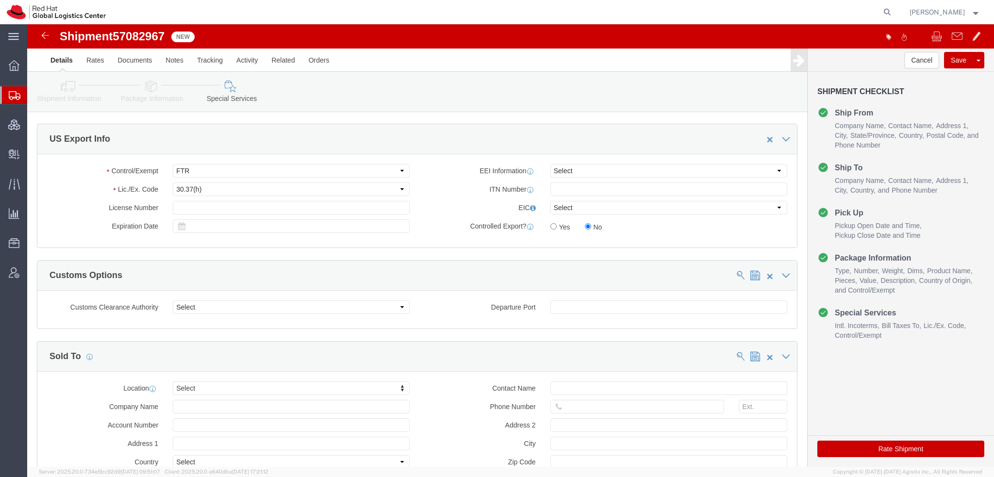
scroll to position [728, 0]
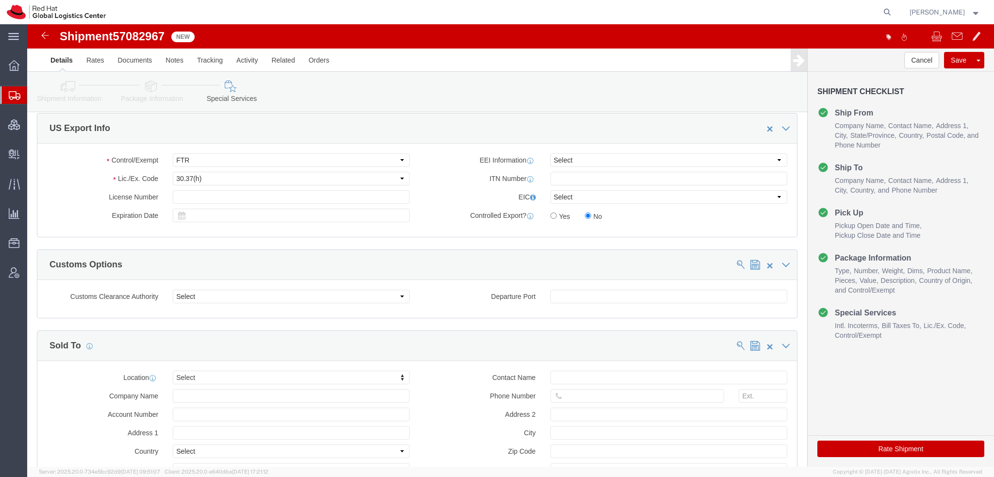
click button "Rate Shipment"
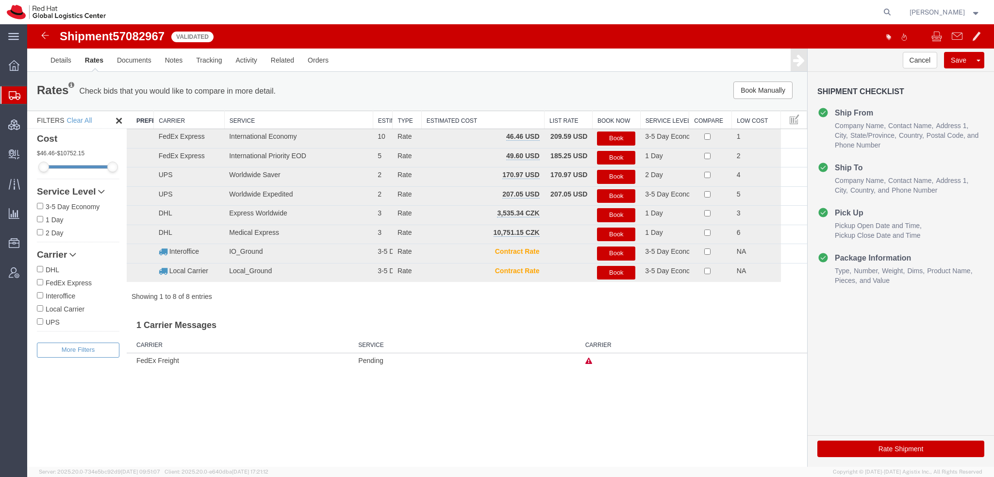
scroll to position [0, 0]
click at [620, 137] on button "Book" at bounding box center [616, 139] width 38 height 14
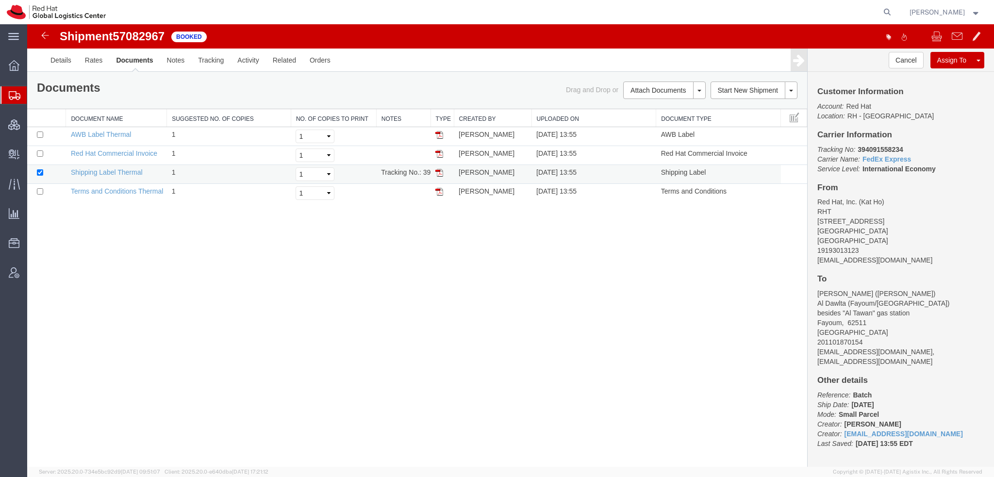
drag, startPoint x: 438, startPoint y: 171, endPoint x: 450, endPoint y: 182, distance: 16.1
click at [438, 171] on img at bounding box center [440, 173] width 8 height 8
click at [439, 134] on img at bounding box center [440, 135] width 8 height 8
click at [437, 151] on img at bounding box center [440, 154] width 8 height 8
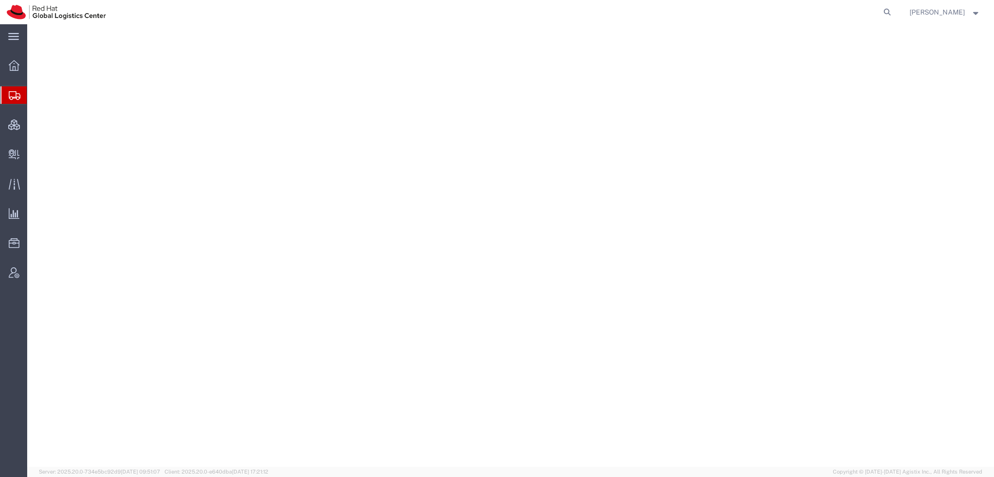
select select "38014"
select select
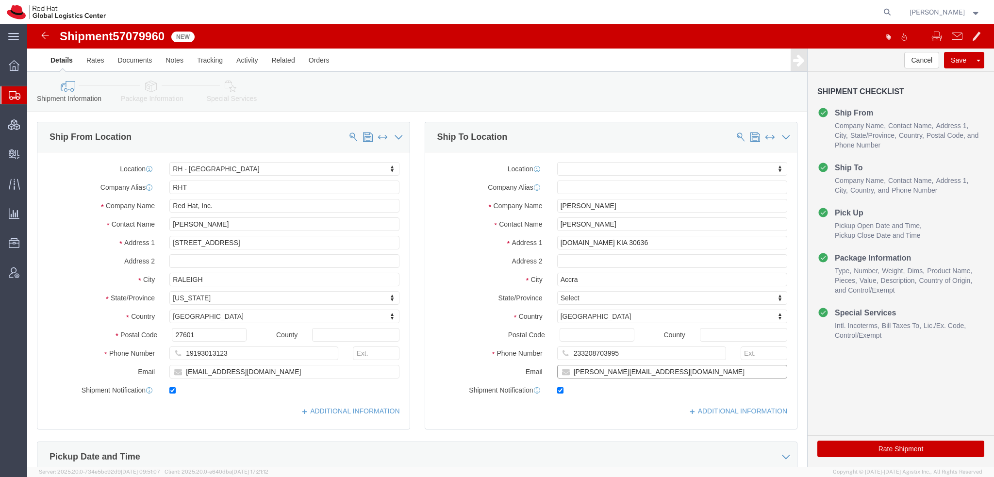
drag, startPoint x: 641, startPoint y: 347, endPoint x: 646, endPoint y: 346, distance: 5.4
click input "anthony.jankrah@gmail.com"
type input "anthony.jankrah@gmail.com, emealogistics@redhat.com"
click icon
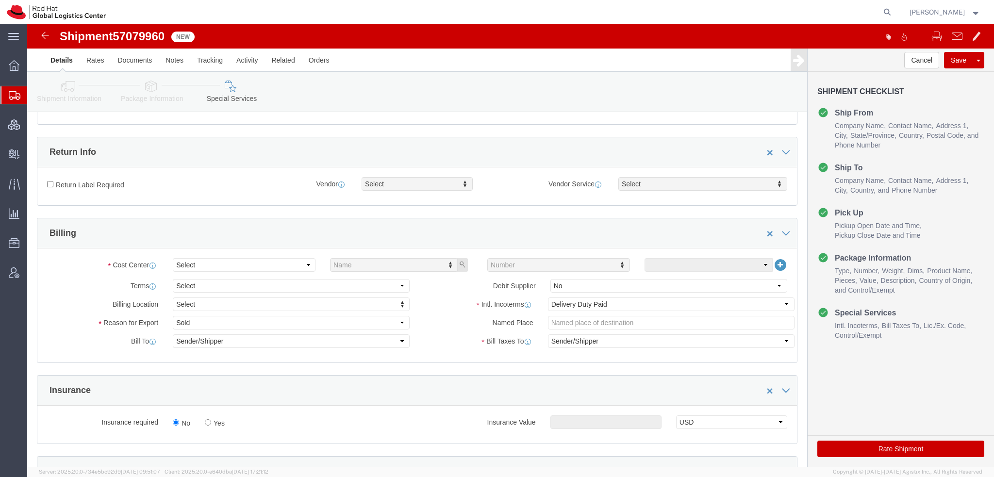
scroll to position [291, 0]
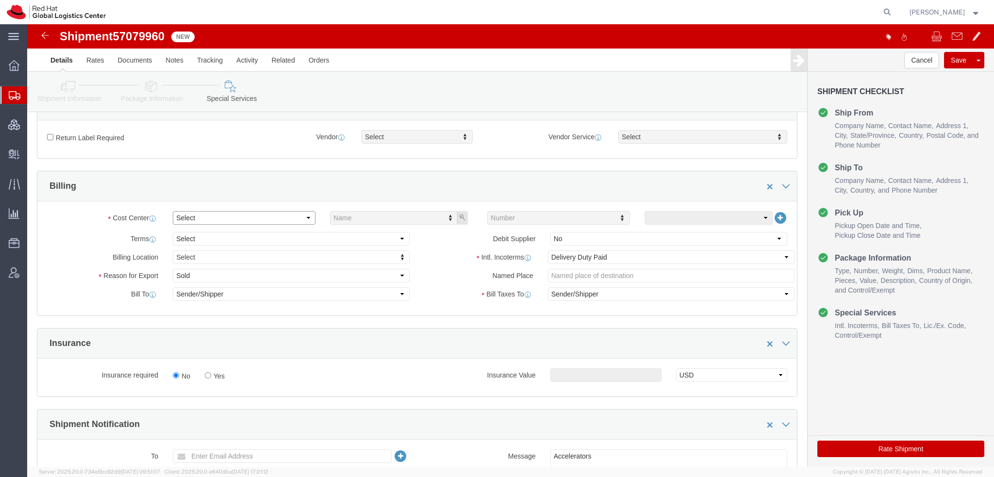
click select "Select"
click select "Select Gift Personal Effects Repair/Warranty Return Sample Sold Temporary/Not S…"
select select "GIFT"
click select "Select Gift Personal Effects Repair/Warranty Return Sample Sold Temporary/Not S…"
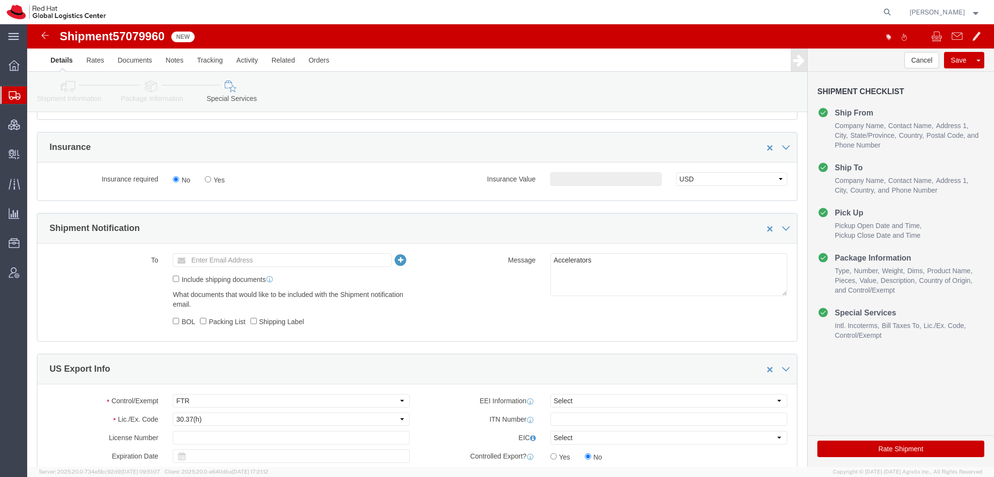
scroll to position [583, 0]
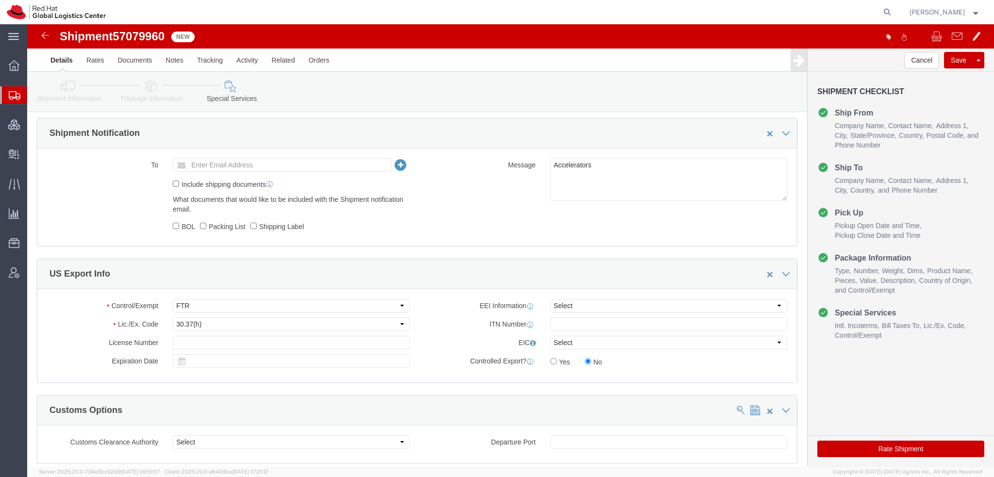
click link "Shipment Information"
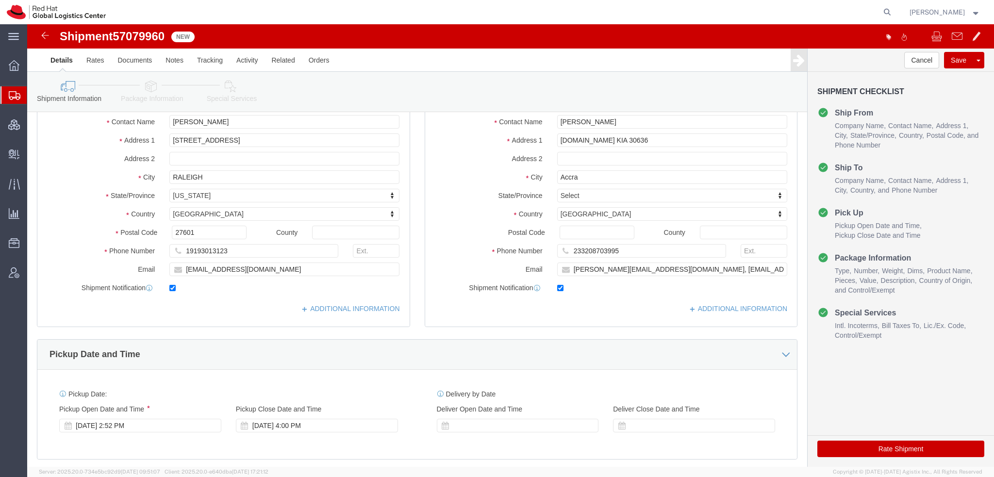
scroll to position [100, 0]
click button "Save"
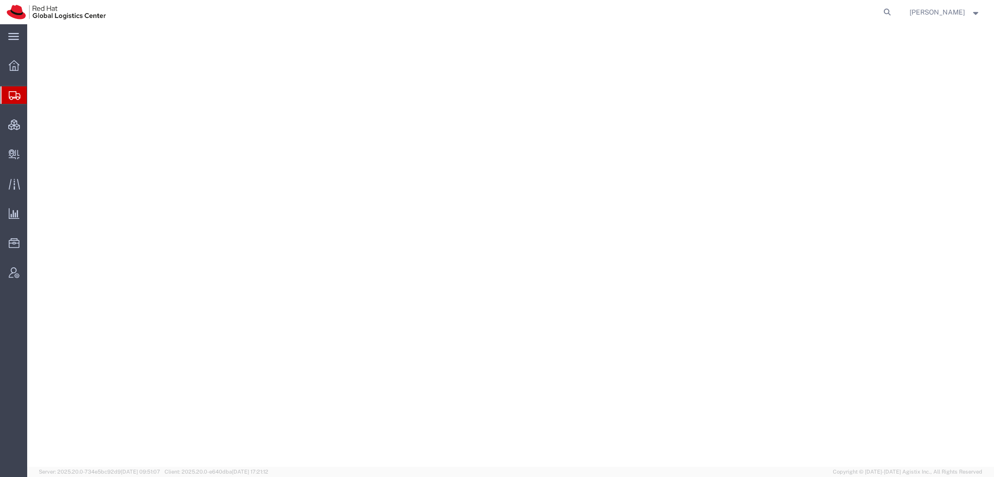
select select "38014"
select select
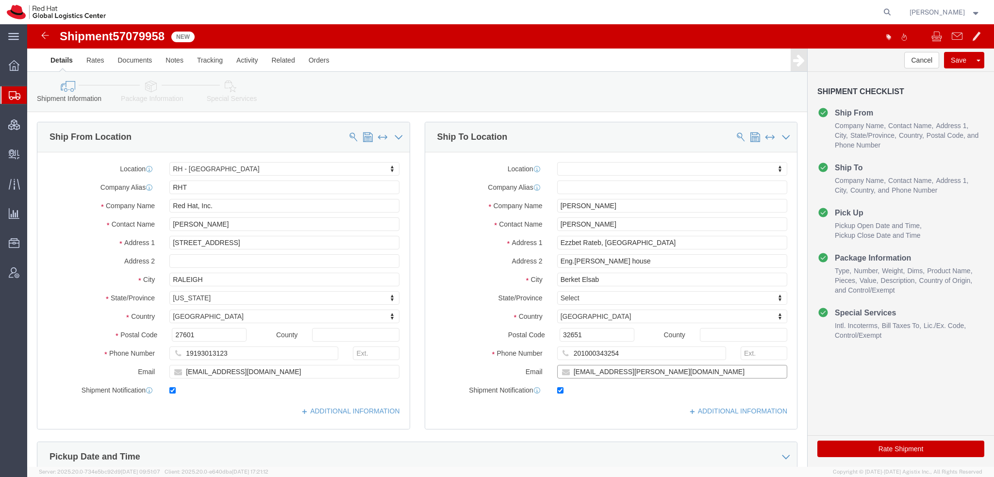
click input "[EMAIL_ADDRESS][PERSON_NAME][DOMAIN_NAME]"
type input "[PERSON_NAME][EMAIL_ADDRESS][PERSON_NAME][DOMAIN_NAME], [EMAIL_ADDRESS][DOMAIN_…"
click icon
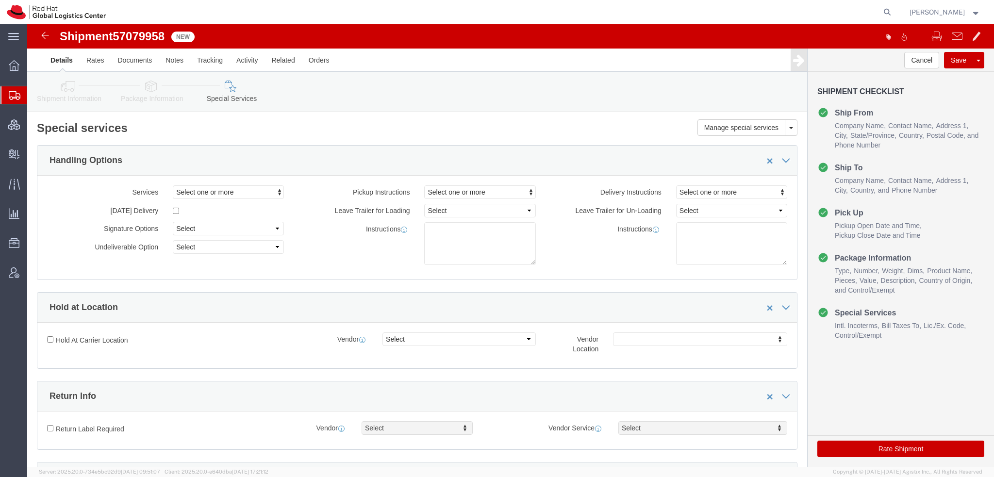
click link "Shipment Information"
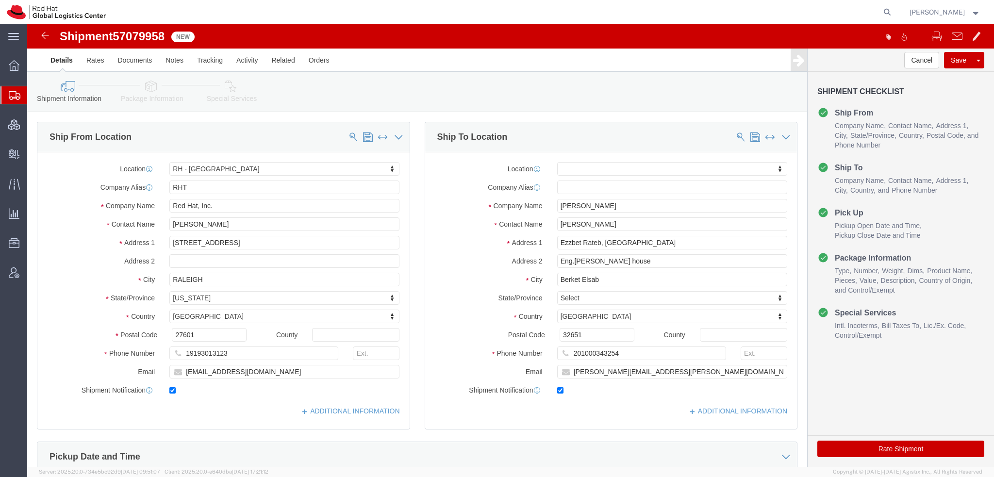
click icon
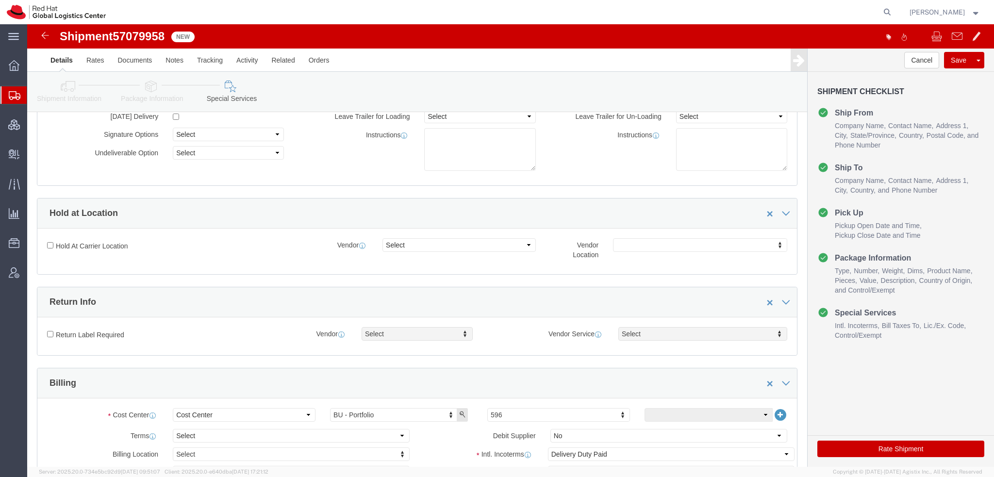
scroll to position [291, 0]
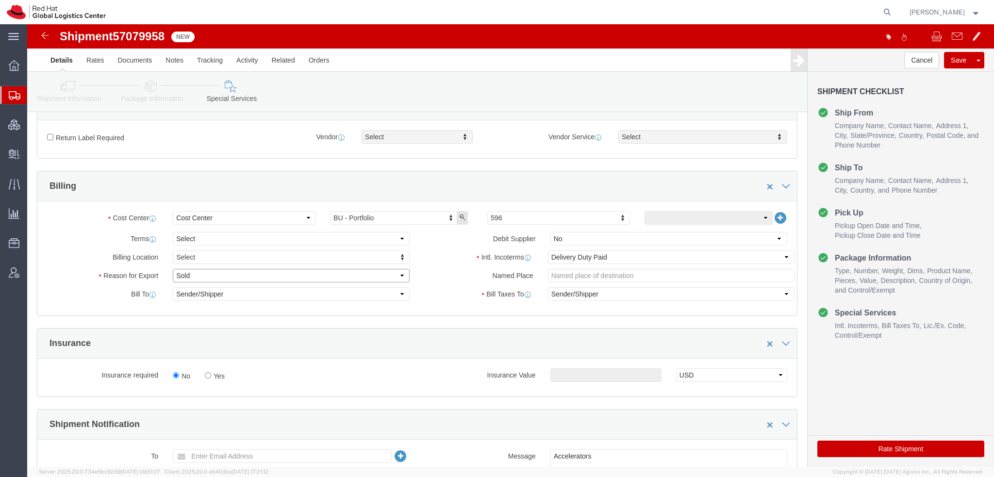
click select "Select Gift Personal Effects Repair/Warranty Return Sample Sold Temporary/Not S…"
select select "GIFT"
click select "Select Gift Personal Effects Repair/Warranty Return Sample Sold Temporary/Not S…"
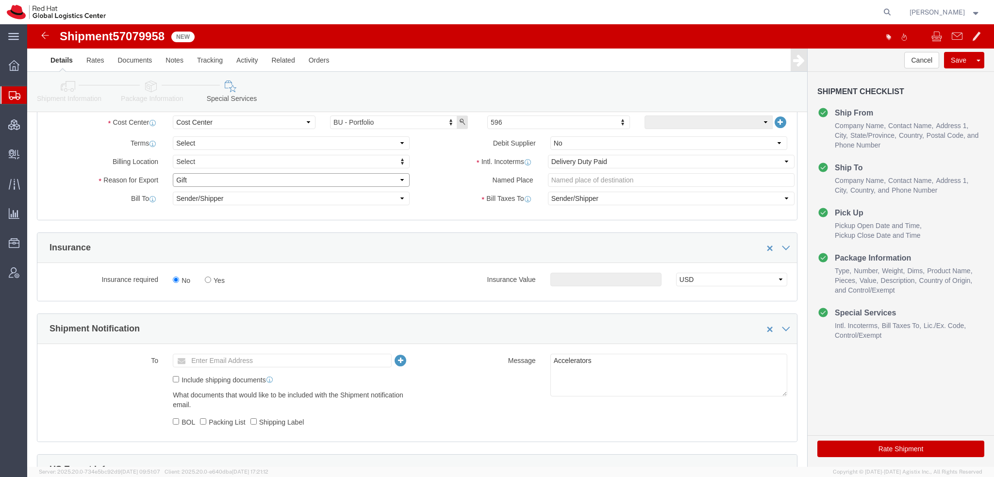
scroll to position [583, 0]
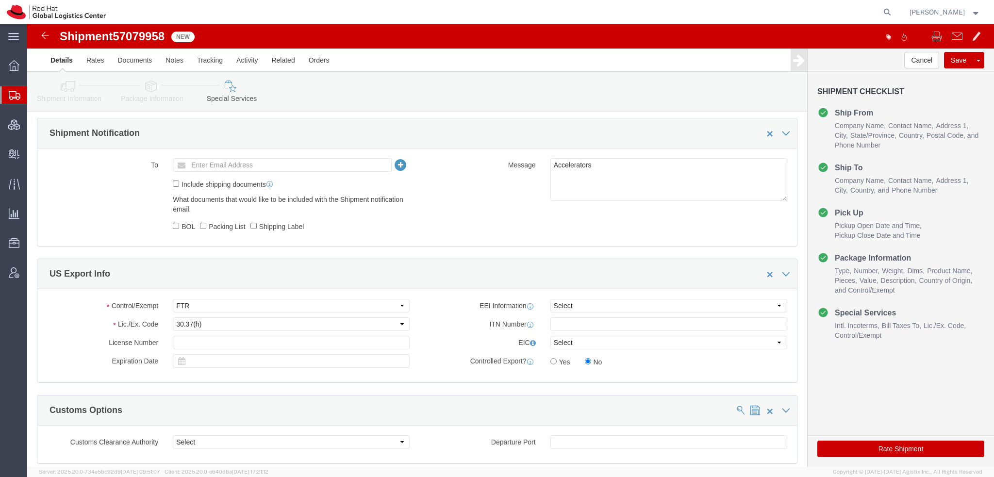
click button "Rate Shipment"
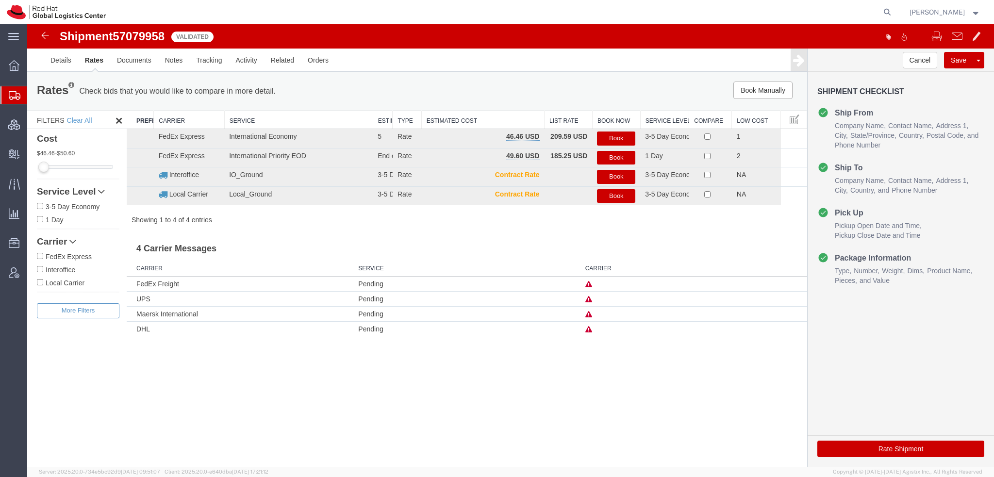
scroll to position [0, 0]
click at [609, 139] on button "Book" at bounding box center [616, 139] width 38 height 14
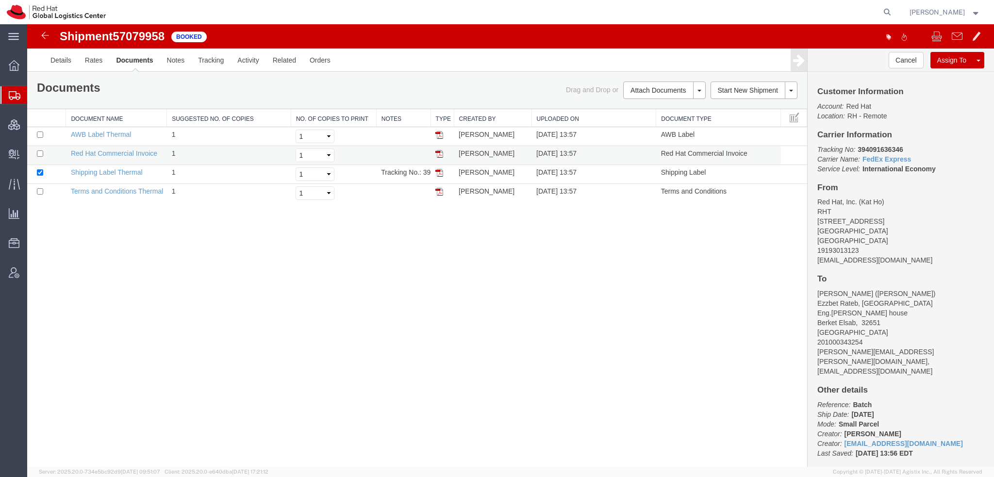
click at [438, 150] on img at bounding box center [440, 154] width 8 height 8
click at [441, 171] on img at bounding box center [440, 173] width 8 height 8
click at [441, 136] on img at bounding box center [440, 135] width 8 height 8
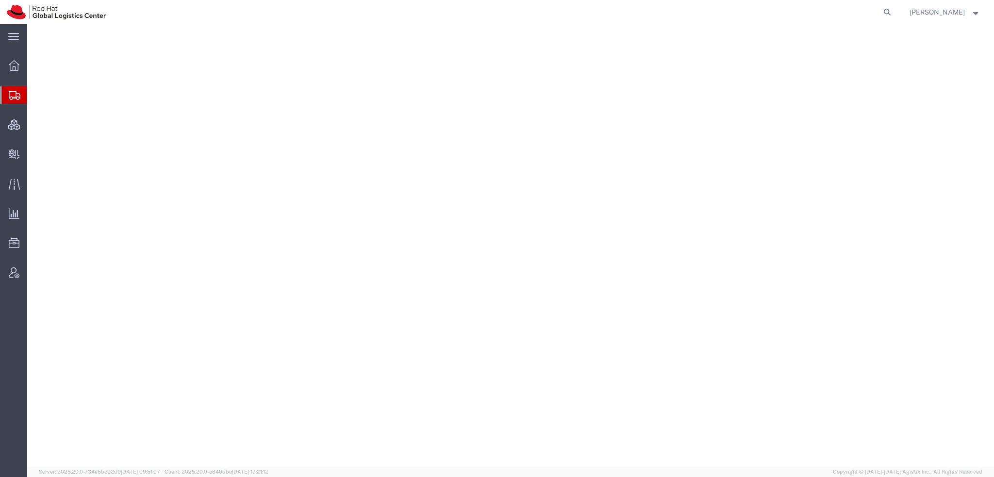
select select "38014"
select select
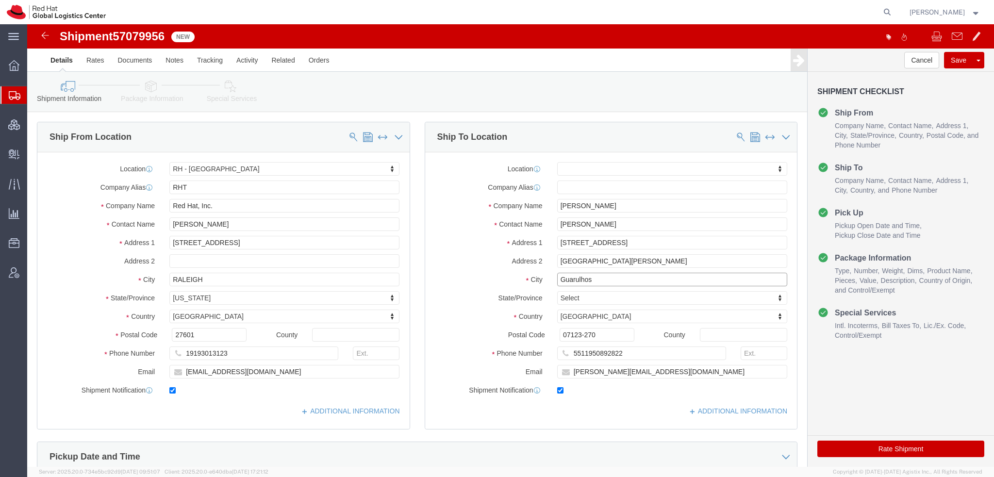
drag, startPoint x: 572, startPoint y: 253, endPoint x: 134, endPoint y: 132, distance: 454.5
click div "Ship From Location Location RH - Raleigh My Profile Location RH - Amsterdam - M…"
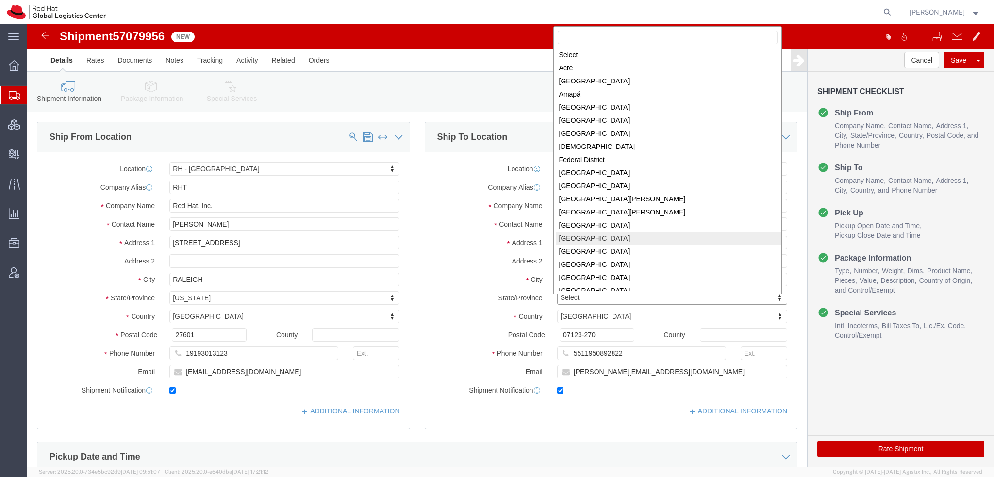
scroll to position [124, 0]
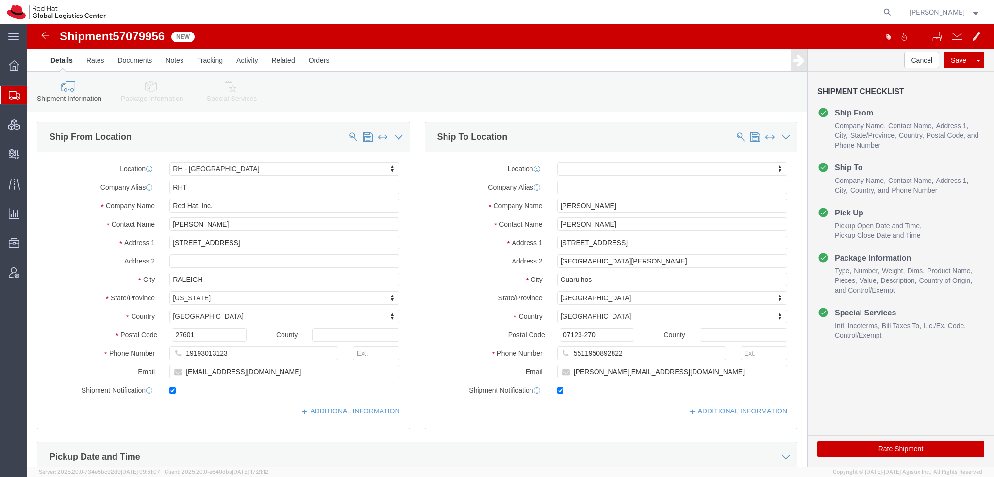
click icon
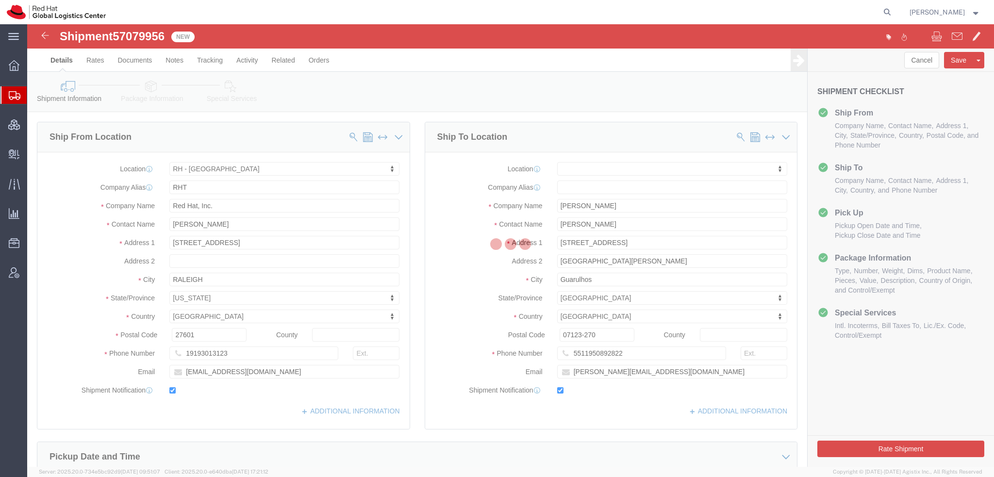
select select
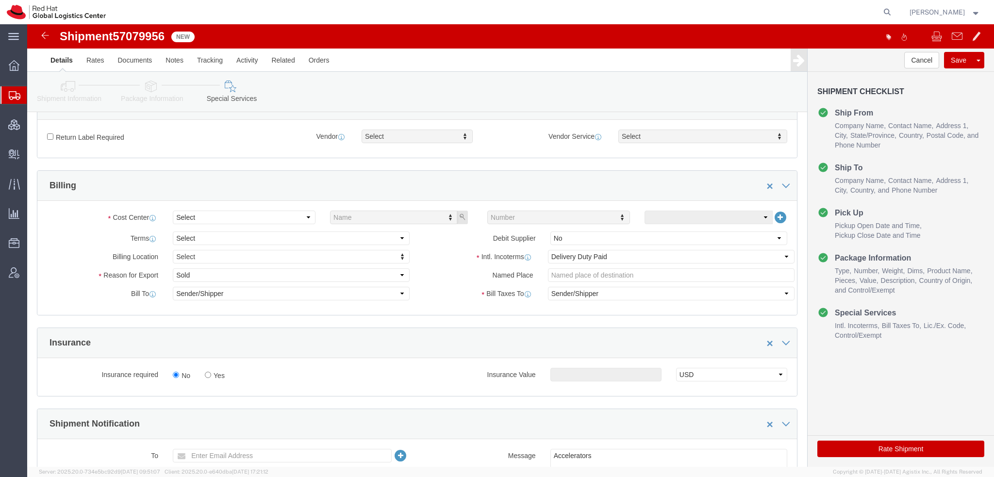
scroll to position [291, 0]
click select "Select Buyer Cost Center Department Operations Number Order Number Sales Person"
select select "COSTCENTER"
click select "Select Buyer Cost Center Department Operations Number Order Number Sales Person"
type input "596"
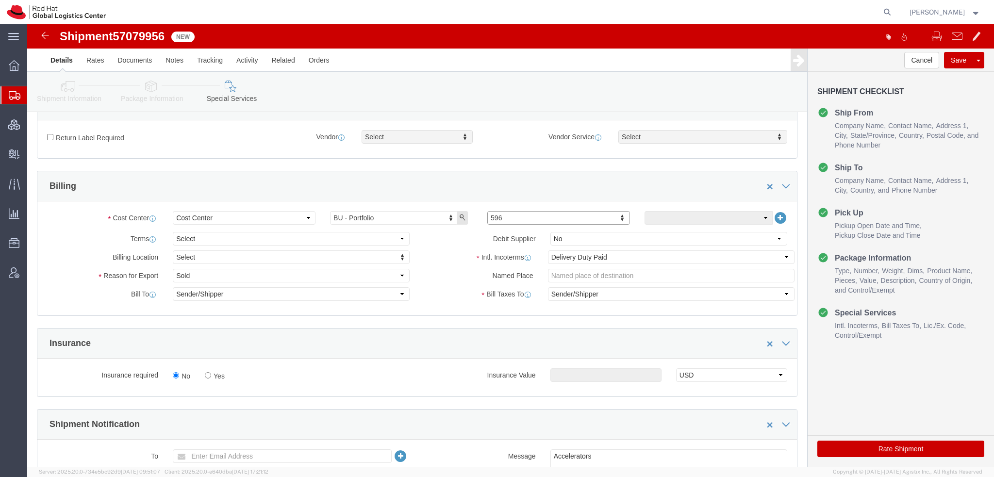
scroll to position [340, 0]
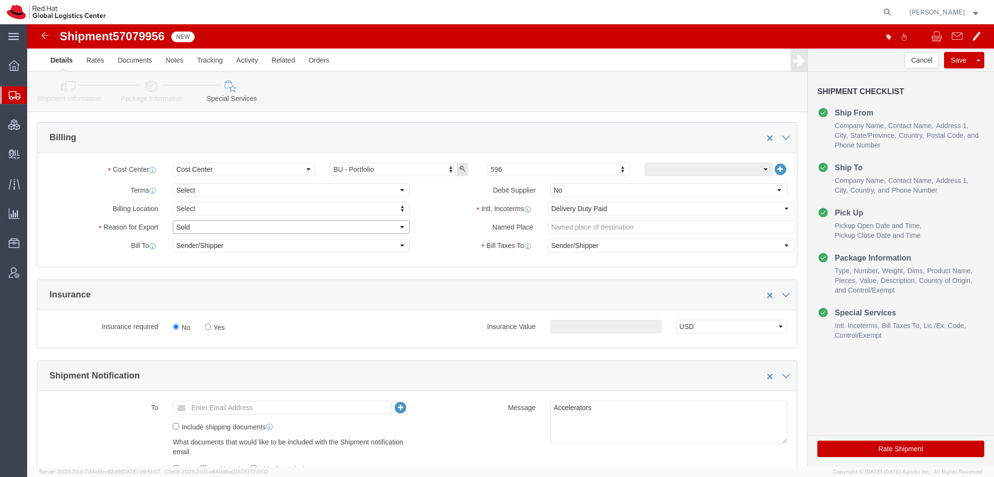
click select "Select Gift Personal Effects Repair/Warranty Return Sample Sold Temporary/Not S…"
select select "GIFT"
click select "Select Gift Personal Effects Repair/Warranty Return Sample Sold Temporary/Not S…"
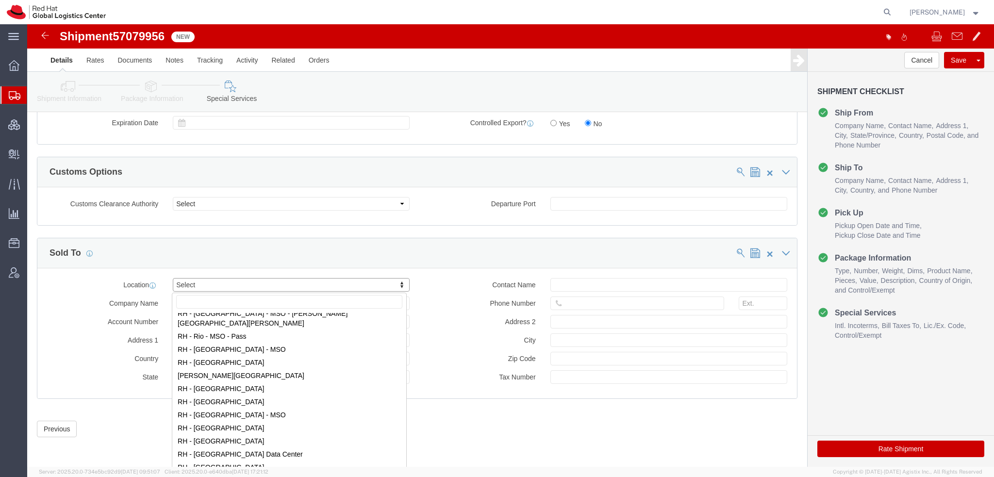
scroll to position [1457, 0]
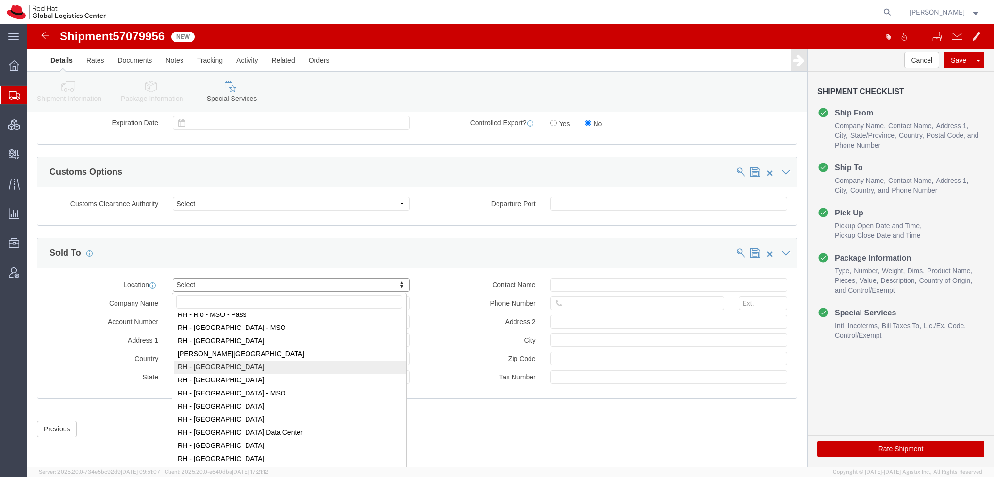
select select "42531"
type input "Red Hat Brasil Limitada"
type input "Av. Brg. Faria Lima, 3732"
select select "BR"
select select
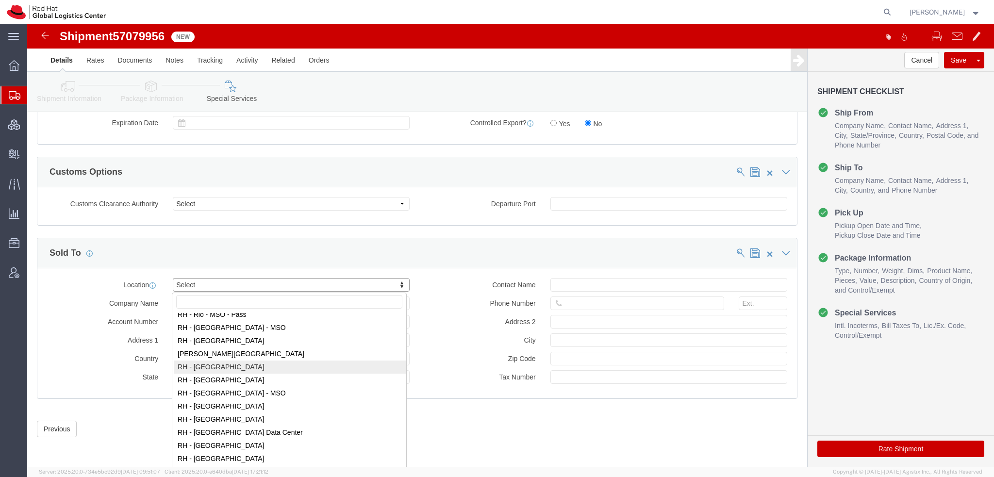
type input "000"
type input "Floor 24 and 25, Itaim Bibi"
type input "SAO PAULO"
type input "04538-132"
type input "07.069.791/0001.55"
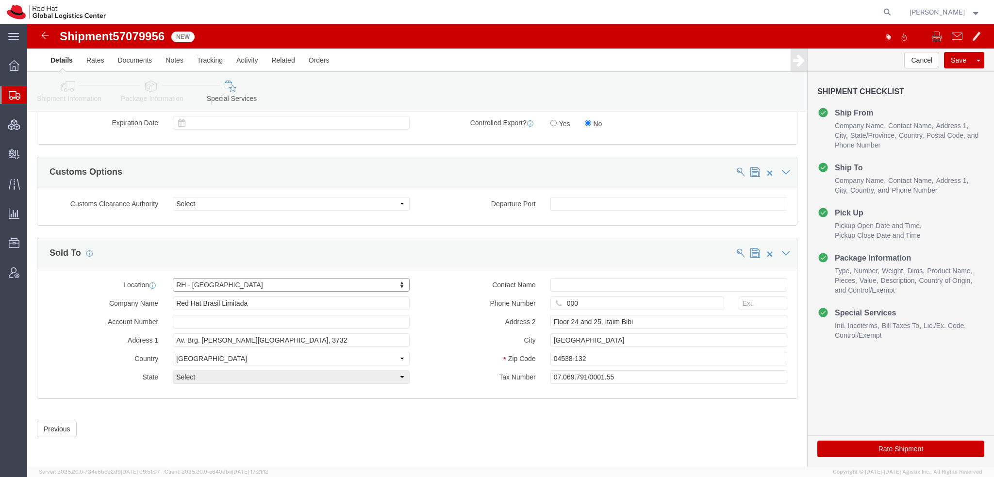
select select "27"
click button "Rate Shipment"
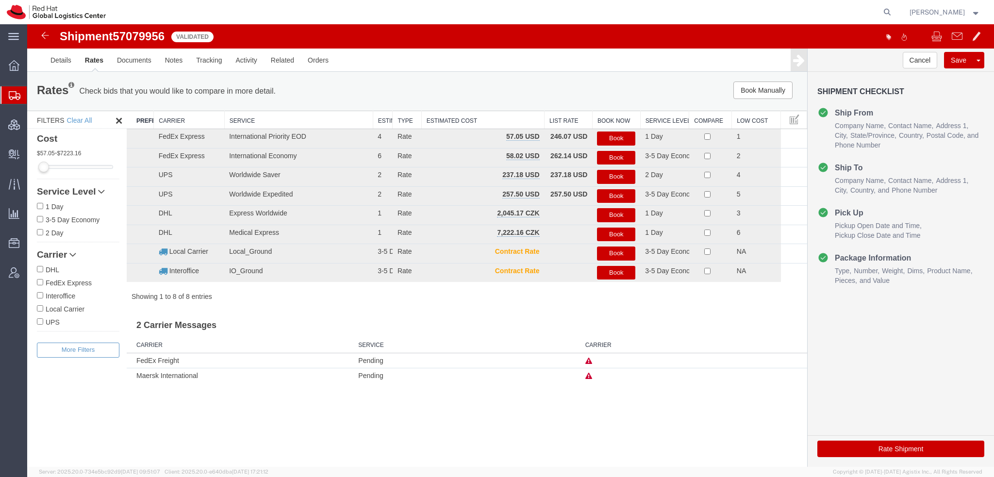
scroll to position [0, 0]
click at [614, 139] on button "Book" at bounding box center [616, 139] width 38 height 14
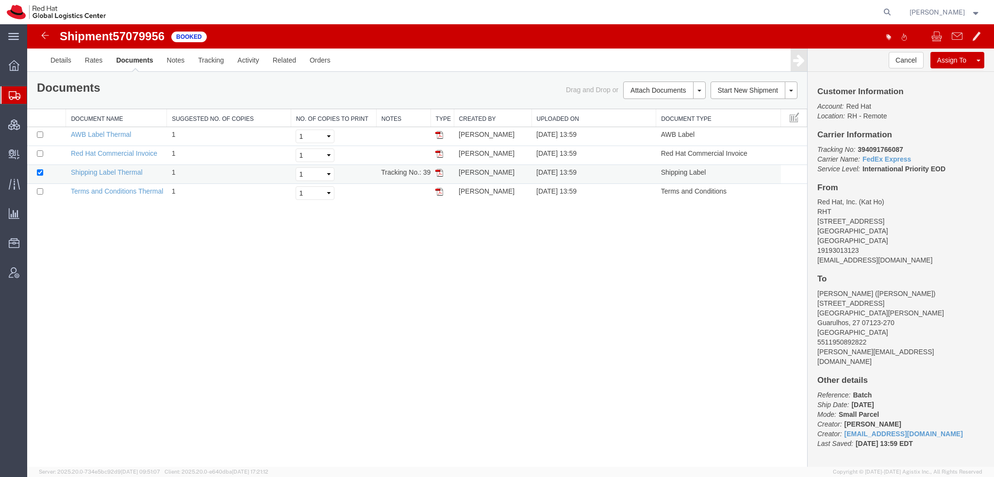
click at [438, 172] on img at bounding box center [440, 173] width 8 height 8
click at [438, 133] on img at bounding box center [440, 135] width 8 height 8
click at [441, 151] on img at bounding box center [440, 154] width 8 height 8
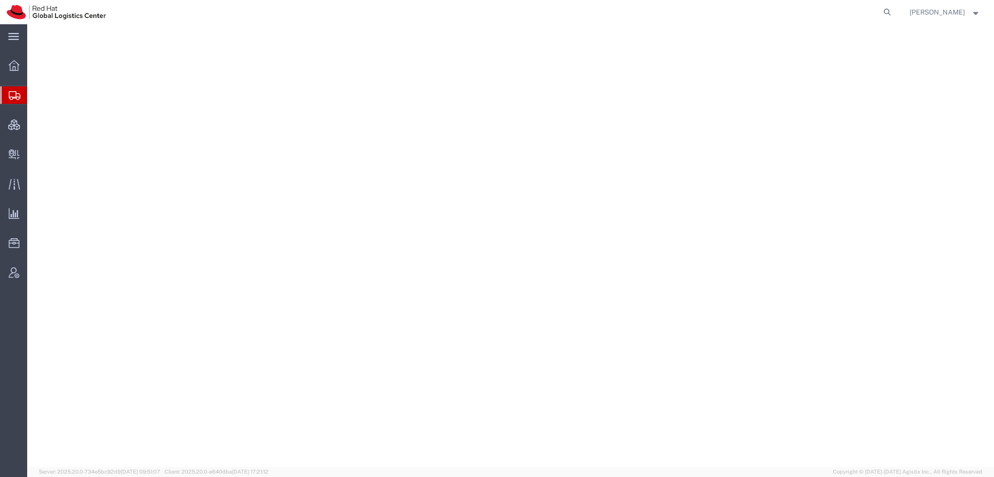
select select "38014"
select select
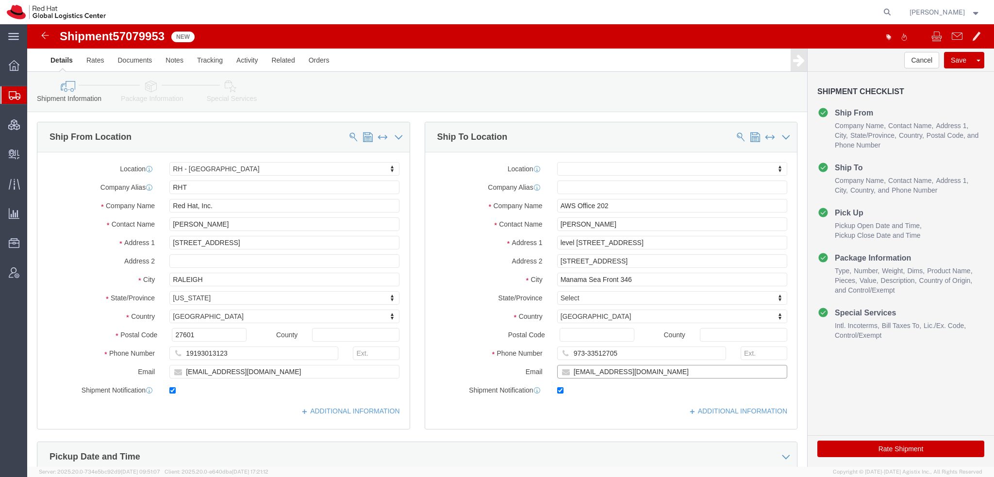
click input "walid.shaari@gmail.com"
type input "walid.shaari@gmail.com, emealogistics@redhat.com"
click icon
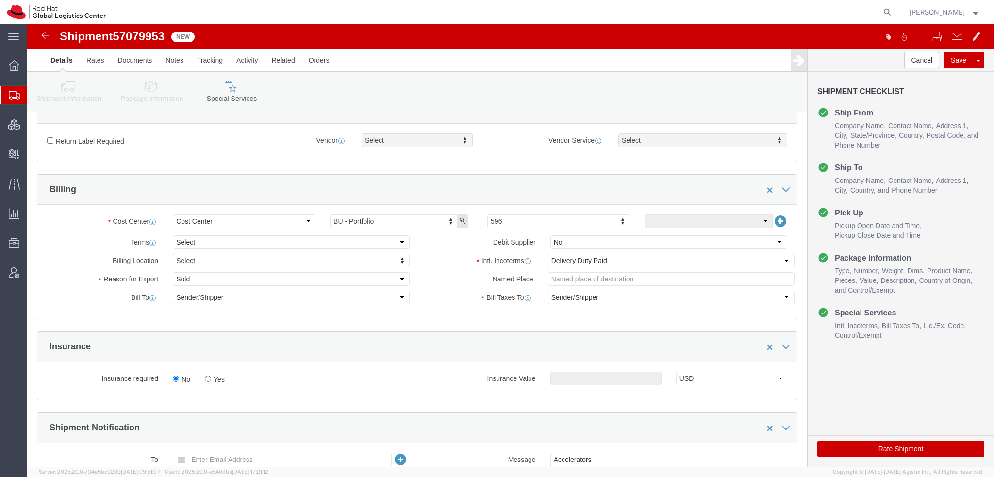
scroll to position [291, 0]
click select "Select Gift Personal Effects Repair/Warranty Return Sample Sold Temporary/Not S…"
select select "GIFT"
click select "Select Gift Personal Effects Repair/Warranty Return Sample Sold Temporary/Not S…"
click button "Rate Shipment"
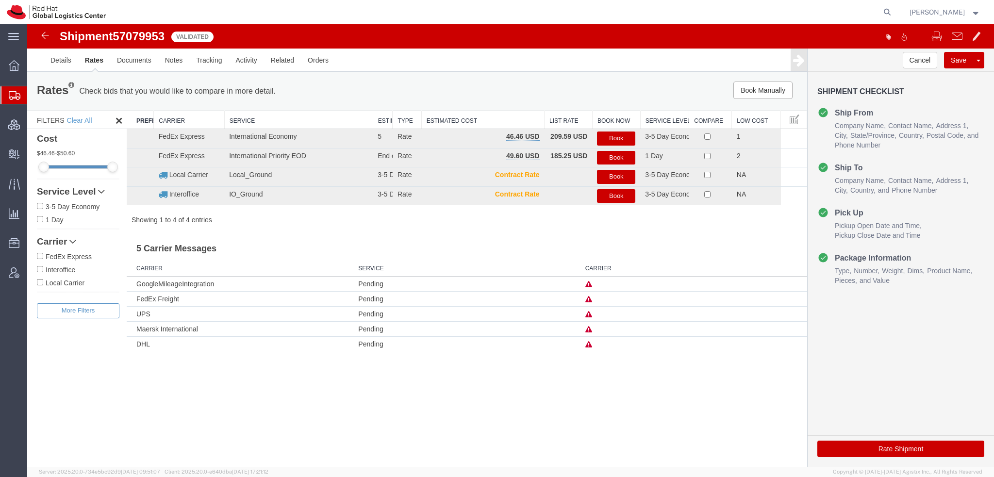
scroll to position [0, 0]
click at [622, 139] on button "Book" at bounding box center [616, 139] width 38 height 14
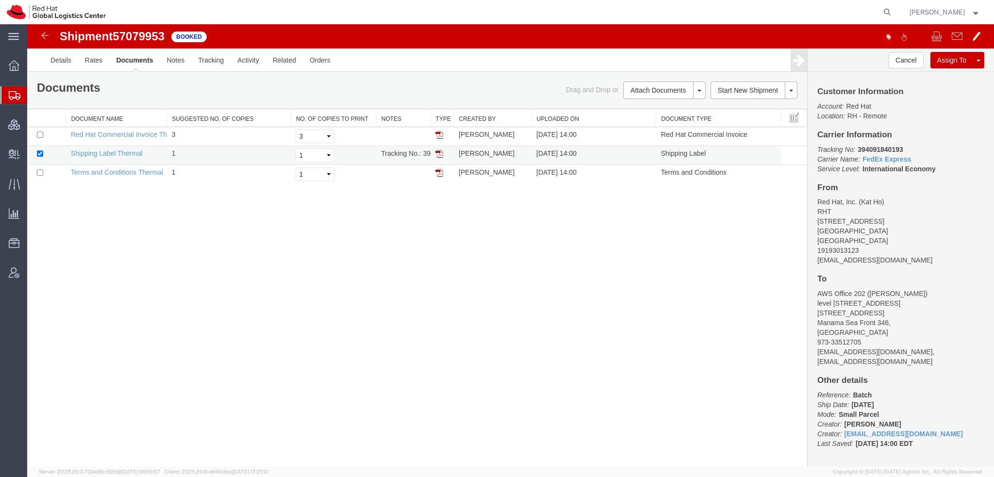
click at [441, 152] on img at bounding box center [440, 154] width 8 height 8
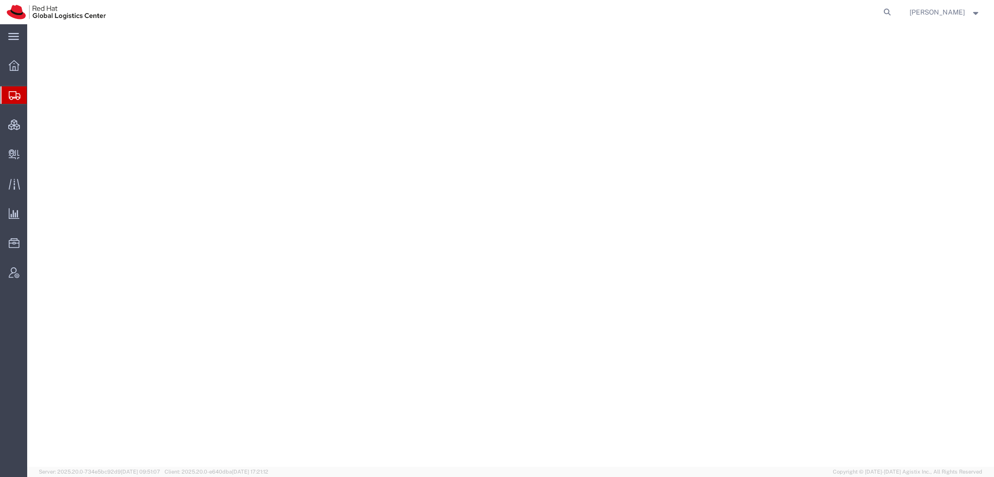
select select "38014"
select select
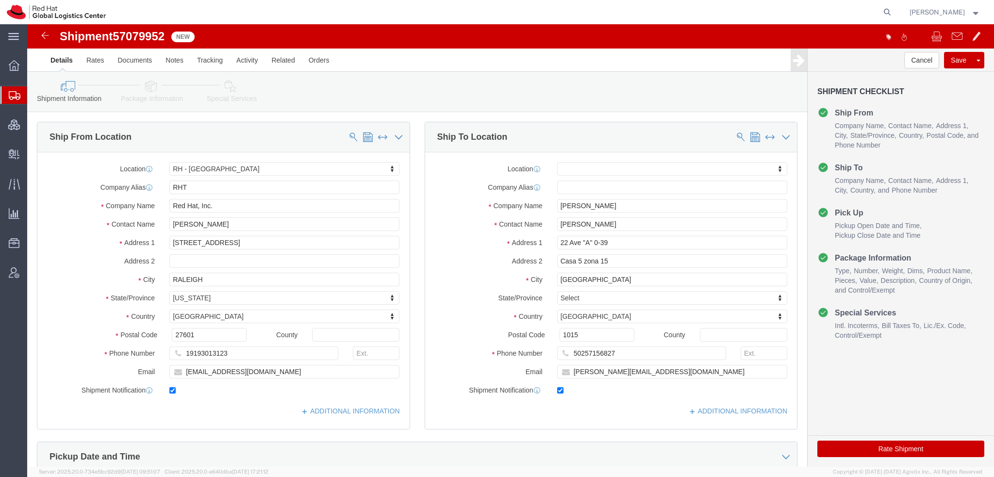
click icon
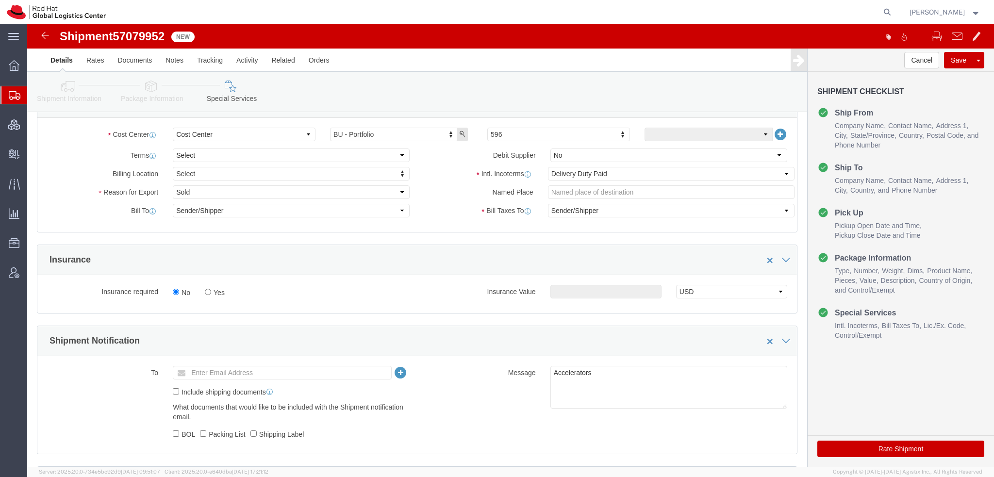
scroll to position [388, 0]
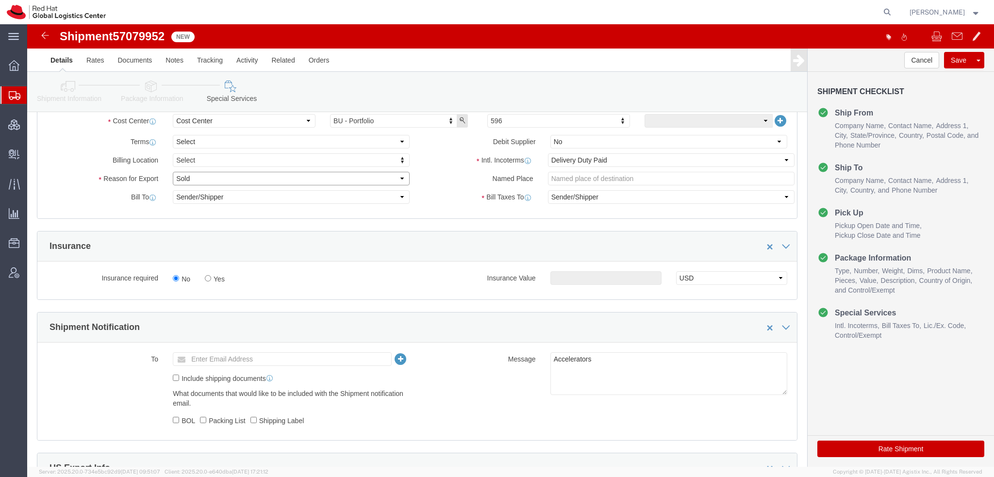
click select "Select Gift Personal Effects Repair/Warranty Return Sample Sold Temporary/Not S…"
select select "GIFT"
click select "Select Gift Personal Effects Repair/Warranty Return Sample Sold Temporary/Not S…"
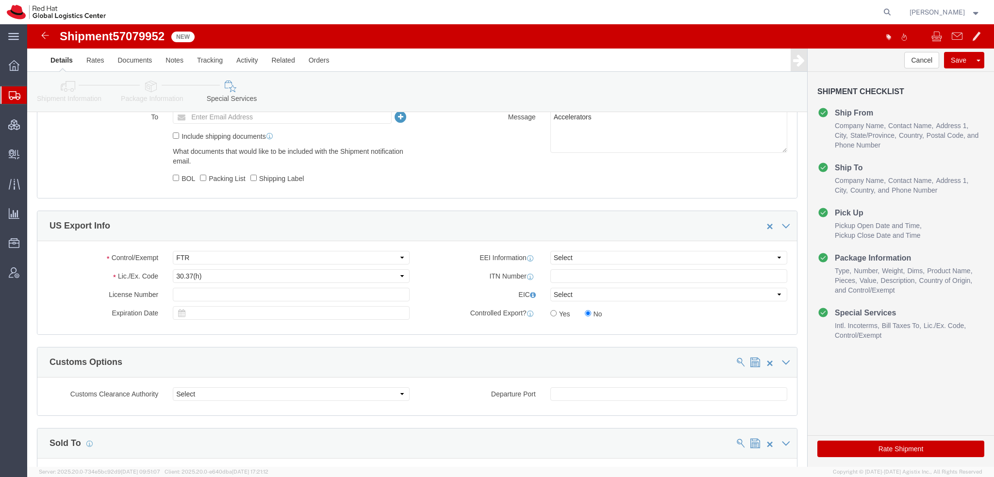
scroll to position [631, 0]
click button "Rate Shipment"
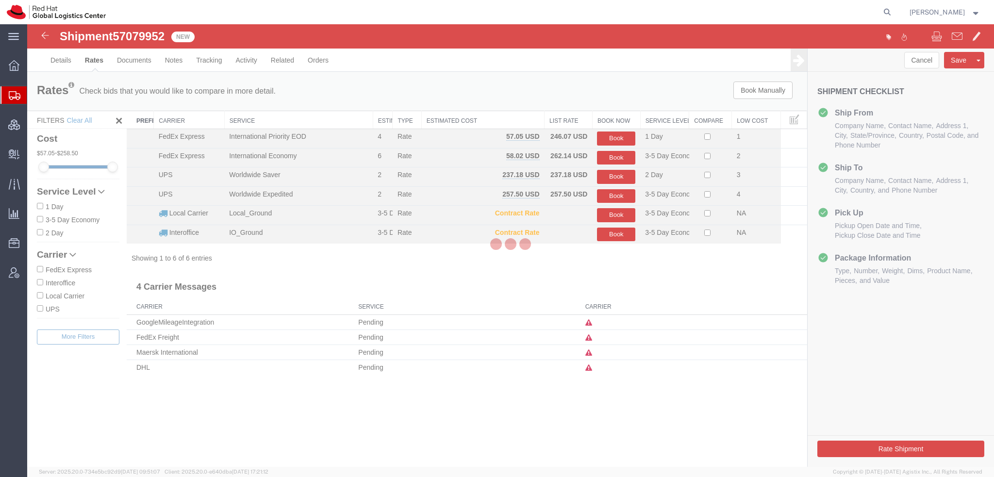
scroll to position [0, 0]
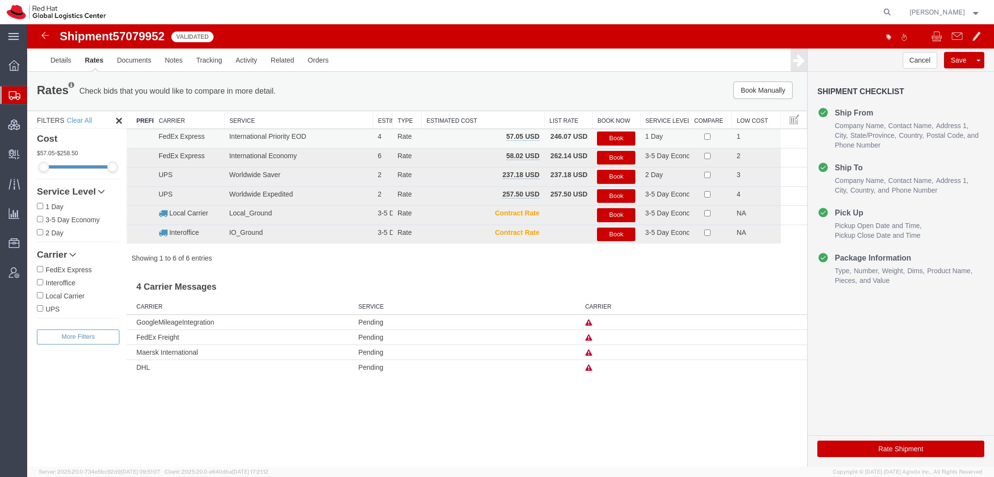
click at [608, 135] on button "Book" at bounding box center [616, 139] width 38 height 14
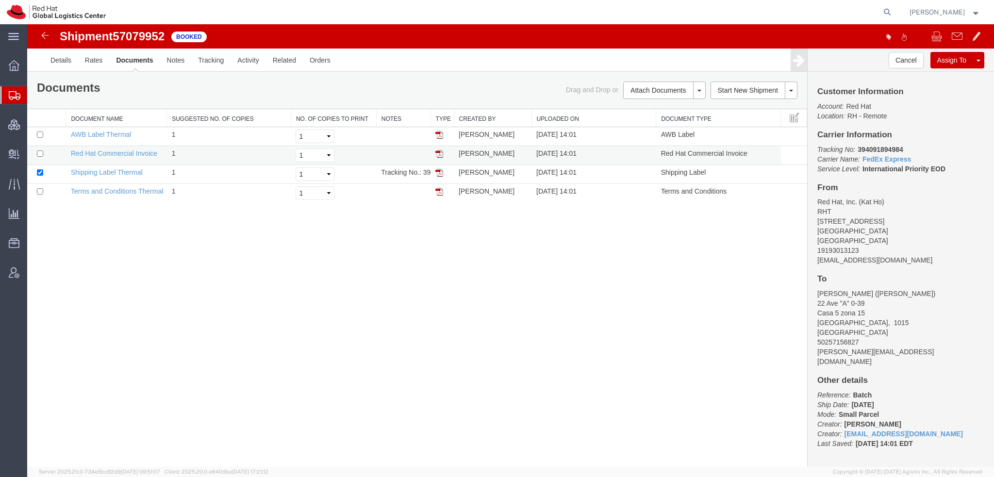
click at [441, 151] on img at bounding box center [440, 154] width 8 height 8
click at [439, 169] on img at bounding box center [440, 173] width 8 height 8
click at [436, 134] on img at bounding box center [440, 135] width 8 height 8
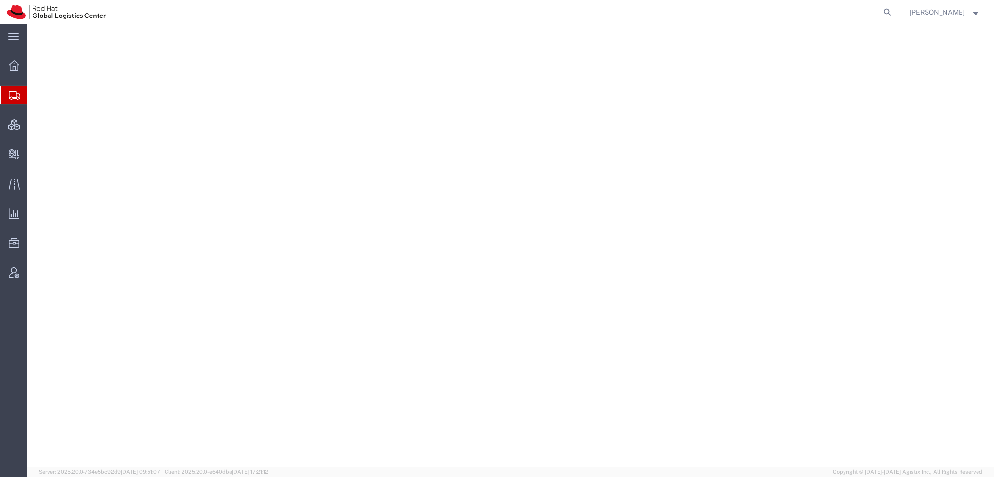
select select "38014"
select select
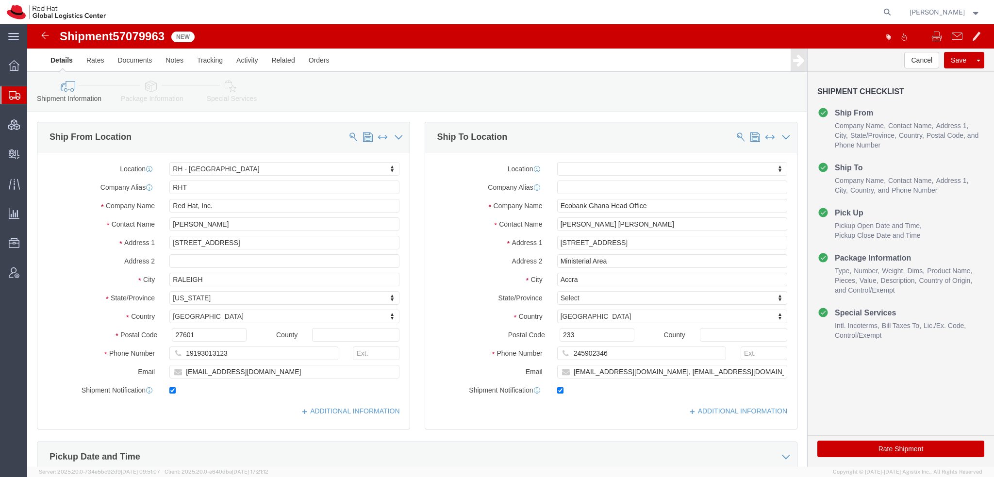
click icon
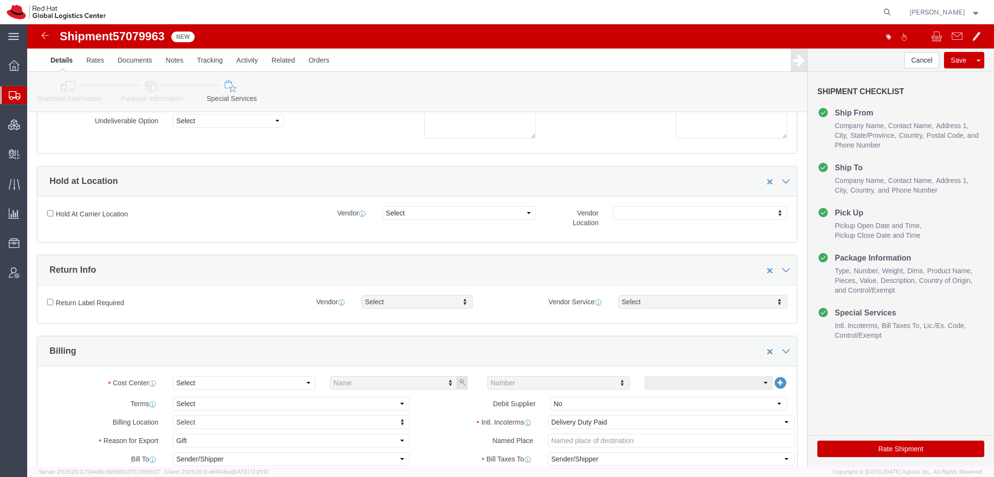
scroll to position [291, 0]
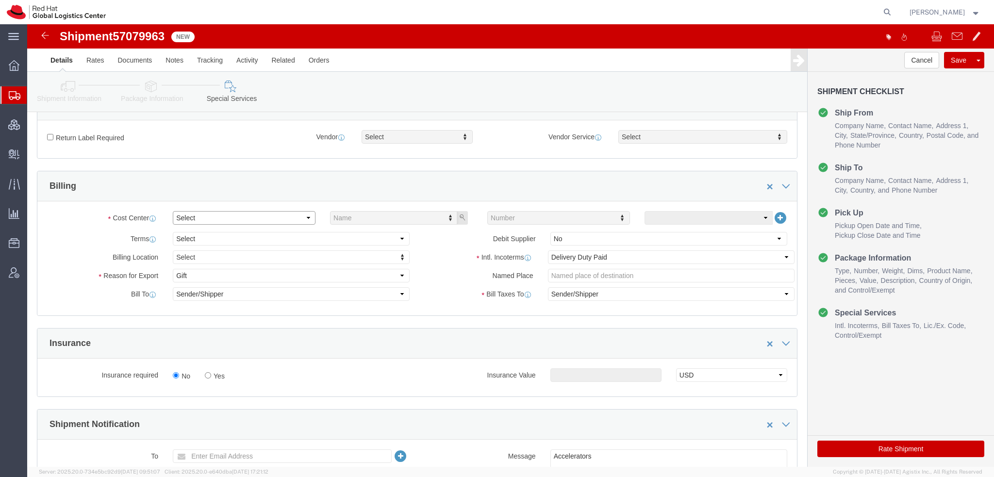
click select "Select"
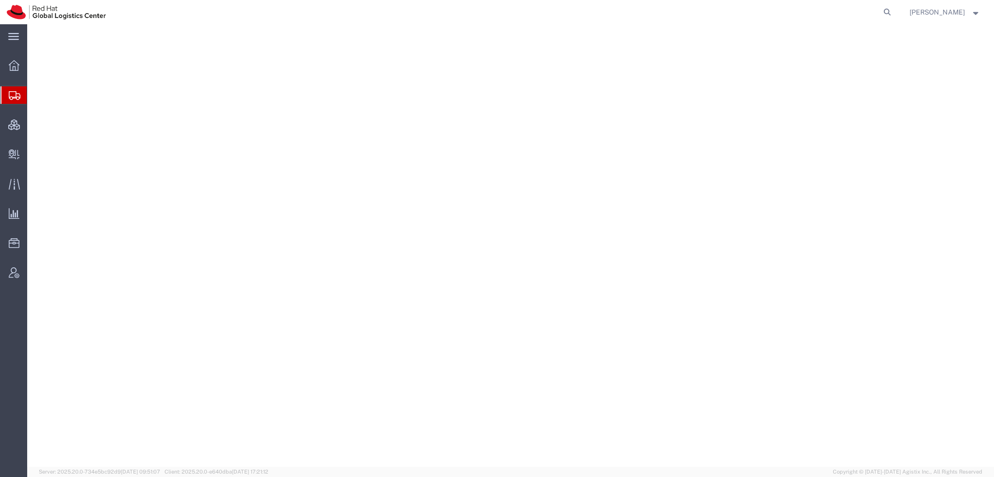
select select "38014"
select select
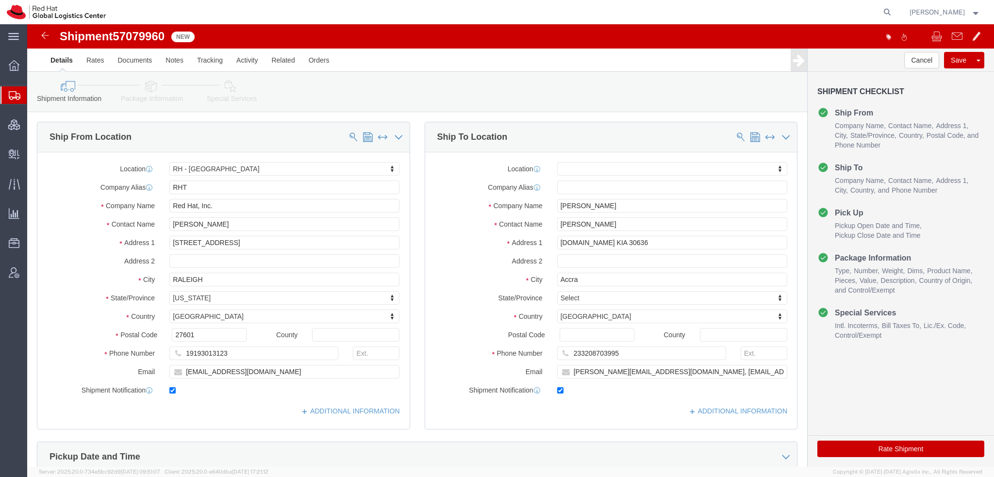
click icon
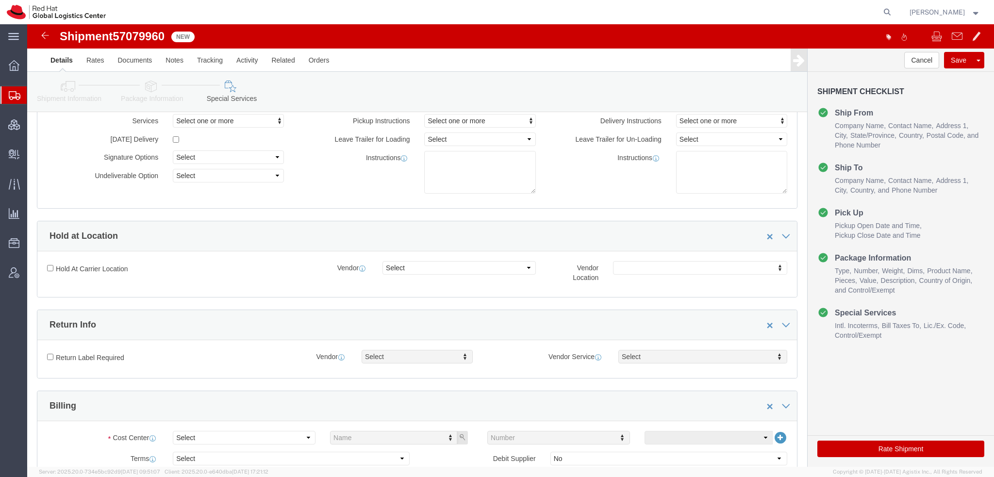
scroll to position [243, 0]
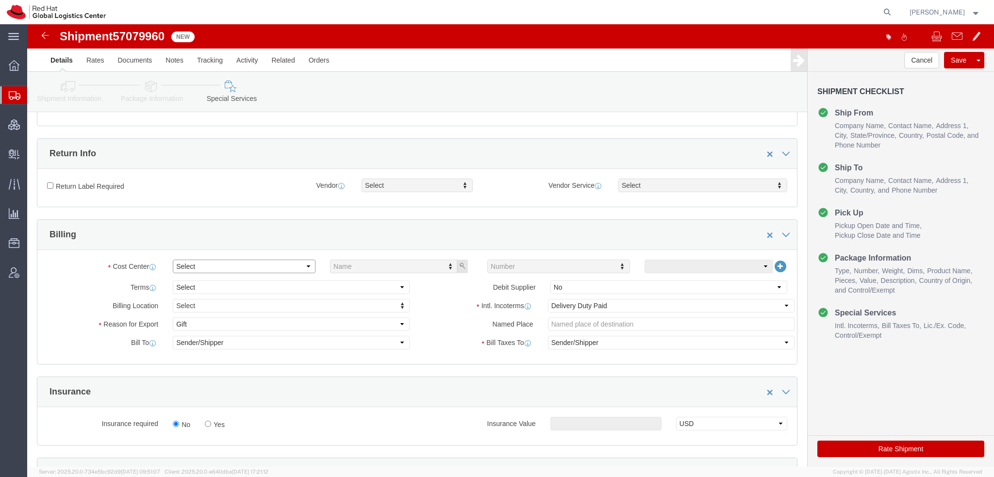
click select "Select Buyer Cost Center Department Operations Number Order Number Sales Person"
select select "COSTCENTER"
click select "Select Buyer Cost Center Department Operations Number Order Number Sales Person"
type input "596"
click button "Rate Shipment"
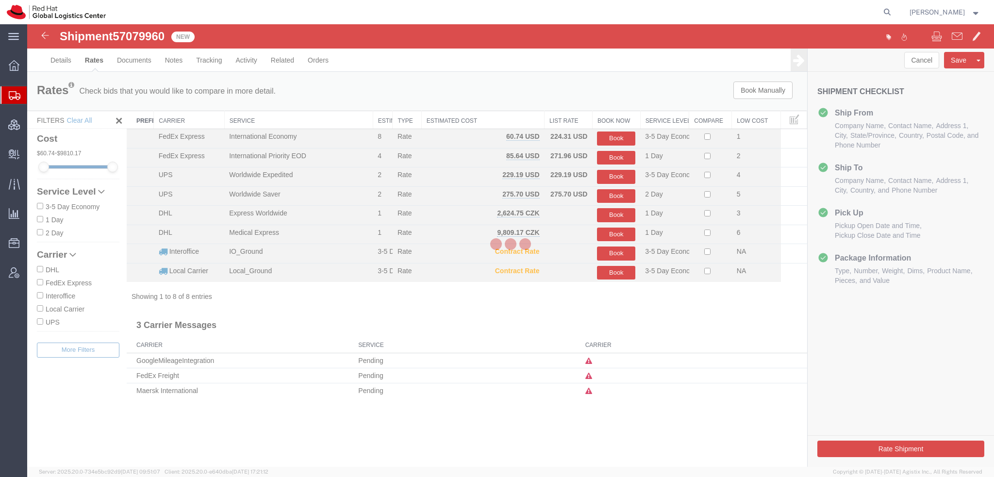
scroll to position [0, 0]
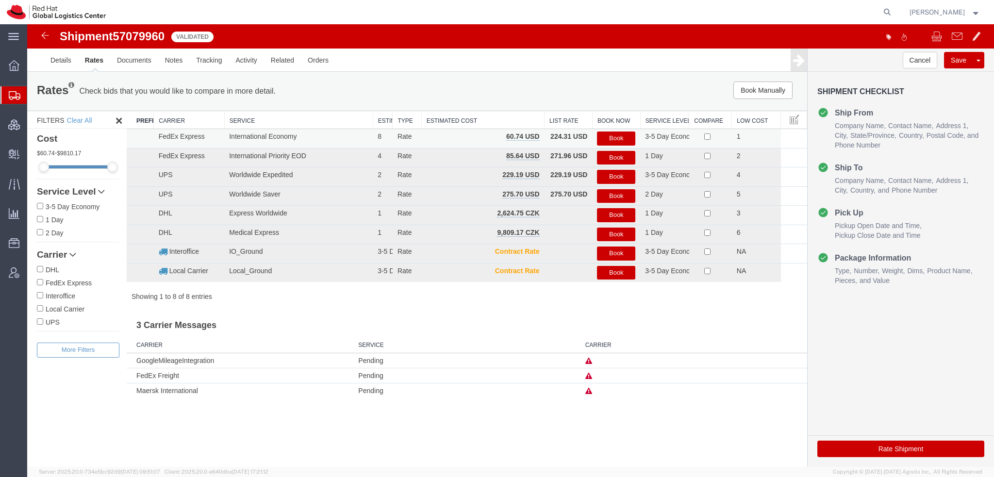
click at [627, 139] on button "Book" at bounding box center [616, 139] width 38 height 14
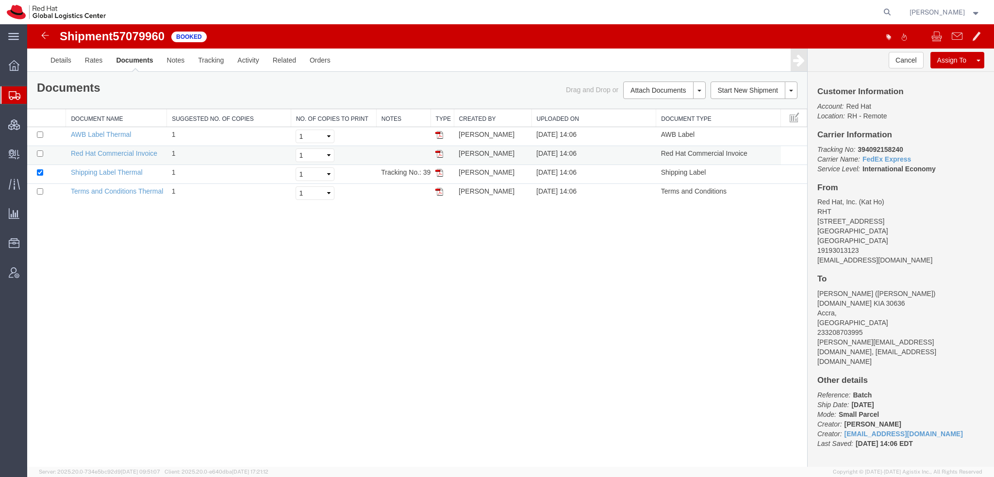
click at [439, 152] on img at bounding box center [440, 154] width 8 height 8
click at [439, 172] on img at bounding box center [440, 173] width 8 height 8
click at [438, 132] on img at bounding box center [440, 135] width 8 height 8
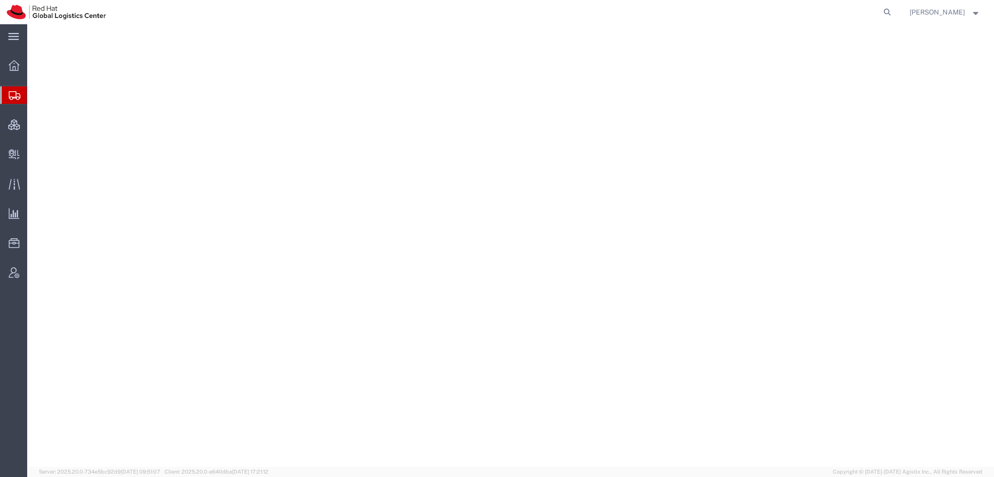
select select "38014"
select select
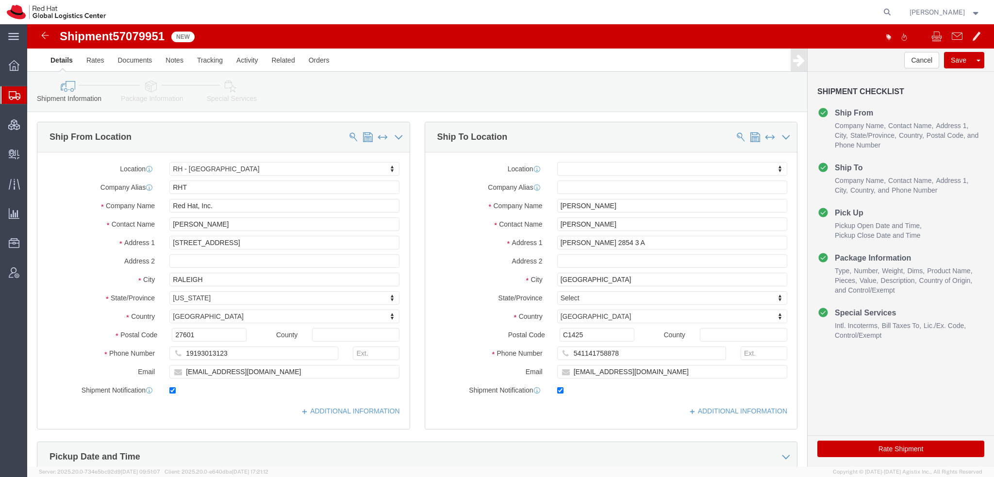
click icon
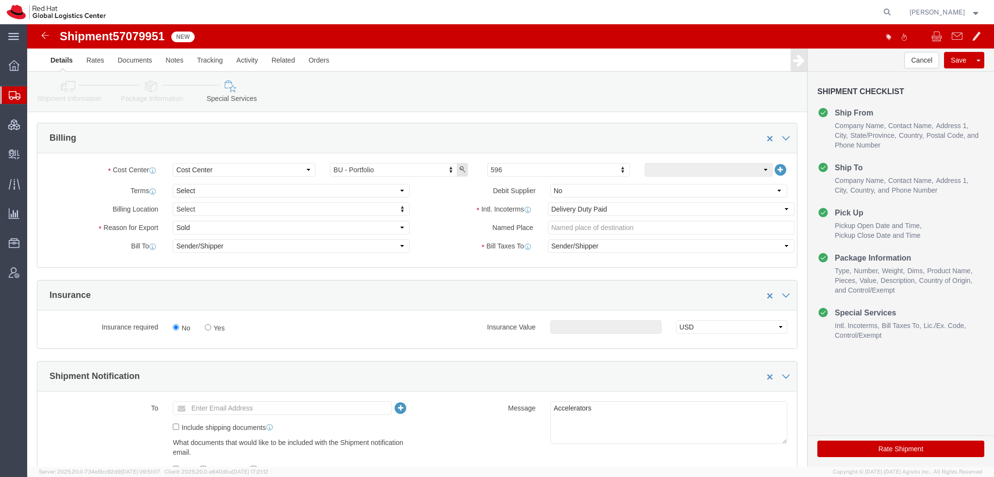
scroll to position [340, 0]
click select "Select Gift Personal Effects Repair/Warranty Return Sample Sold Temporary/Not S…"
select select "GIFT"
click select "Select Gift Personal Effects Repair/Warranty Return Sample Sold Temporary/Not S…"
click button "Rate Shipment"
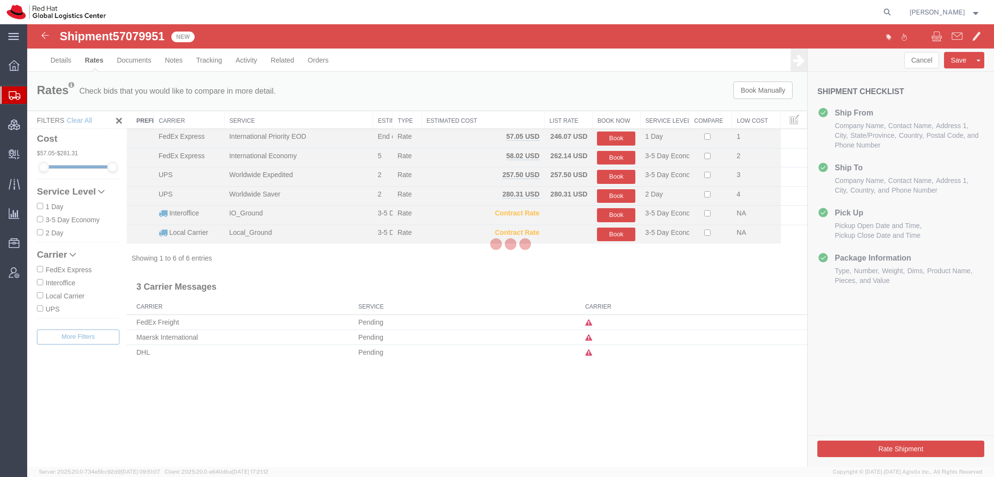
scroll to position [0, 0]
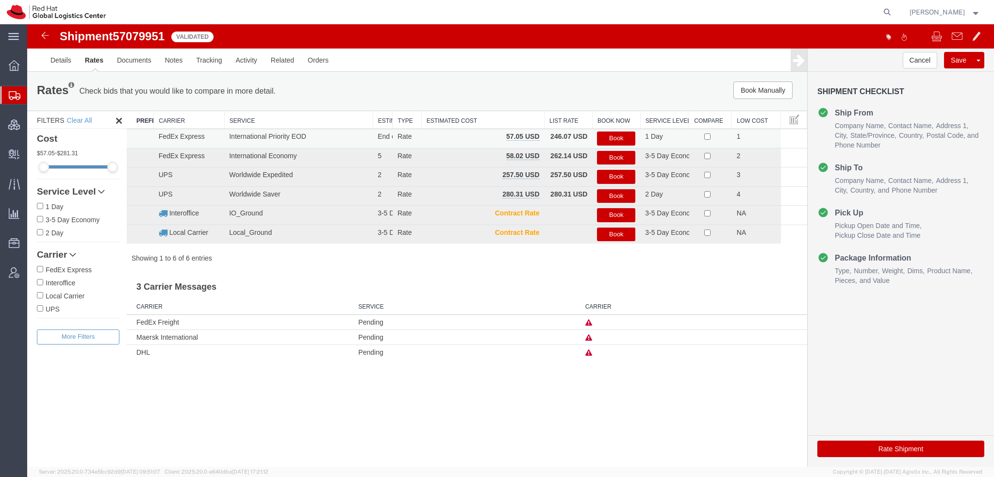
click at [606, 133] on button "Book" at bounding box center [616, 139] width 38 height 14
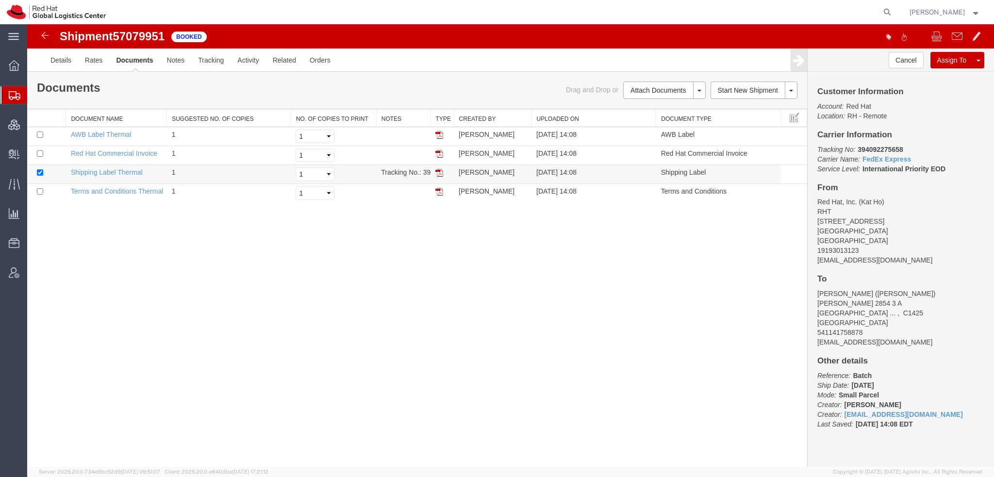
click at [438, 171] on img at bounding box center [440, 173] width 8 height 8
click at [438, 134] on img at bounding box center [440, 135] width 8 height 8
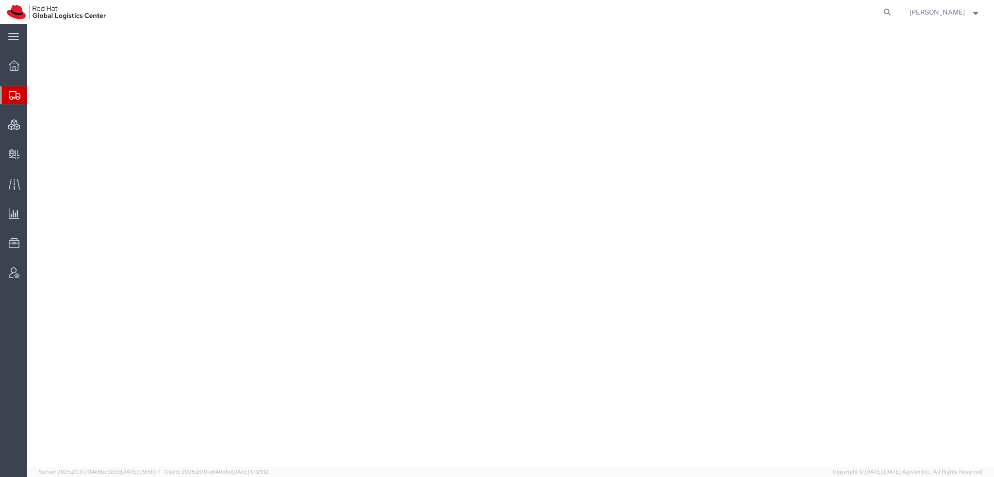
select select "38014"
select select
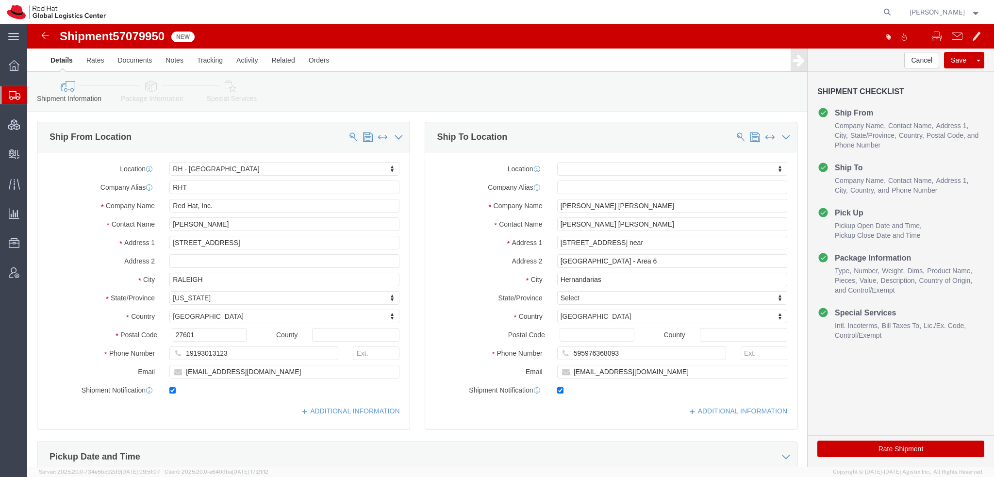
click icon
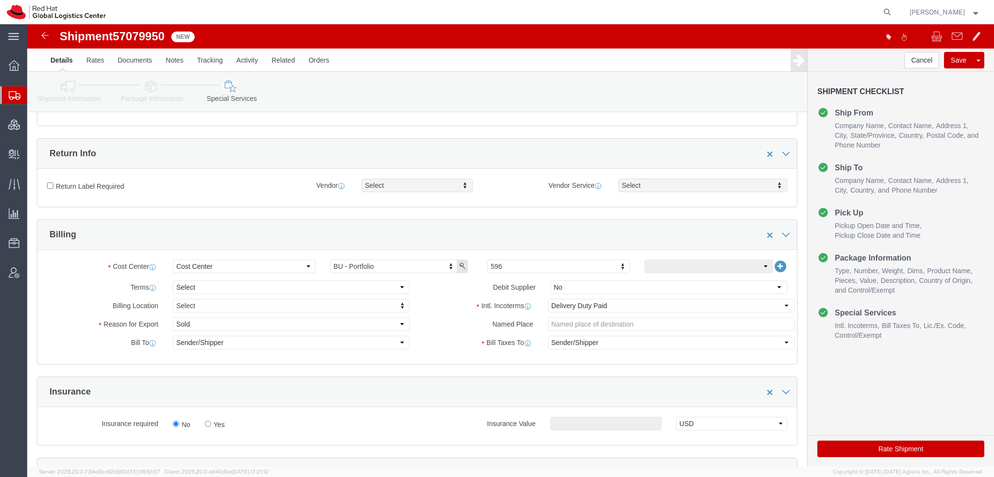
scroll to position [388, 0]
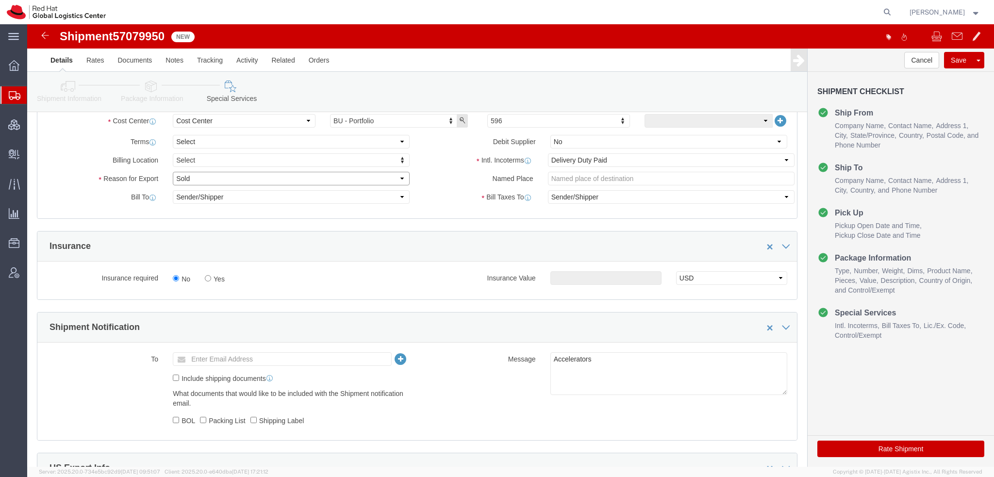
click select "Select Gift Personal Effects Repair/Warranty Return Sample Sold Temporary/Not S…"
select select "GIFT"
click select "Select Gift Personal Effects Repair/Warranty Return Sample Sold Temporary/Not S…"
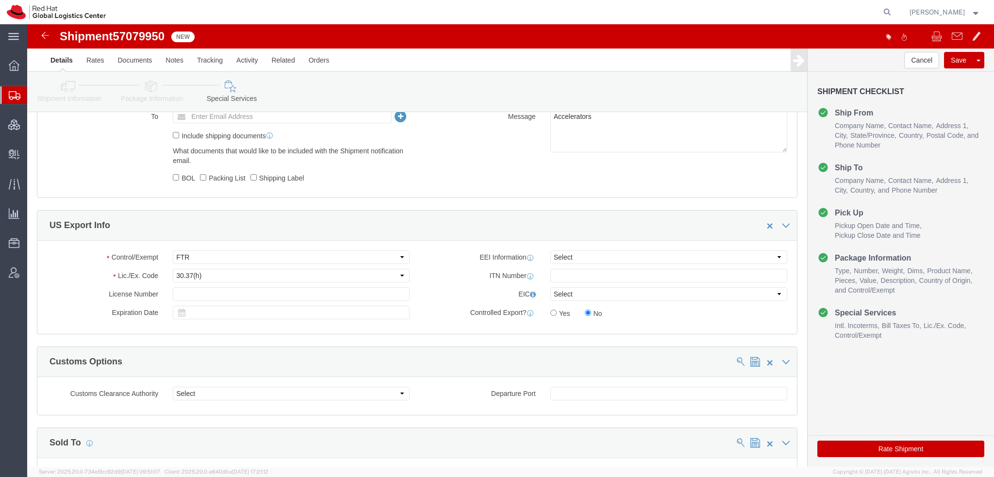
scroll to position [728, 0]
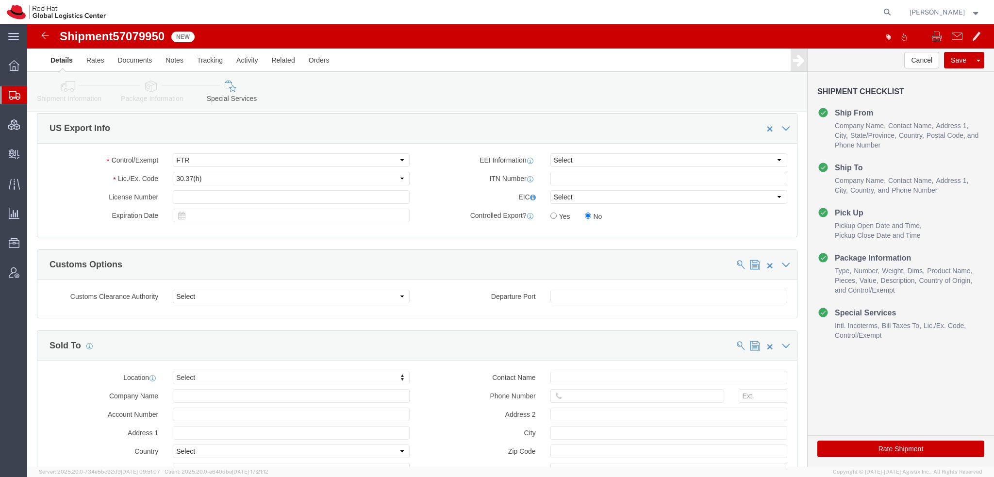
click button "Rate Shipment"
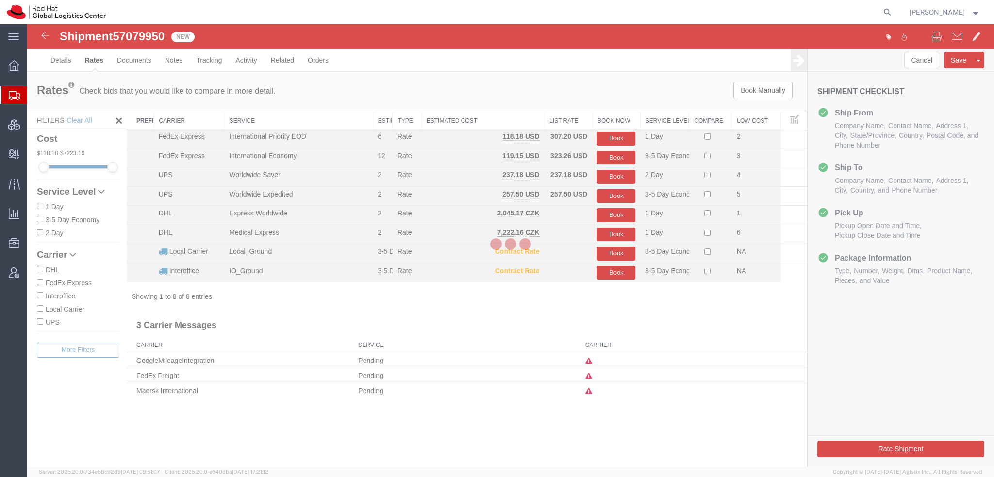
scroll to position [0, 0]
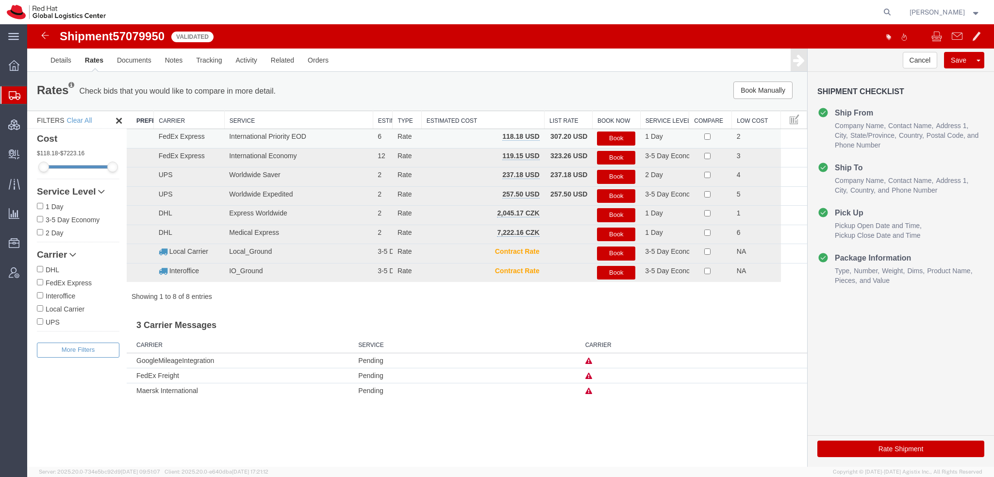
drag, startPoint x: 616, startPoint y: 141, endPoint x: 643, endPoint y: 165, distance: 36.1
click at [616, 141] on button "Book" at bounding box center [616, 139] width 38 height 14
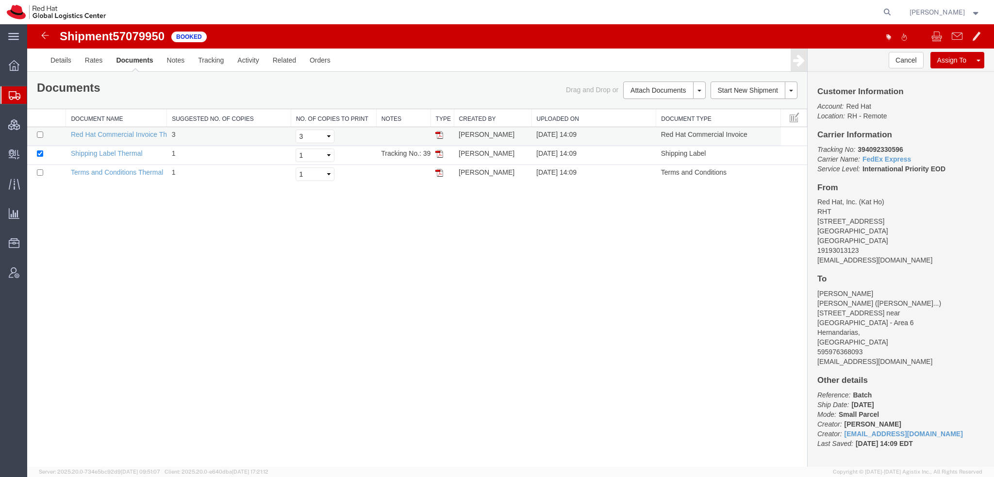
click at [439, 135] on img at bounding box center [440, 135] width 8 height 8
click at [439, 151] on img at bounding box center [440, 154] width 8 height 8
